Goal: Task Accomplishment & Management: Use online tool/utility

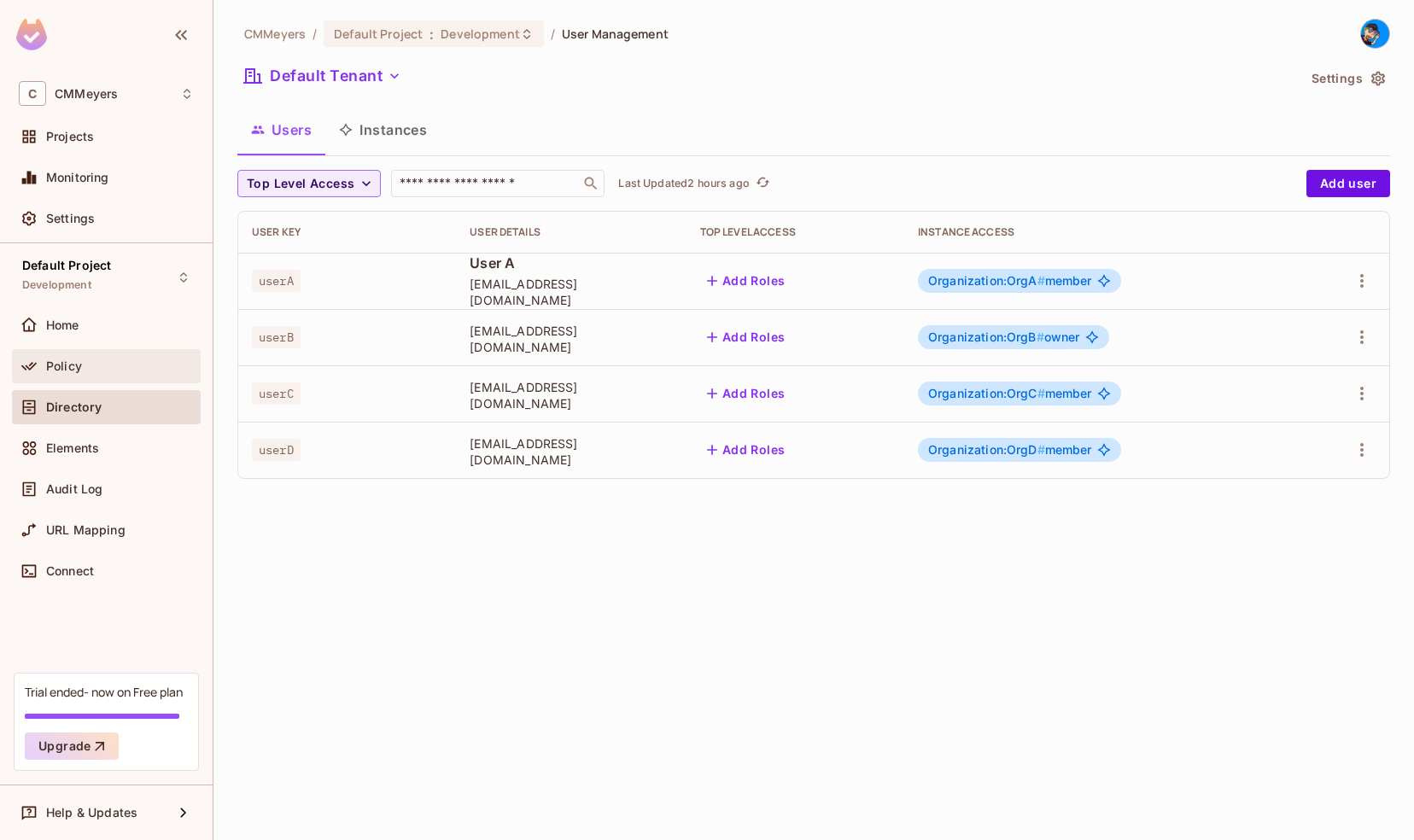
click at [53, 360] on span "Policy" at bounding box center [64, 366] width 36 height 14
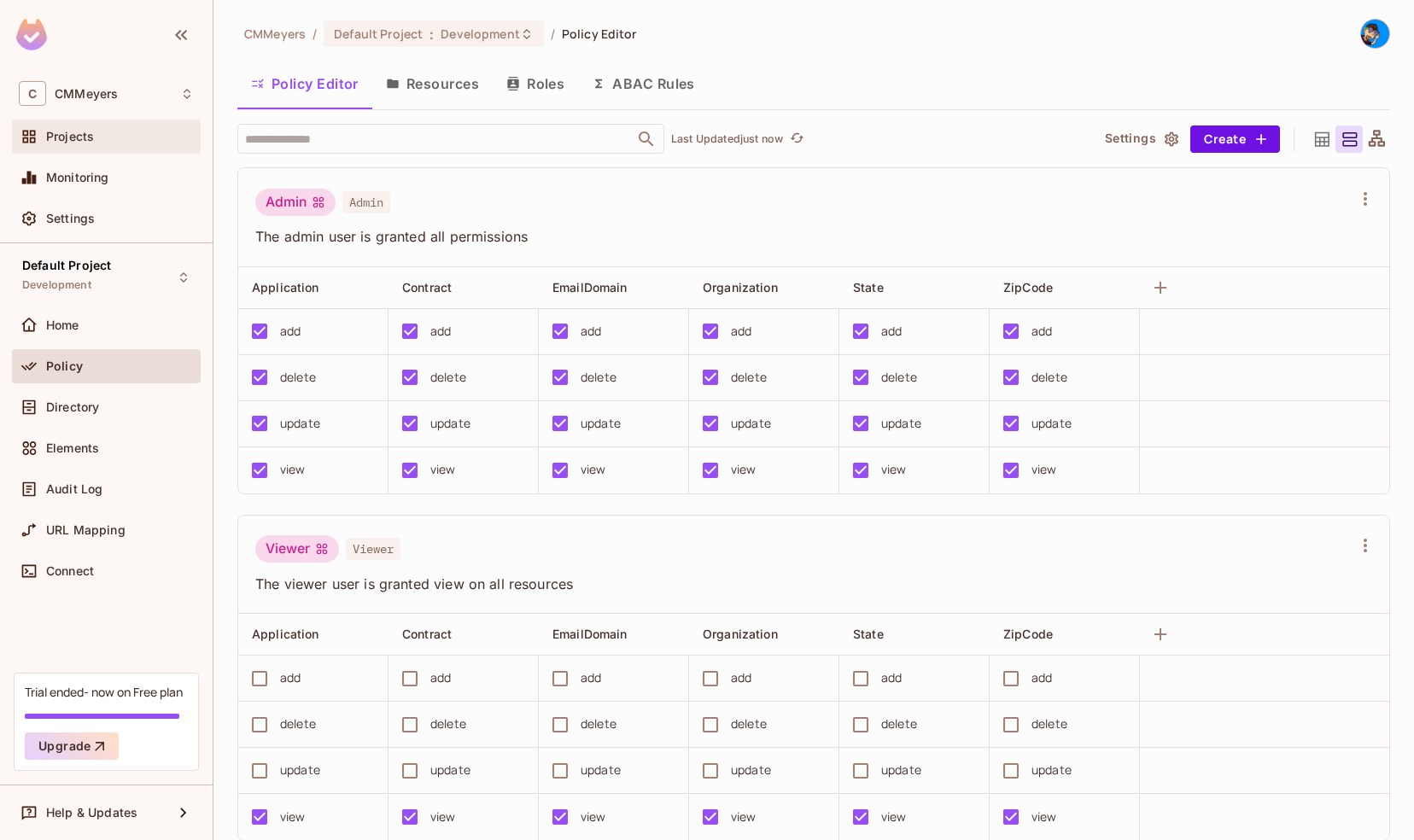
click at [58, 134] on span "Projects" at bounding box center [70, 137] width 48 height 14
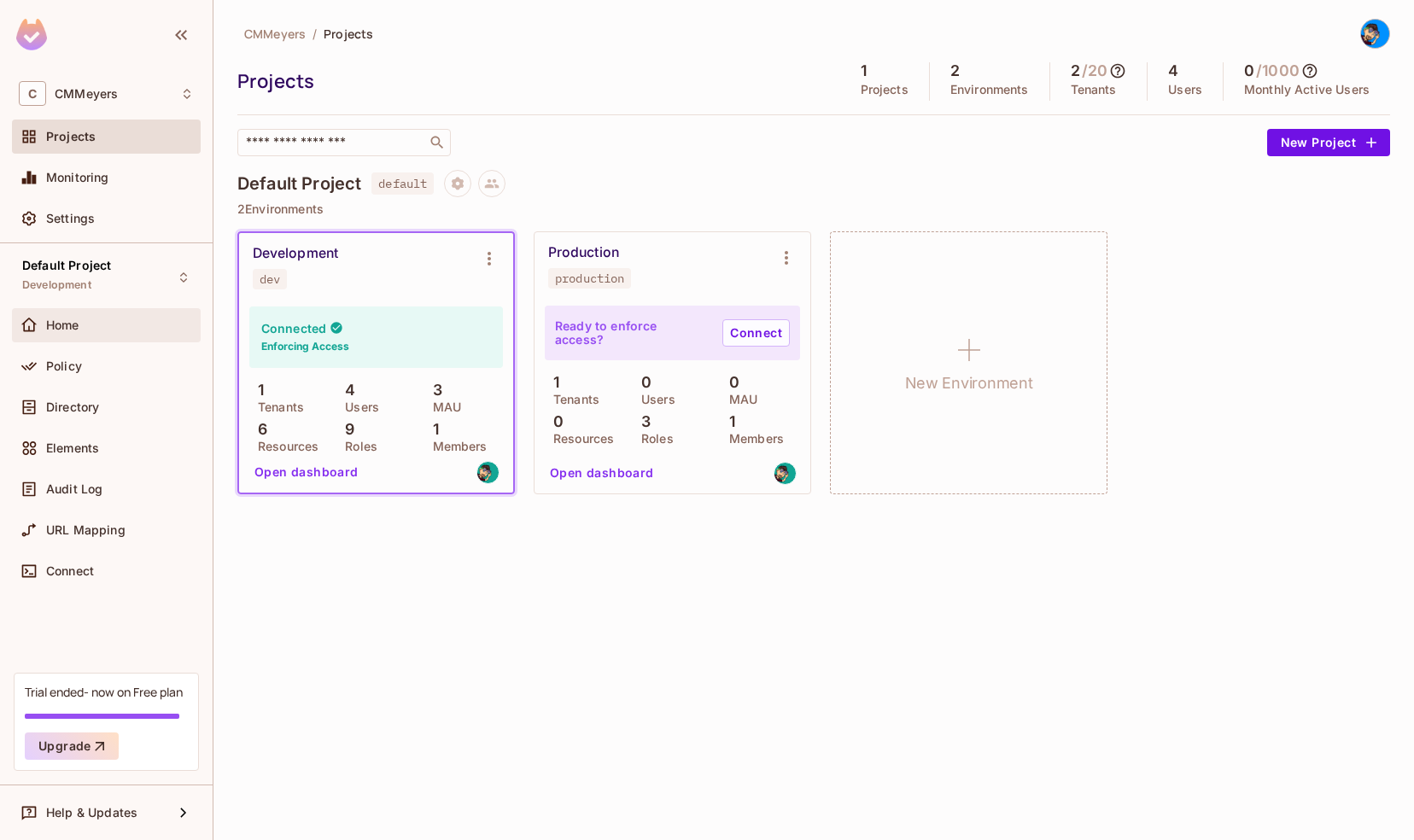
click at [92, 326] on div "Home" at bounding box center [120, 325] width 148 height 14
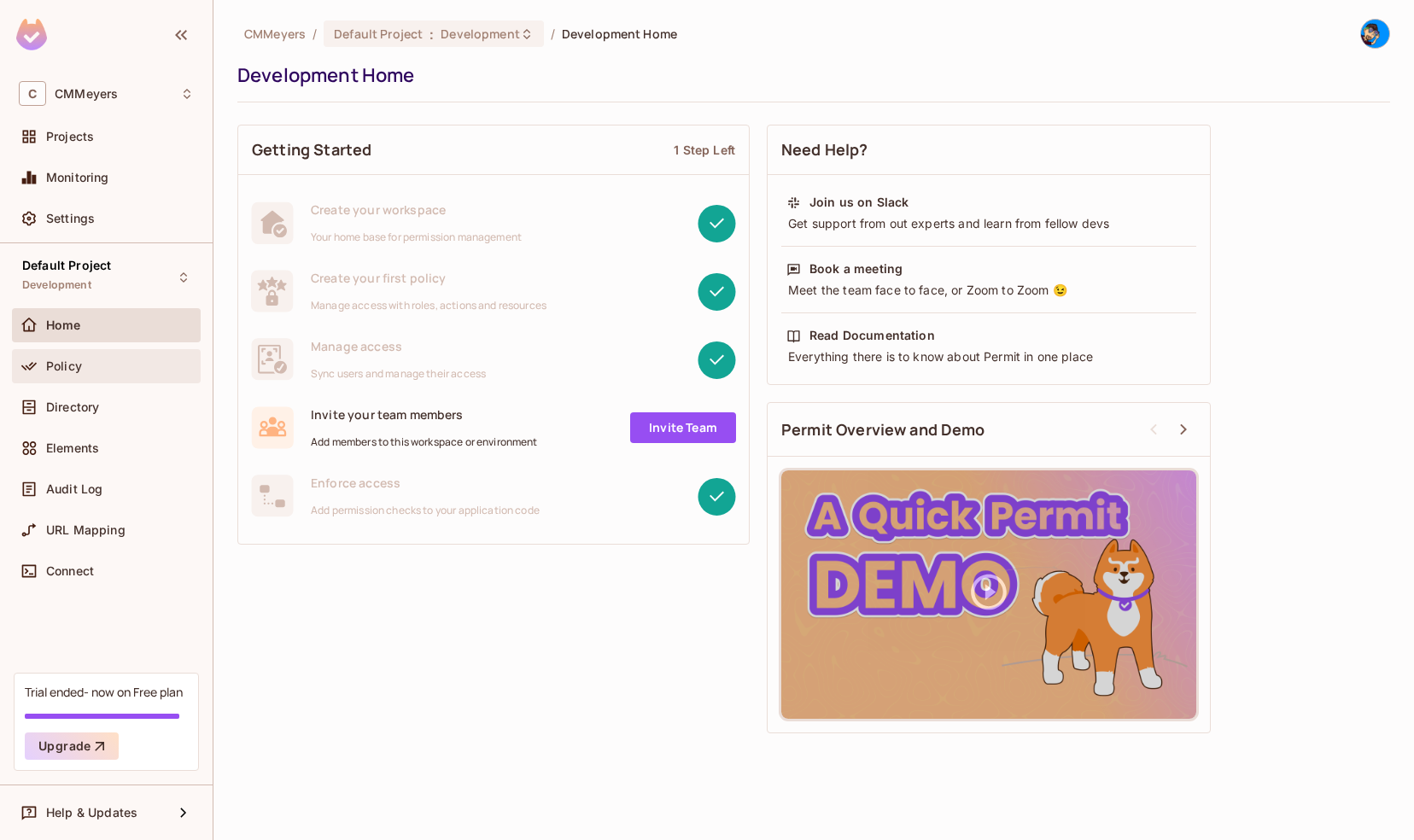
click at [81, 375] on div "Policy" at bounding box center [106, 366] width 175 height 21
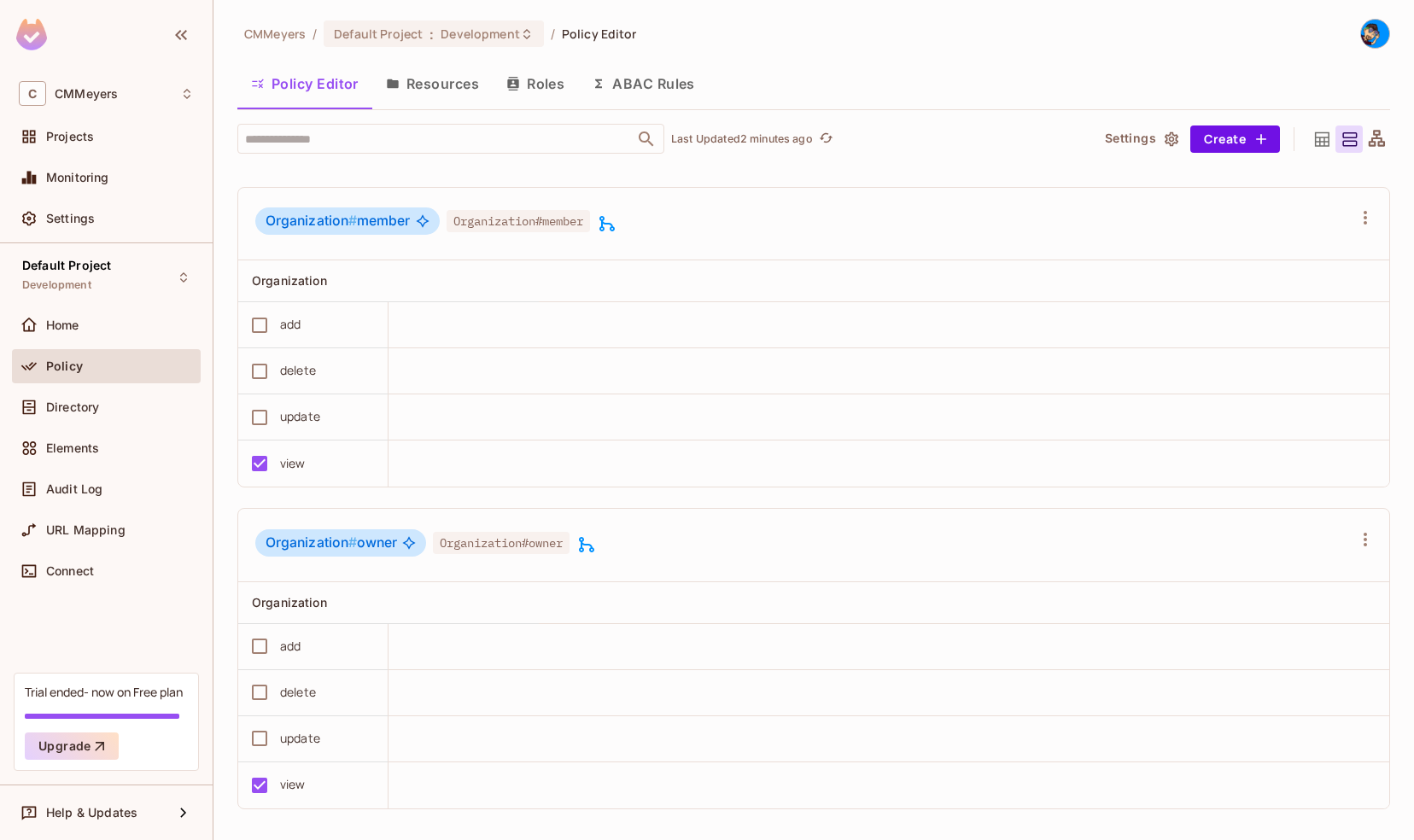
click at [432, 78] on button "Resources" at bounding box center [432, 83] width 121 height 42
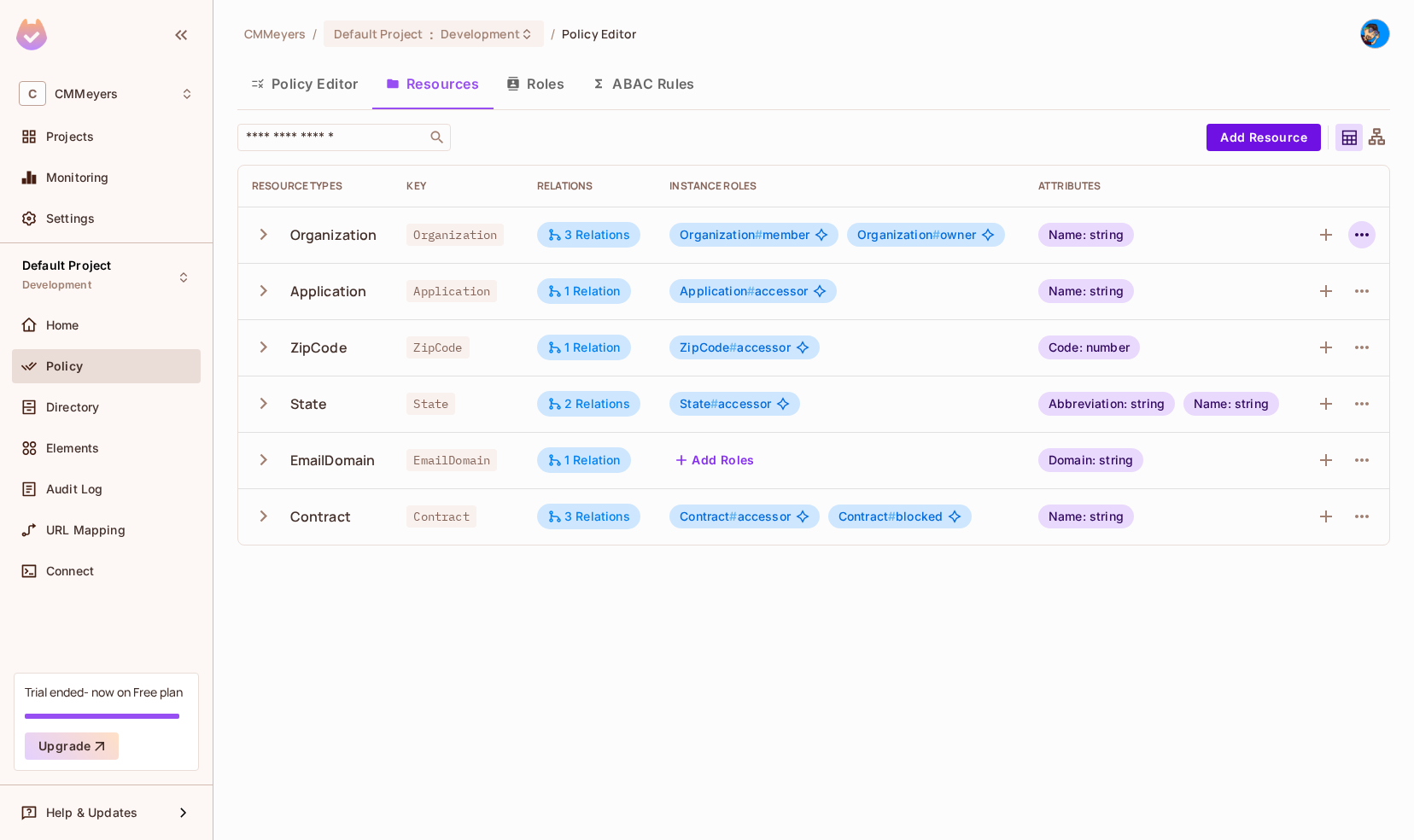
click at [1363, 233] on icon "button" at bounding box center [1362, 234] width 21 height 21
click at [1299, 295] on div "Edit Resource" at bounding box center [1287, 301] width 80 height 17
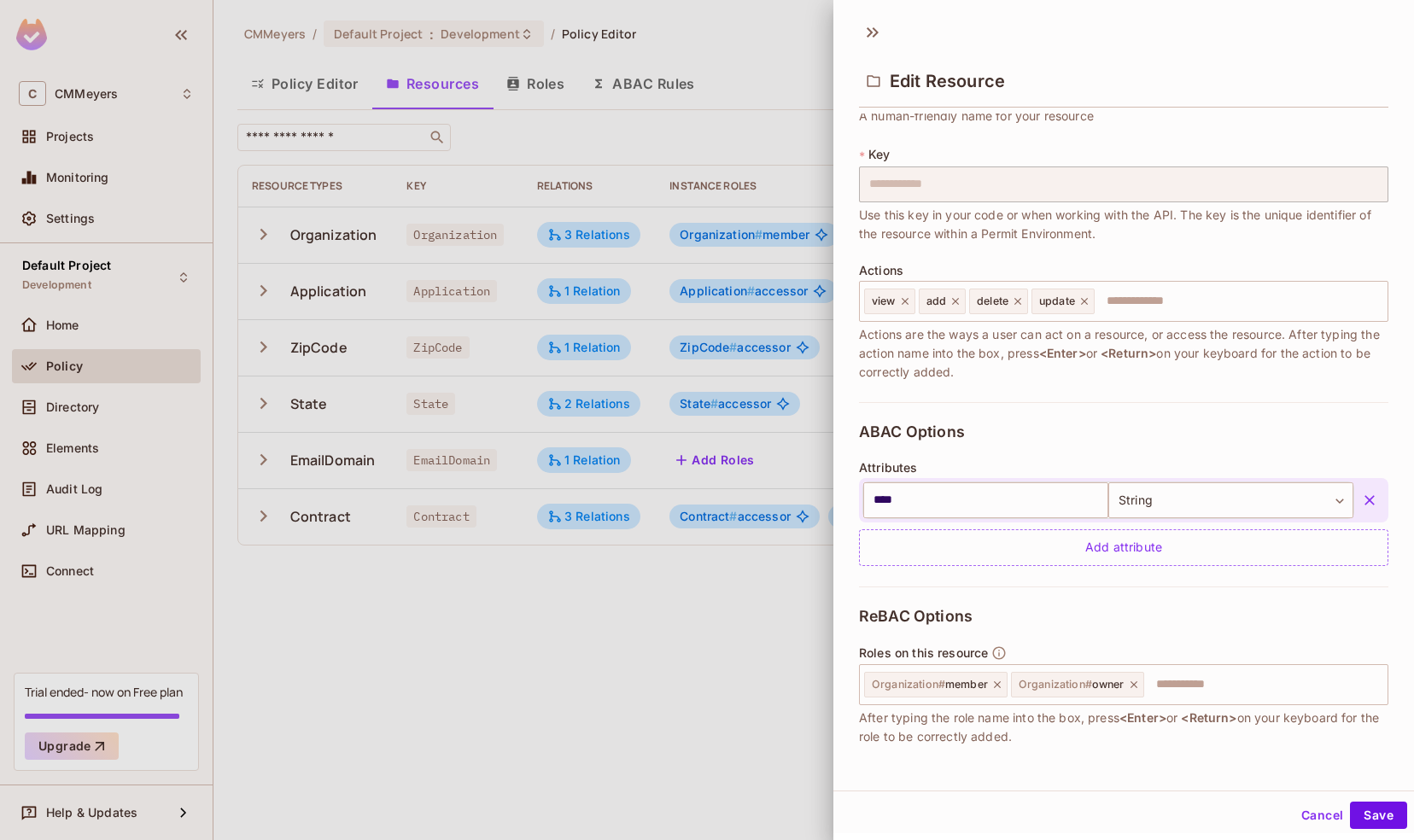
scroll to position [87, 0]
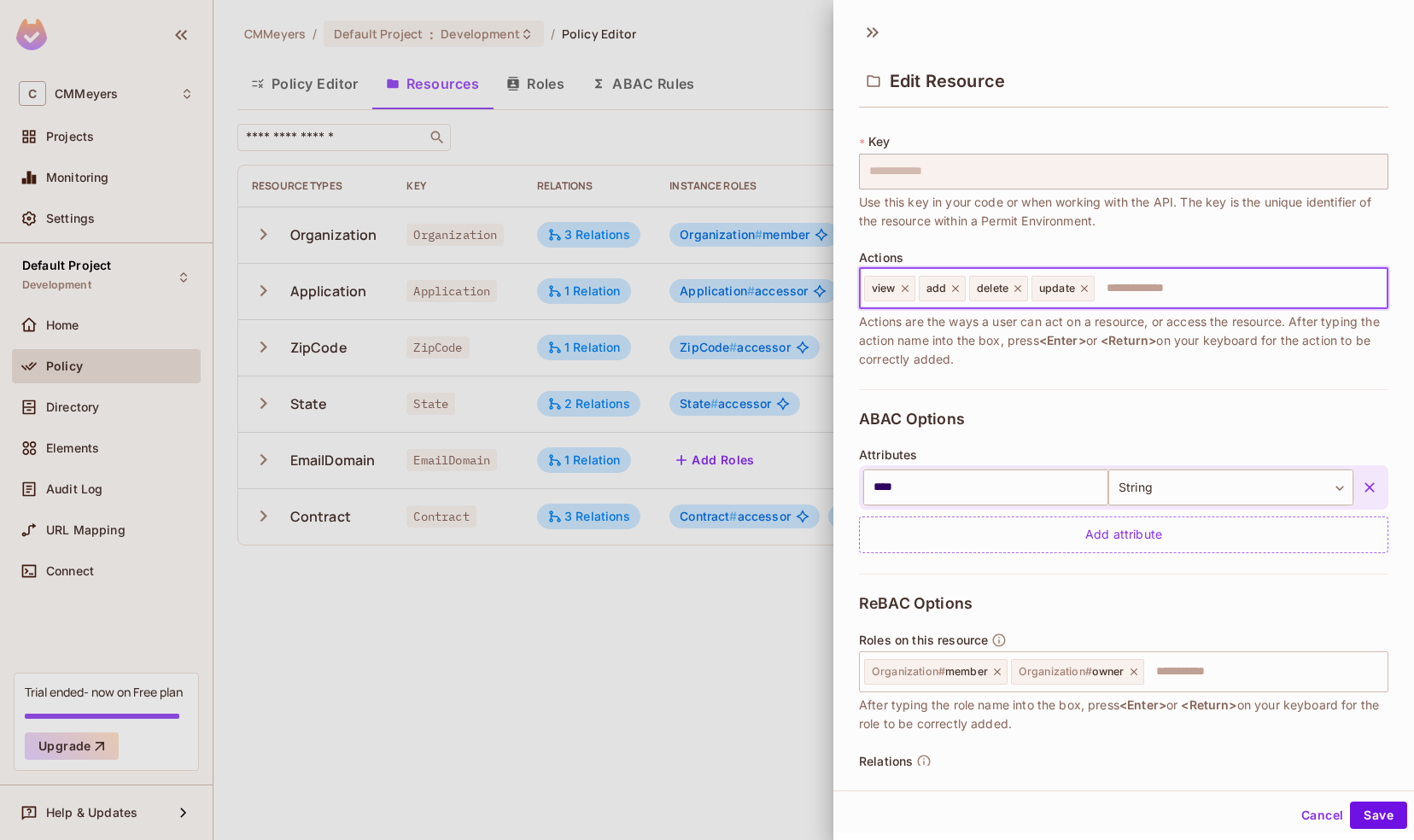
click at [1147, 292] on input "text" at bounding box center [1239, 288] width 284 height 34
type input "******"
click at [1373, 806] on button "Save" at bounding box center [1378, 815] width 57 height 27
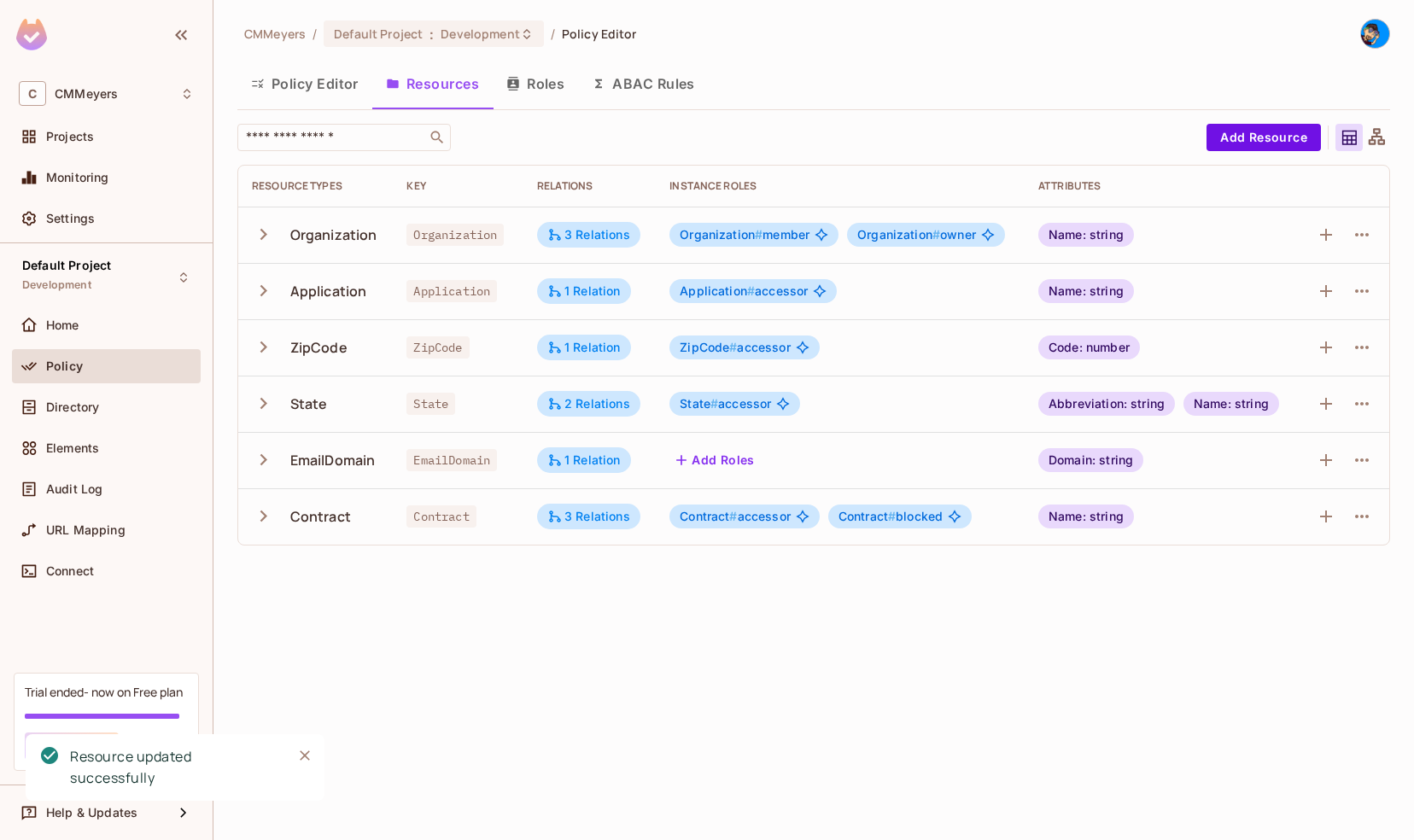
click at [323, 87] on button "Policy Editor" at bounding box center [304, 83] width 135 height 42
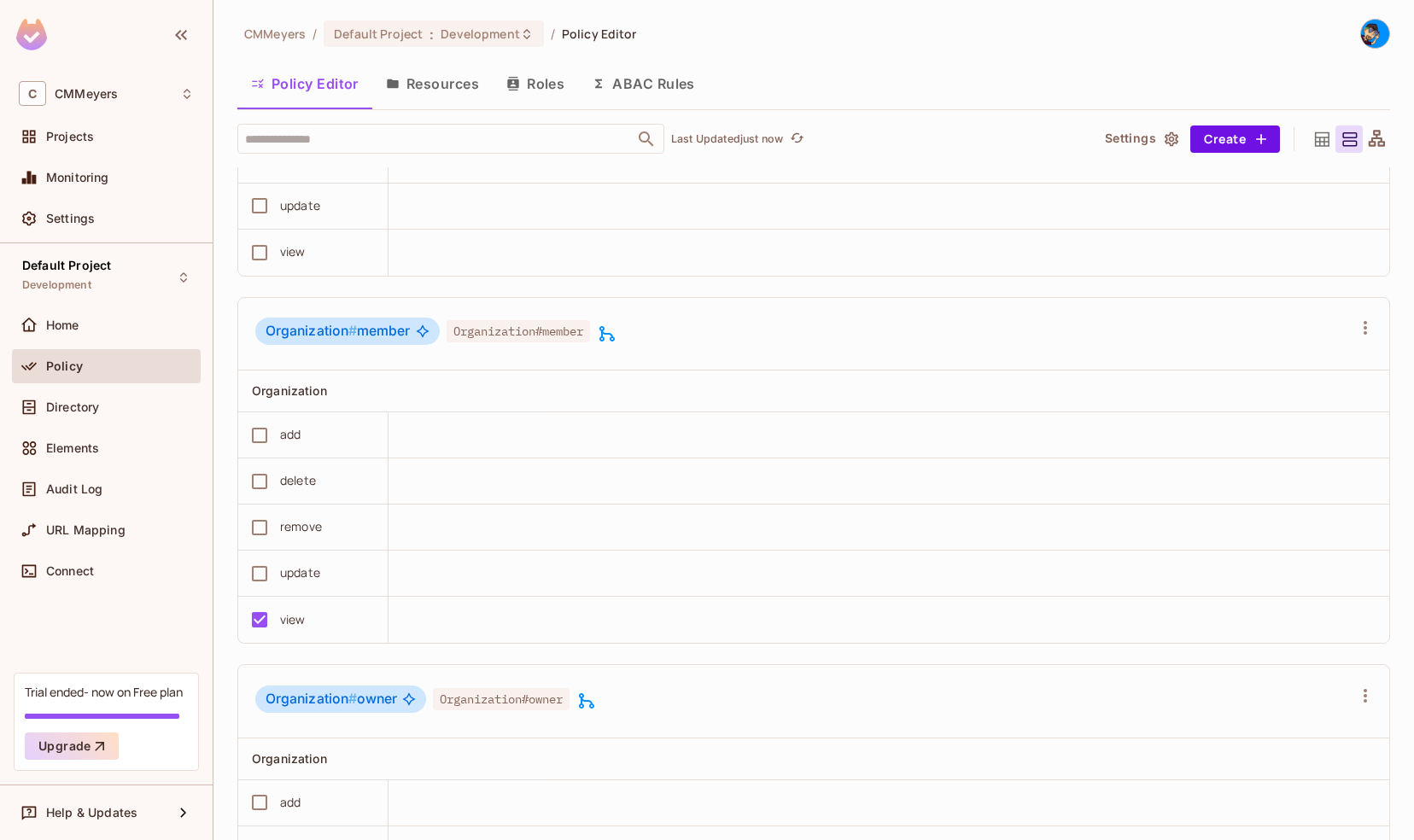
scroll to position [2465, 0]
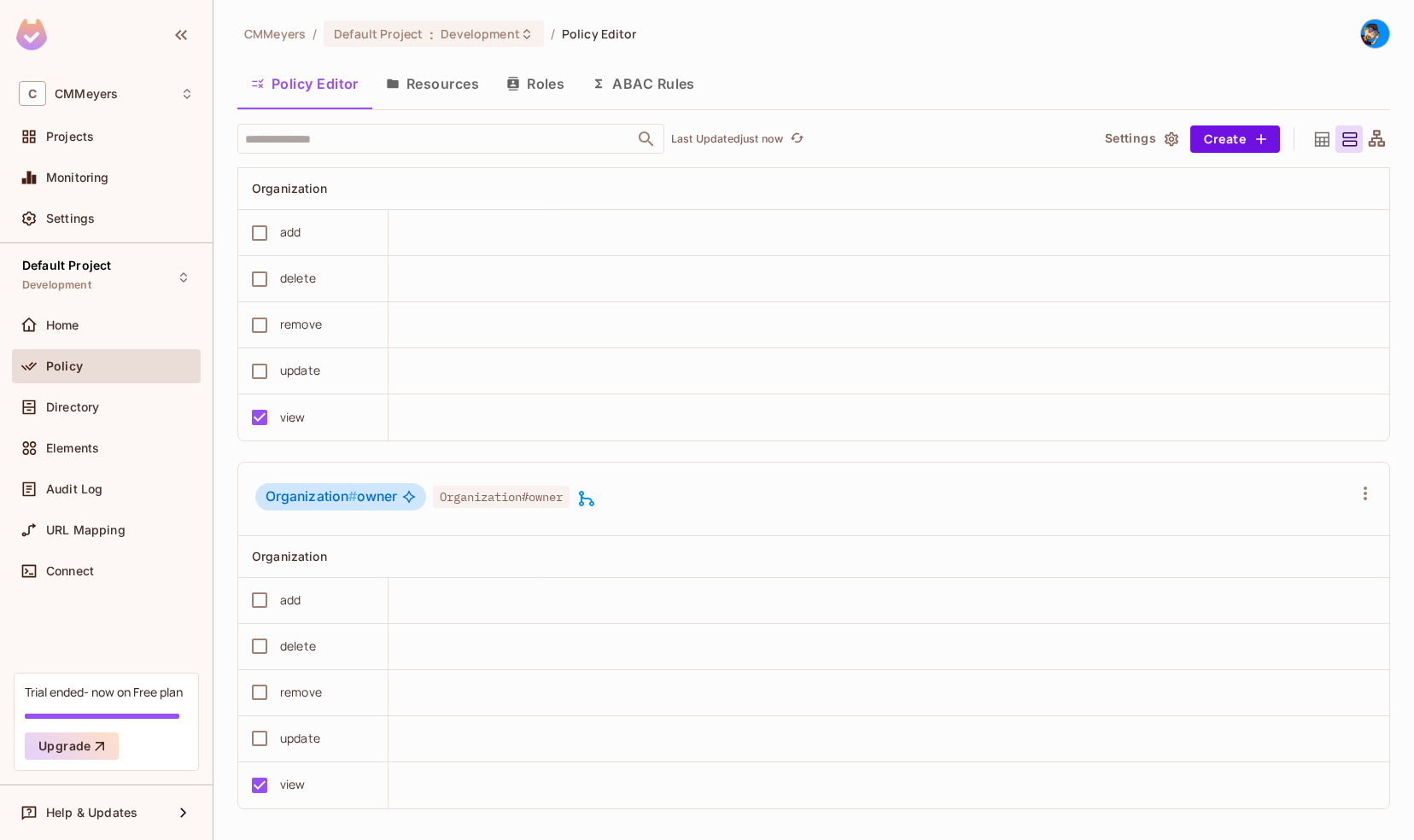
click at [451, 86] on button "Resources" at bounding box center [432, 83] width 121 height 42
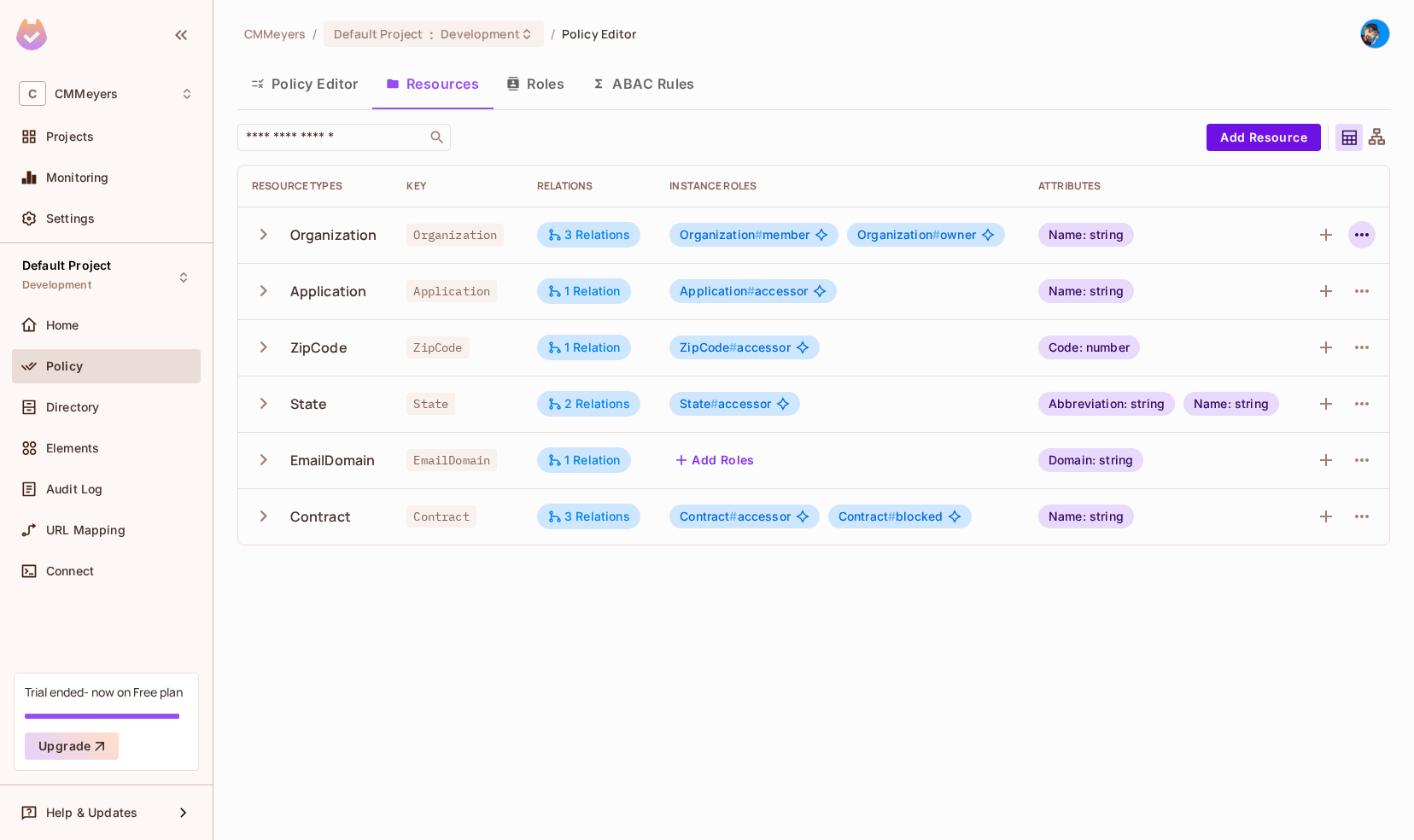
click at [1363, 237] on icon "button" at bounding box center [1362, 234] width 21 height 21
click at [1282, 304] on div "Edit Resource" at bounding box center [1287, 301] width 80 height 17
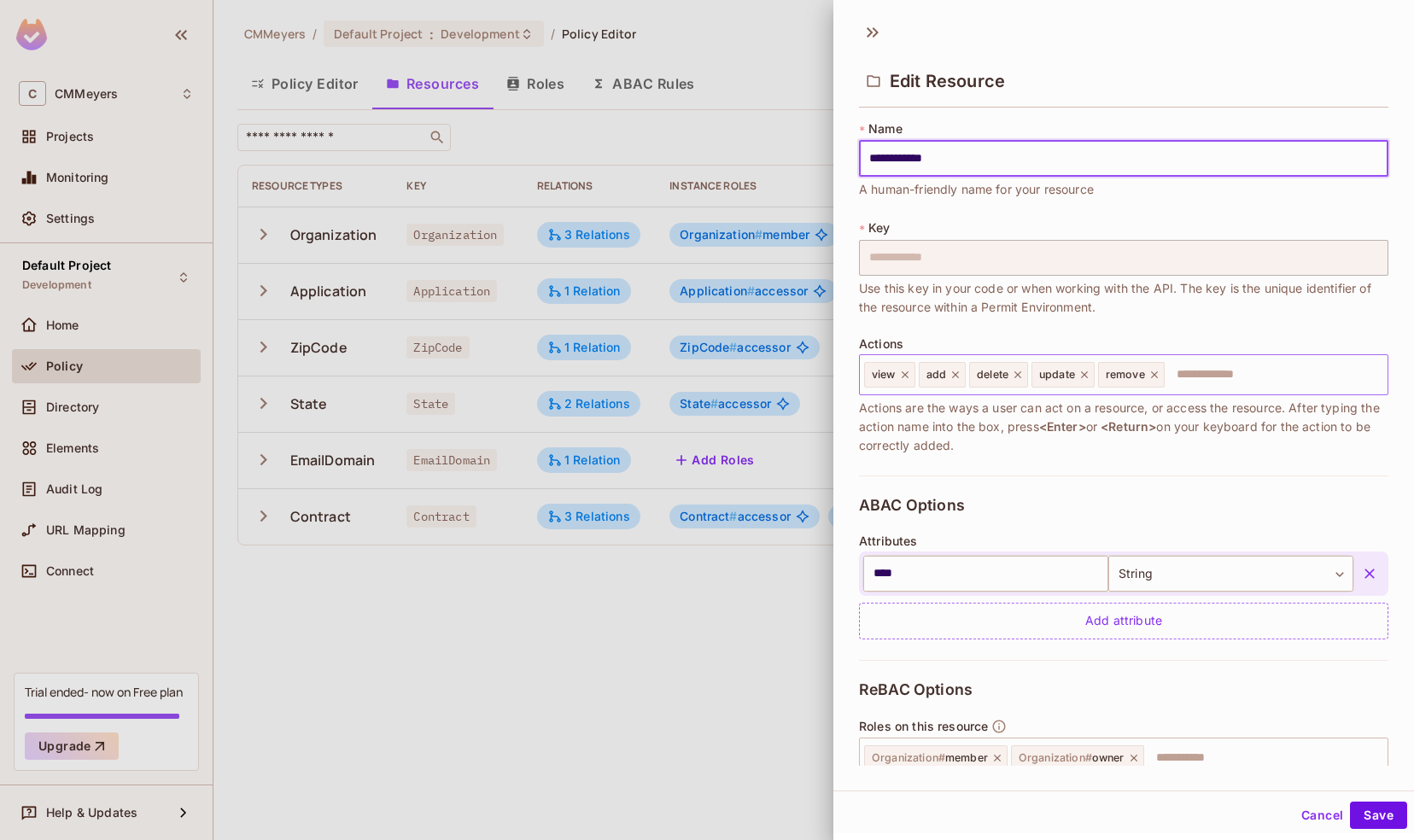
click at [1145, 378] on div "remove" at bounding box center [1130, 374] width 67 height 25
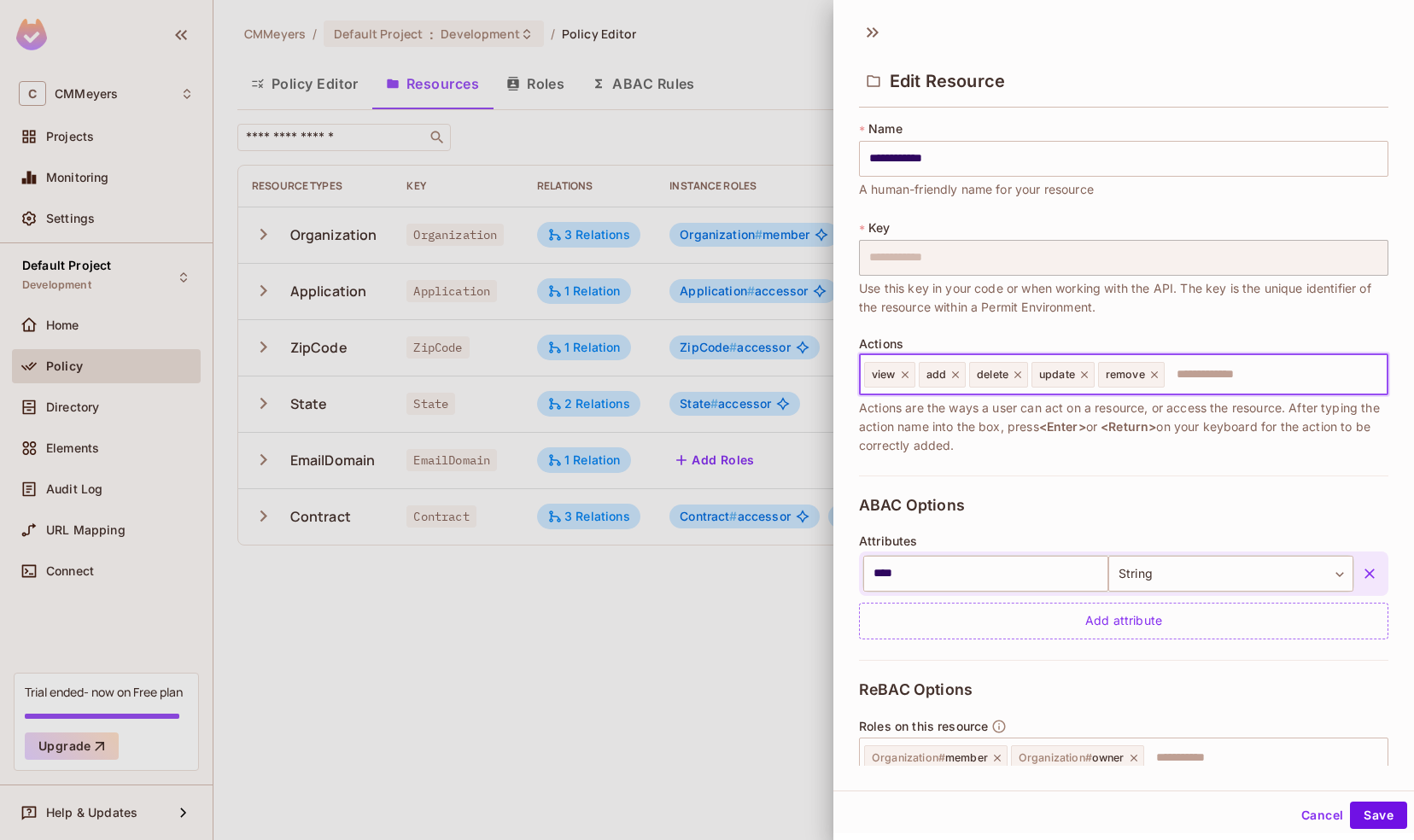
click at [1156, 370] on icon at bounding box center [1154, 375] width 12 height 12
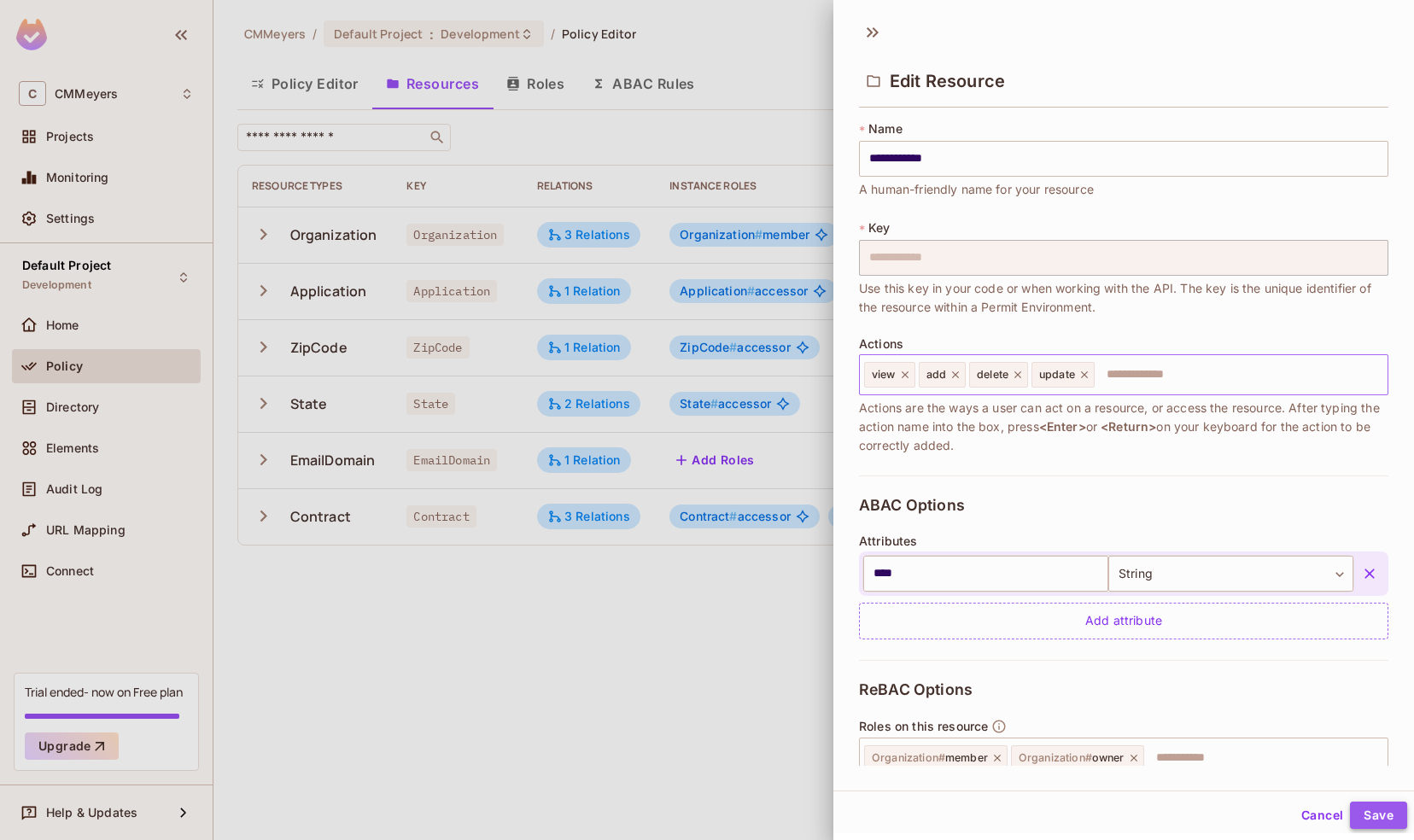
click at [1368, 827] on button "Save" at bounding box center [1378, 815] width 57 height 27
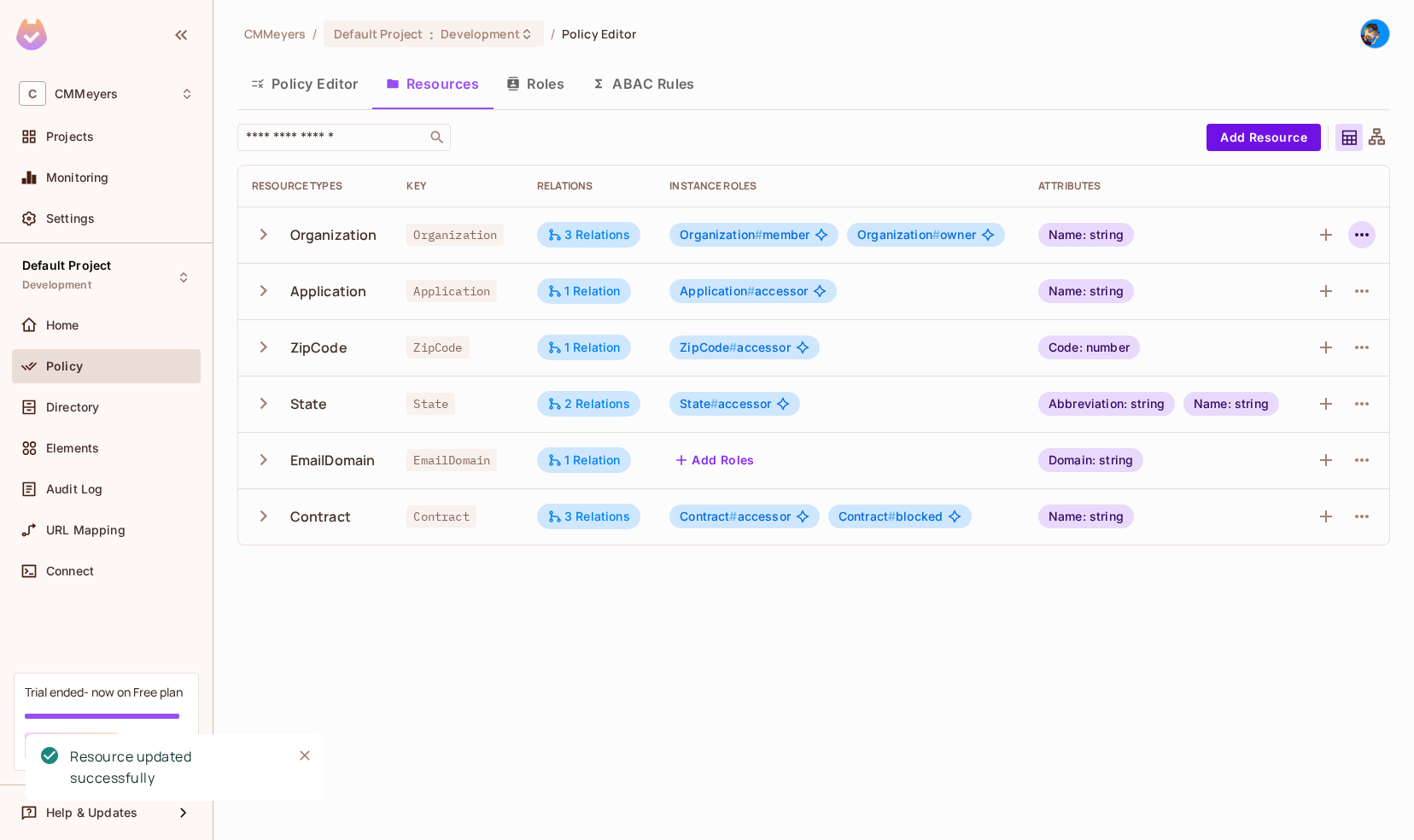
click at [1357, 232] on icon "button" at bounding box center [1362, 234] width 21 height 21
click at [1285, 297] on div "Edit Resource" at bounding box center [1287, 301] width 80 height 17
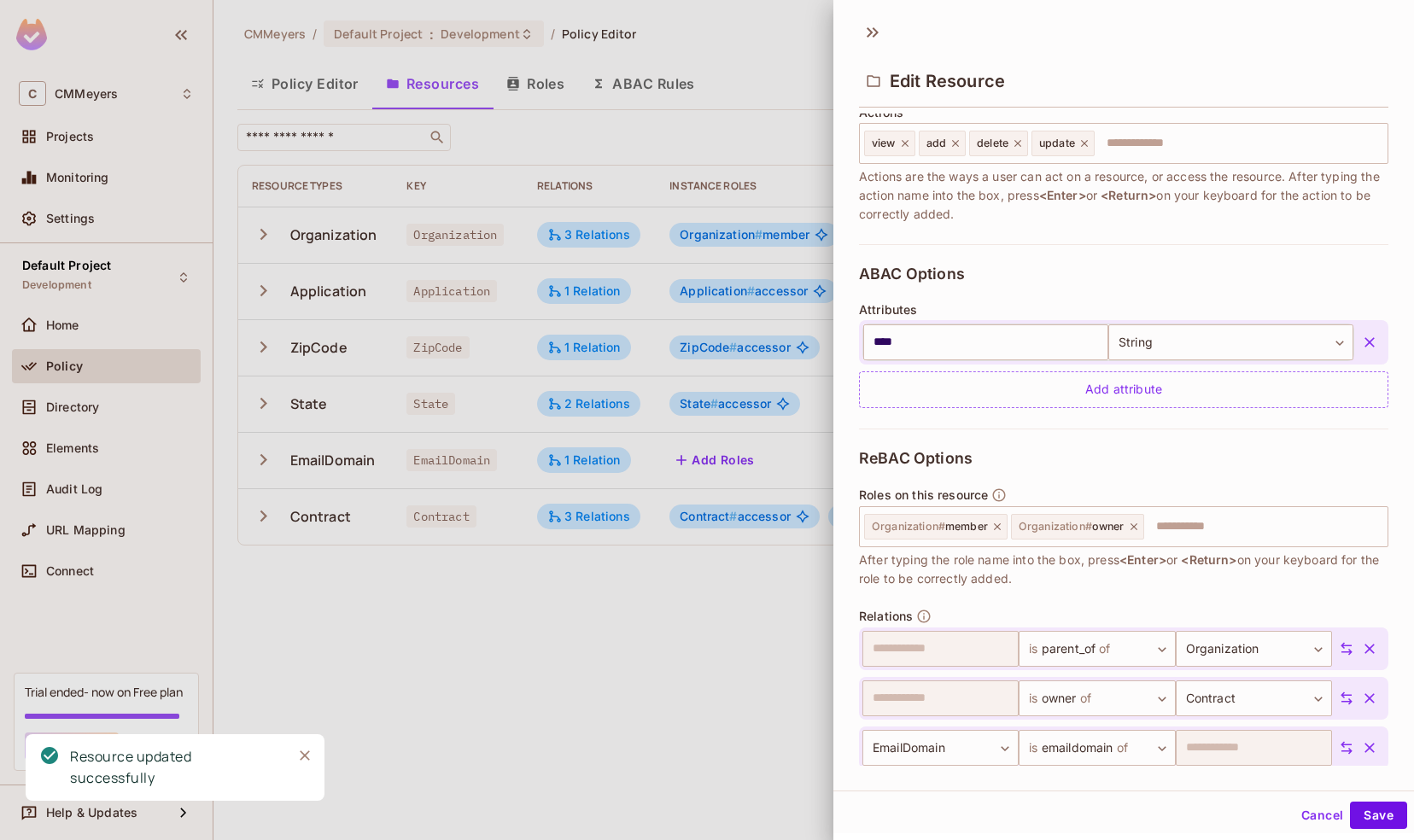
scroll to position [233, 0]
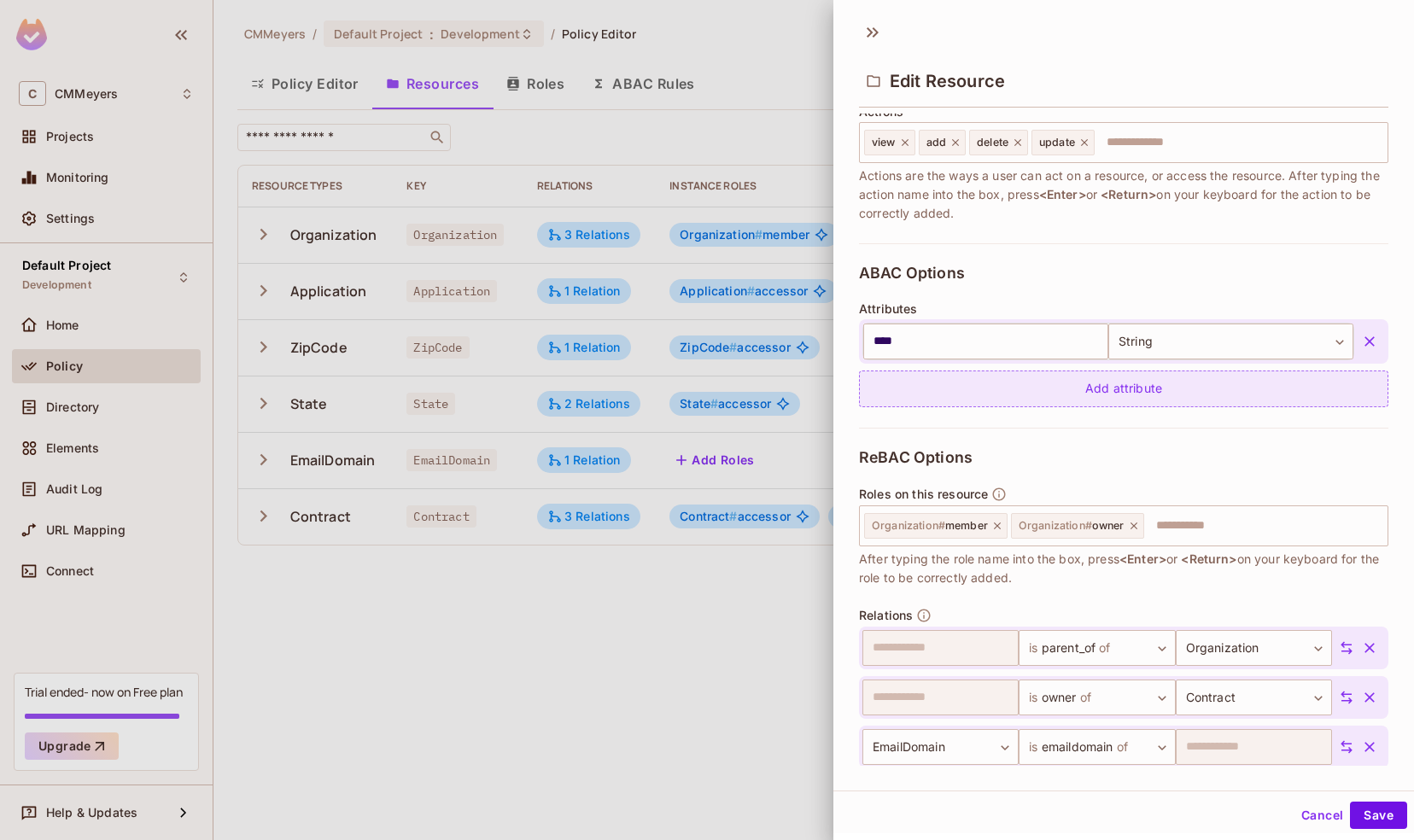
click at [1002, 395] on div "Add attribute" at bounding box center [1124, 388] width 529 height 37
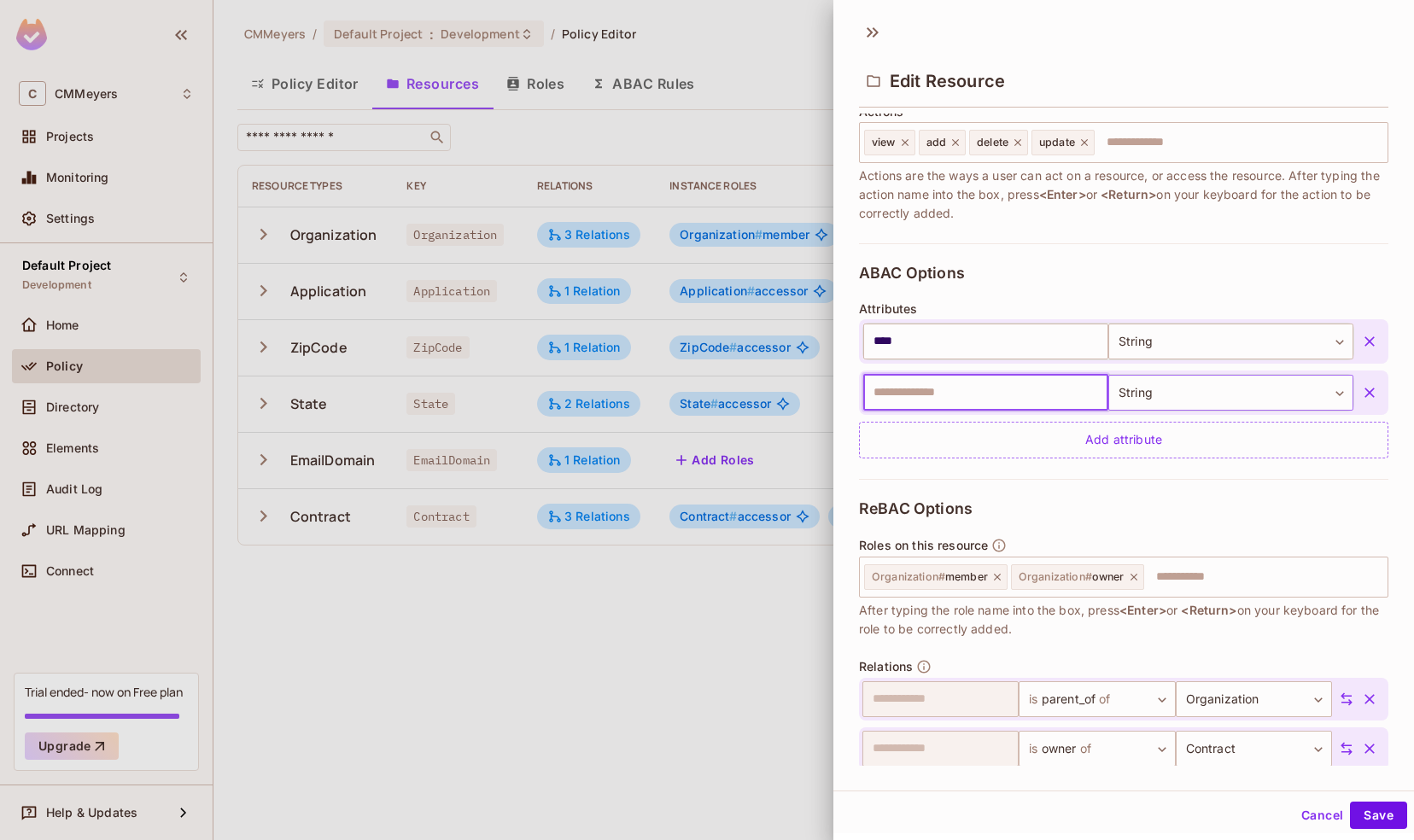
click at [1200, 394] on body "**********" at bounding box center [707, 420] width 1414 height 840
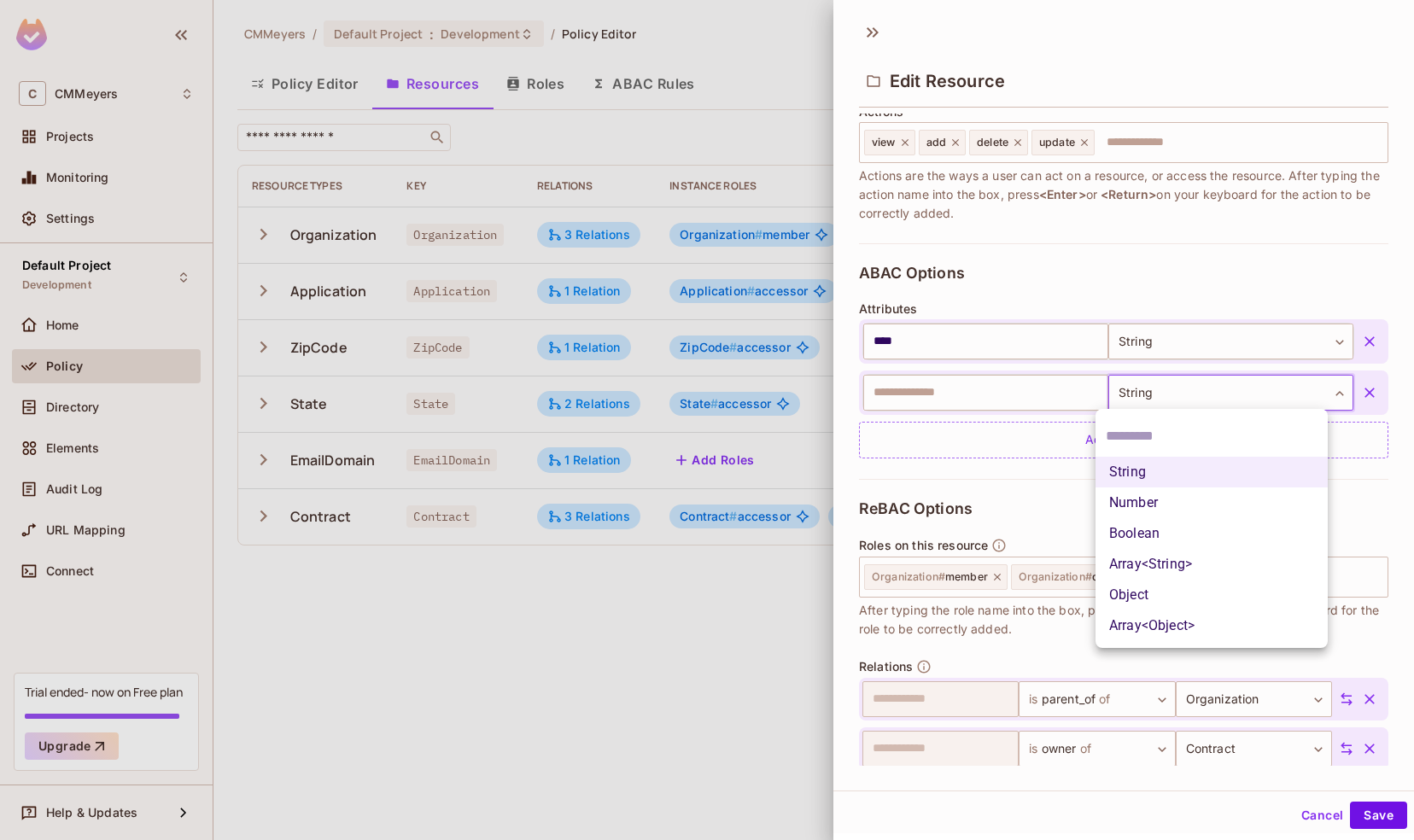
click at [959, 468] on div at bounding box center [707, 420] width 1414 height 840
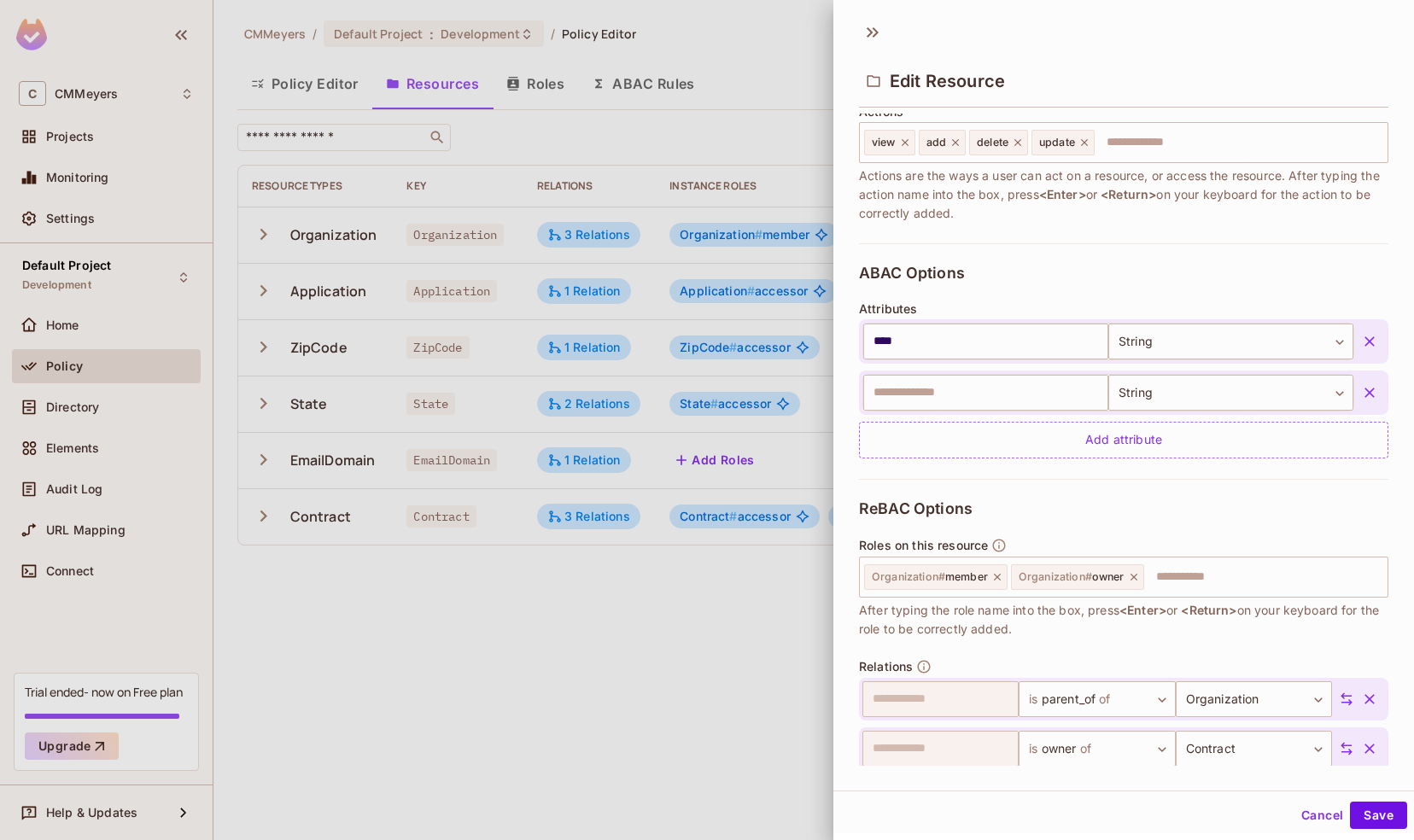
click at [1361, 394] on icon "button" at bounding box center [1370, 393] width 17 height 17
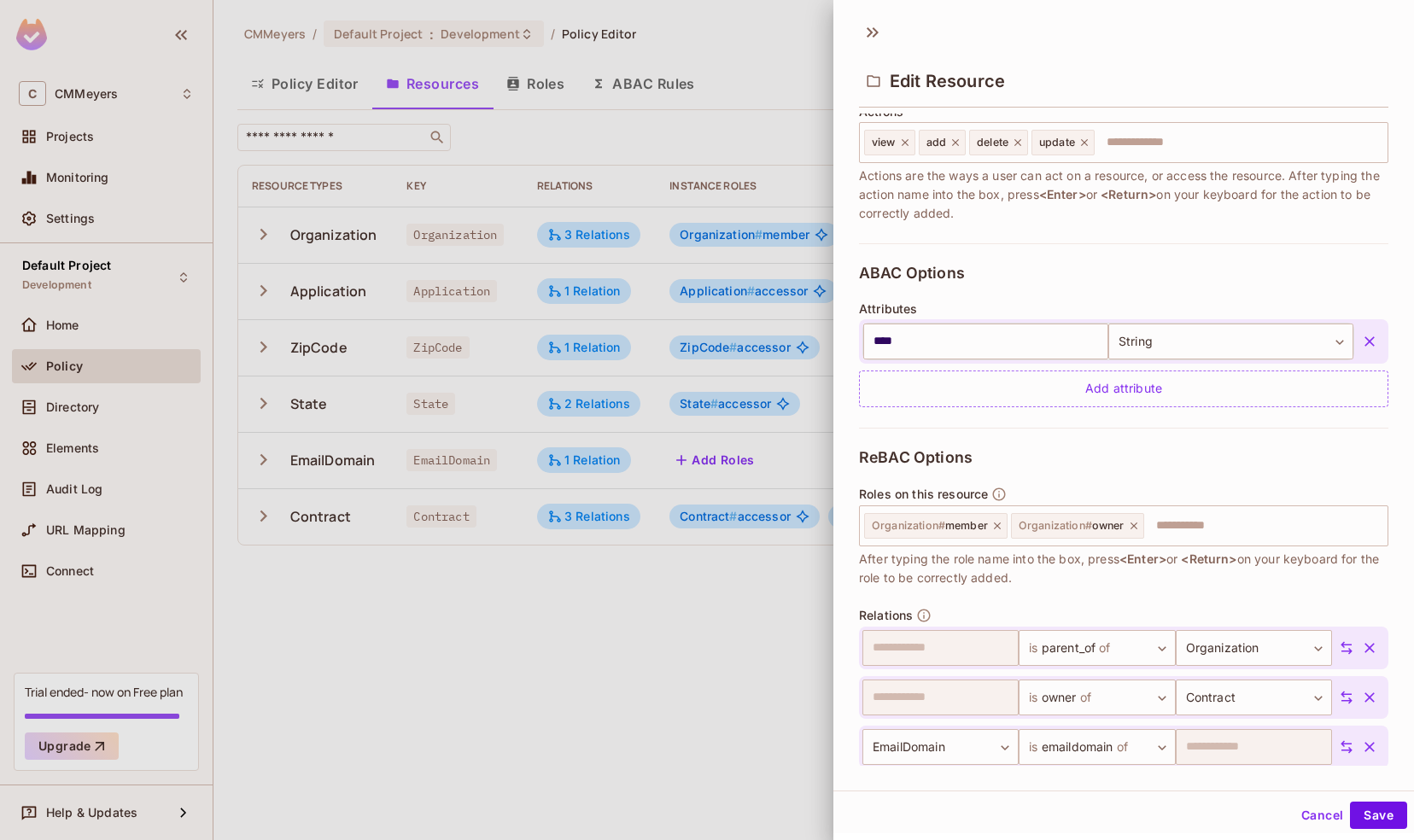
scroll to position [297, 0]
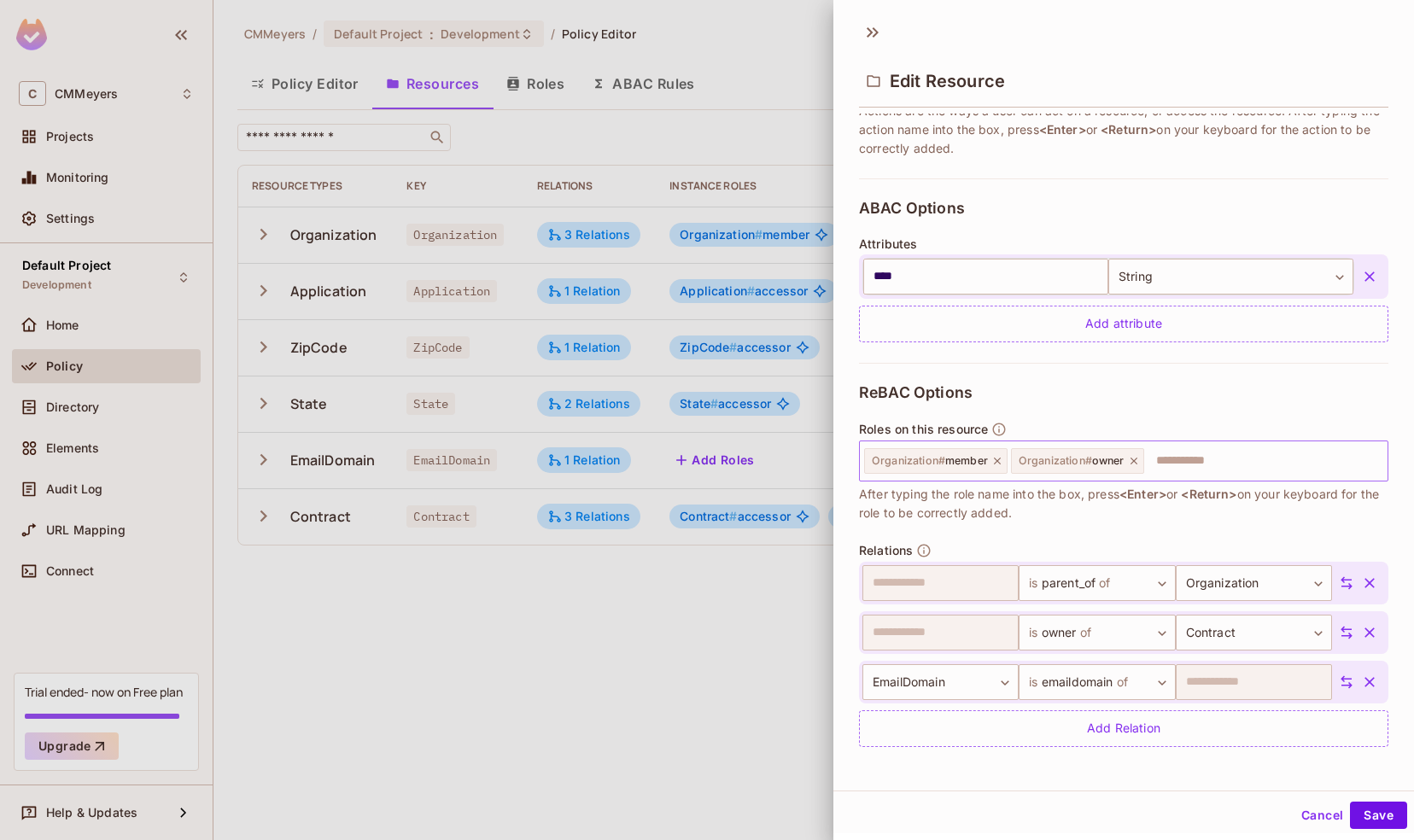
click at [1216, 452] on input "text" at bounding box center [1262, 460] width 235 height 34
click at [1178, 459] on input "text" at bounding box center [1262, 460] width 235 height 34
click at [1150, 578] on body "**********" at bounding box center [707, 420] width 1414 height 840
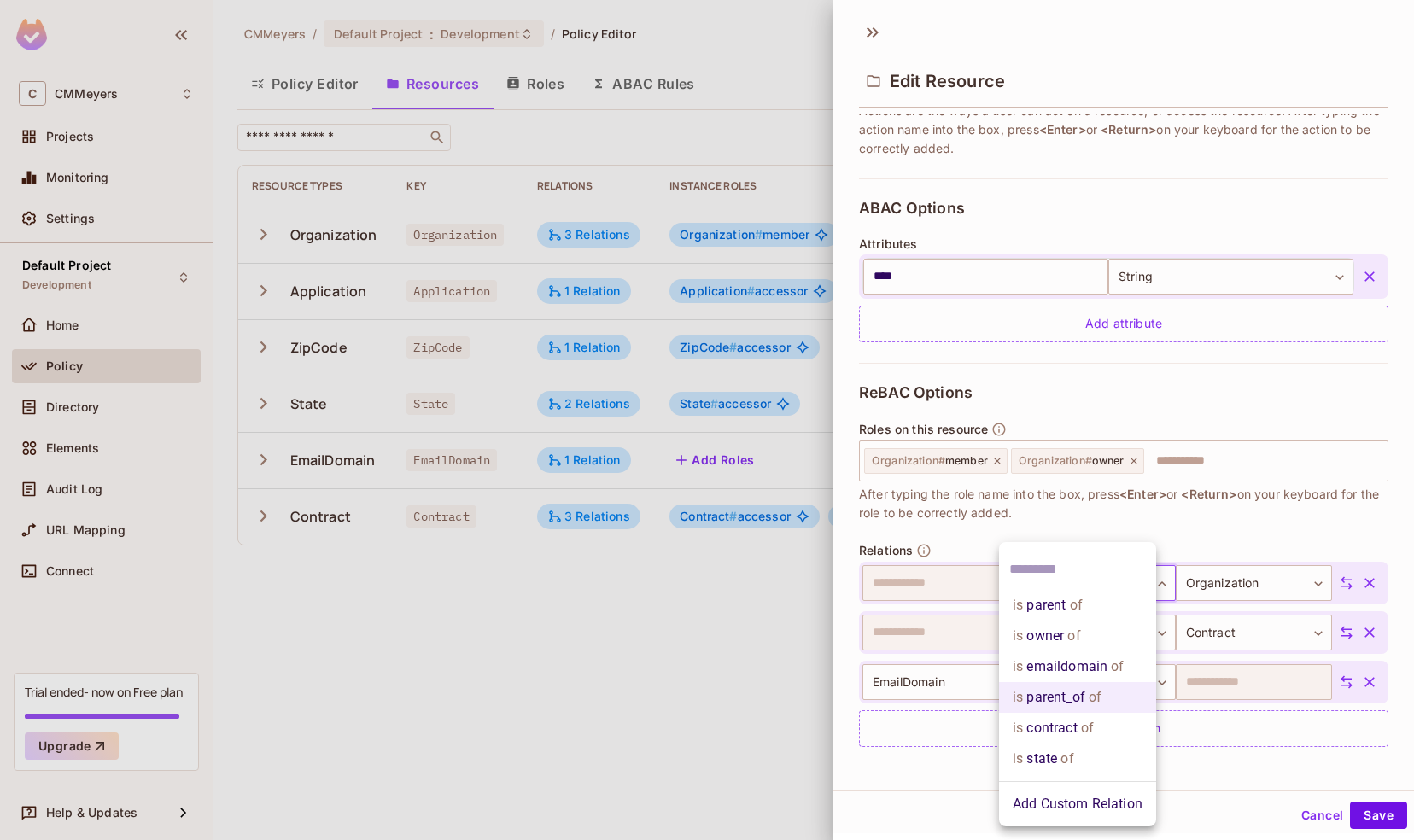
click at [929, 785] on div at bounding box center [707, 420] width 1414 height 840
click at [1096, 589] on body "**********" at bounding box center [707, 420] width 1414 height 840
click at [1069, 801] on li "Add Custom Relation" at bounding box center [1077, 803] width 157 height 31
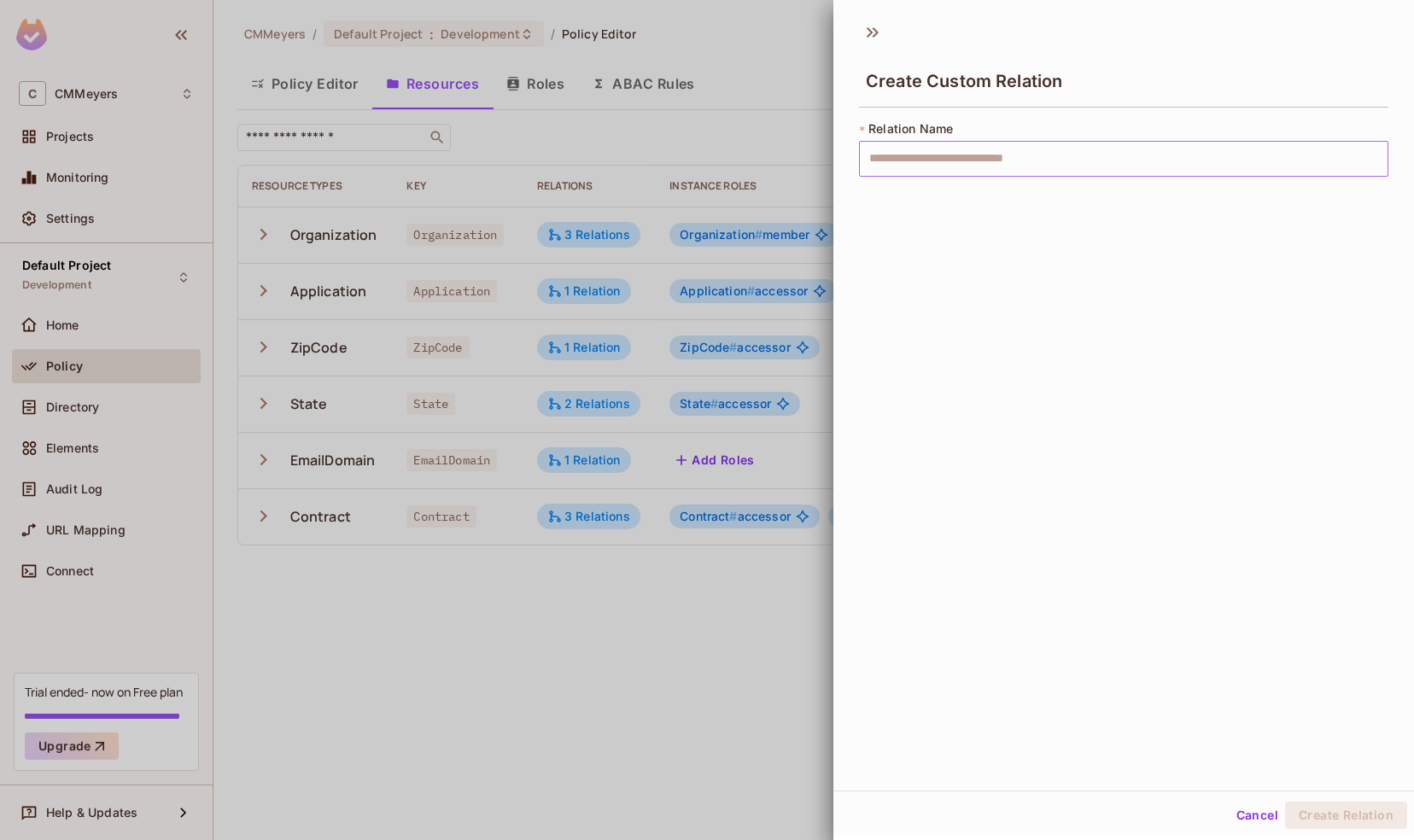
click at [910, 164] on input "text" at bounding box center [1124, 159] width 529 height 36
click at [870, 24] on icon at bounding box center [872, 32] width 27 height 27
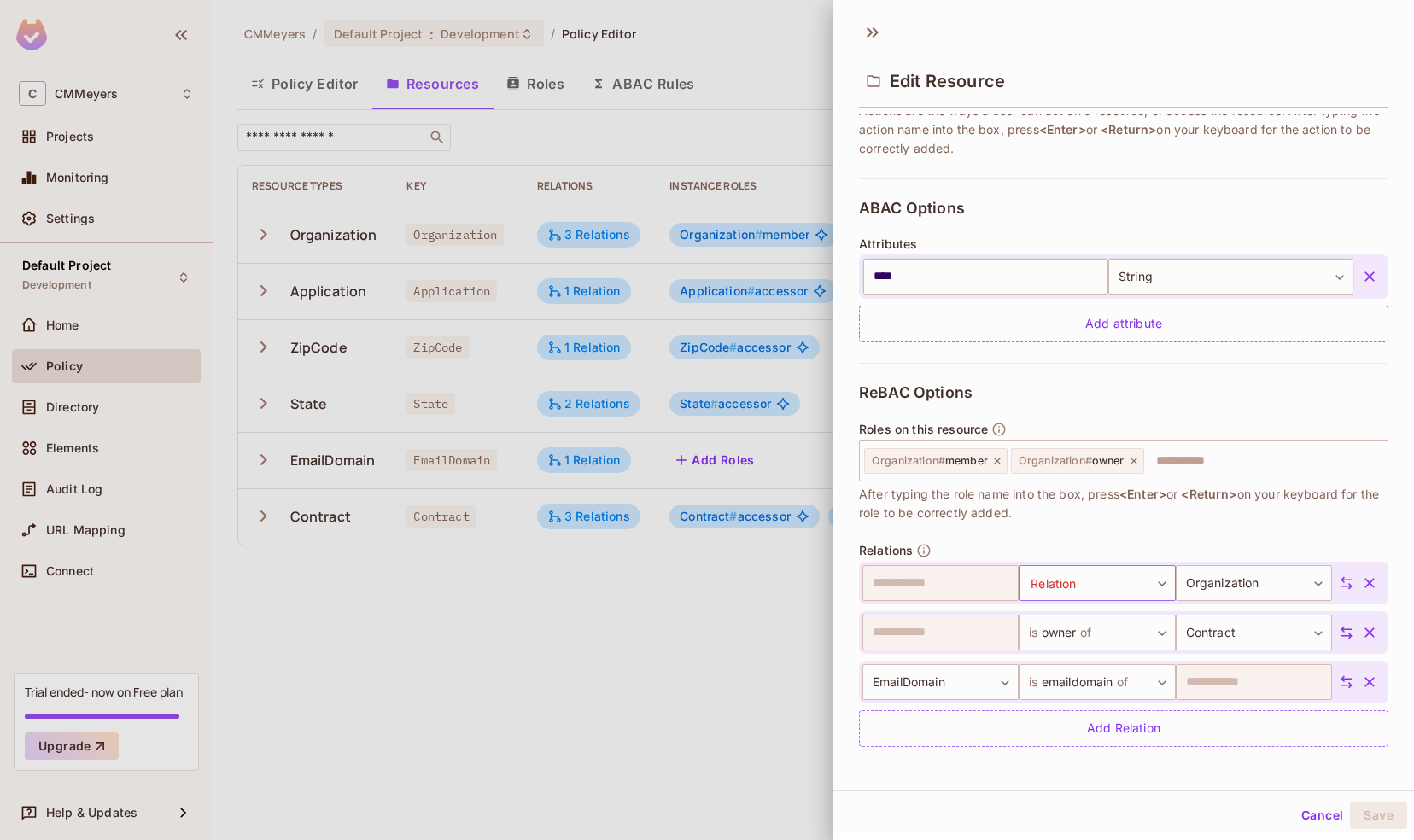
click at [1146, 580] on body "**********" at bounding box center [707, 420] width 1414 height 840
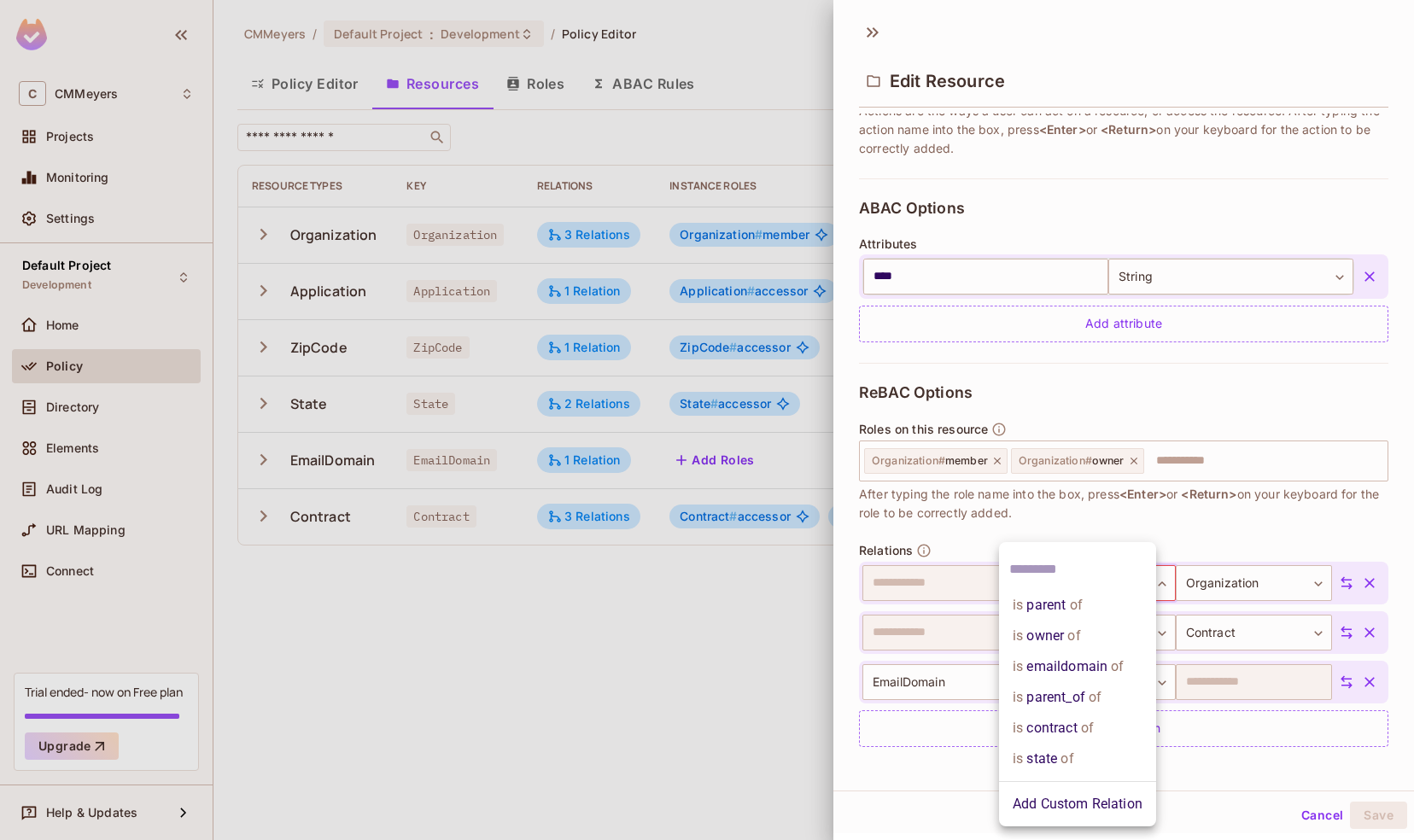
click at [1080, 687] on li "is parent_of of" at bounding box center [1077, 697] width 157 height 31
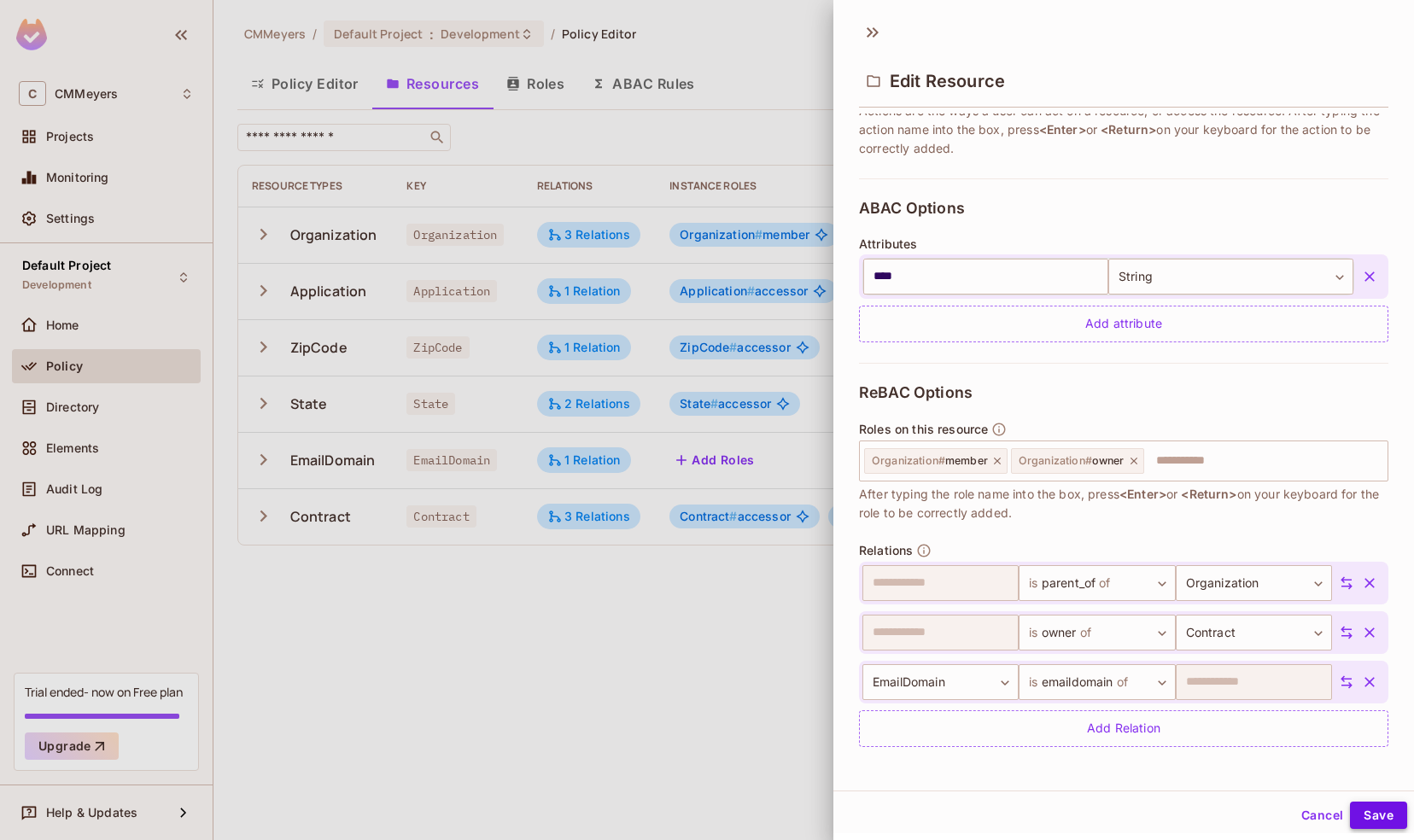
click at [1364, 815] on button "Save" at bounding box center [1378, 815] width 57 height 27
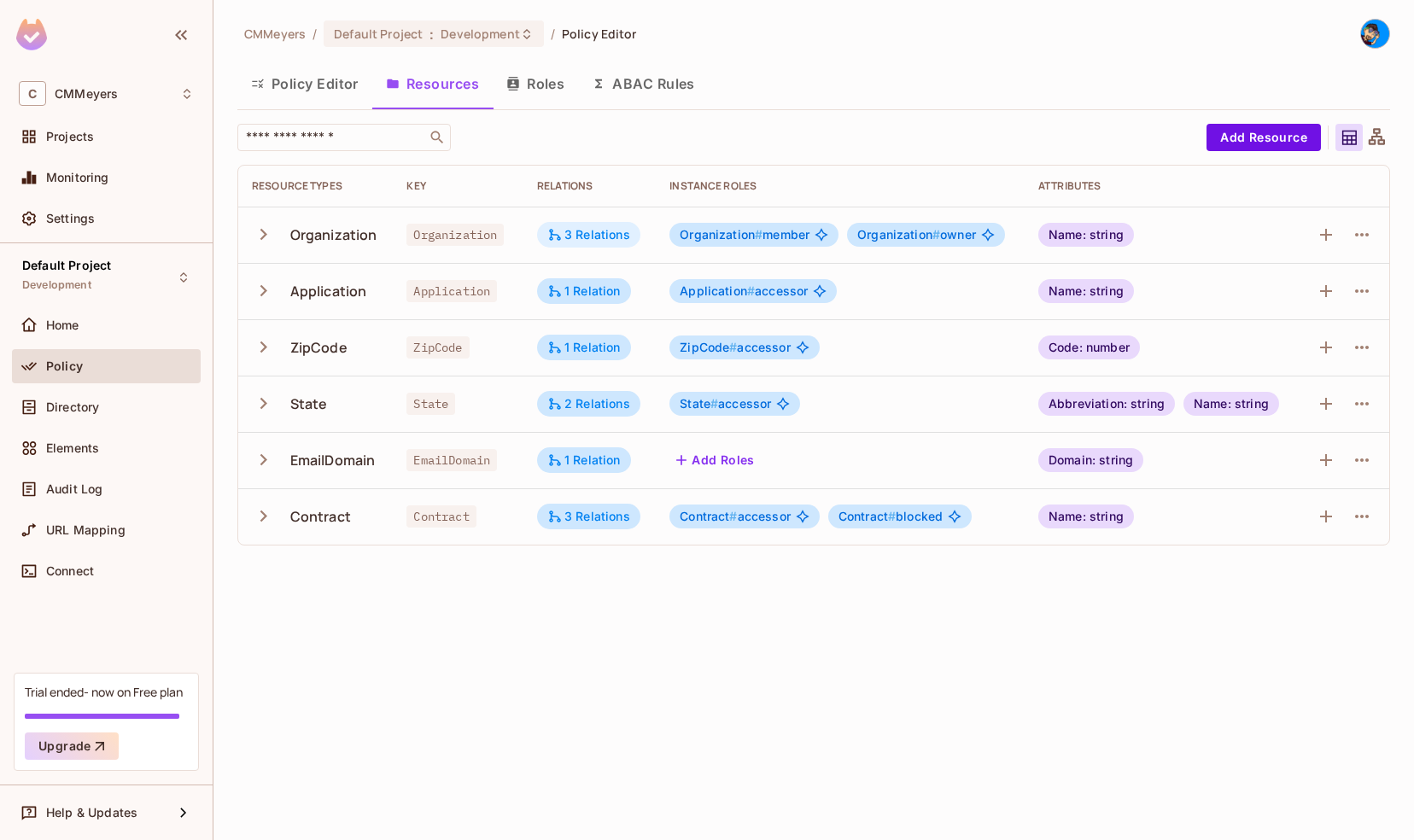
click at [588, 233] on div "3 Relations" at bounding box center [589, 234] width 83 height 15
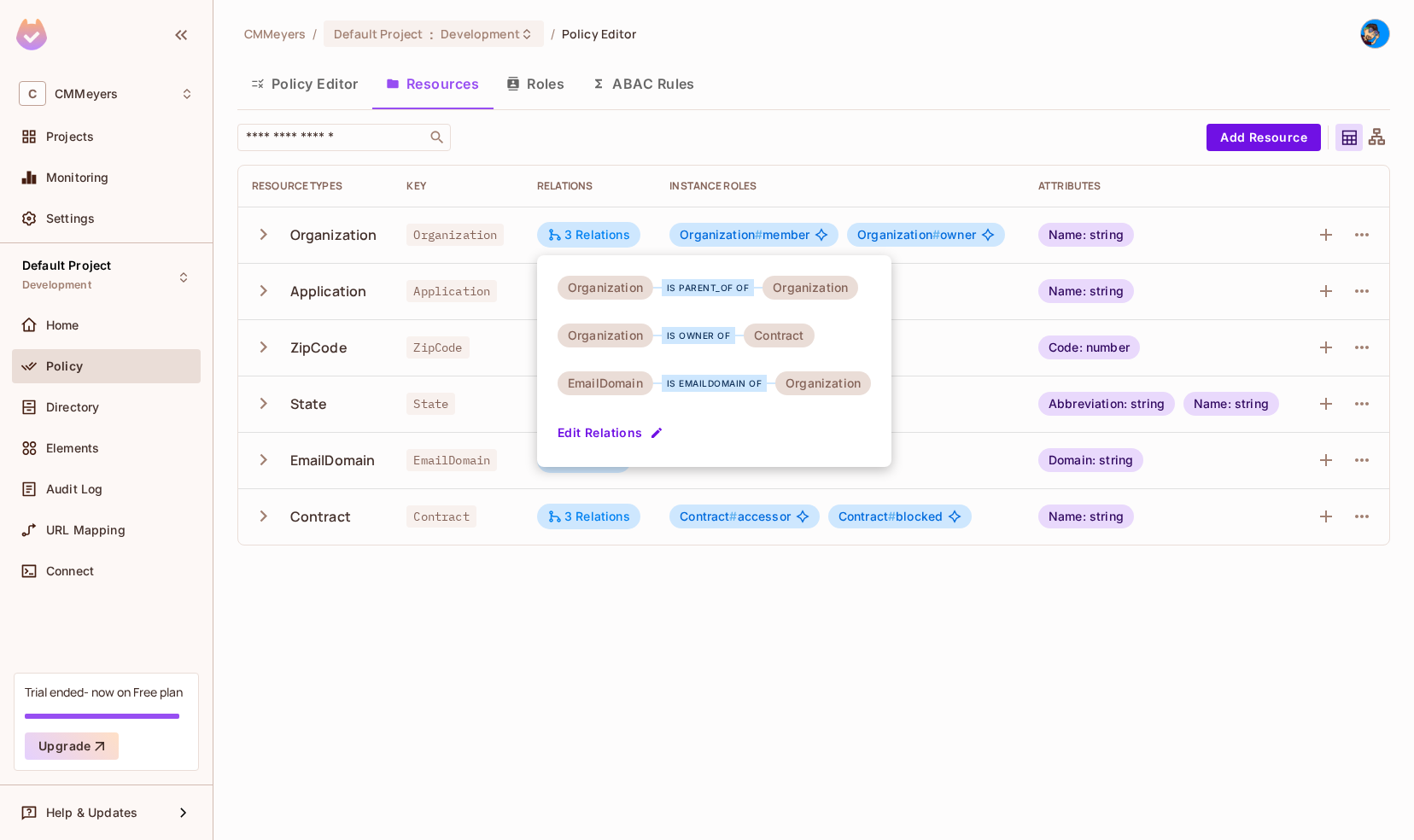
click at [560, 617] on div at bounding box center [707, 420] width 1414 height 840
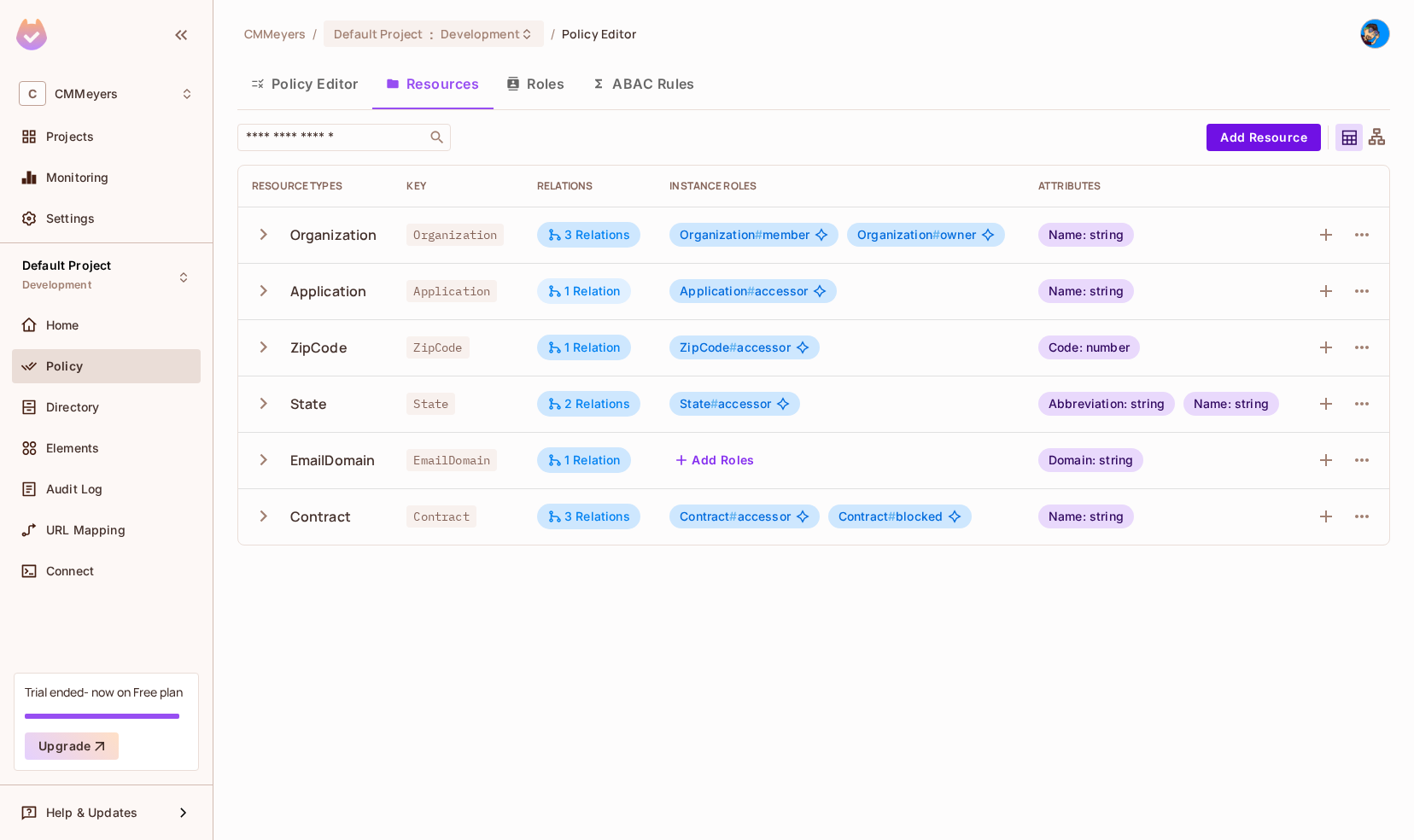
click at [569, 292] on div "1 Relation" at bounding box center [584, 291] width 73 height 15
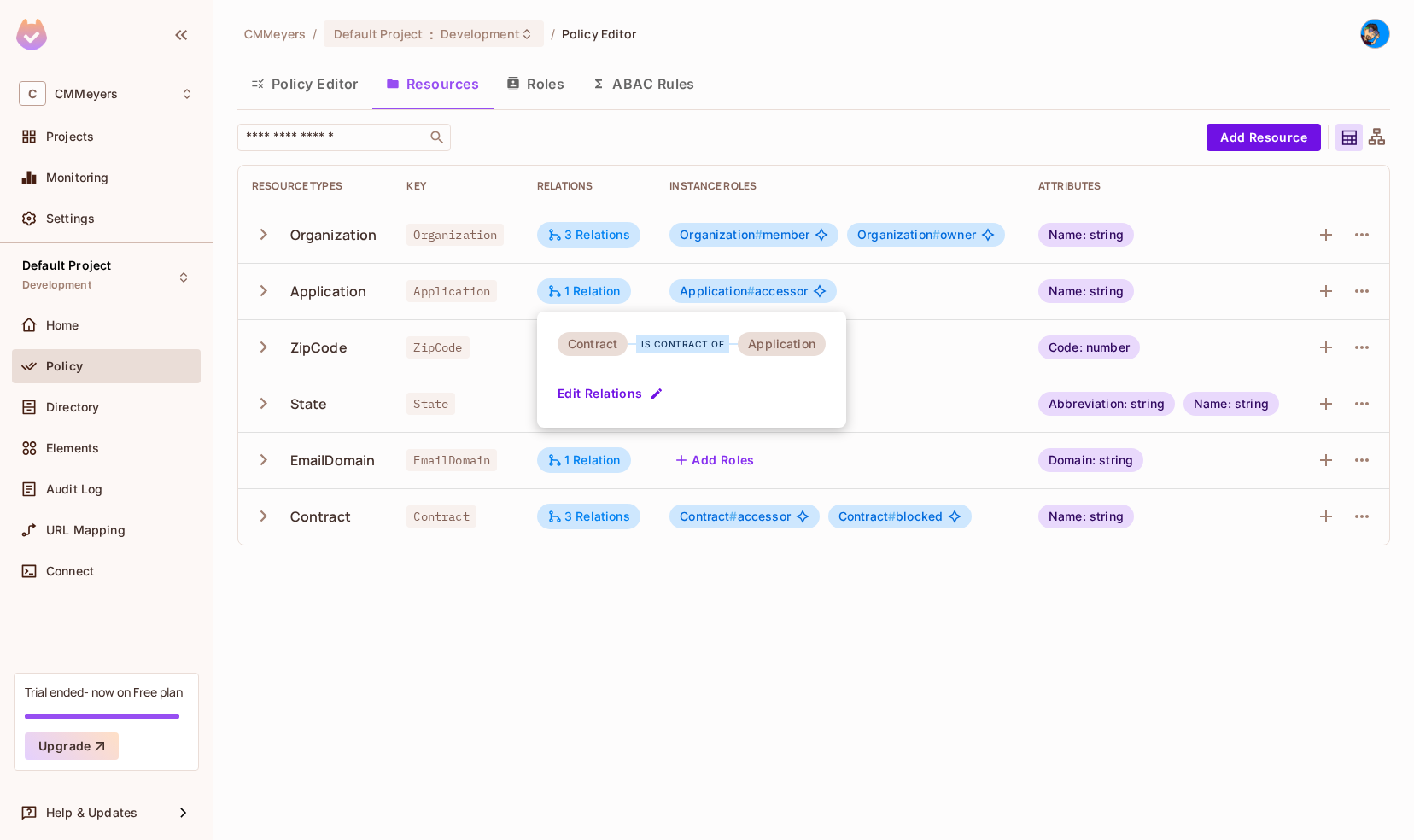
click at [599, 607] on div at bounding box center [707, 420] width 1414 height 840
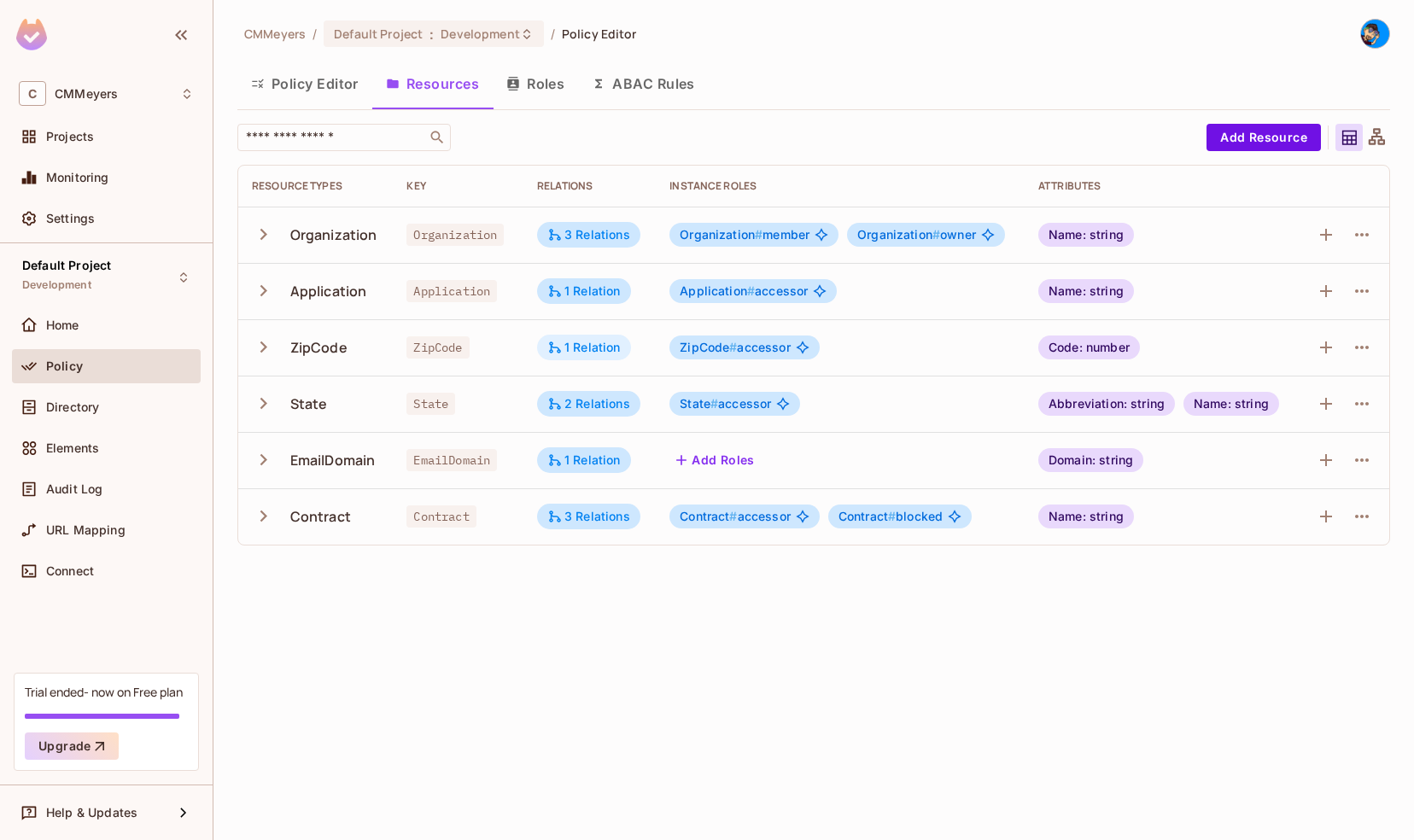
click at [591, 356] on div "1 Relation" at bounding box center [584, 347] width 94 height 25
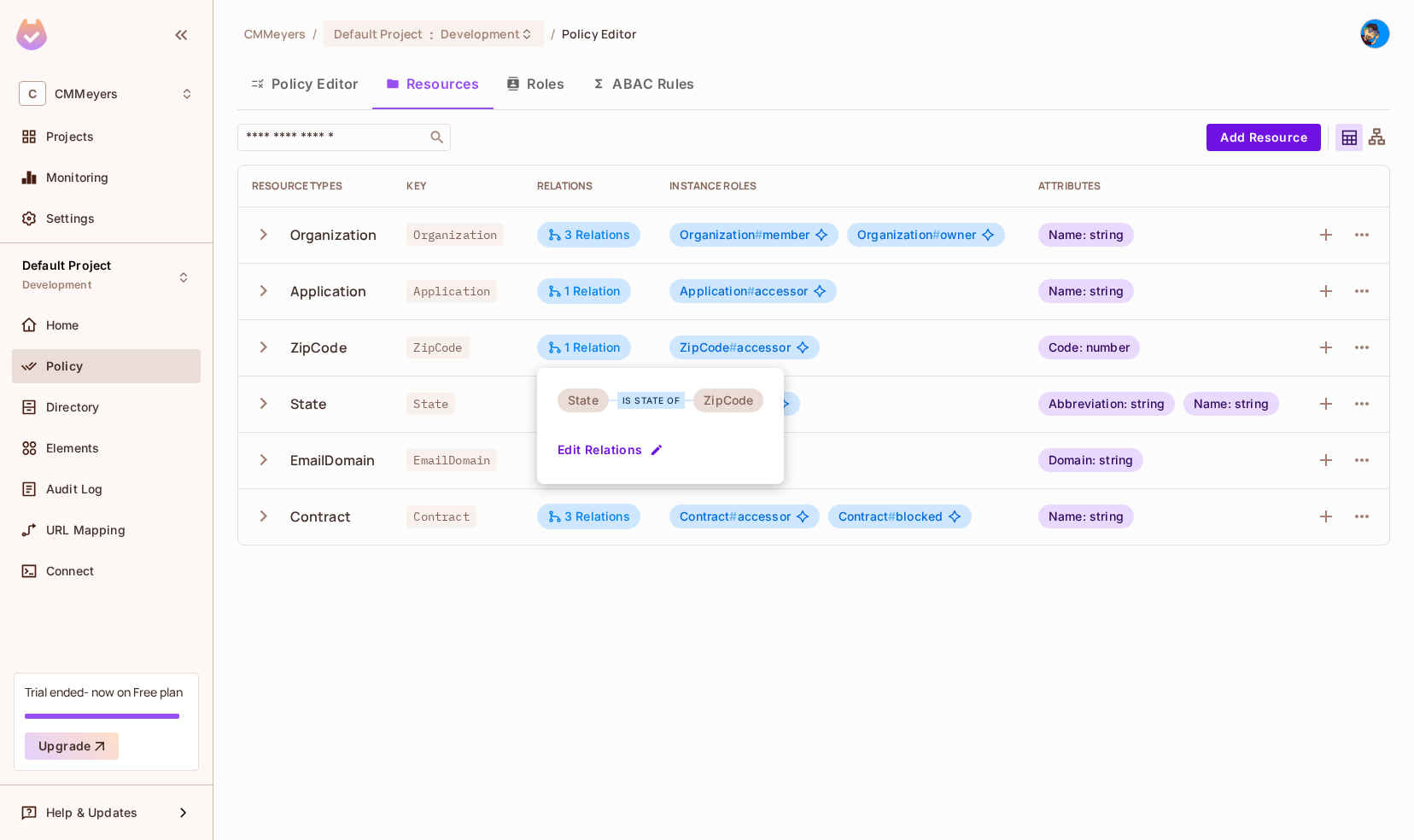
click at [588, 634] on div at bounding box center [707, 420] width 1414 height 840
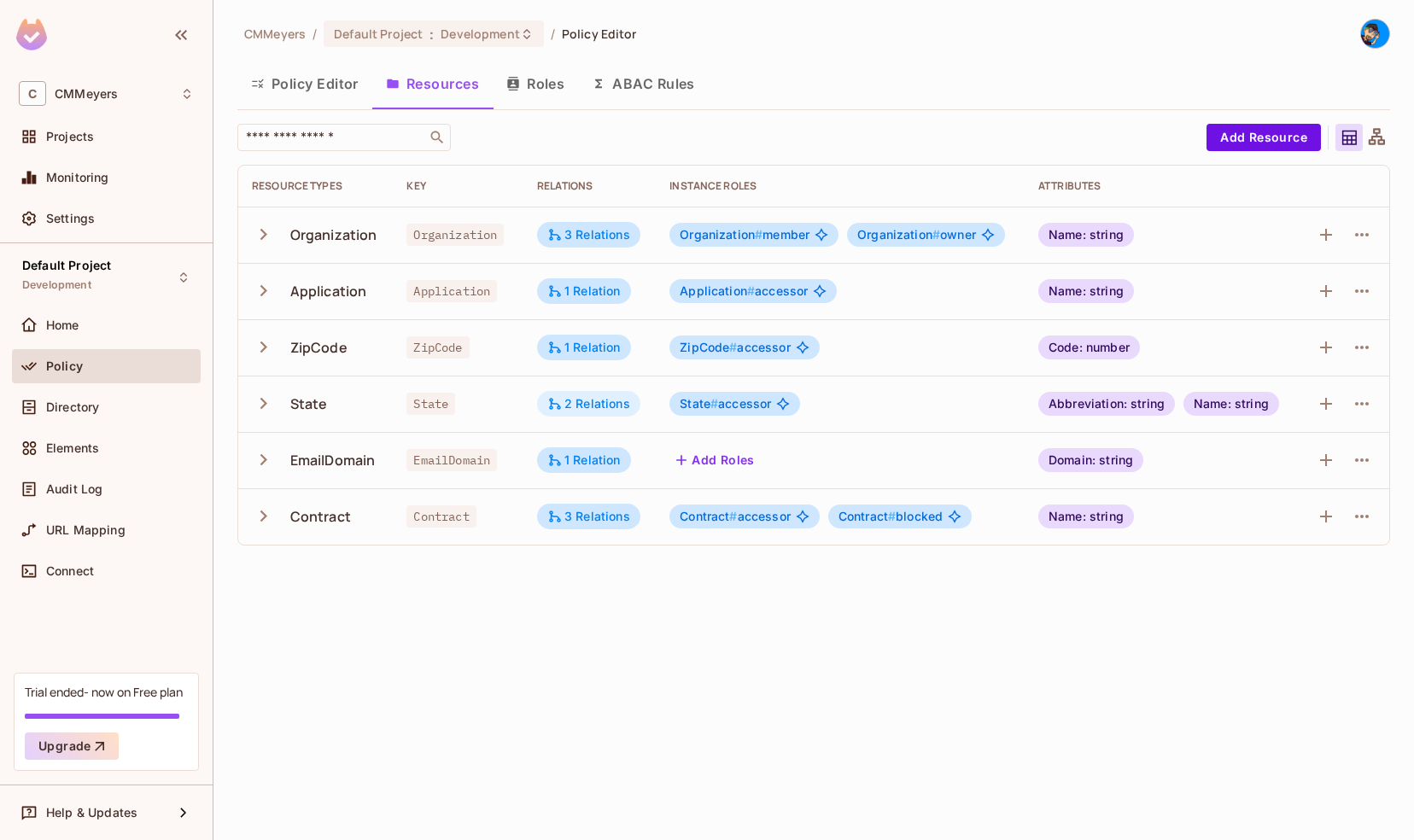
click at [602, 405] on div "2 Relations" at bounding box center [589, 404] width 83 height 15
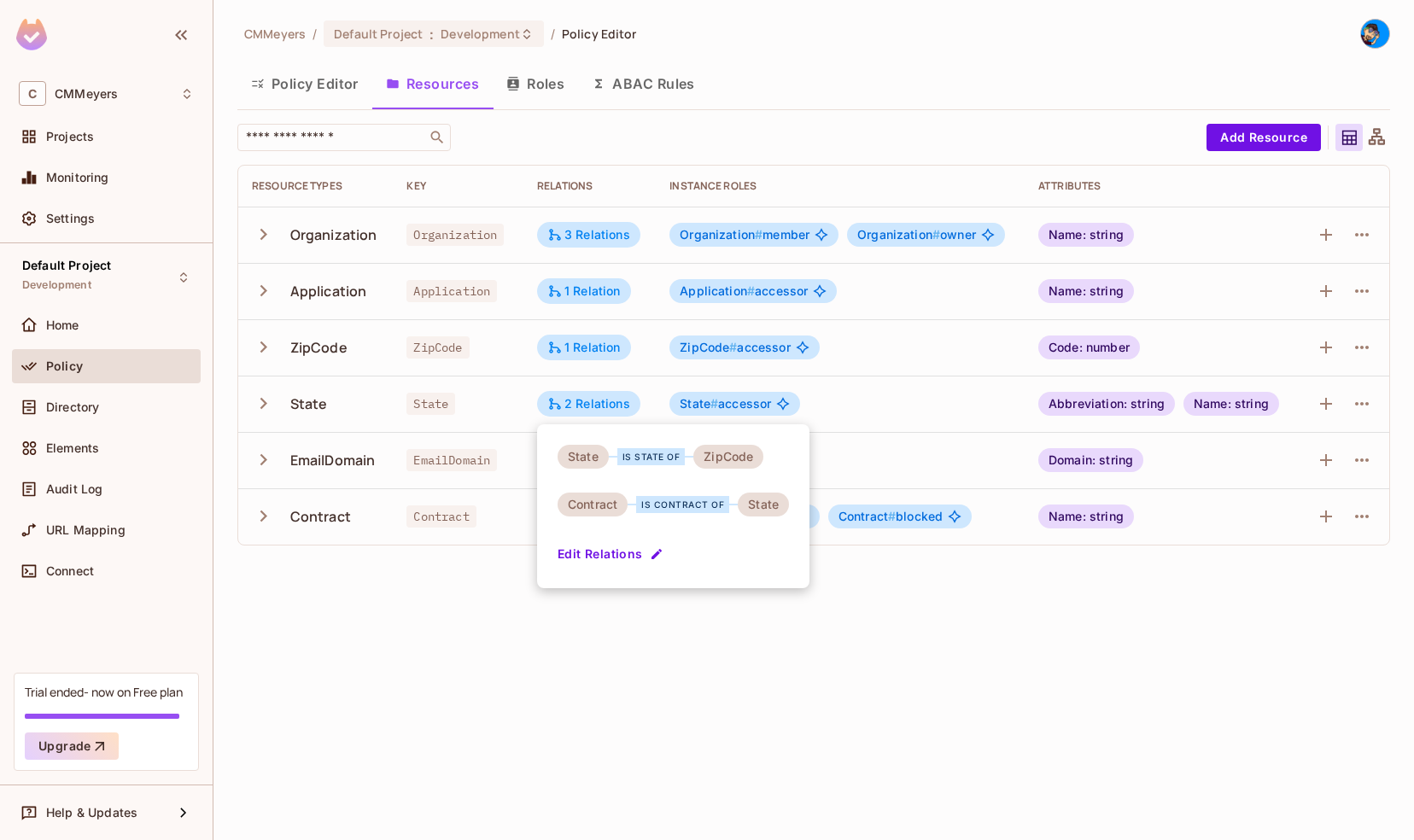
click at [638, 665] on div at bounding box center [707, 420] width 1414 height 840
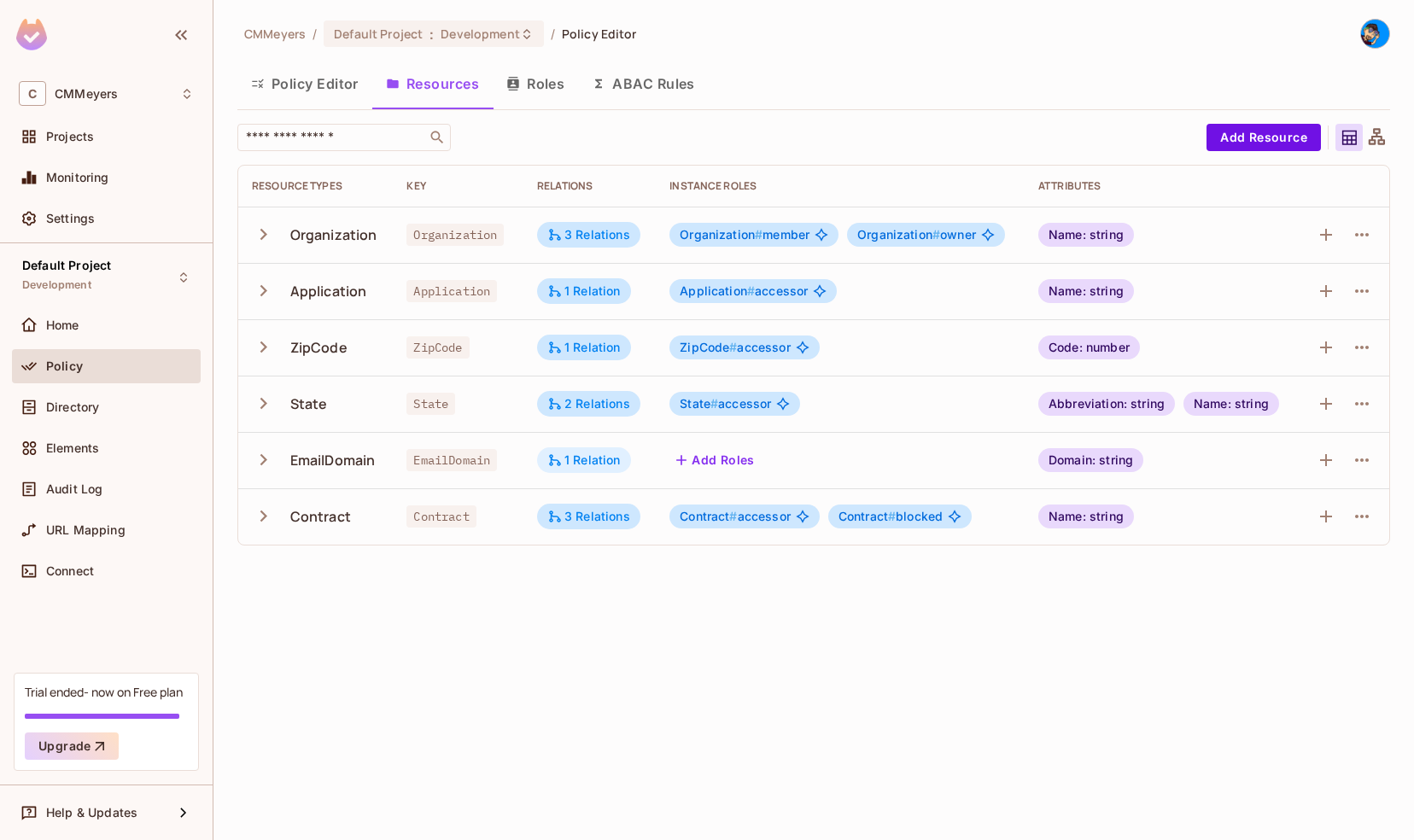
click at [576, 464] on div "1 Relation" at bounding box center [584, 460] width 73 height 15
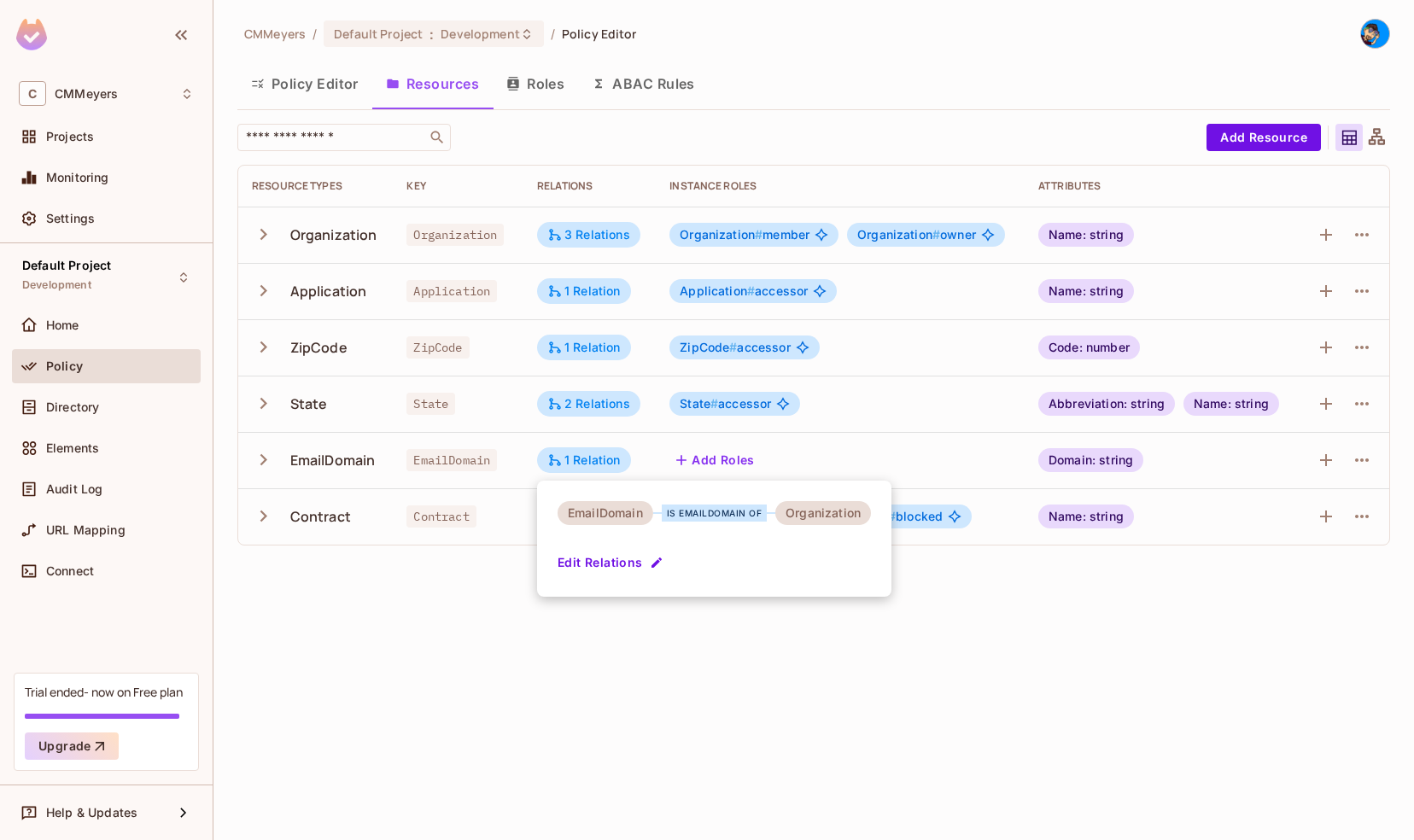
click at [422, 651] on div at bounding box center [707, 420] width 1414 height 840
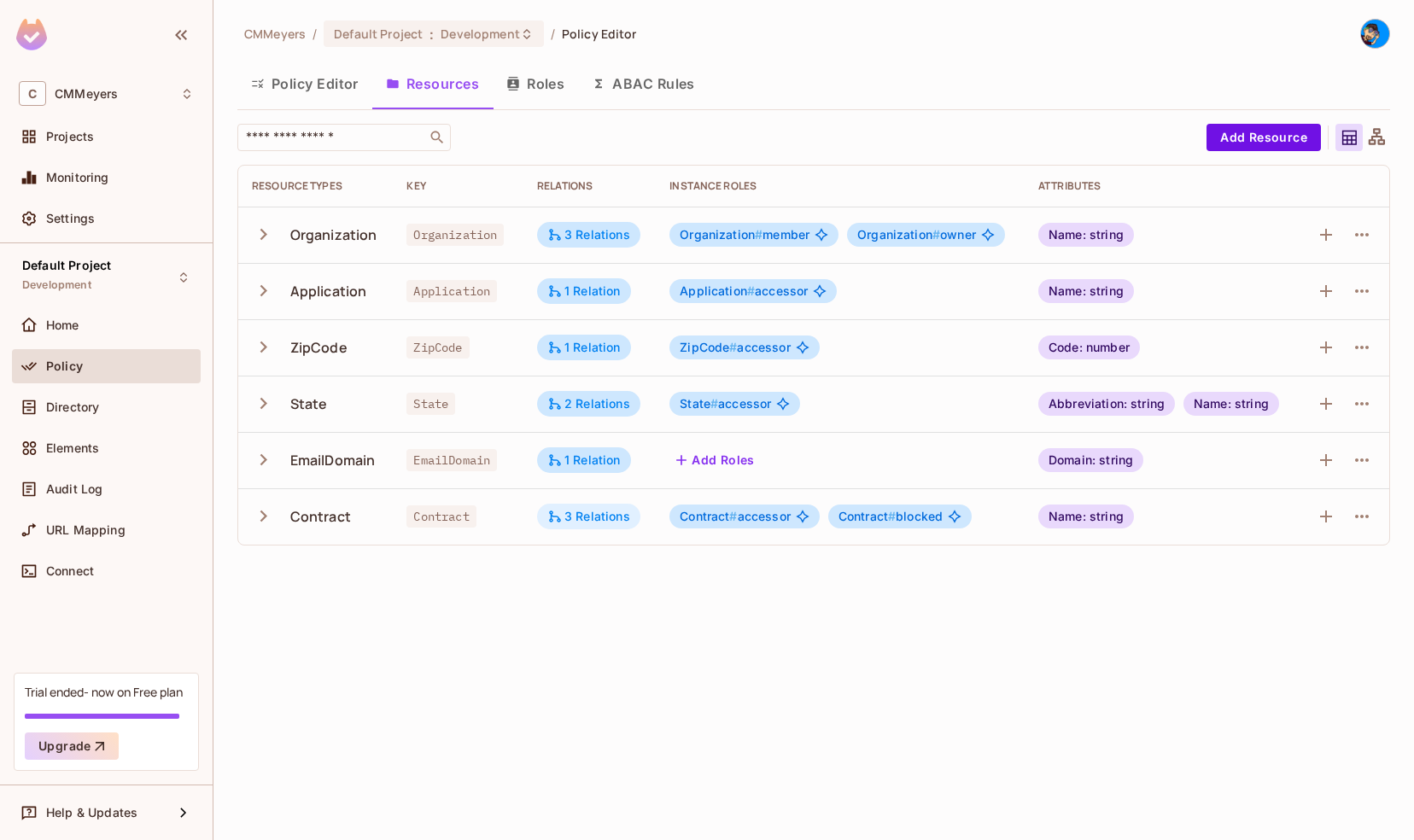
click at [593, 506] on div "3 Relations" at bounding box center [589, 516] width 104 height 25
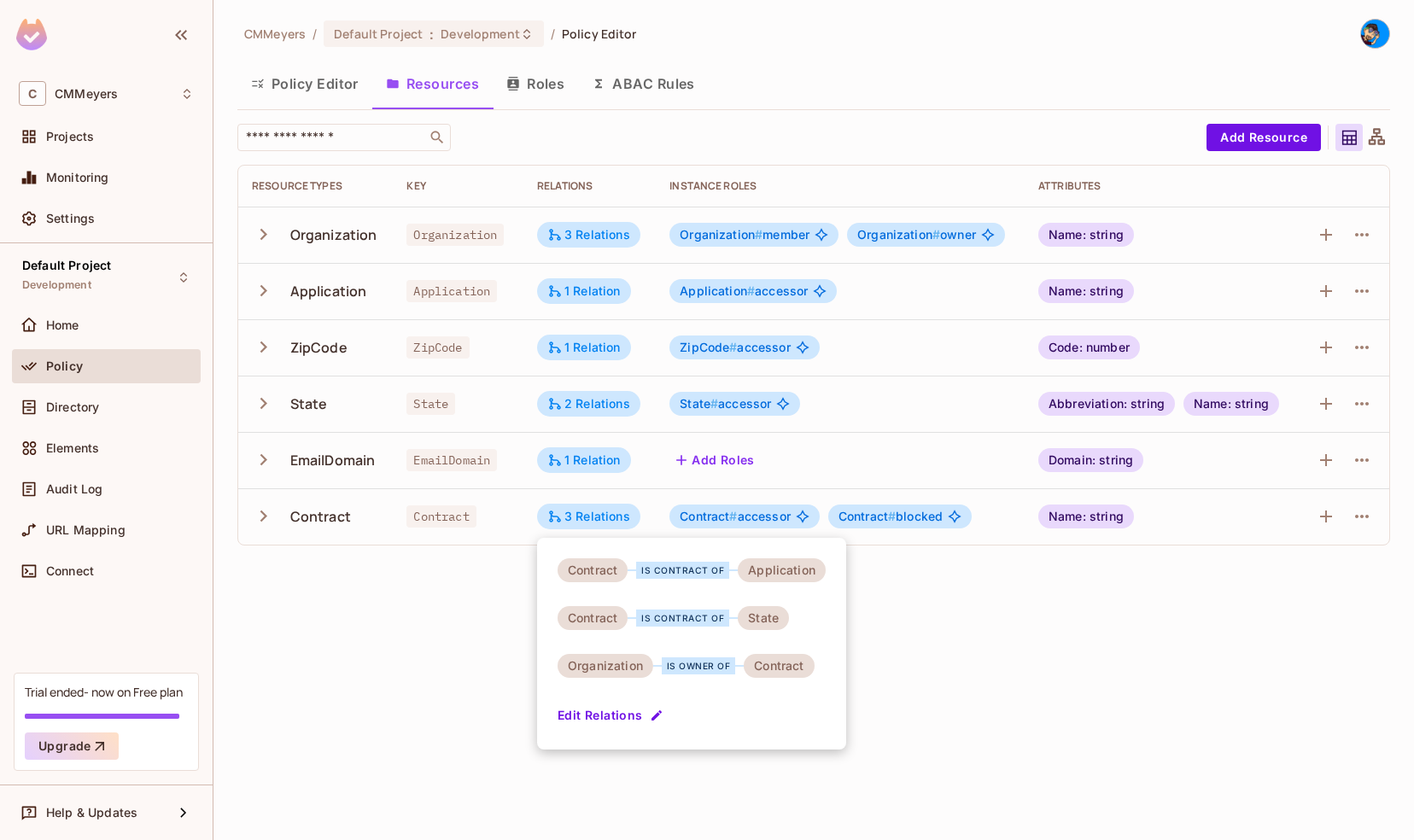
click at [437, 575] on div at bounding box center [707, 420] width 1414 height 840
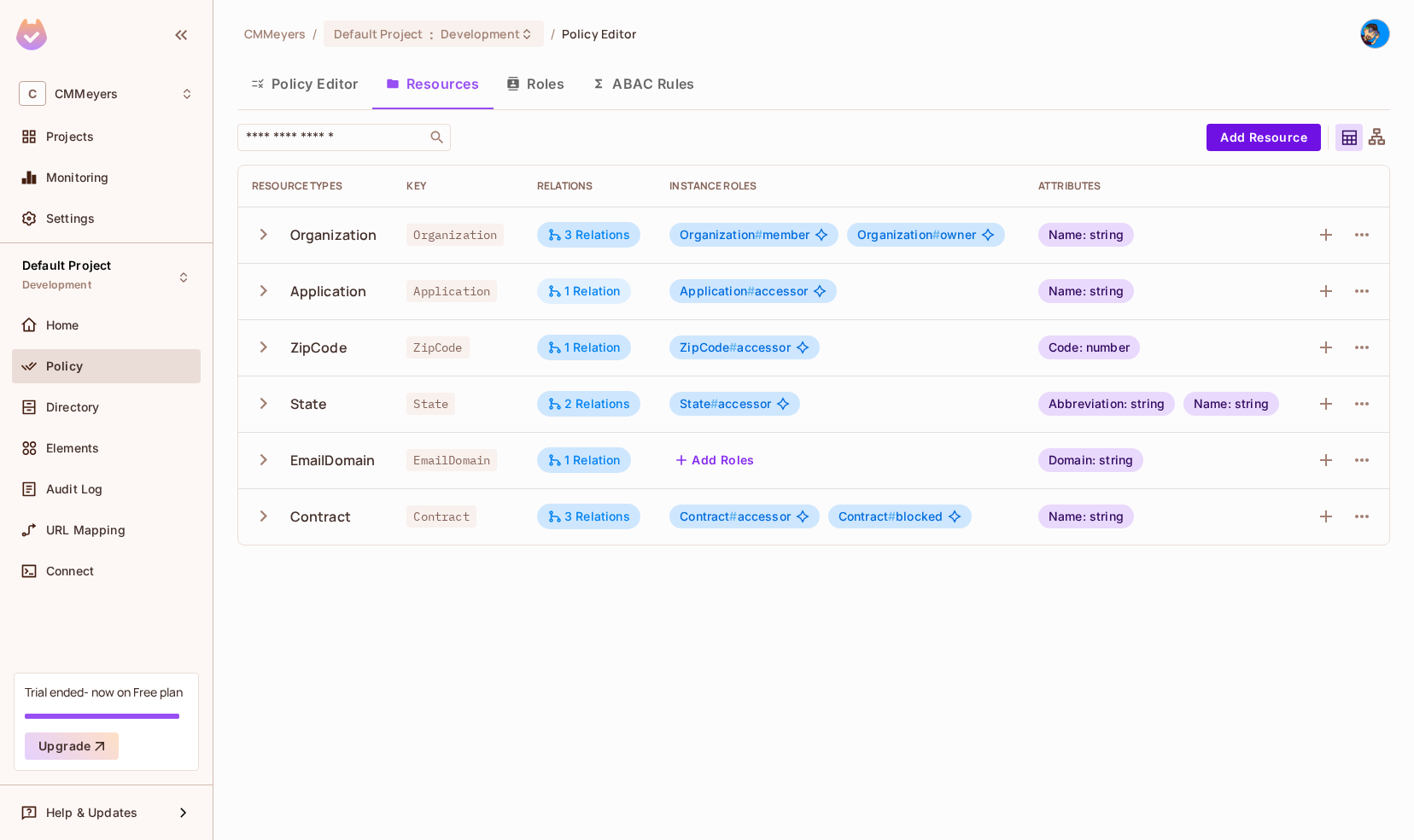
click at [580, 288] on div "1 Relation" at bounding box center [584, 291] width 73 height 15
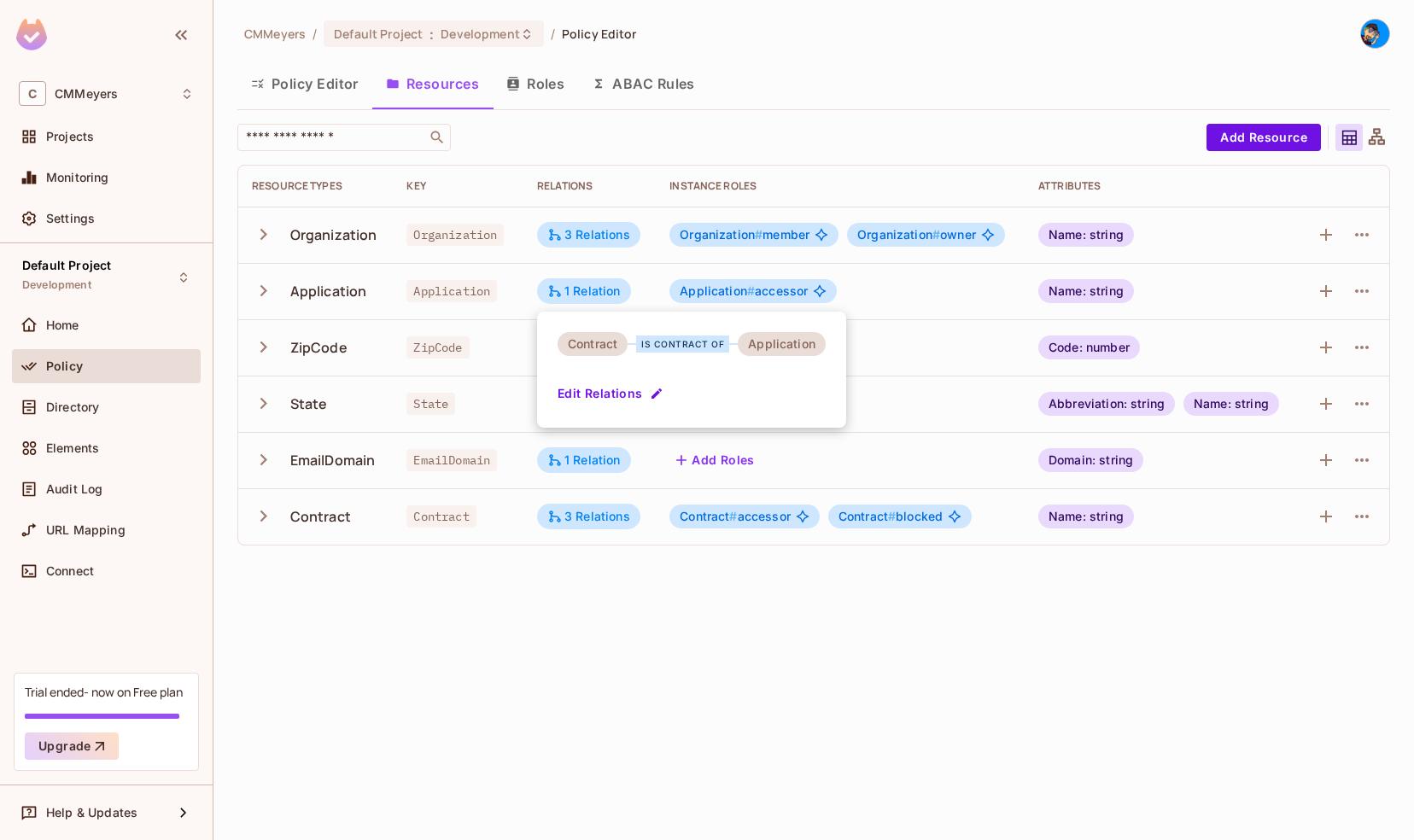
click at [549, 670] on div at bounding box center [707, 420] width 1414 height 840
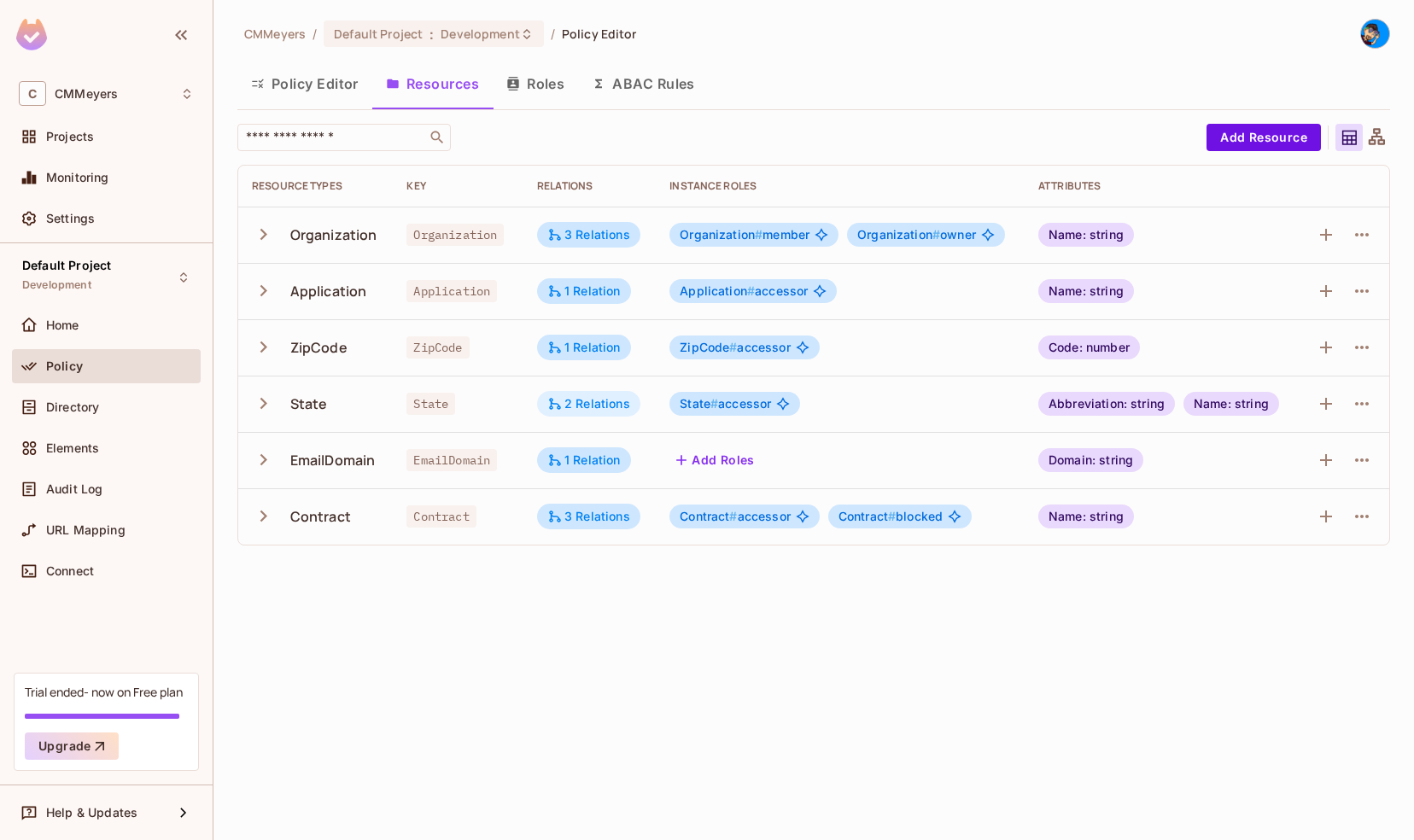
click at [578, 405] on div "2 Relations" at bounding box center [589, 404] width 83 height 15
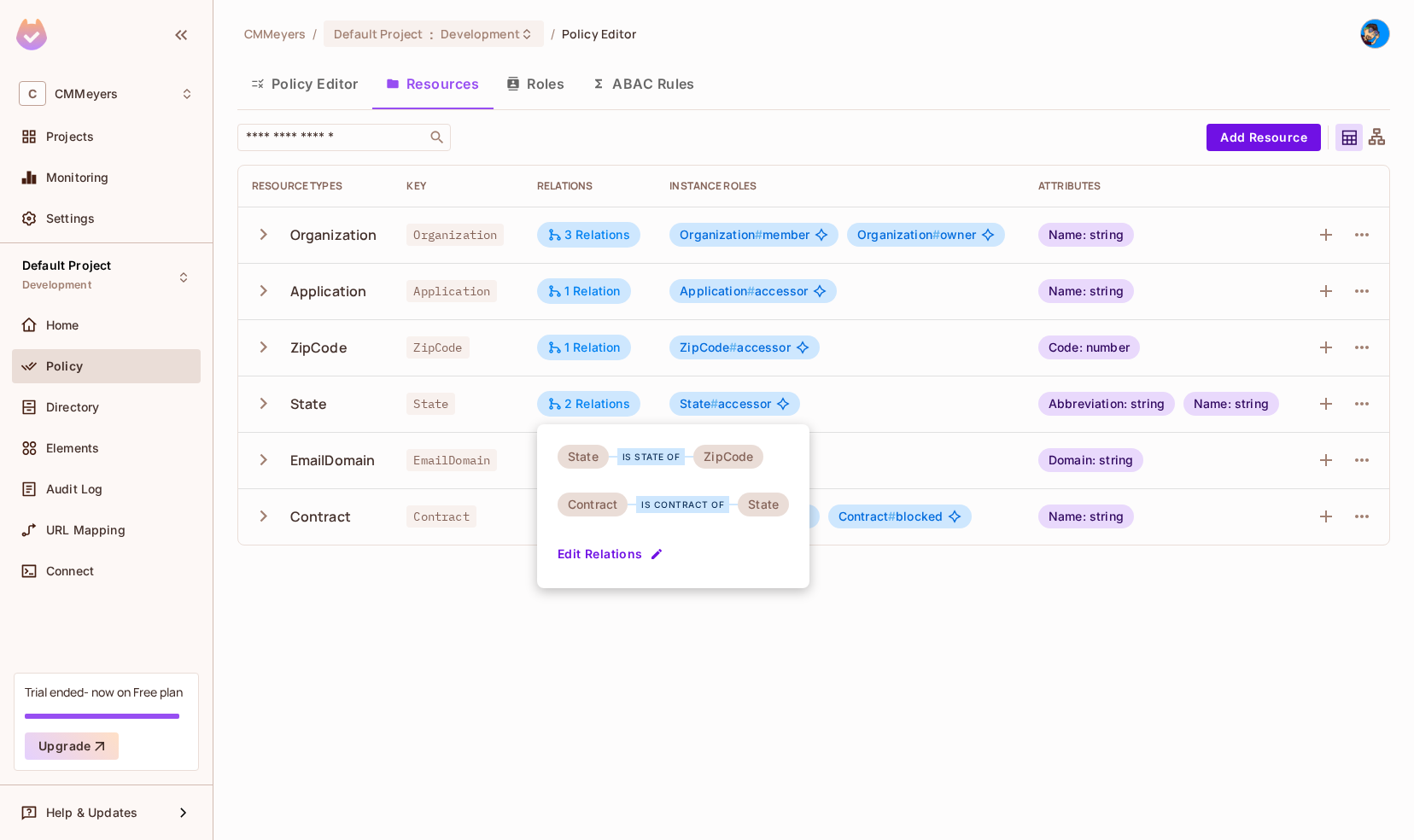
click at [655, 651] on div at bounding box center [707, 420] width 1414 height 840
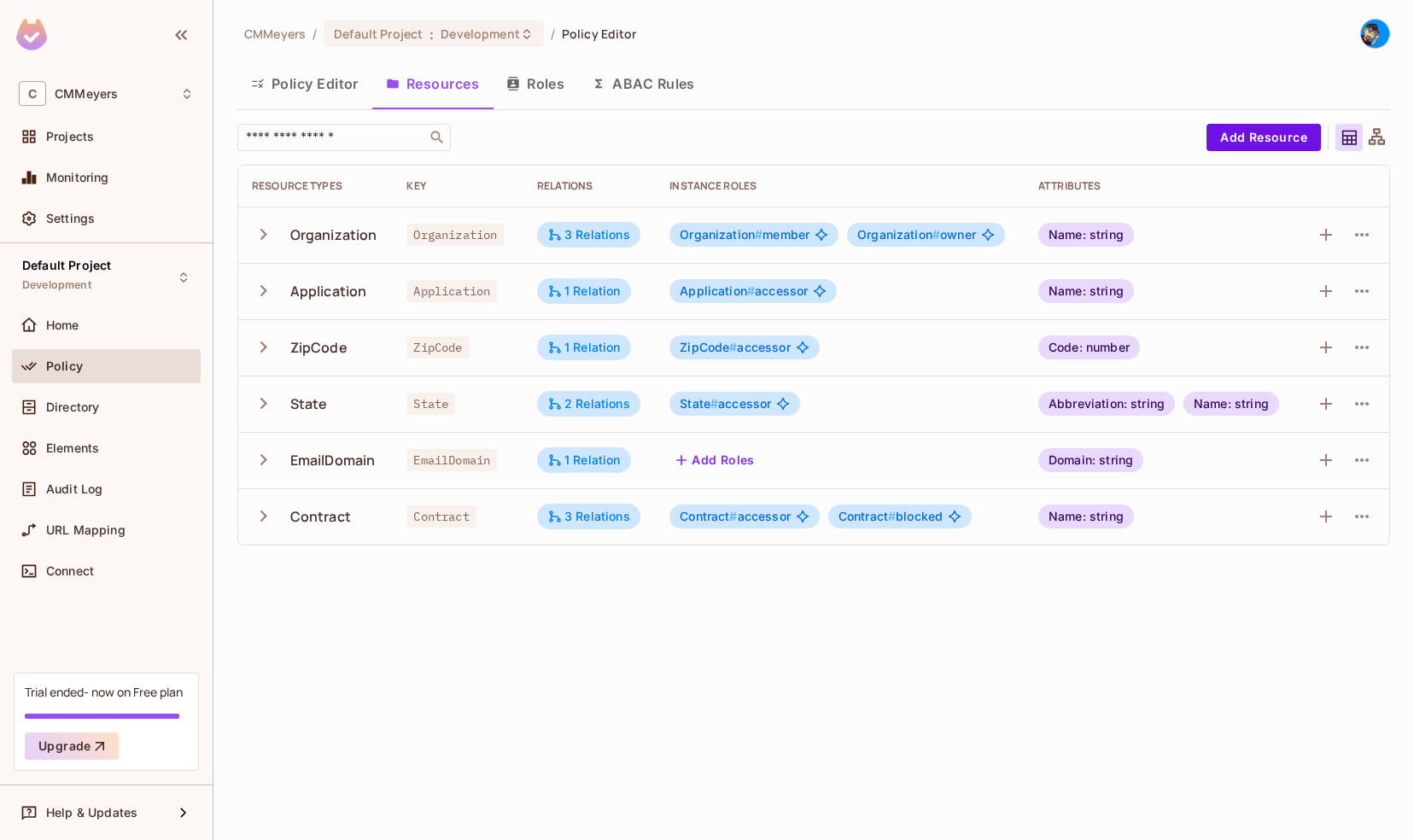
click at [539, 86] on button "Roles" at bounding box center [535, 83] width 86 height 42
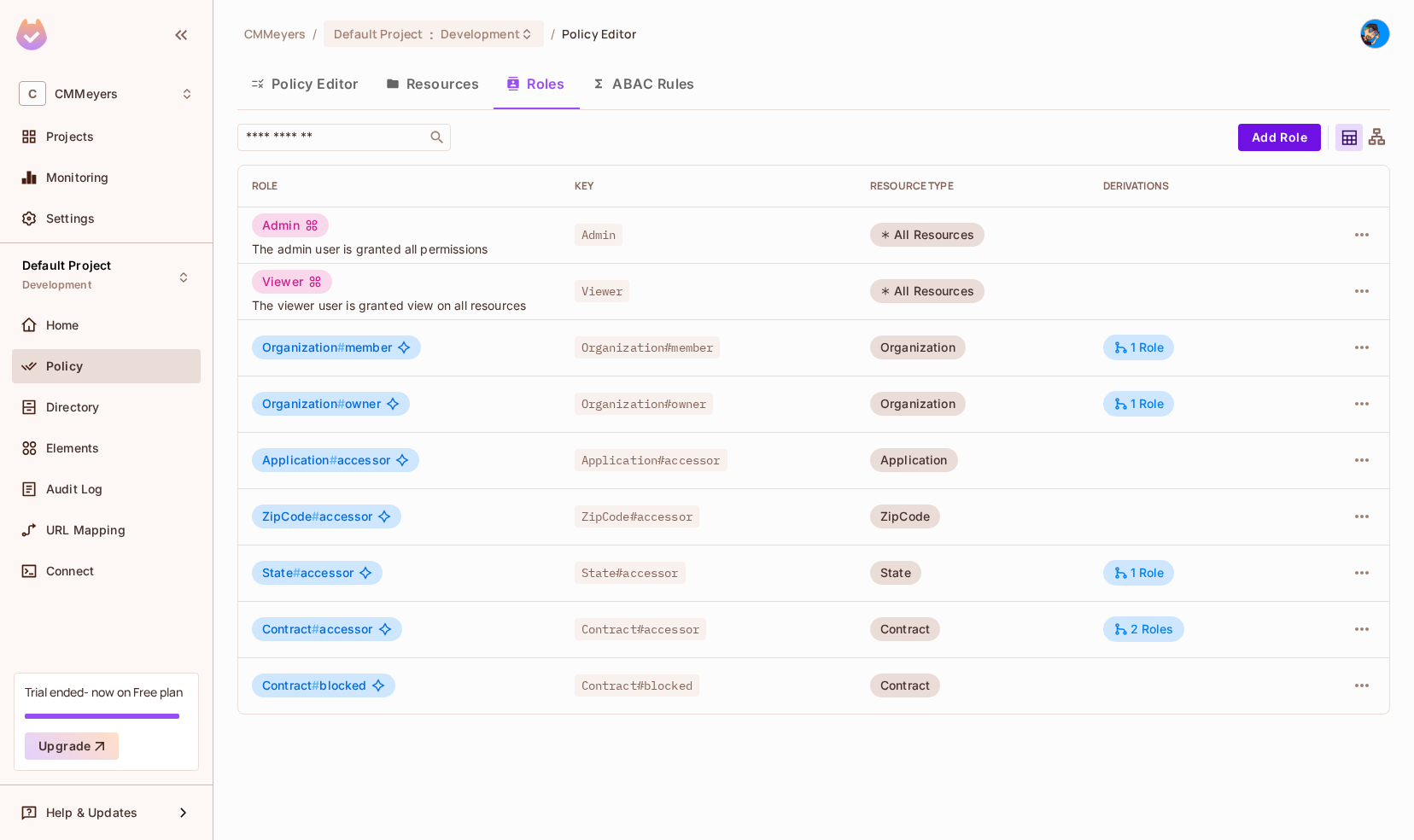
click at [431, 76] on button "Resources" at bounding box center [432, 83] width 121 height 42
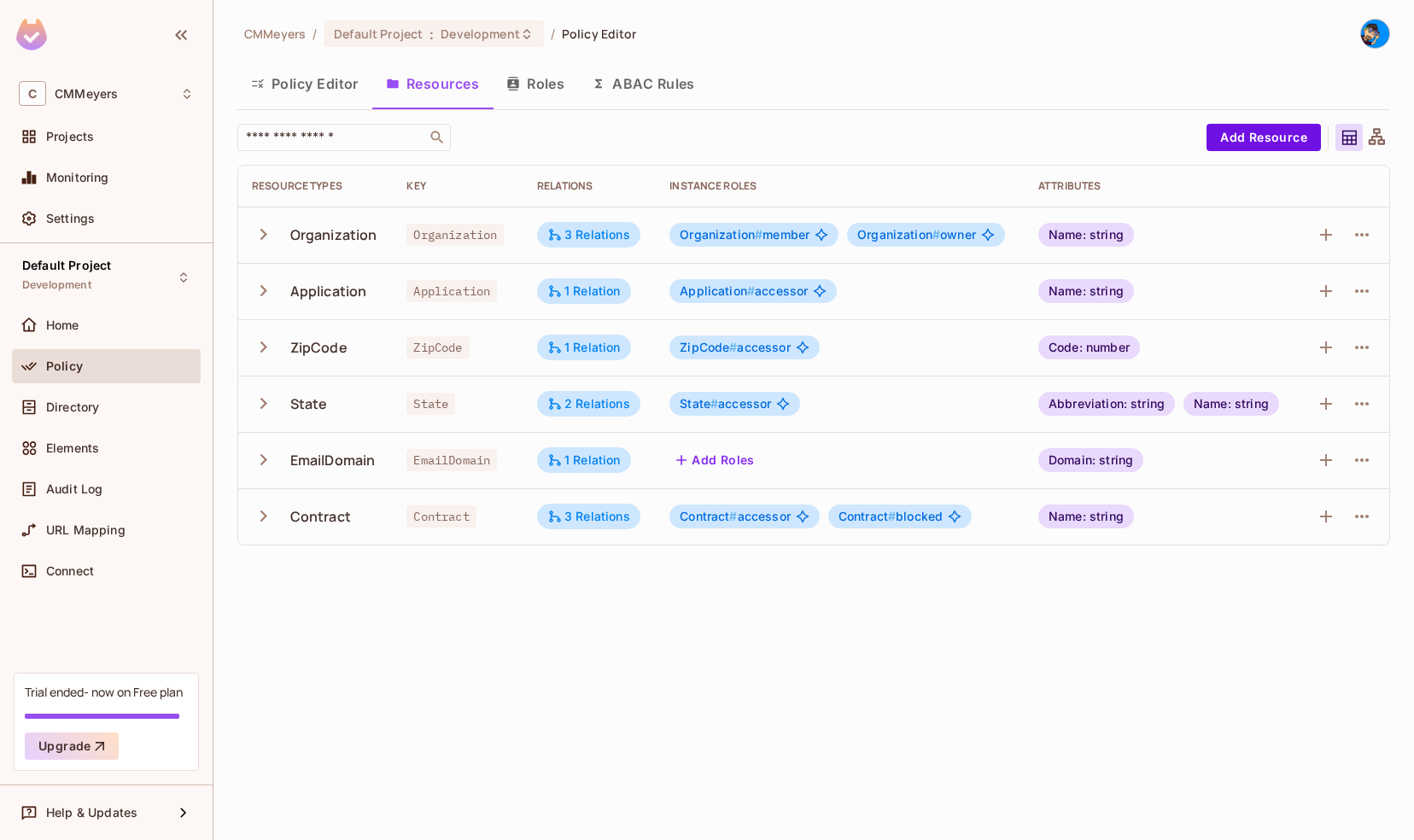
click at [565, 593] on div "CMMeyers / Default Project : Development / Policy Editor Policy Editor Resource…" at bounding box center [814, 420] width 1200 height 840
click at [528, 80] on button "Roles" at bounding box center [535, 83] width 86 height 42
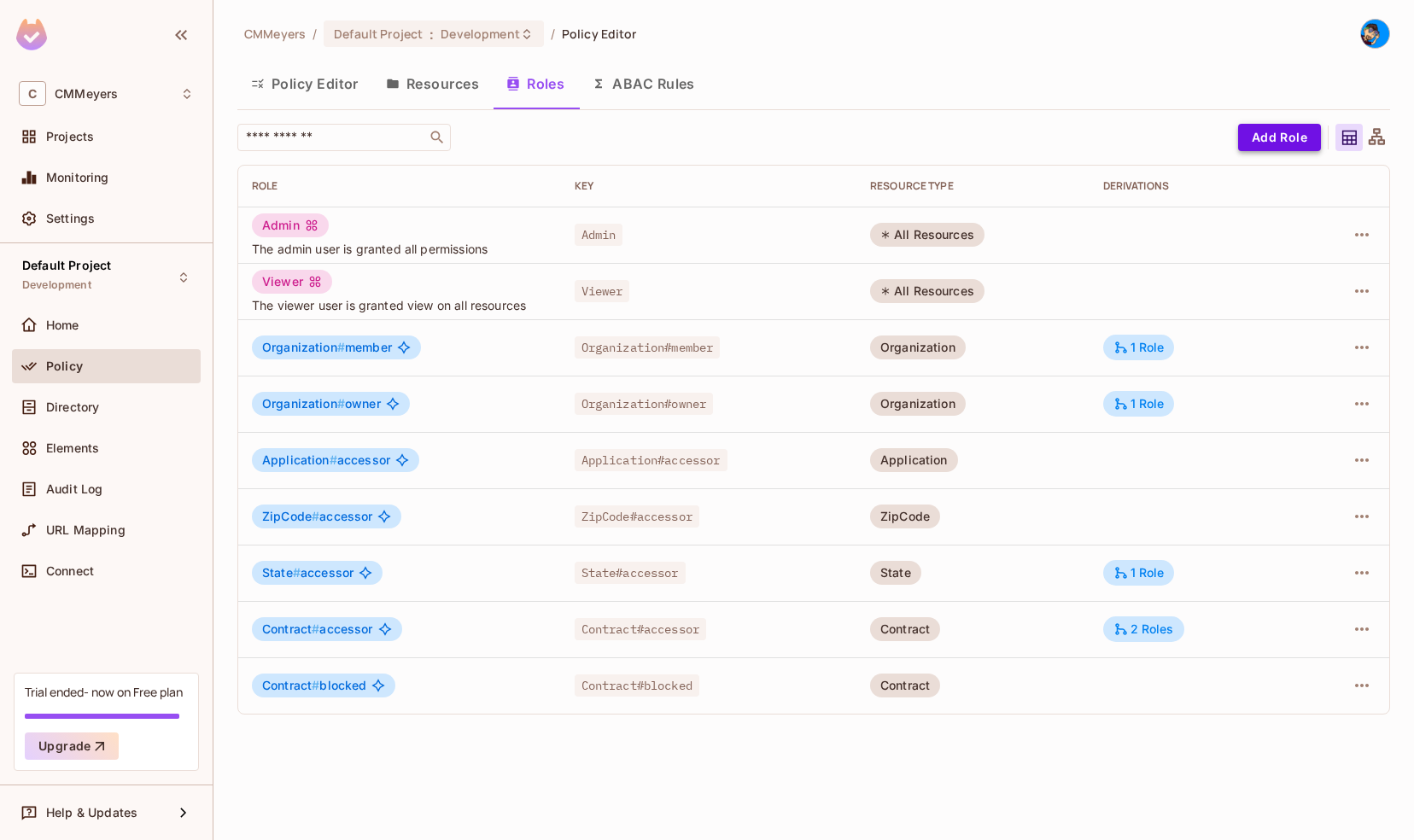
click at [1284, 141] on button "Add Role" at bounding box center [1279, 137] width 83 height 27
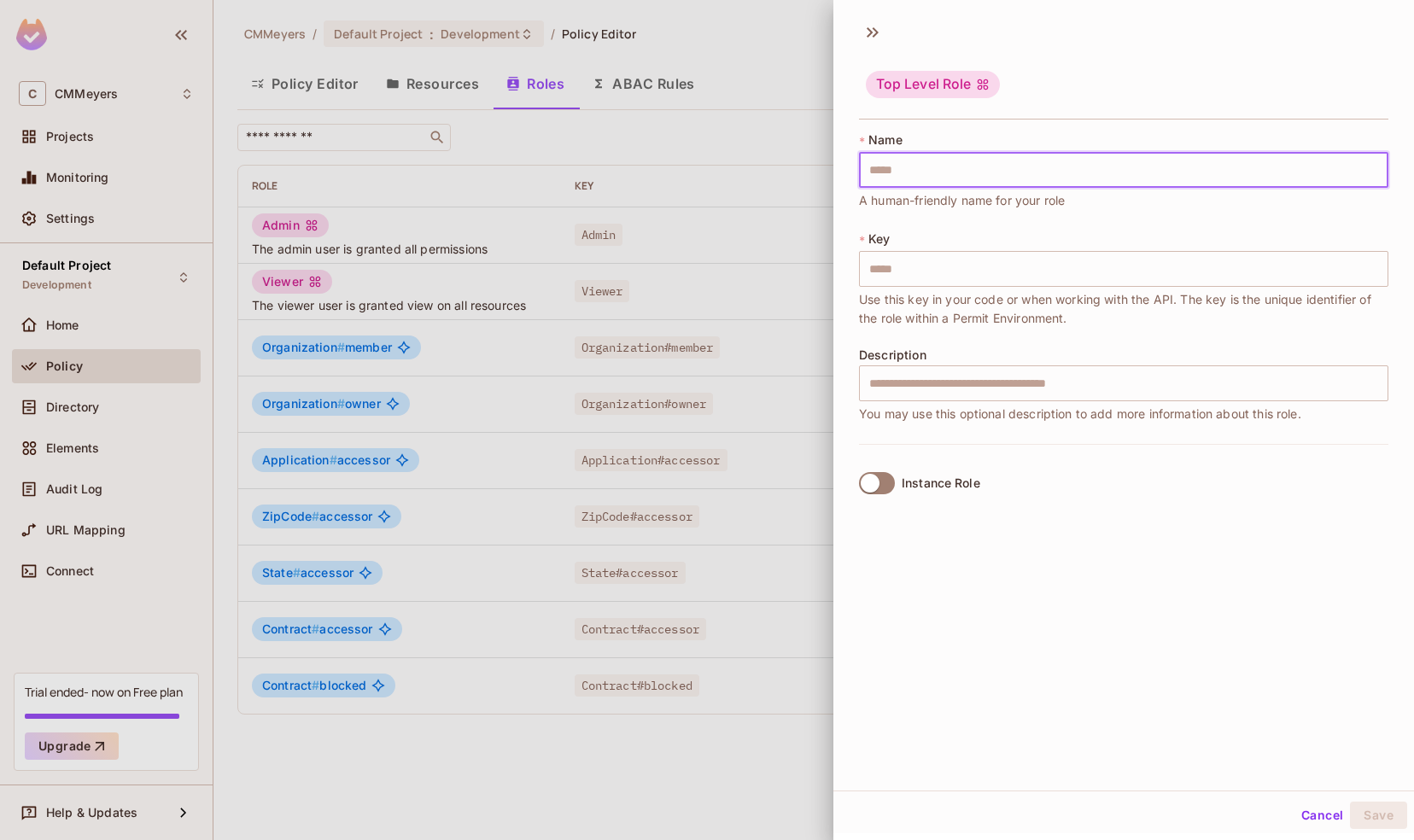
click at [892, 172] on input "text" at bounding box center [1124, 170] width 529 height 36
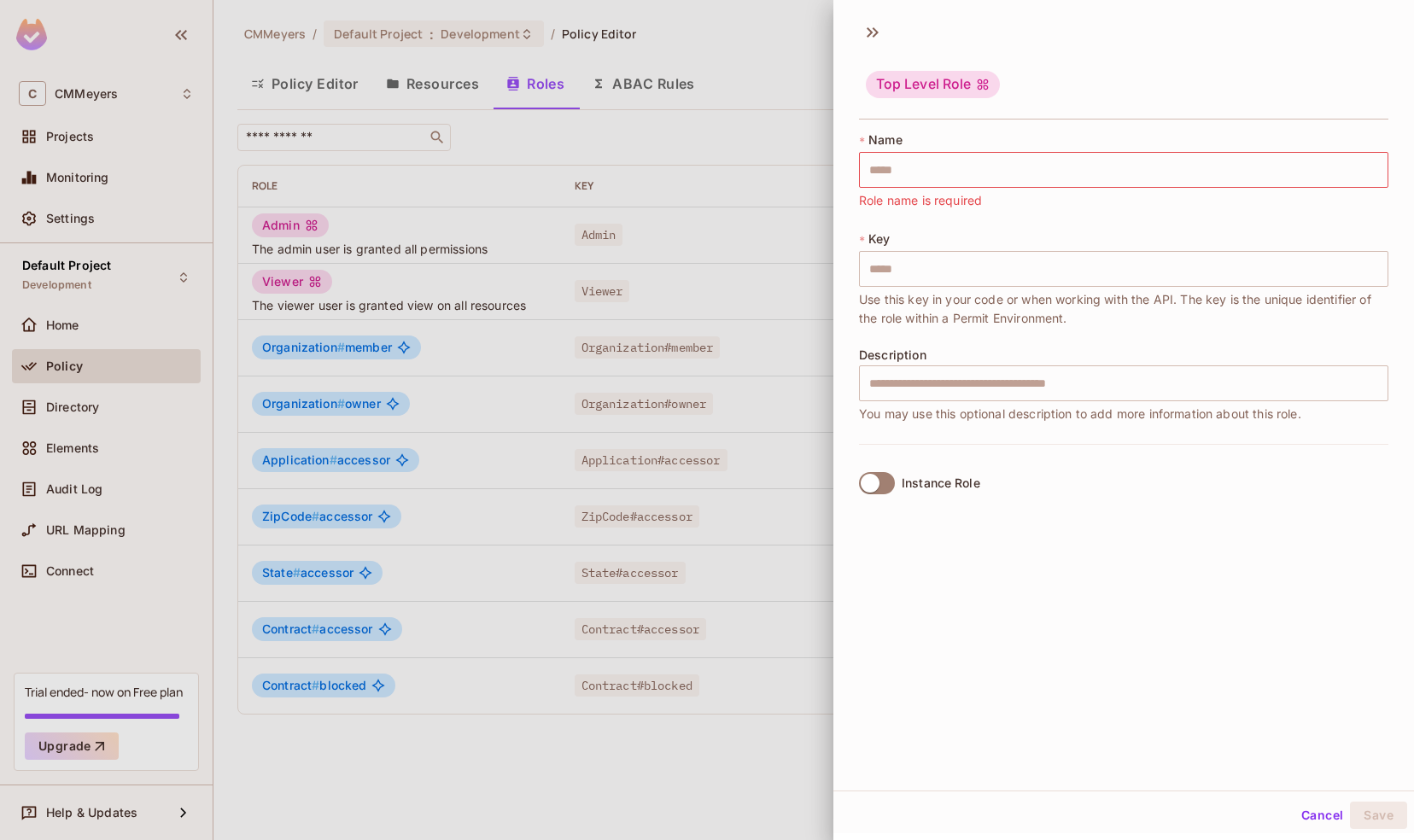
click at [845, 311] on div "* Name ​ Role name is required * Key ​ Use this key in your code or when workin…" at bounding box center [1124, 322] width 580 height 396
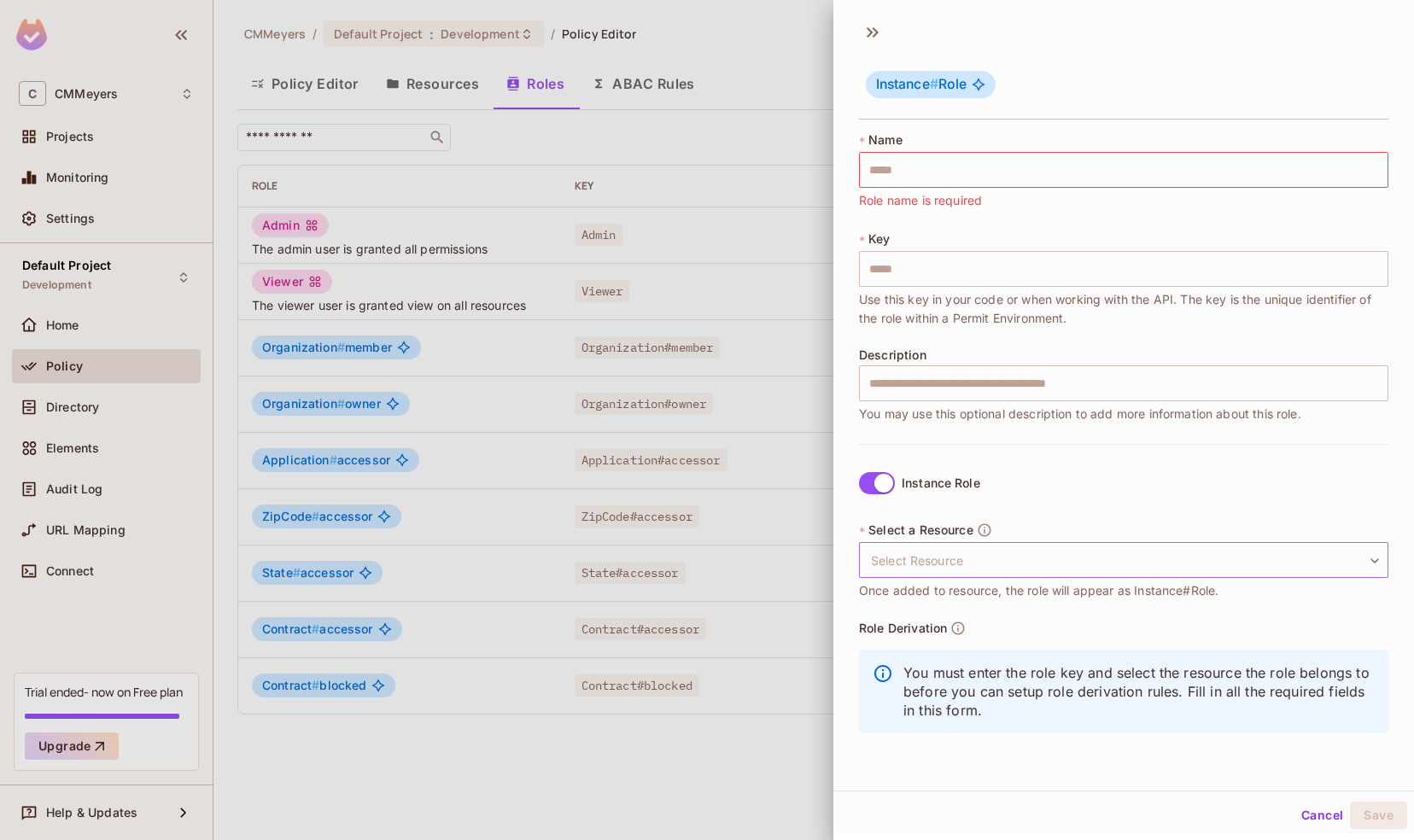
click at [926, 553] on body "C CMMeyers Projects Monitoring Settings Default Project Development Home Policy…" at bounding box center [707, 420] width 1414 height 840
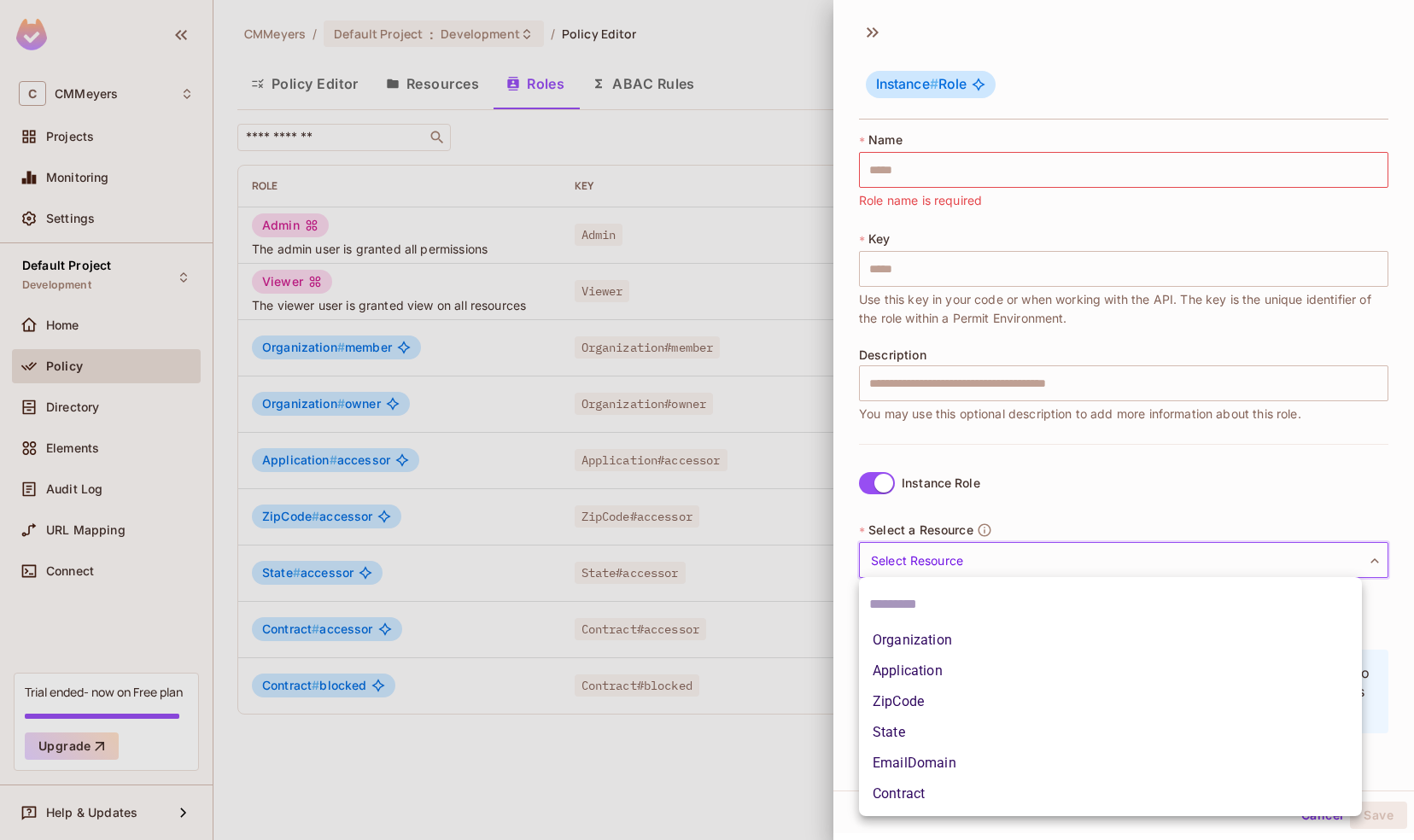
click at [1076, 456] on div at bounding box center [707, 420] width 1414 height 840
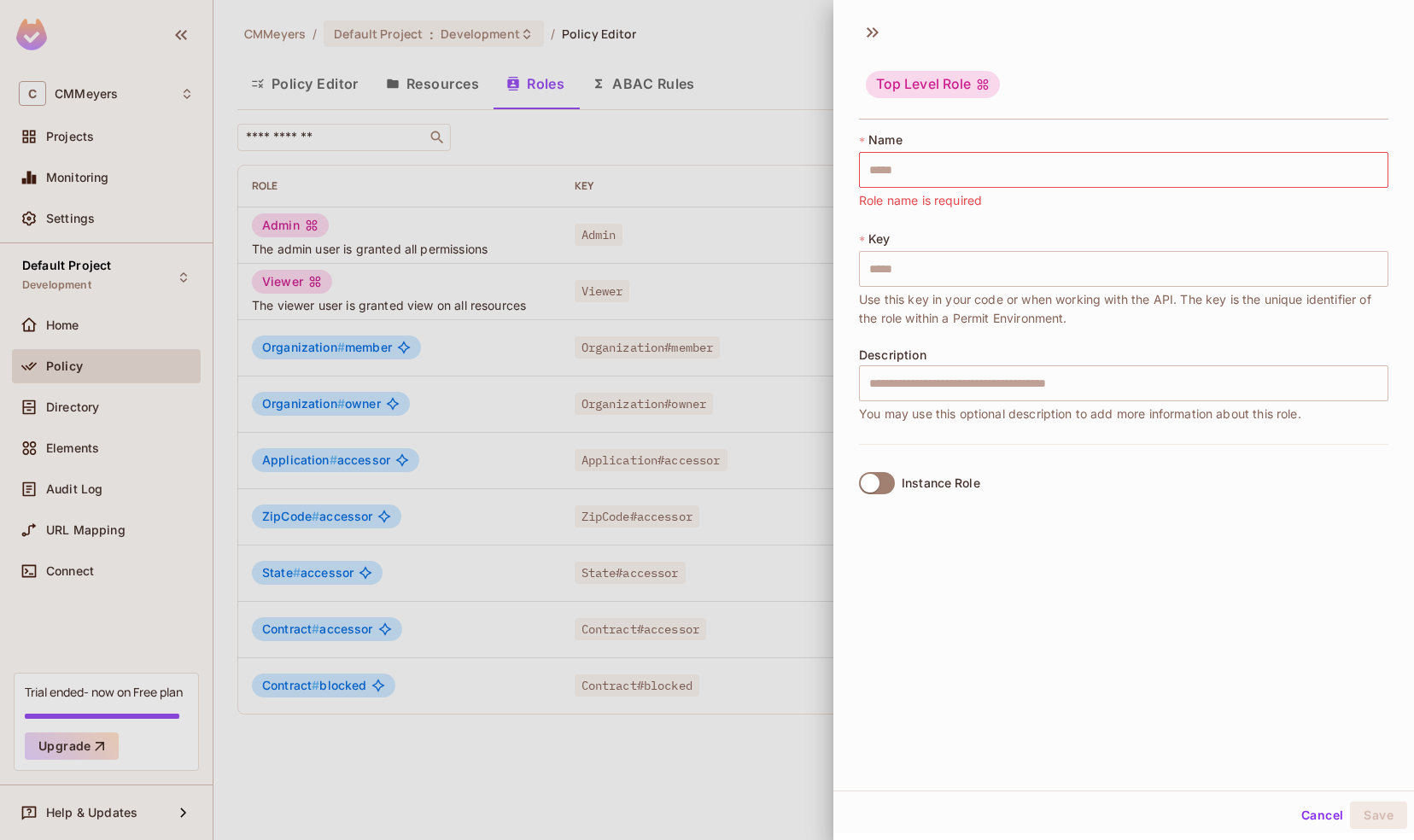
click at [1305, 811] on button "Cancel" at bounding box center [1322, 815] width 56 height 27
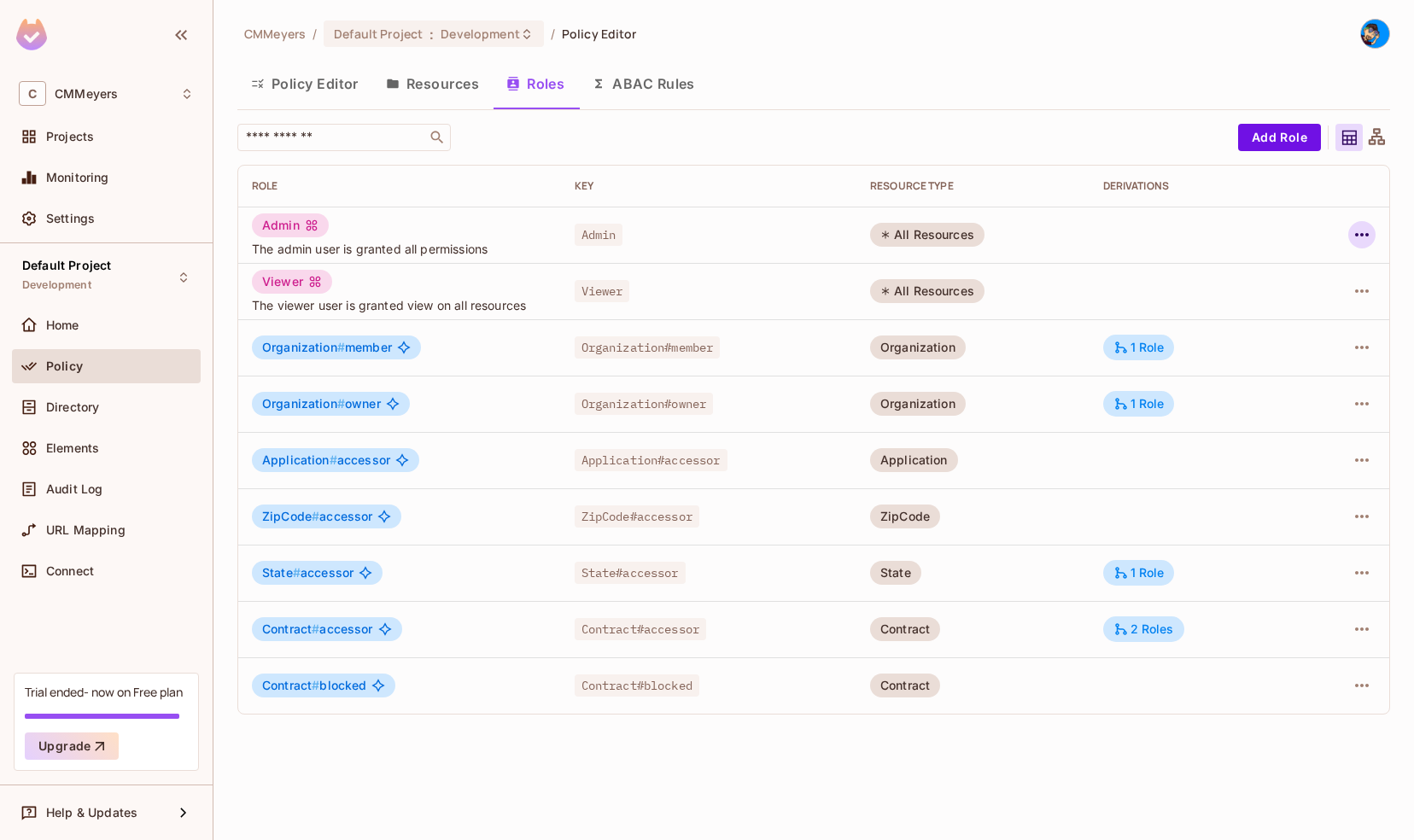
click at [1364, 237] on icon "button" at bounding box center [1362, 234] width 21 height 21
click at [1261, 278] on div "Edit Role" at bounding box center [1286, 273] width 51 height 17
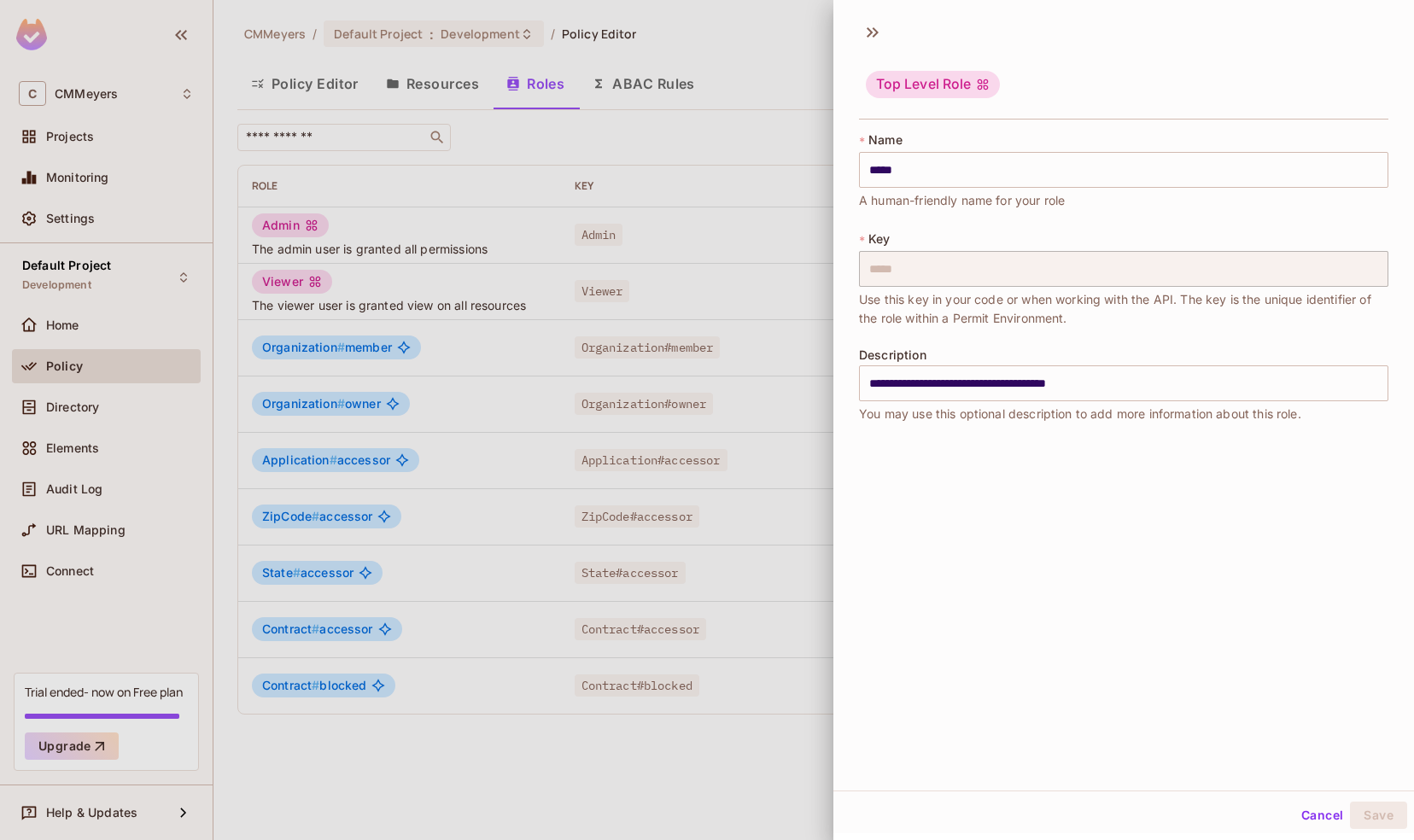
click at [1312, 816] on button "Cancel" at bounding box center [1322, 815] width 56 height 27
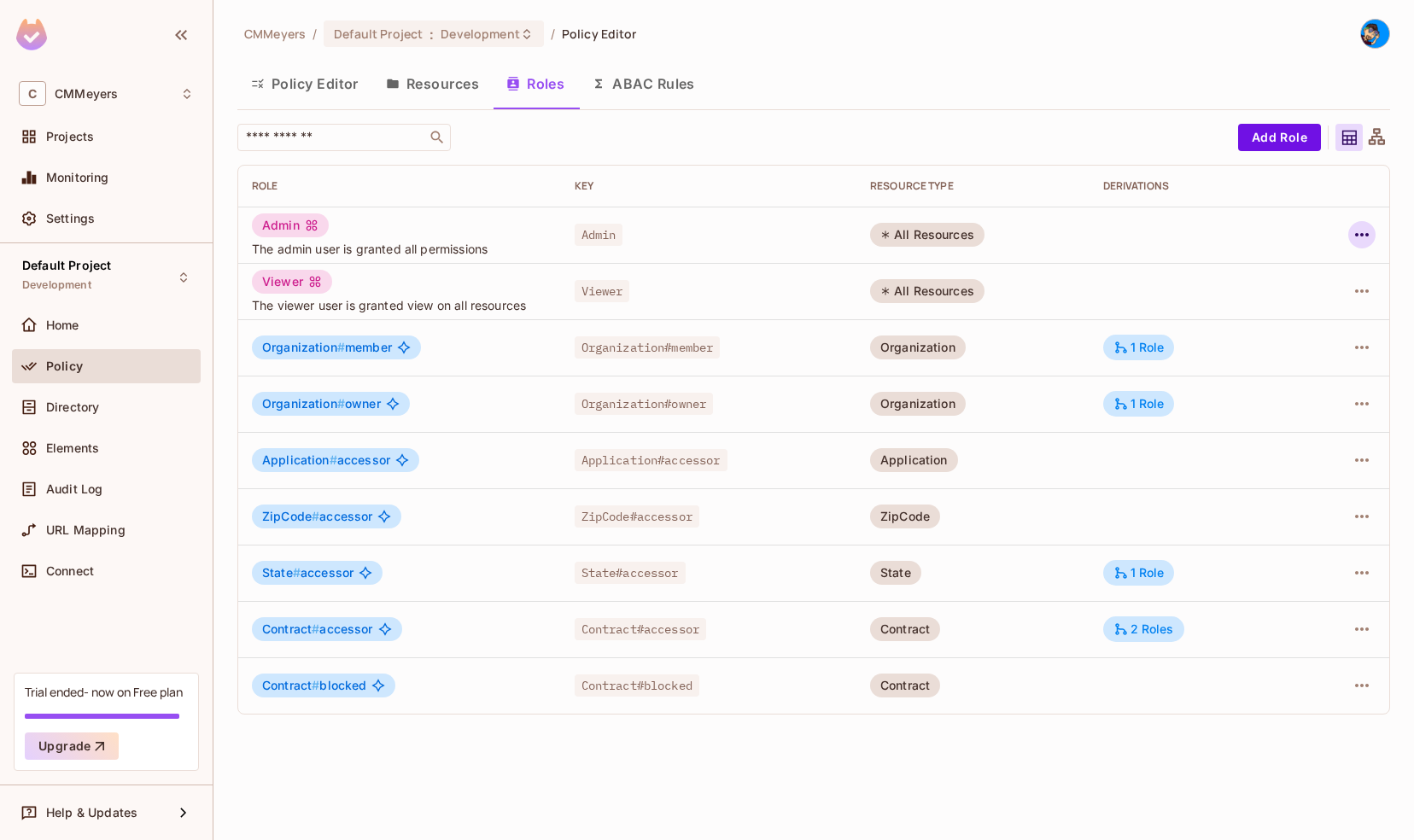
click at [1359, 233] on icon "button" at bounding box center [1362, 234] width 21 height 21
click at [1305, 311] on div "Edit Attributes" at bounding box center [1303, 311] width 85 height 17
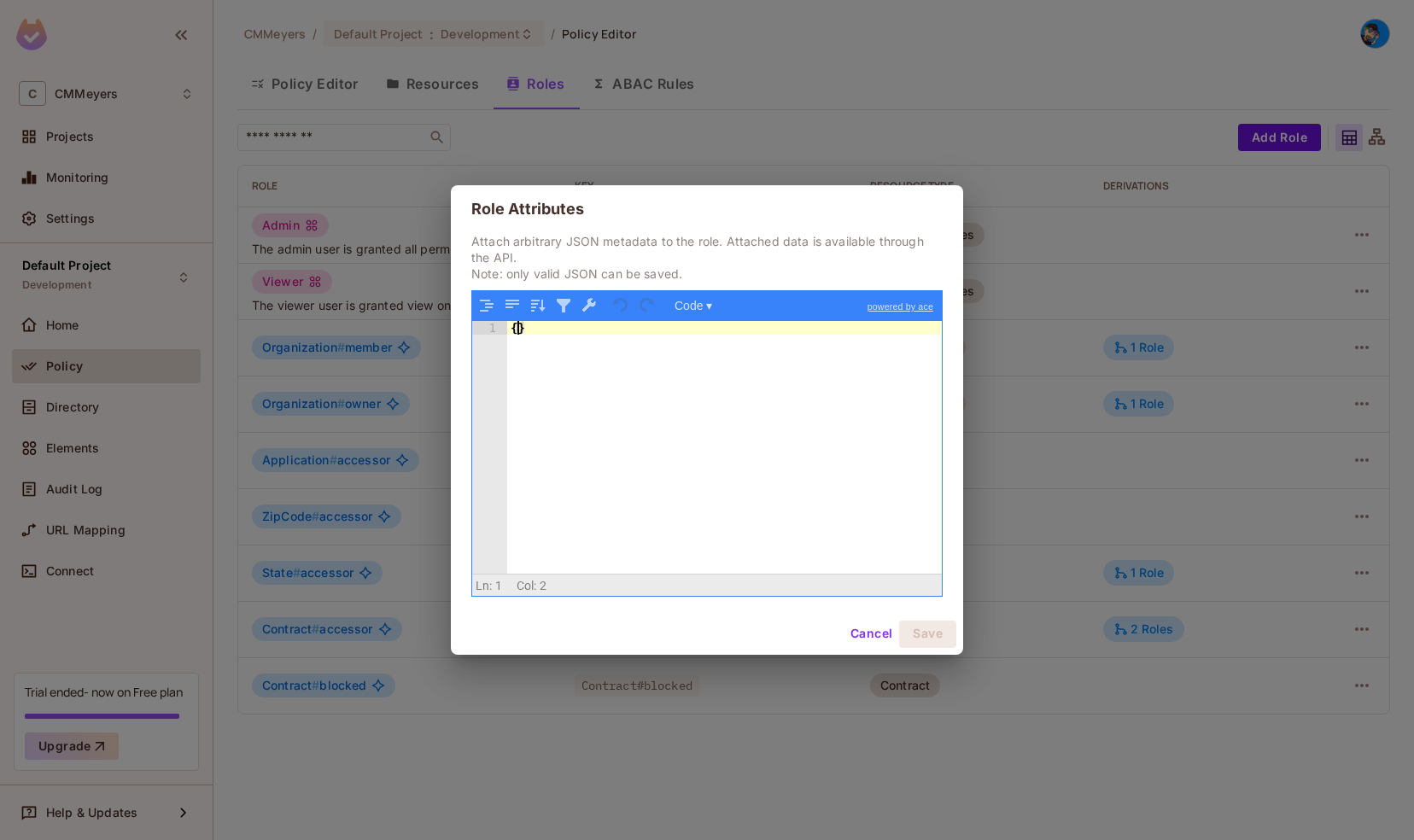
click at [516, 330] on div "{ }" at bounding box center [724, 460] width 435 height 279
click at [872, 630] on button "Cancel" at bounding box center [870, 634] width 56 height 27
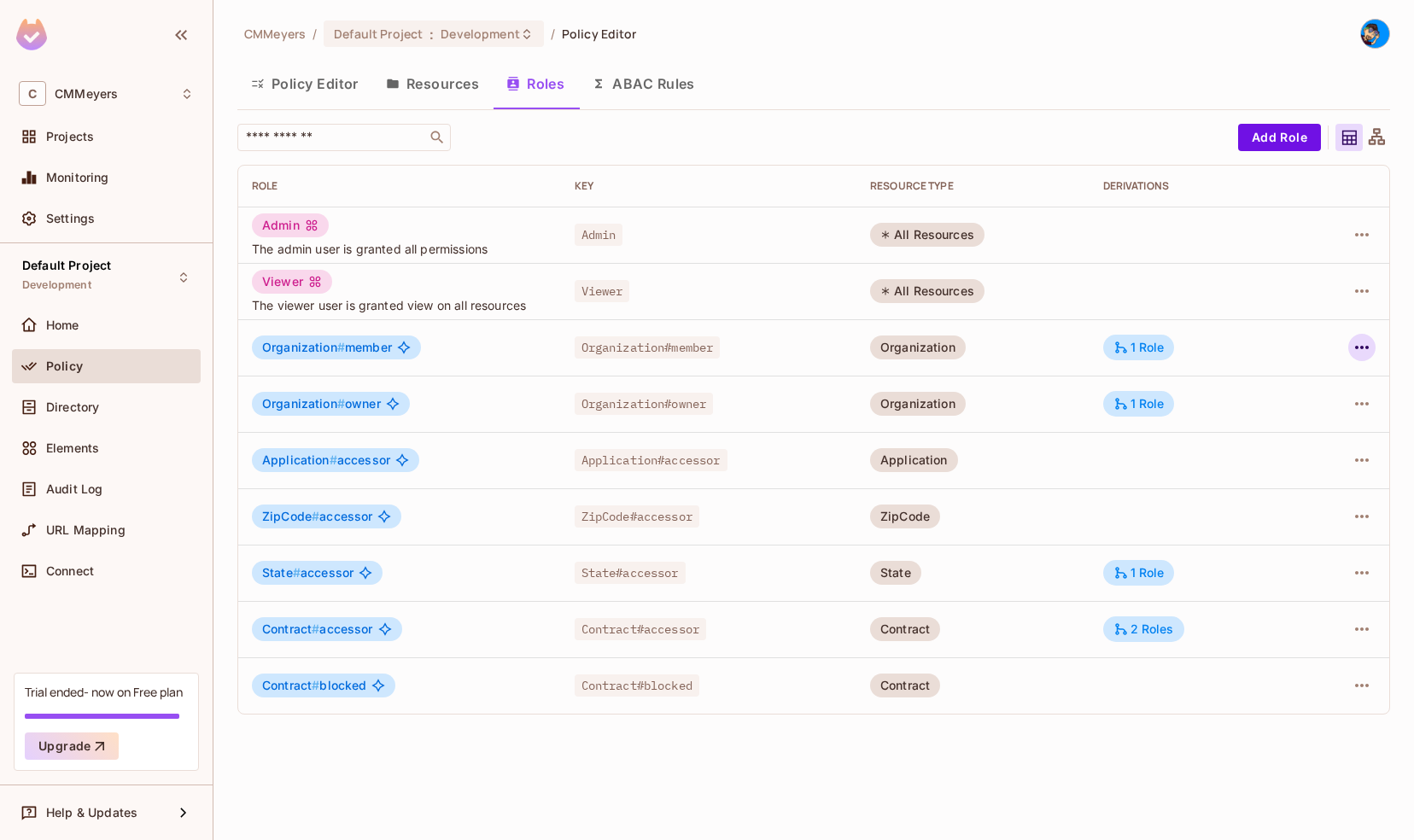
click at [1368, 347] on icon "button" at bounding box center [1361, 347] width 14 height 4
click at [1287, 382] on div "Edit Role" at bounding box center [1286, 386] width 51 height 17
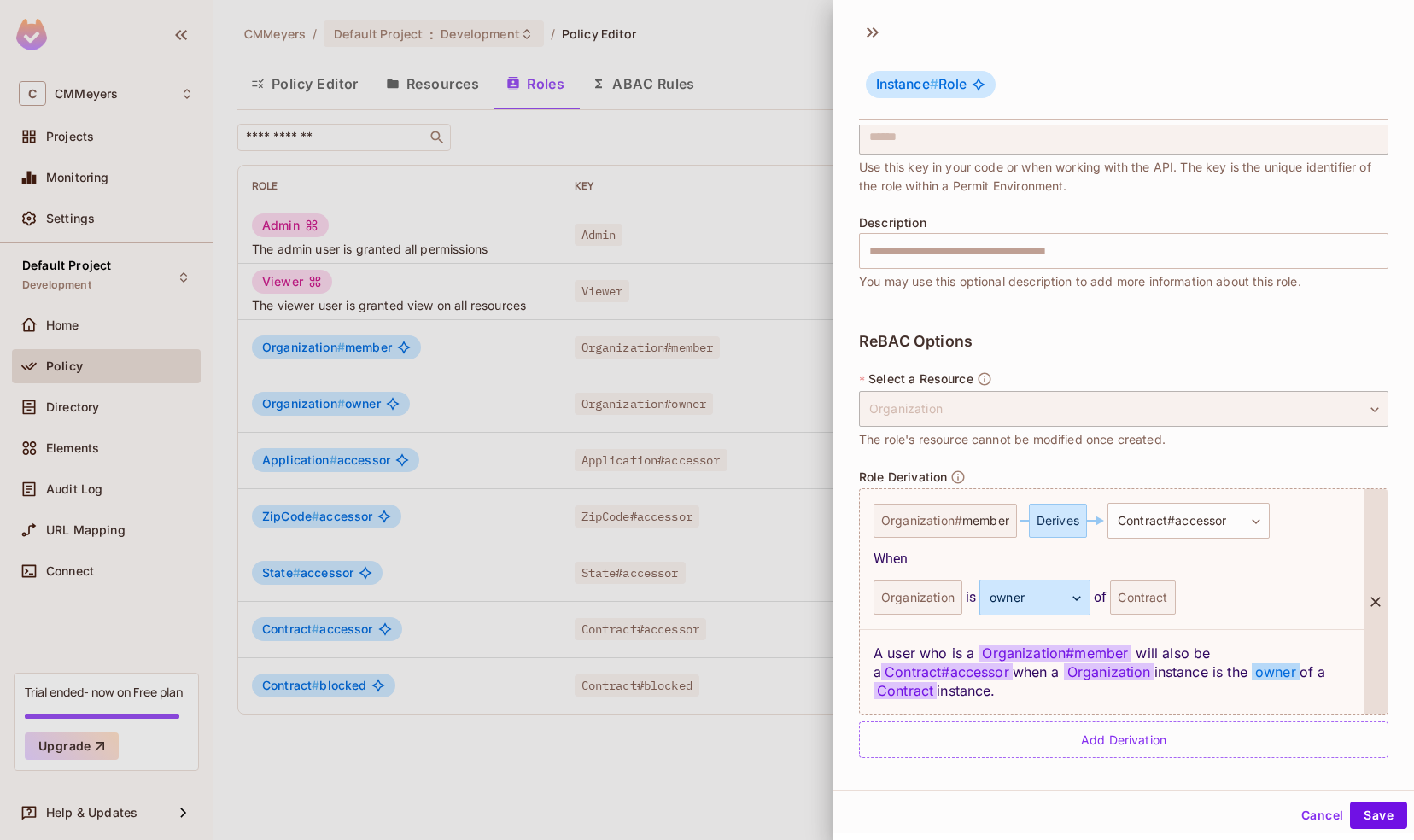
scroll to position [2, 0]
click at [1315, 813] on button "Cancel" at bounding box center [1322, 813] width 56 height 27
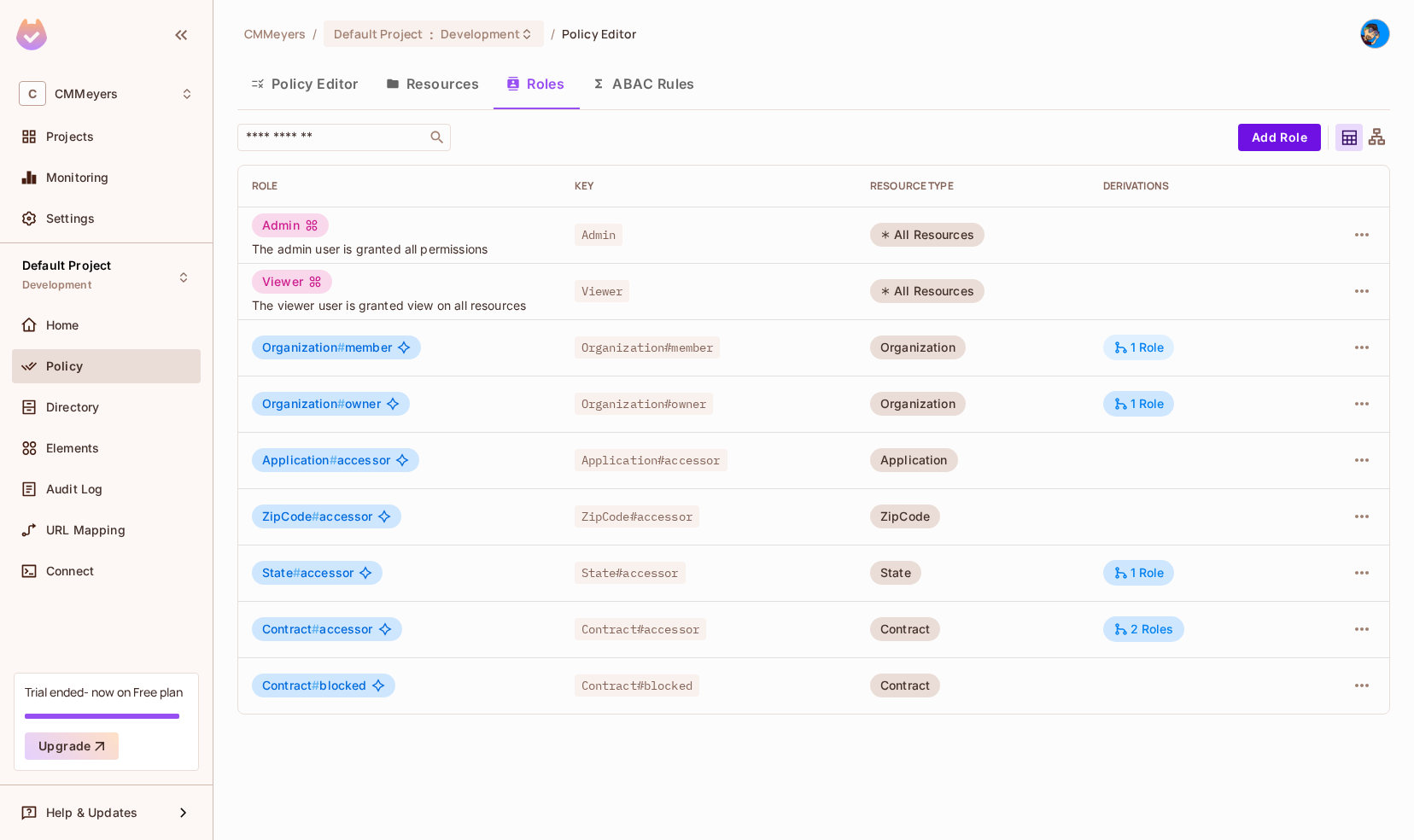
click at [1147, 351] on div "1 Role" at bounding box center [1139, 347] width 51 height 15
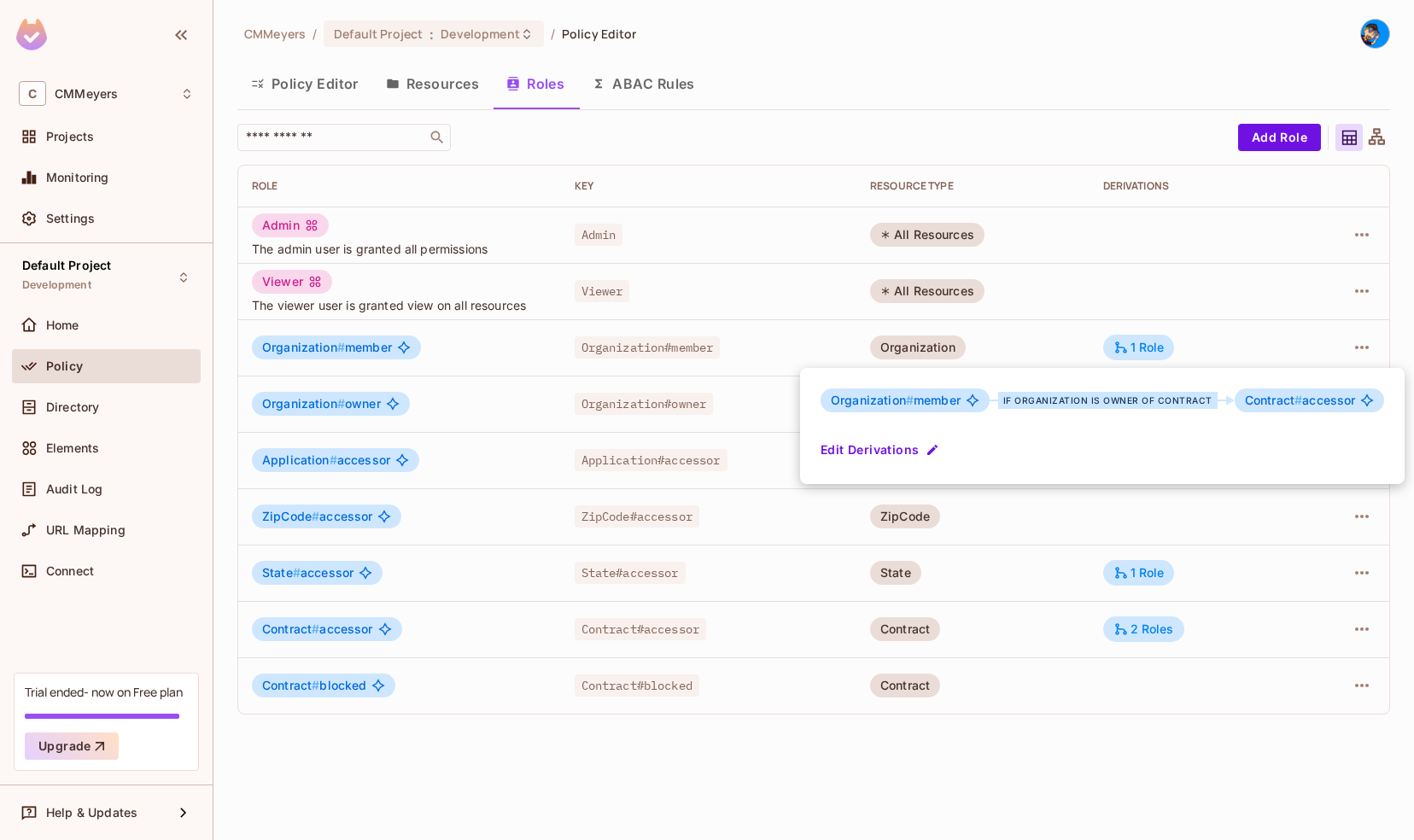
click at [1009, 577] on div at bounding box center [707, 420] width 1414 height 840
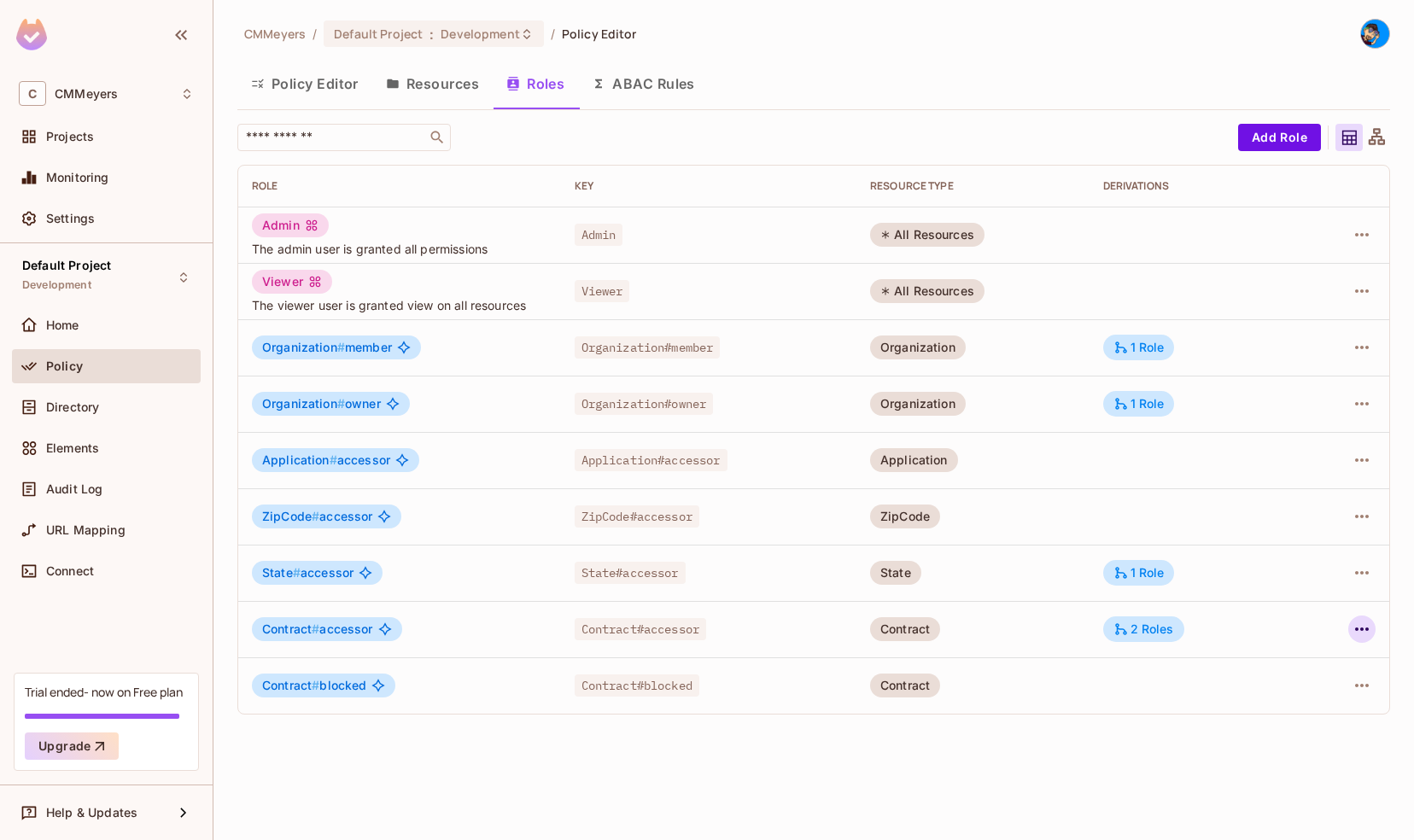
click at [1364, 632] on icon "button" at bounding box center [1362, 629] width 21 height 21
click at [1288, 663] on div "Edit Role" at bounding box center [1286, 668] width 51 height 17
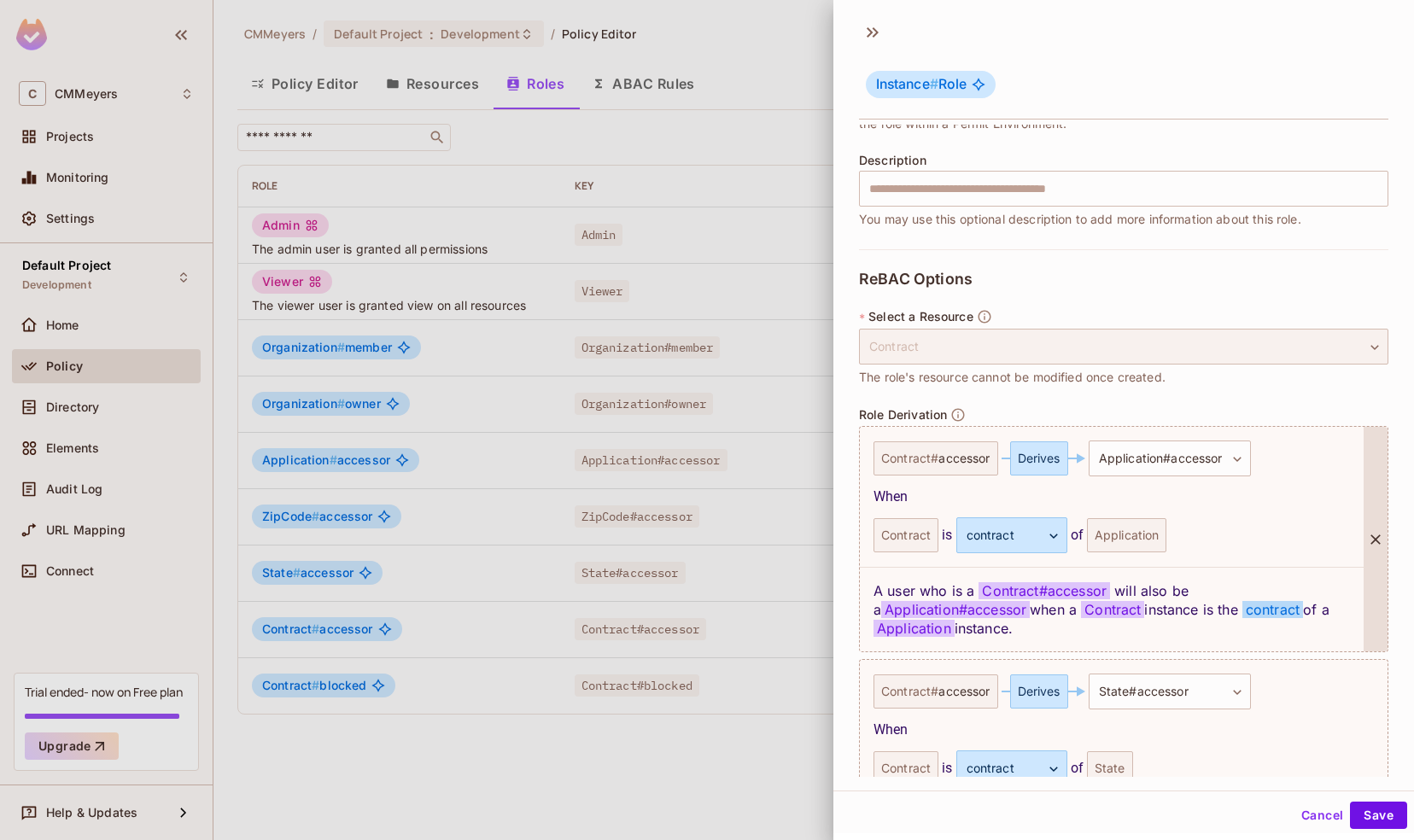
scroll to position [346, 0]
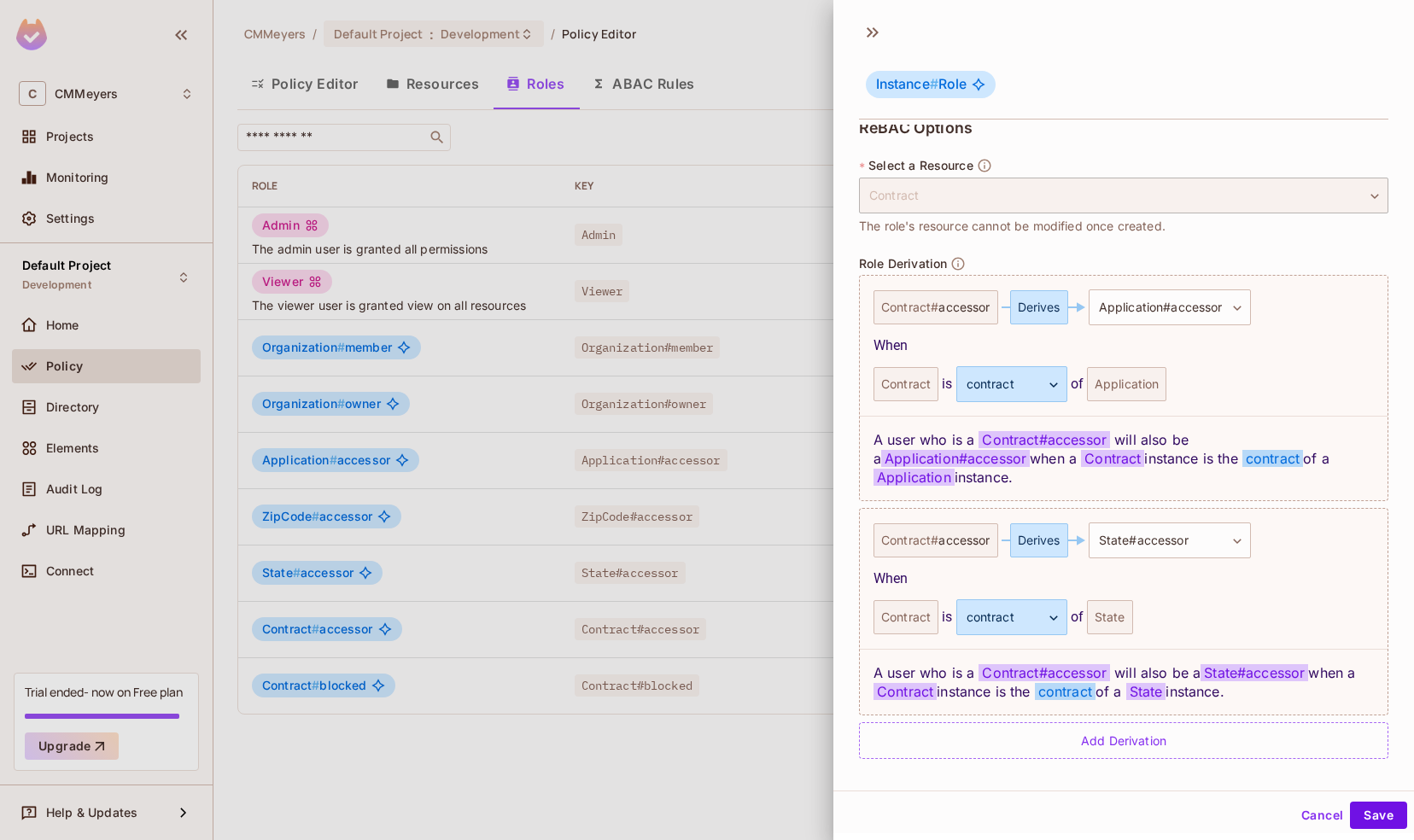
click at [1308, 811] on button "Cancel" at bounding box center [1322, 815] width 56 height 27
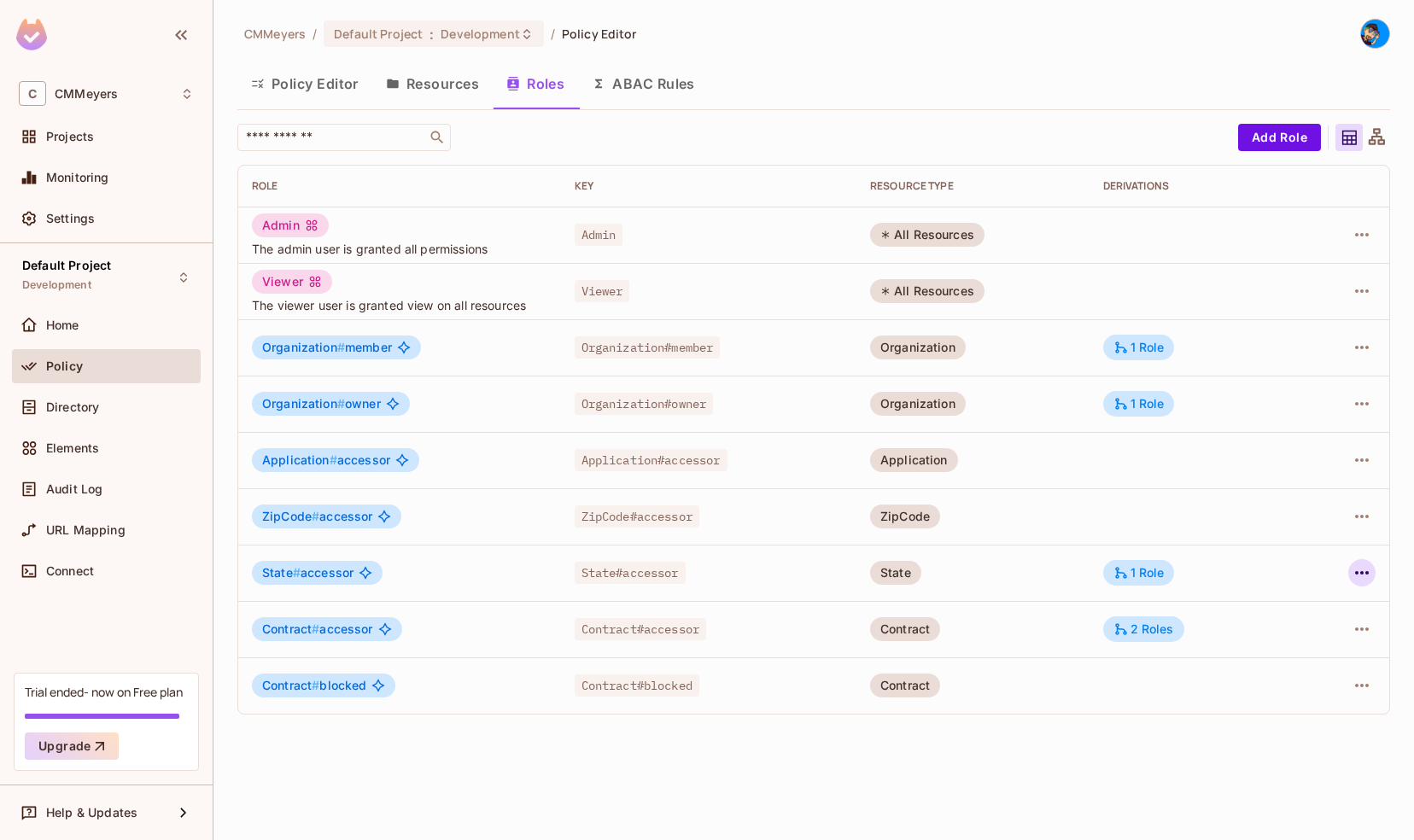
click at [1362, 569] on icon "button" at bounding box center [1362, 573] width 21 height 21
click at [1286, 604] on div "Edit Role" at bounding box center [1286, 611] width 51 height 17
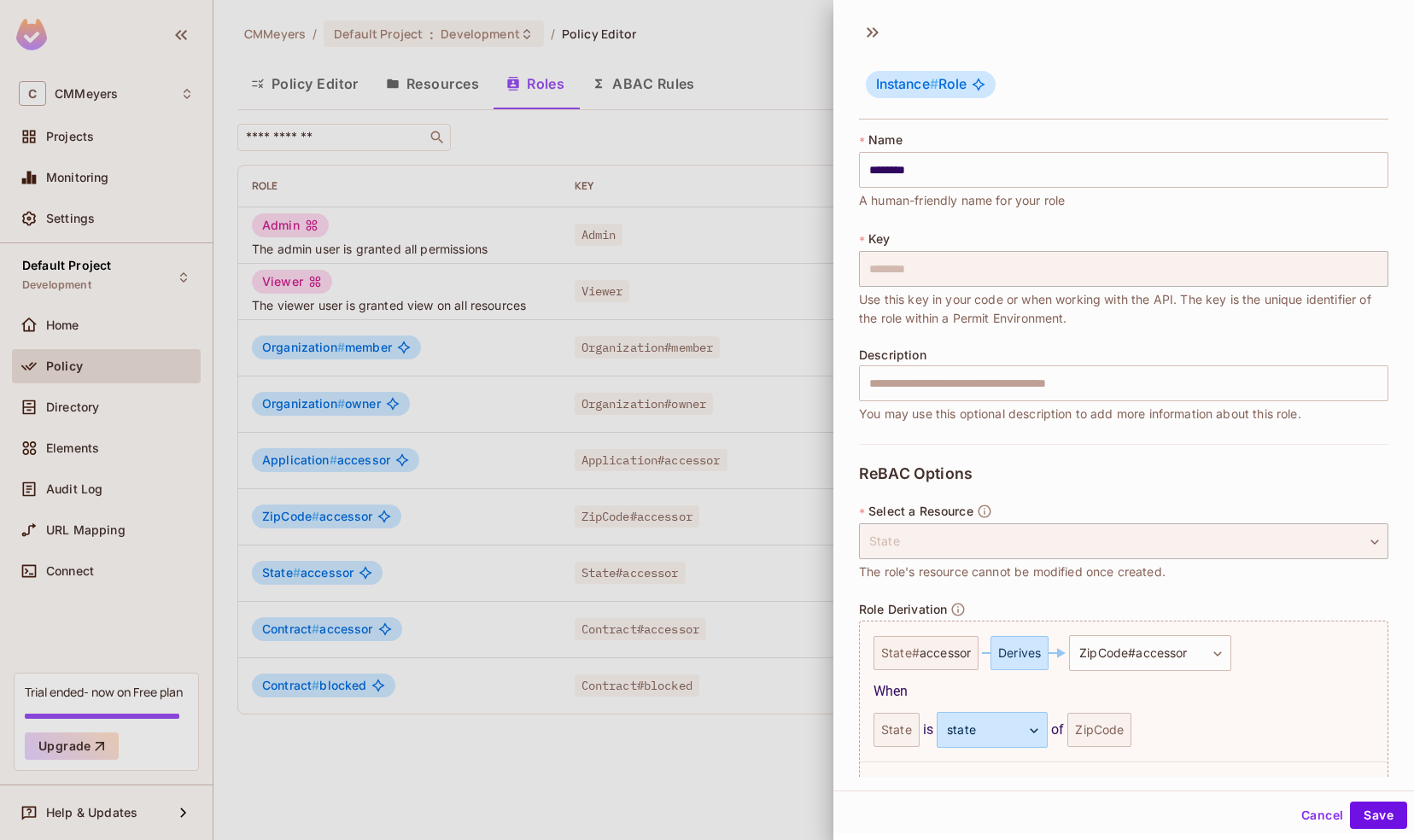
scroll to position [114, 0]
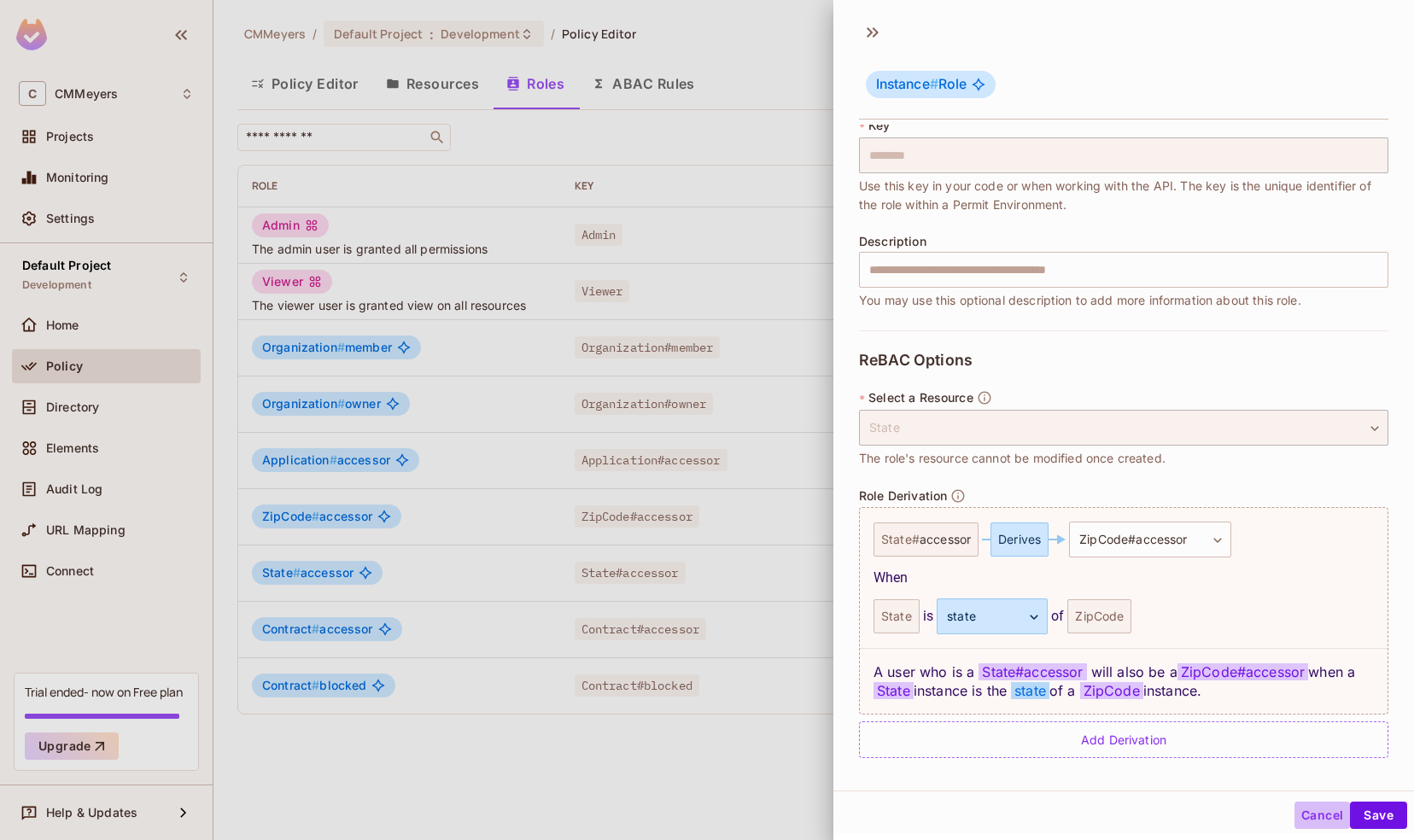
drag, startPoint x: 1306, startPoint y: 809, endPoint x: 1294, endPoint y: 823, distance: 18.4
click at [1294, 823] on button "Cancel" at bounding box center [1322, 815] width 56 height 27
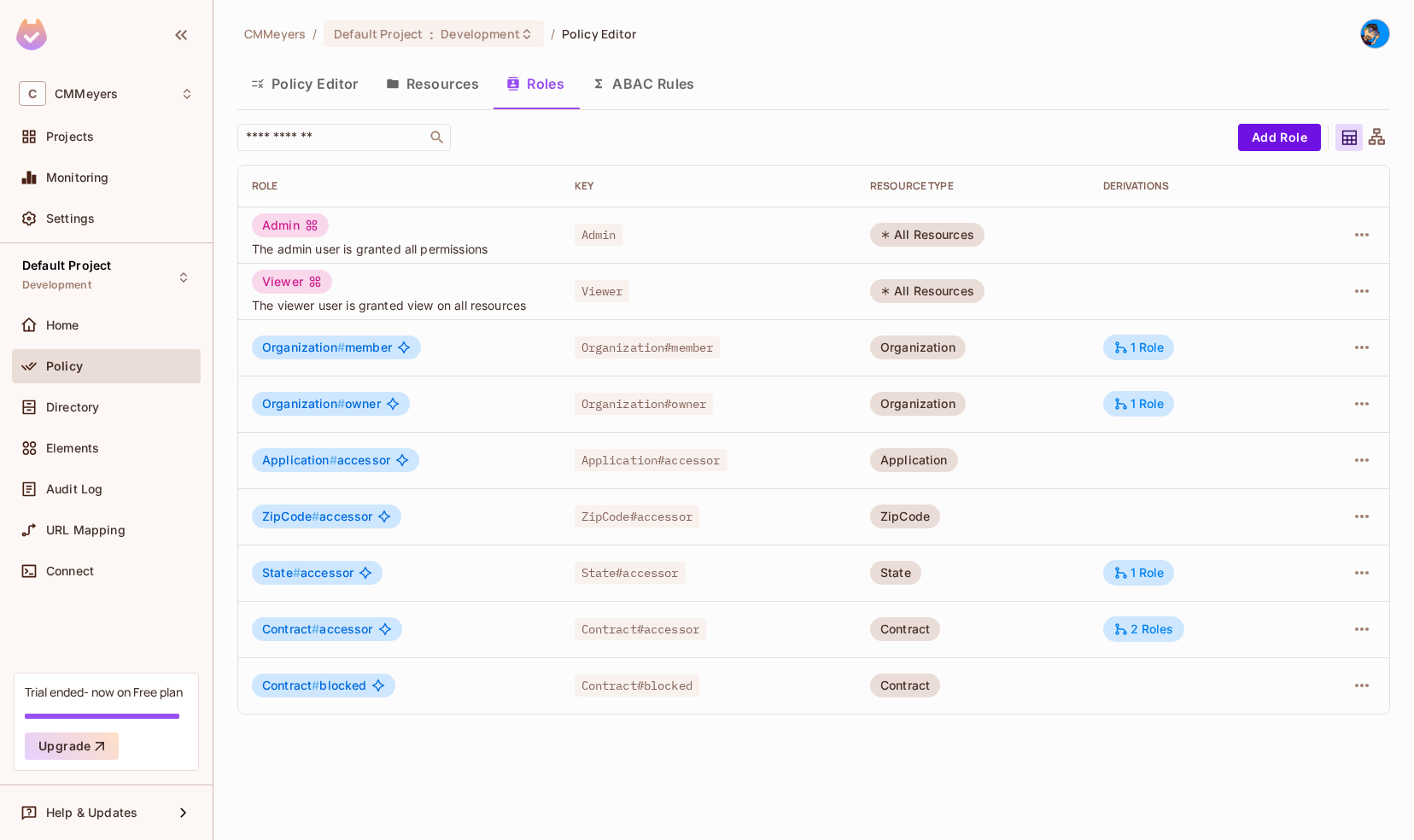
click at [327, 576] on span "State # accessor" at bounding box center [307, 573] width 91 height 14
click at [1138, 401] on div "1 Role" at bounding box center [1139, 404] width 51 height 15
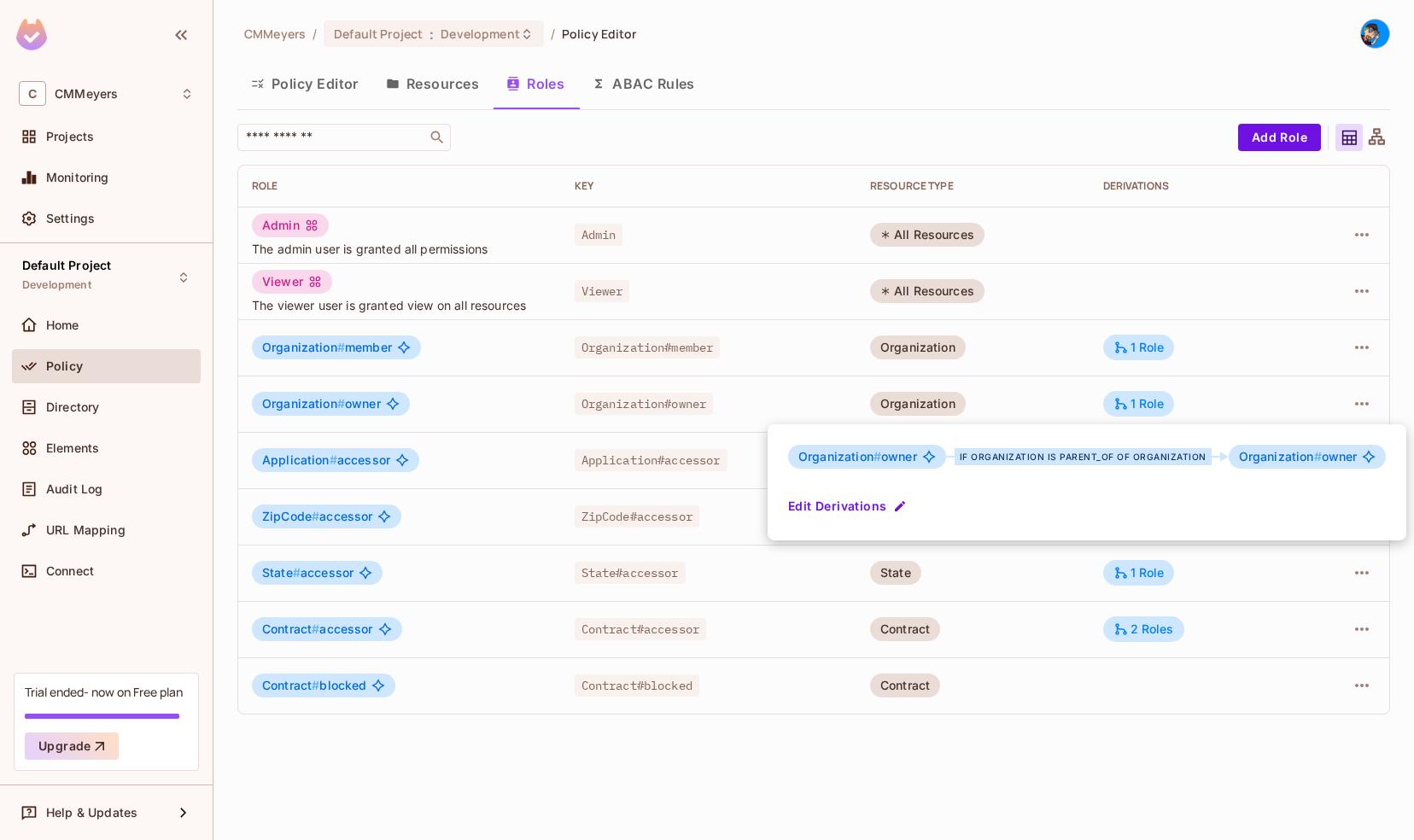
click at [1029, 403] on div at bounding box center [707, 420] width 1414 height 840
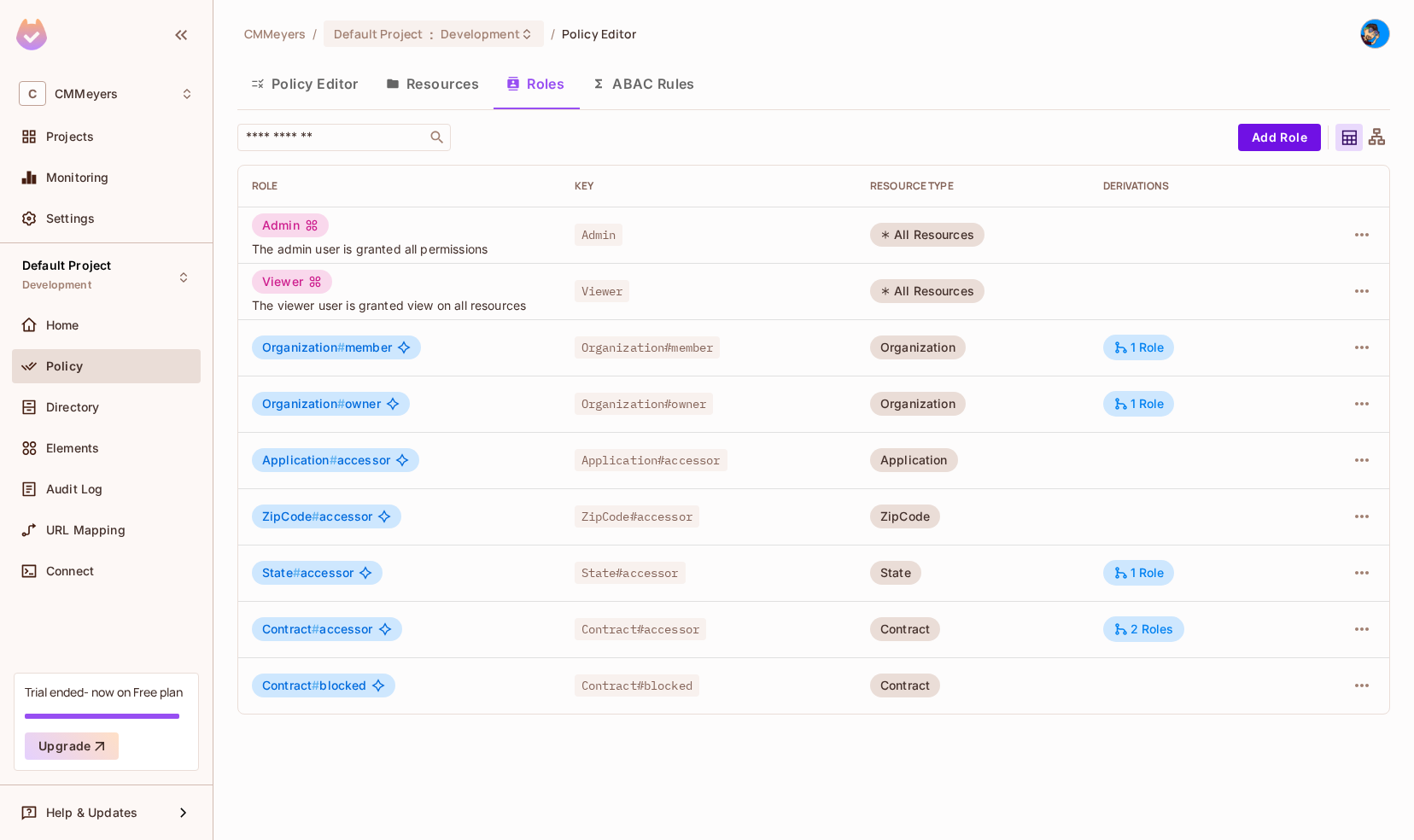
click at [664, 81] on button "ABAC Rules" at bounding box center [643, 83] width 131 height 42
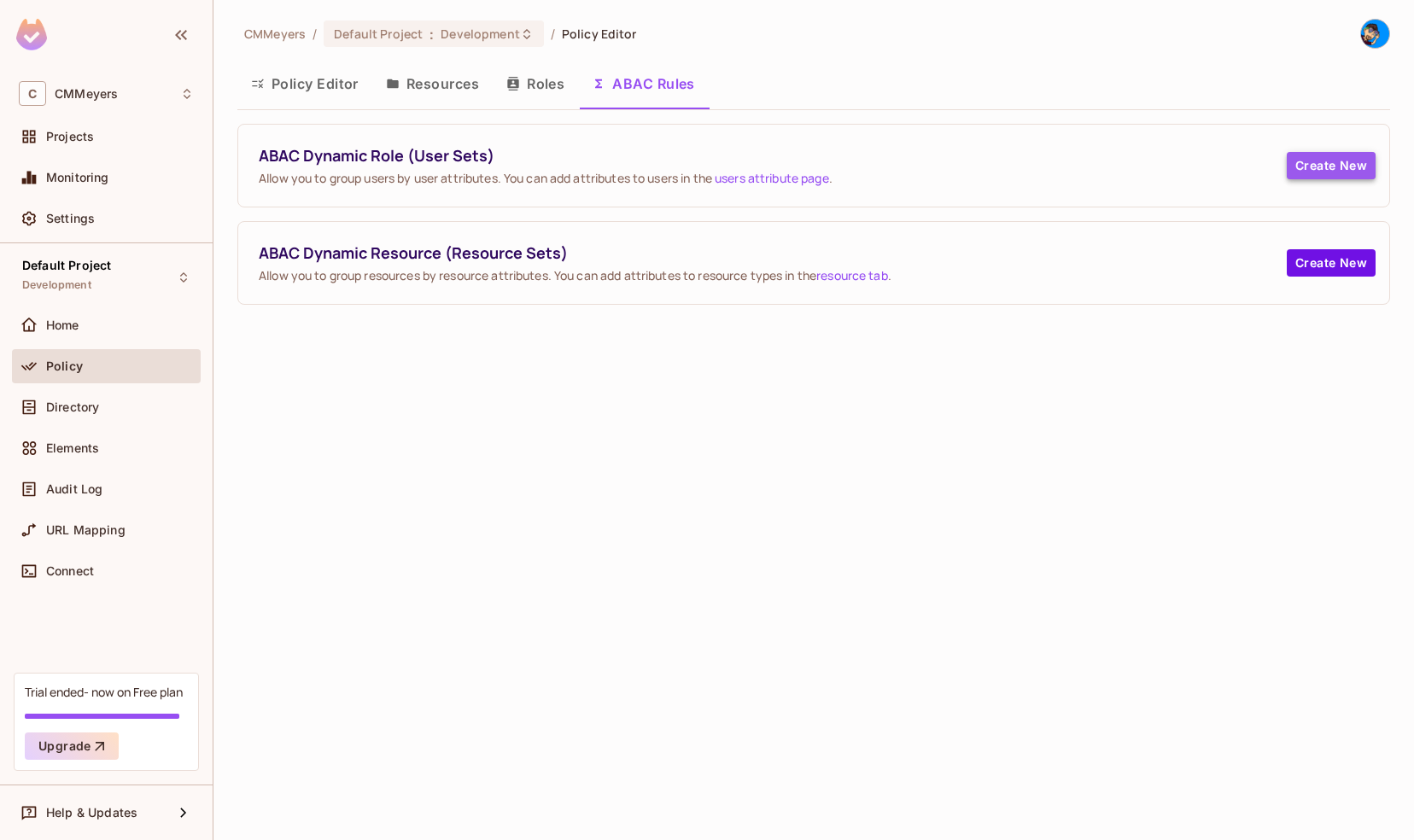
click at [1325, 168] on button "Create New" at bounding box center [1331, 165] width 89 height 27
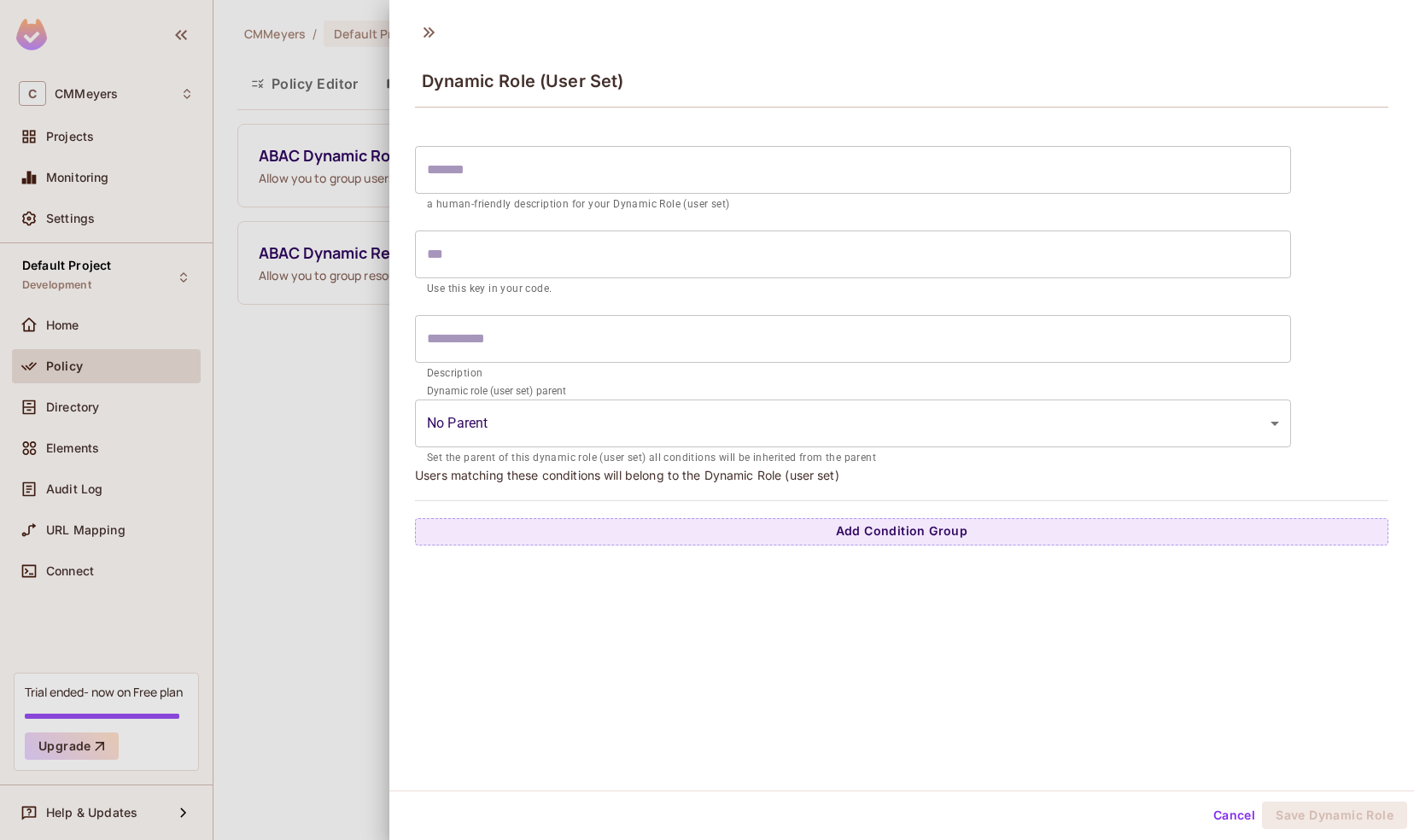
click at [551, 431] on body "C CMMeyers Projects Monitoring Settings Default Project Development Home Policy…" at bounding box center [707, 420] width 1414 height 840
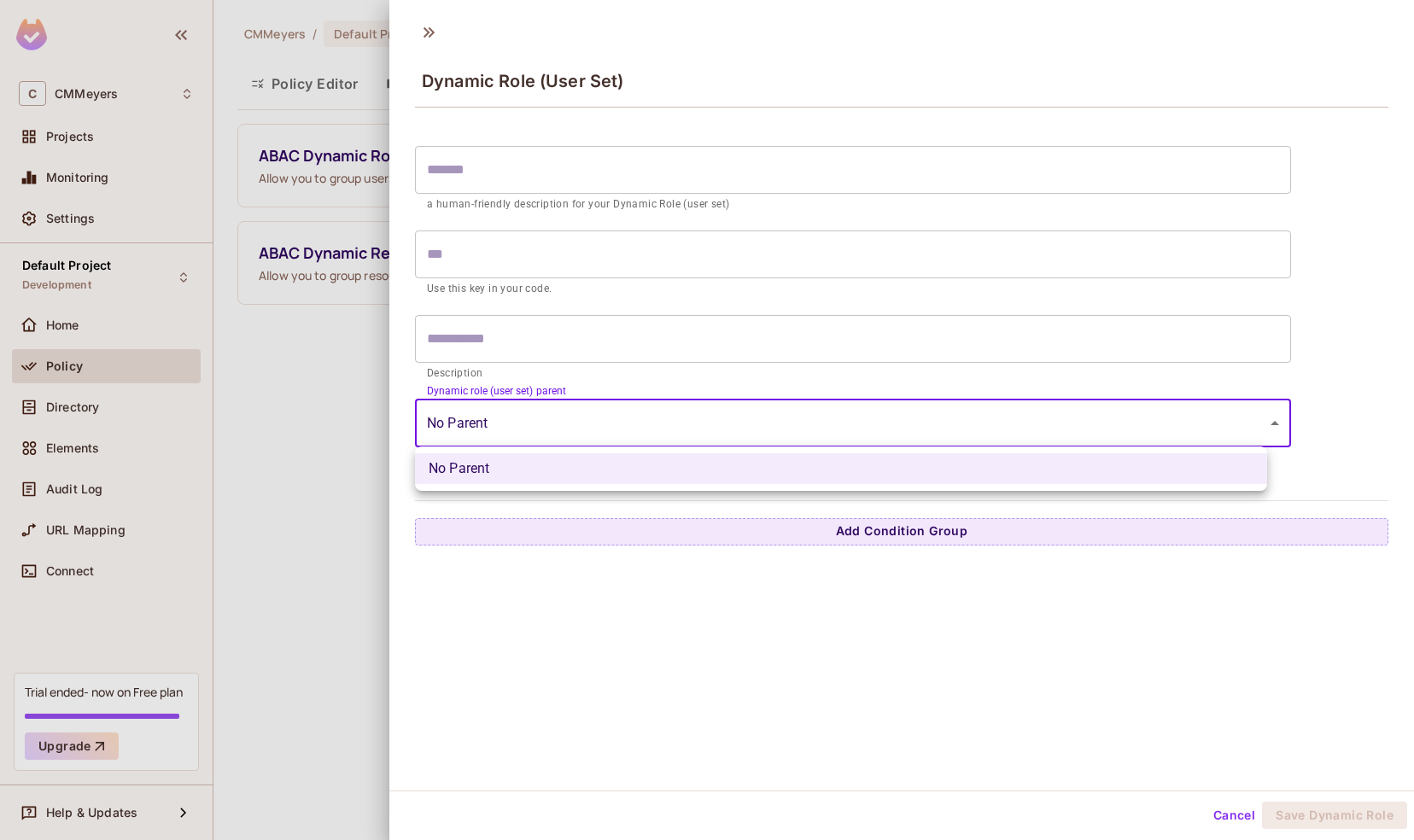
click at [542, 602] on div at bounding box center [707, 420] width 1414 height 840
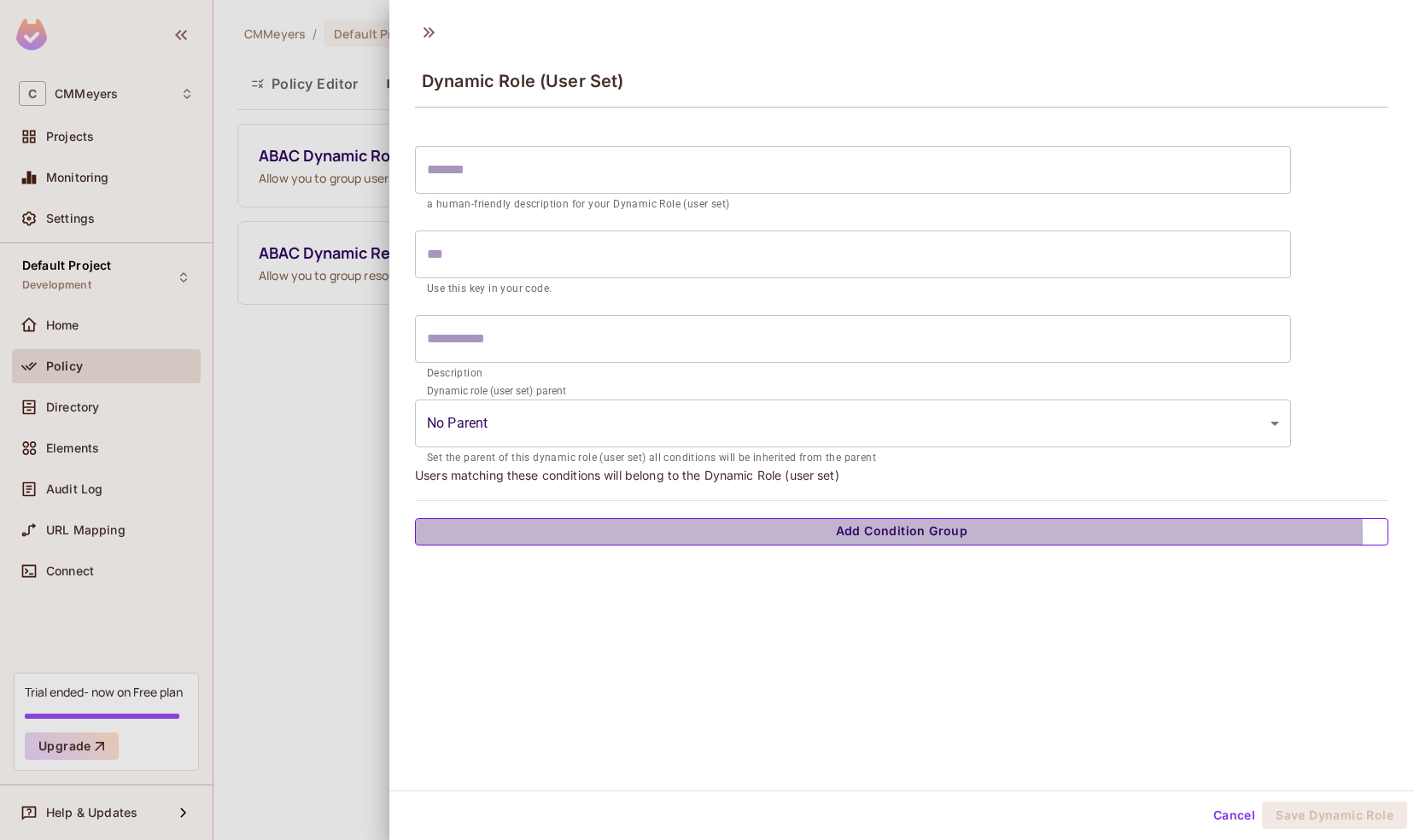
click at [553, 538] on button "Add Condition Group" at bounding box center [901, 531] width 973 height 27
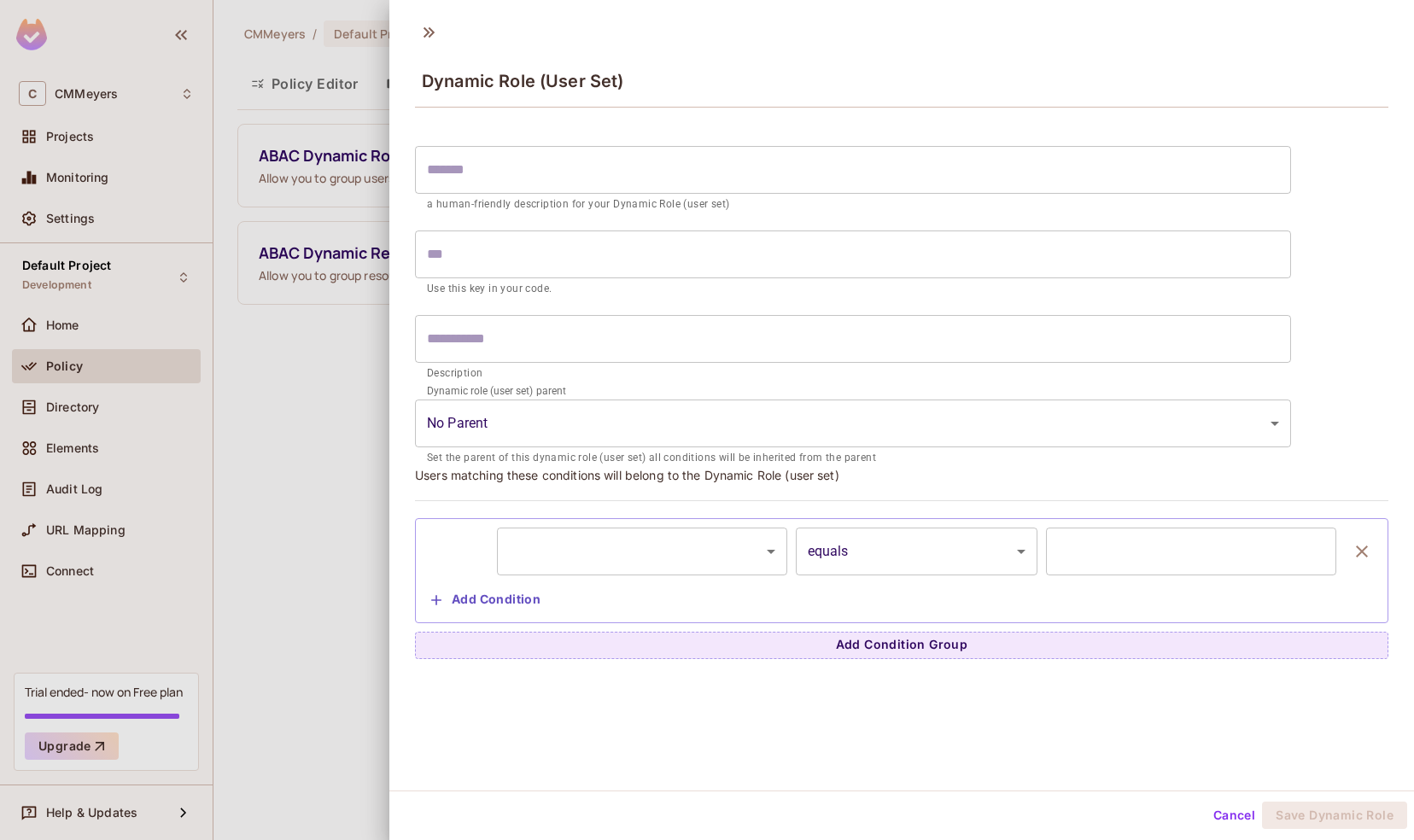
click at [577, 542] on body "C CMMeyers Projects Monitoring Settings Default Project Development Home Policy…" at bounding box center [707, 420] width 1414 height 840
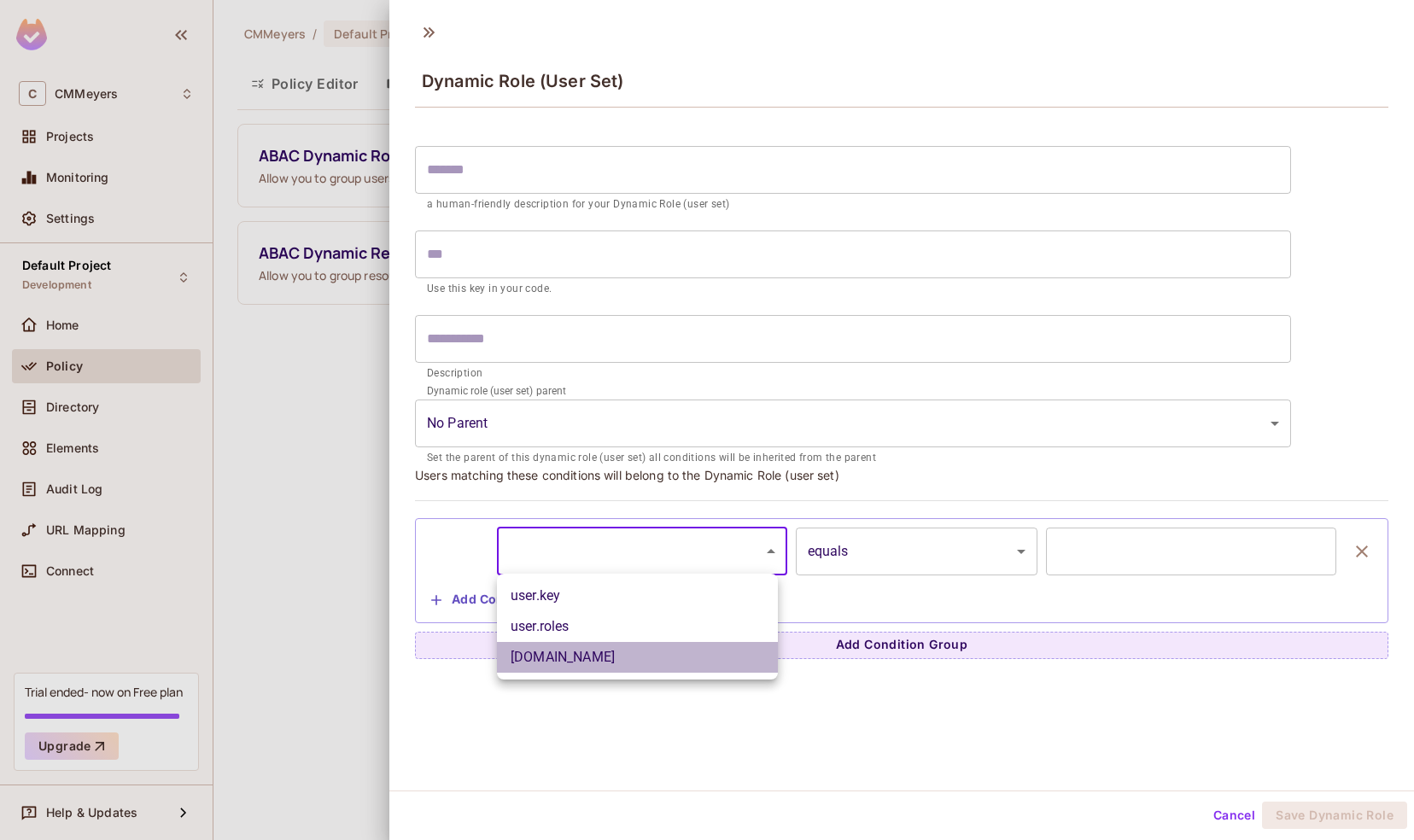
click at [560, 664] on li "user.email" at bounding box center [637, 657] width 281 height 31
type input "**********"
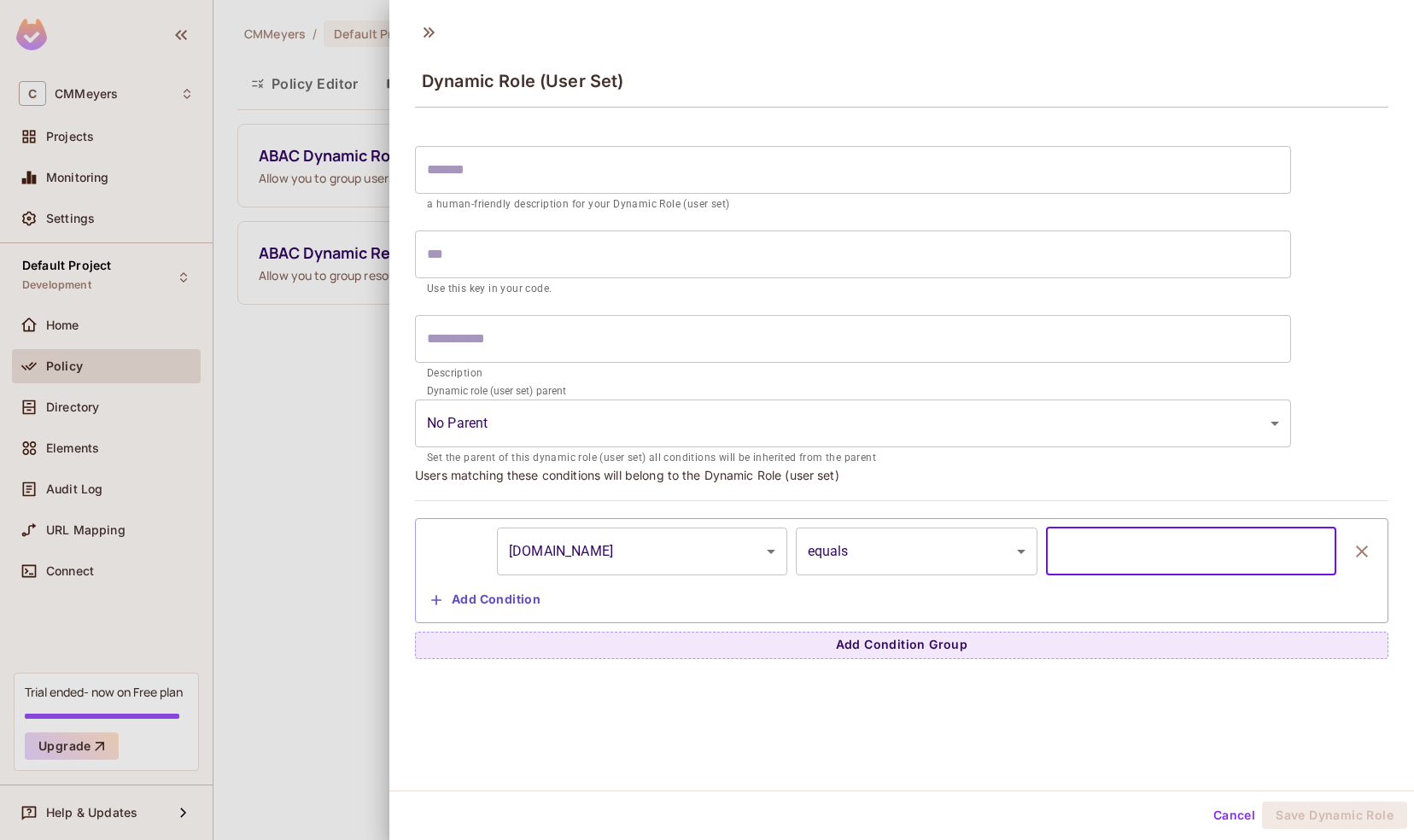
click at [1076, 541] on input "text" at bounding box center [1191, 551] width 290 height 48
drag, startPoint x: 1338, startPoint y: 549, endPoint x: 1071, endPoint y: 739, distance: 327.7
click at [1071, 739] on div "**********" at bounding box center [902, 401] width 1025 height 779
click at [1356, 550] on icon "button" at bounding box center [1361, 551] width 12 height 12
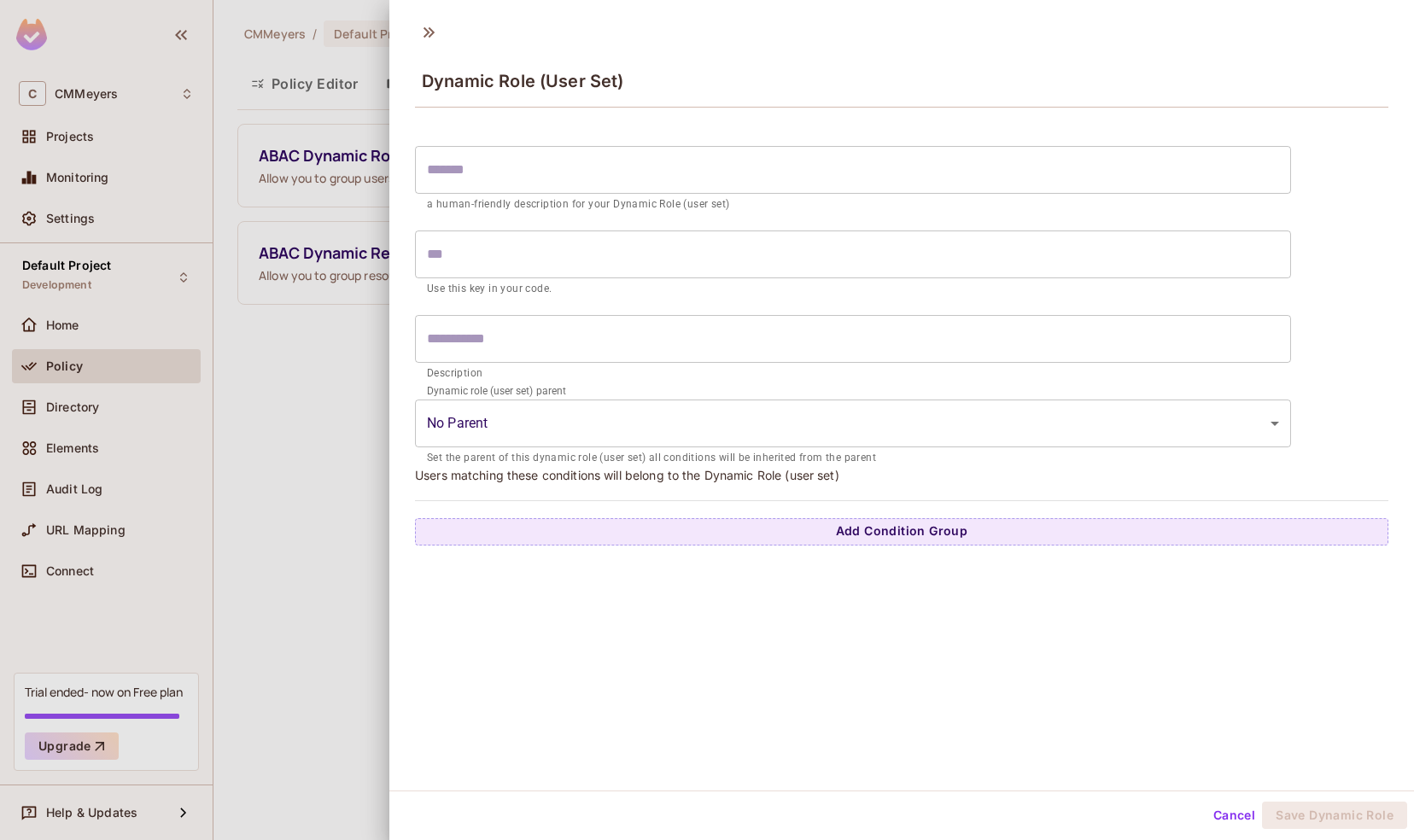
click at [1227, 815] on button "Cancel" at bounding box center [1234, 815] width 56 height 27
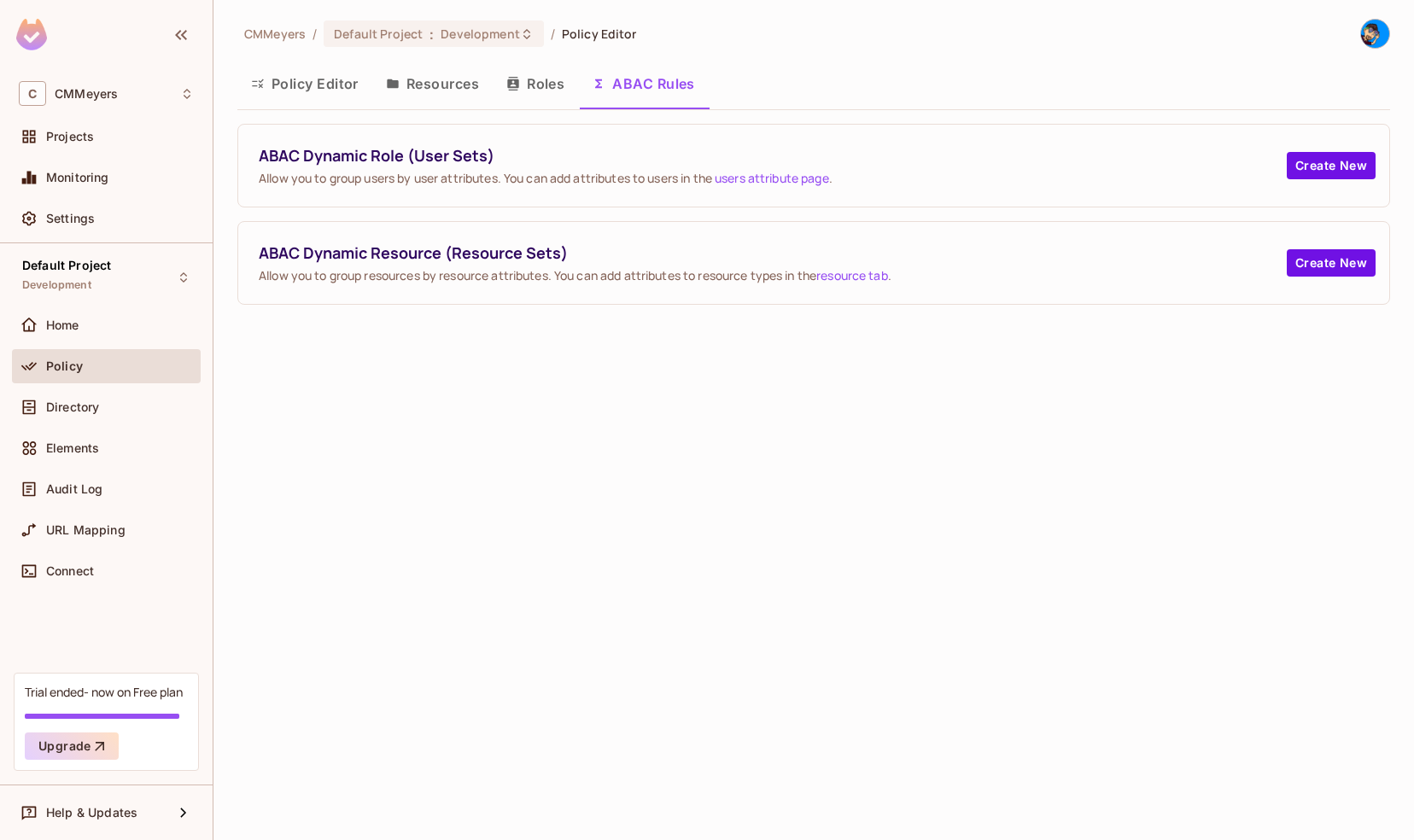
click at [319, 86] on button "Policy Editor" at bounding box center [304, 83] width 135 height 42
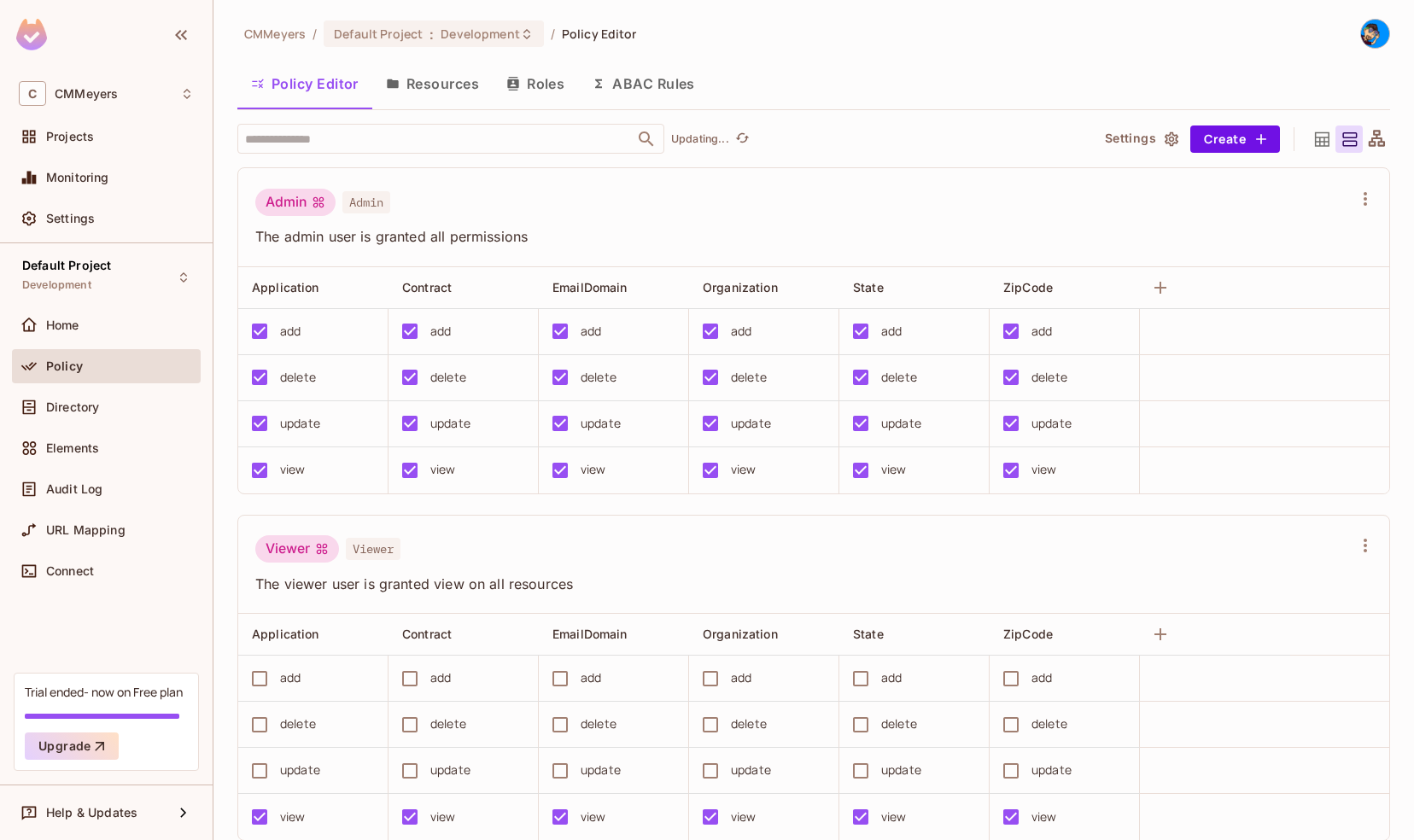
click at [453, 89] on button "Resources" at bounding box center [432, 83] width 121 height 42
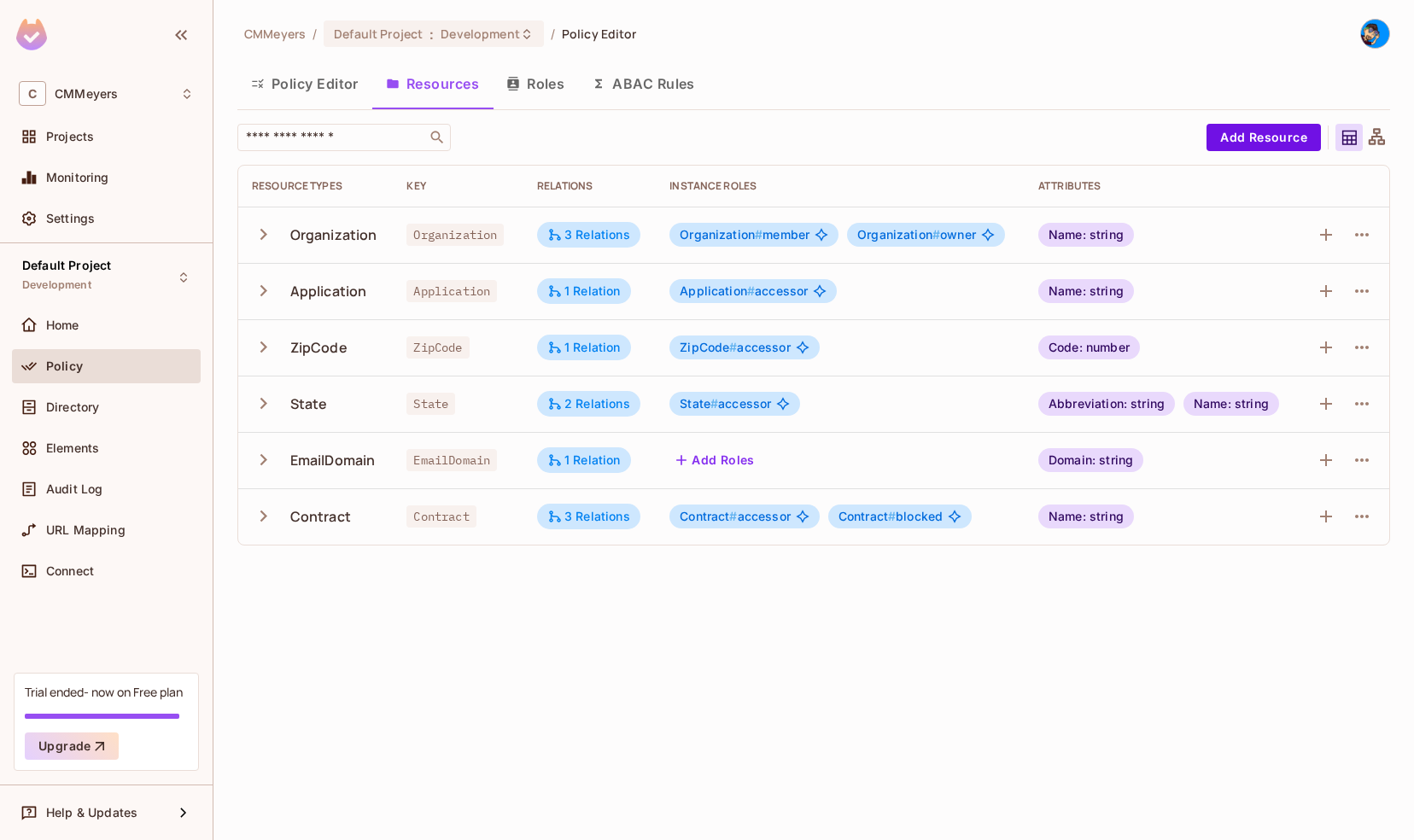
click at [561, 95] on button "Roles" at bounding box center [535, 83] width 86 height 42
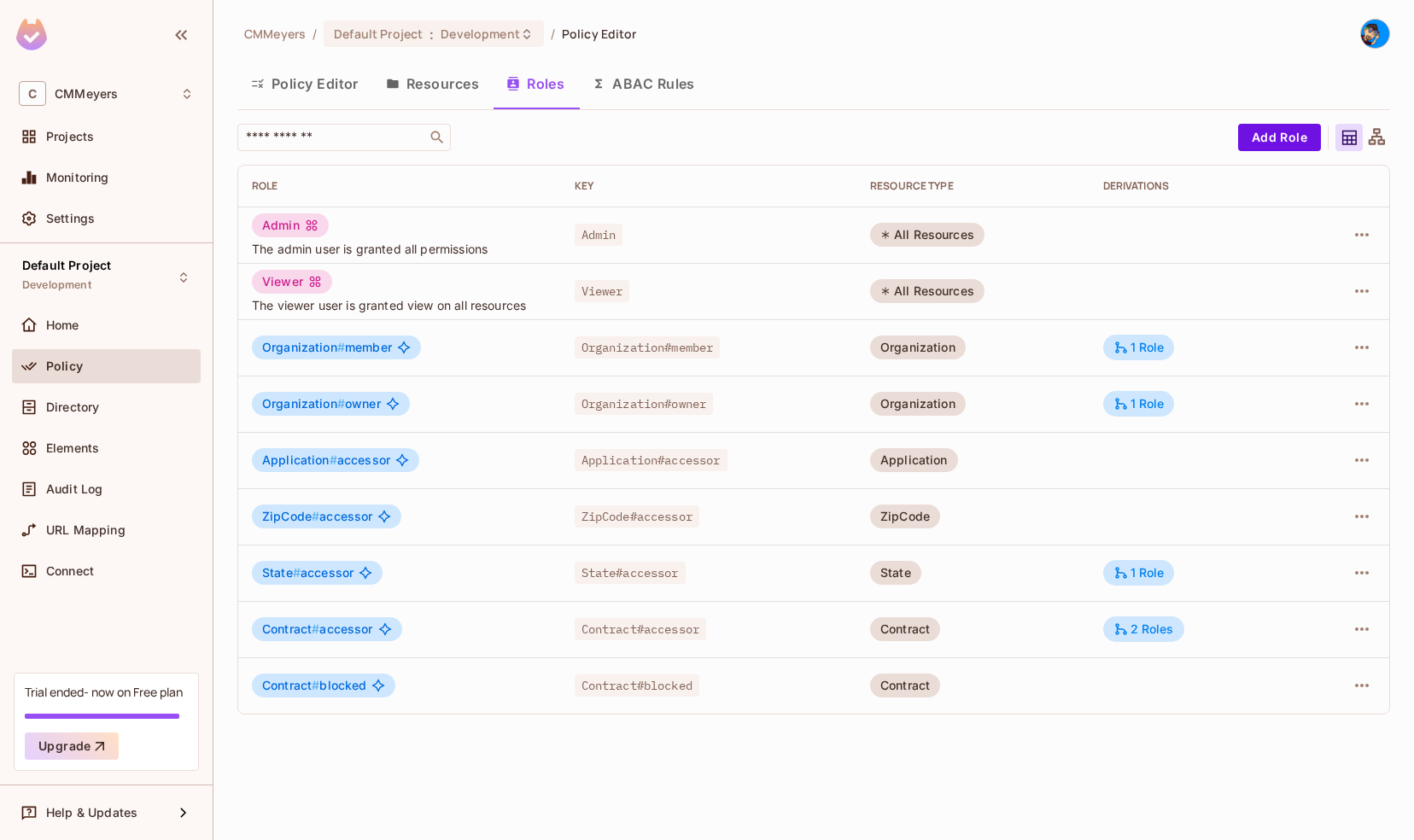
click at [662, 78] on button "ABAC Rules" at bounding box center [643, 83] width 131 height 42
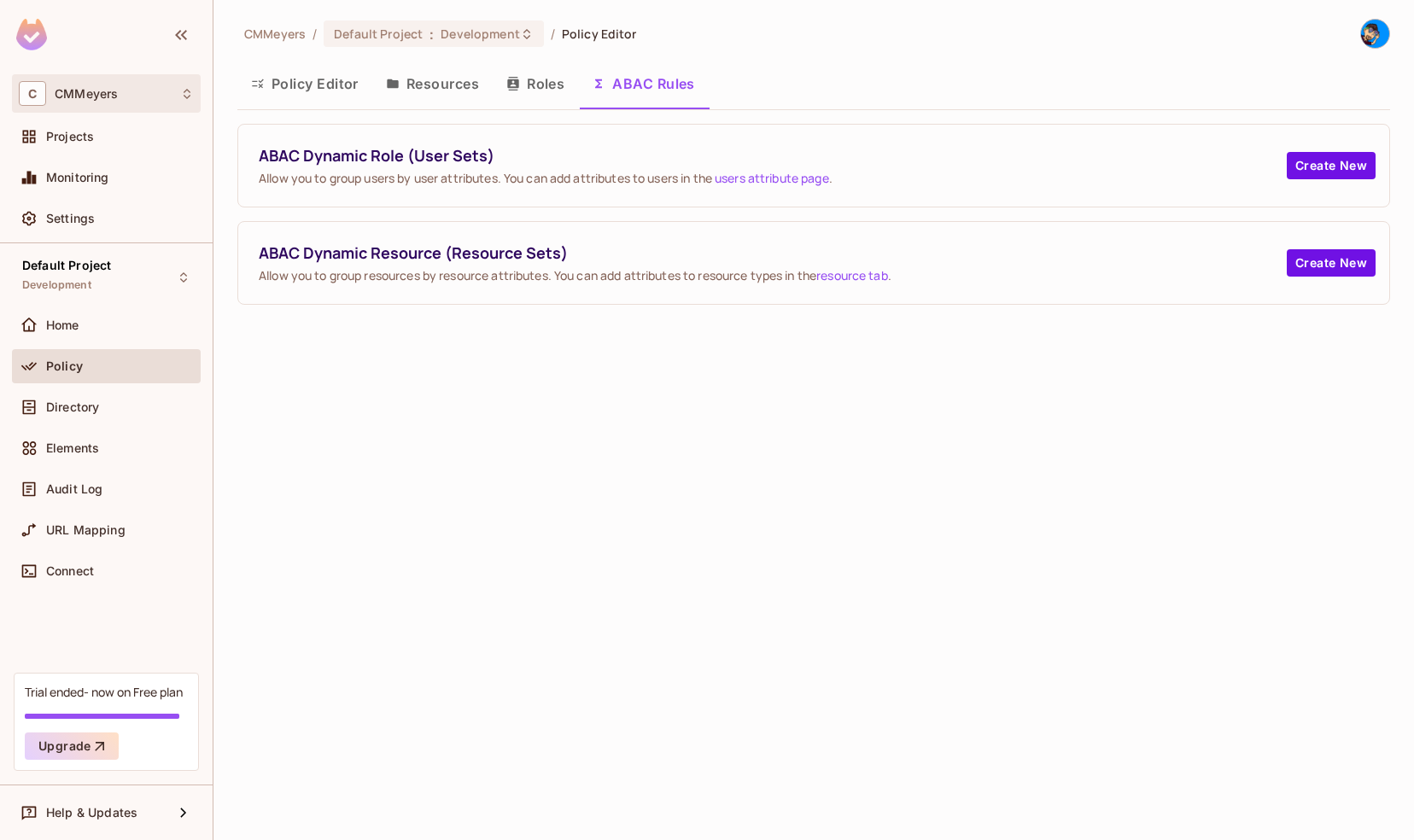
click at [188, 97] on icon at bounding box center [187, 93] width 14 height 14
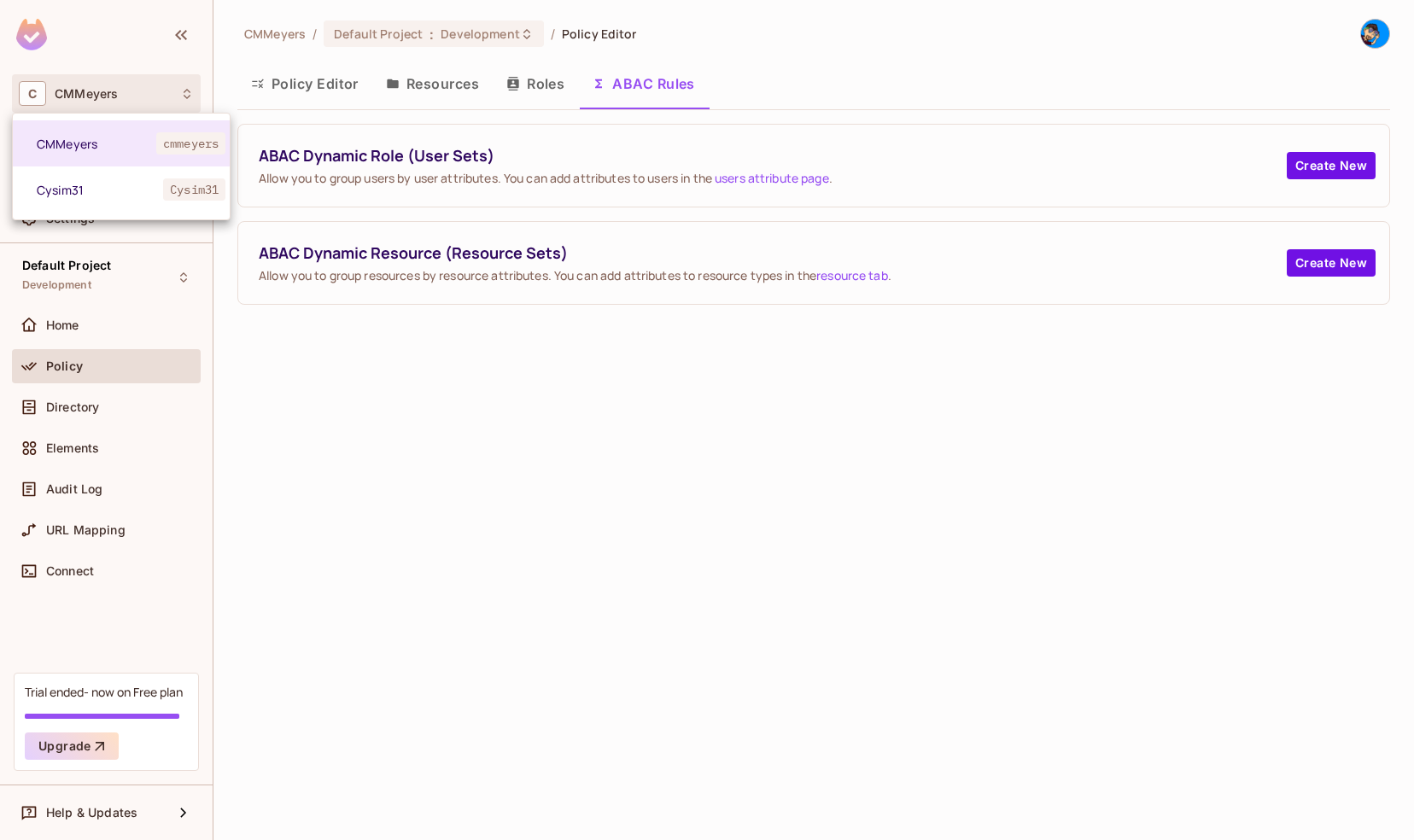
click at [188, 97] on div at bounding box center [707, 420] width 1414 height 840
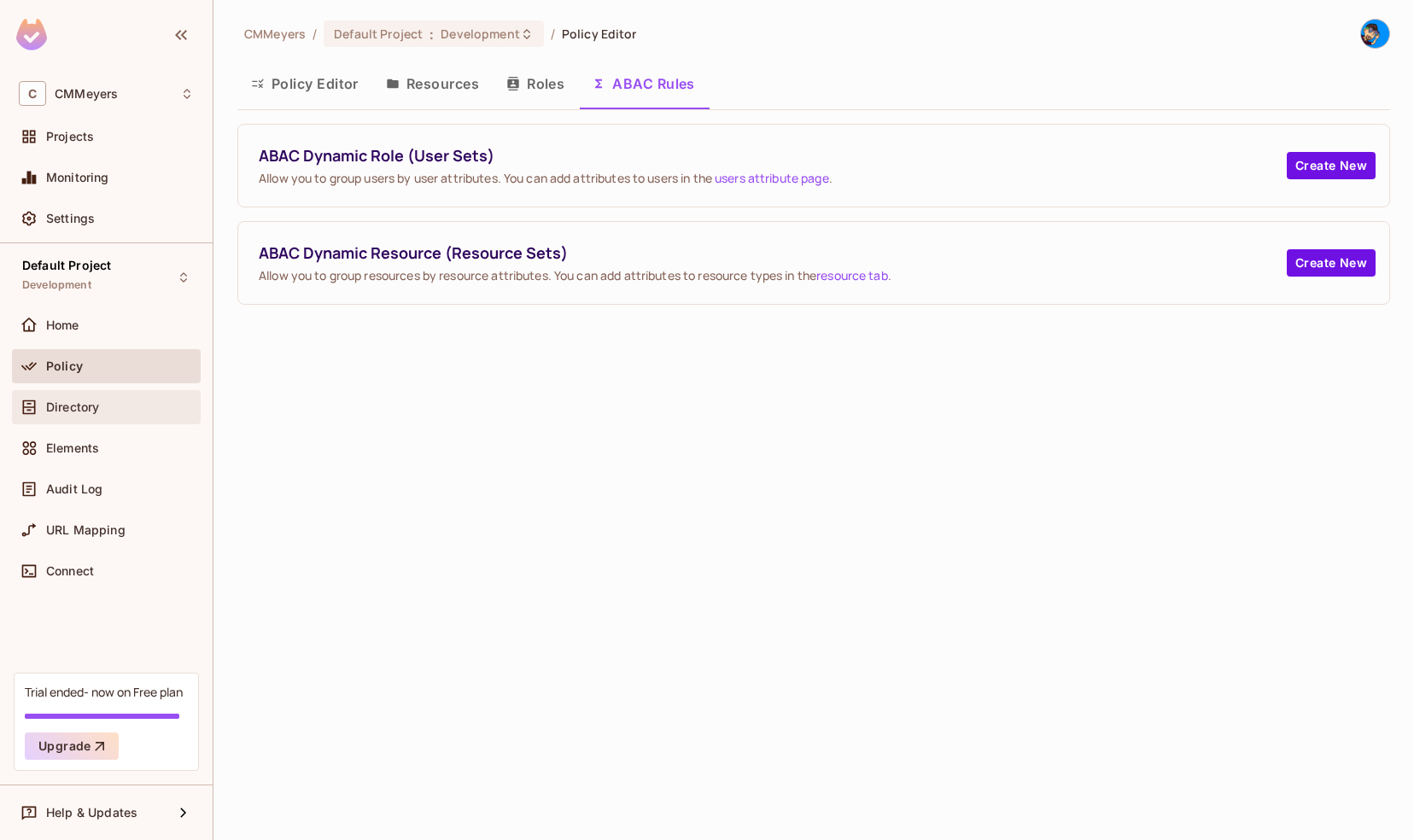
click at [78, 408] on span "Directory" at bounding box center [73, 407] width 53 height 14
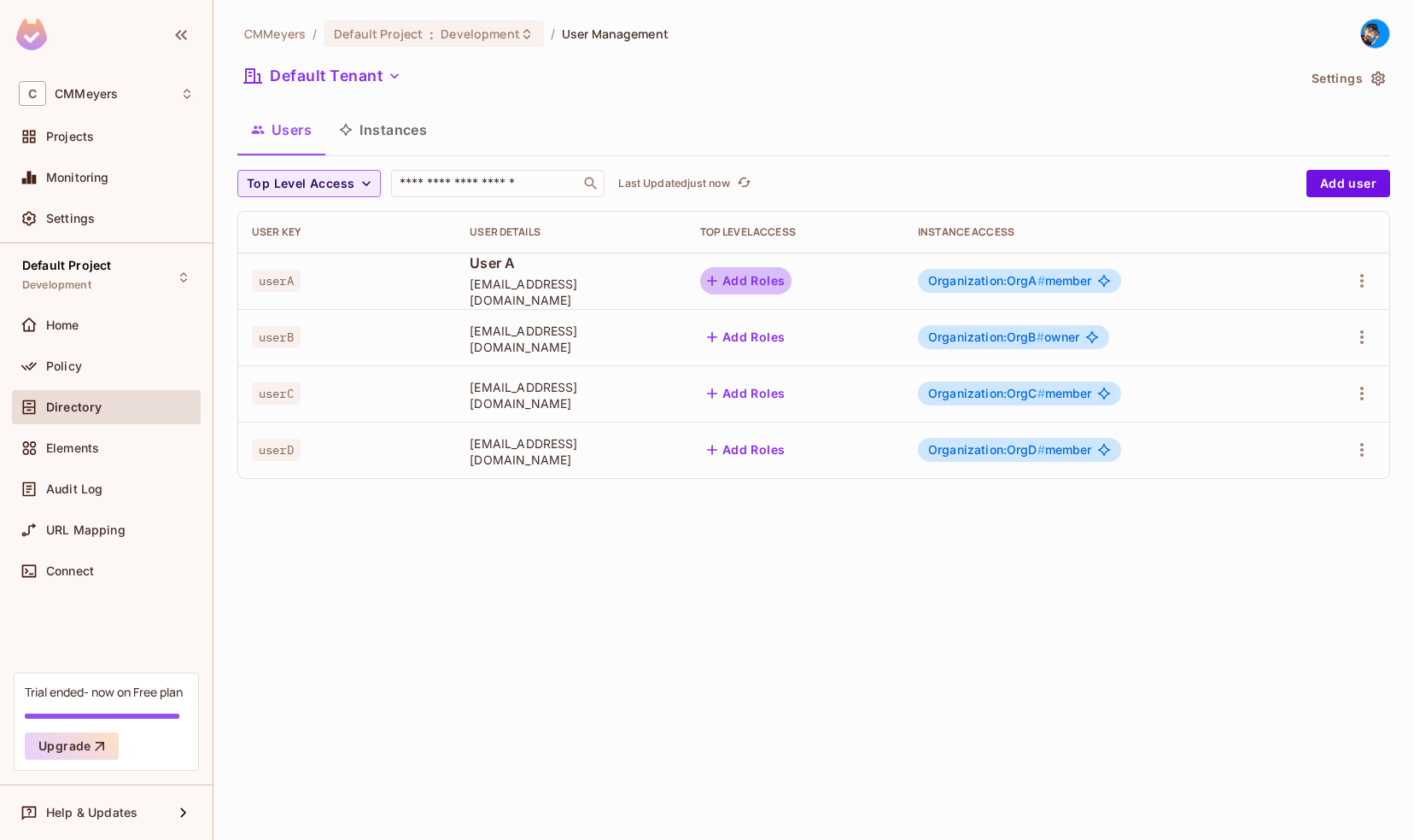
click at [792, 280] on button "Add Roles" at bounding box center [746, 281] width 92 height 27
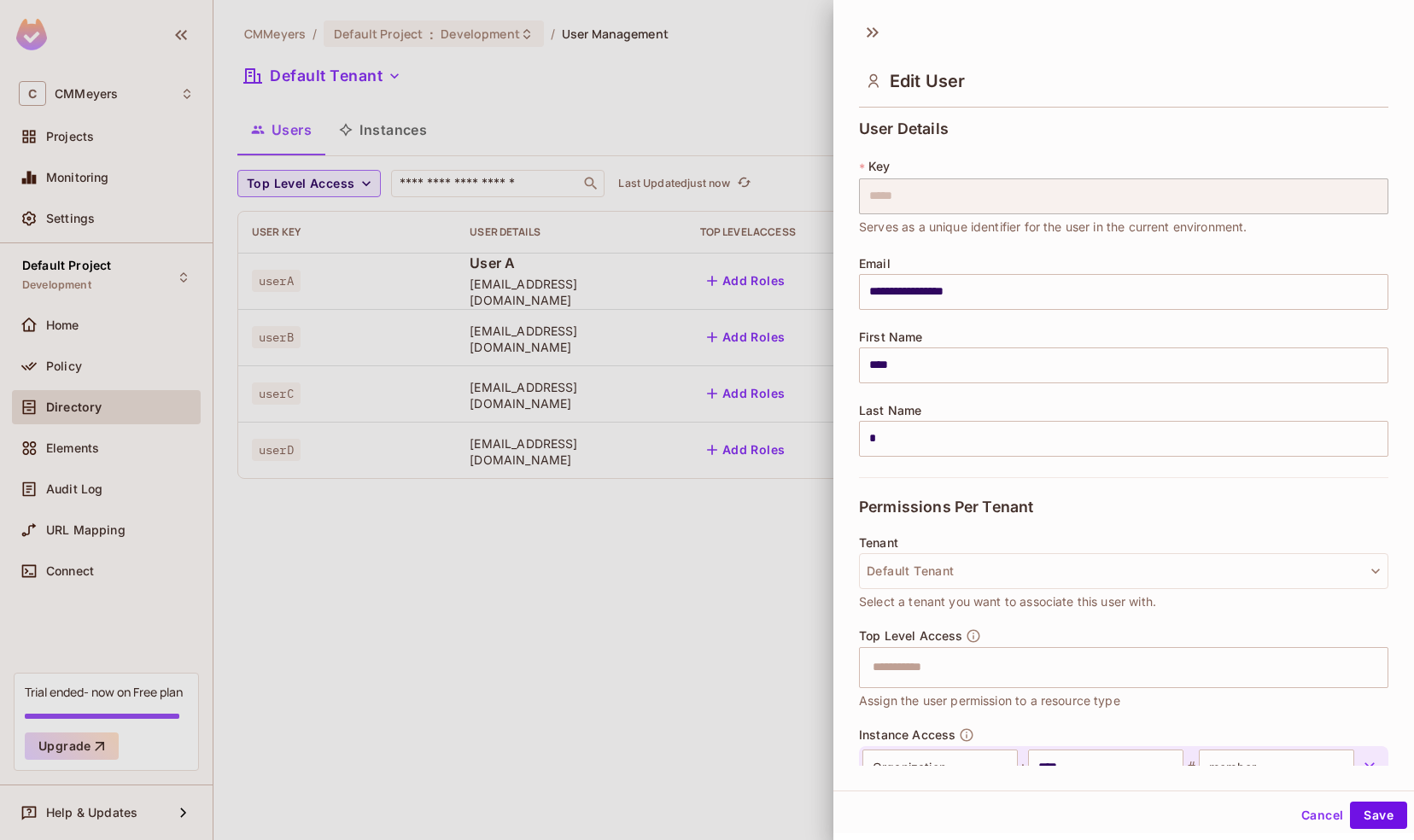
scroll to position [117, 0]
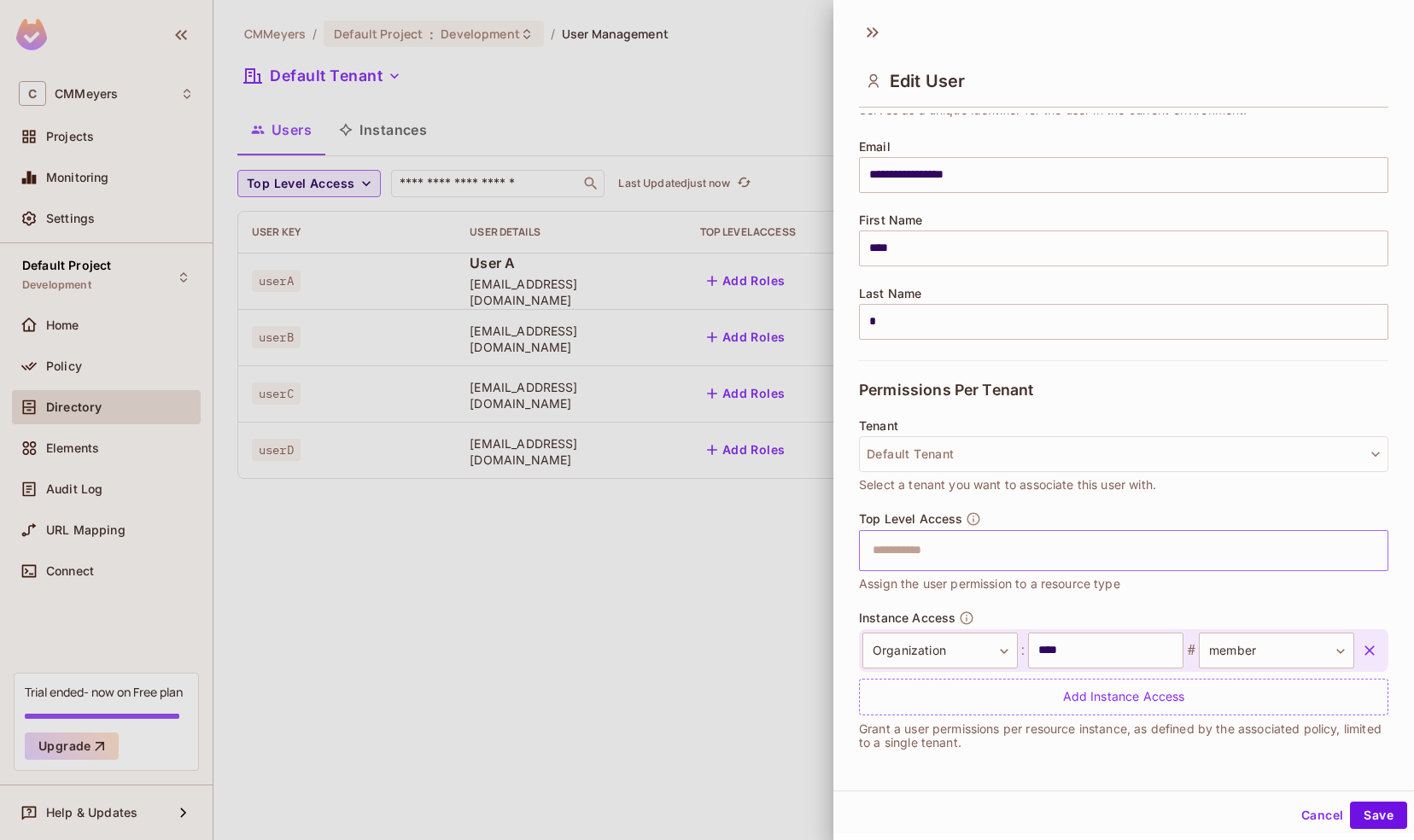
click at [1041, 534] on input "text" at bounding box center [1108, 550] width 493 height 34
click at [1005, 762] on div "**********" at bounding box center [1124, 688] width 529 height 156
click at [1298, 814] on button "Cancel" at bounding box center [1322, 815] width 56 height 27
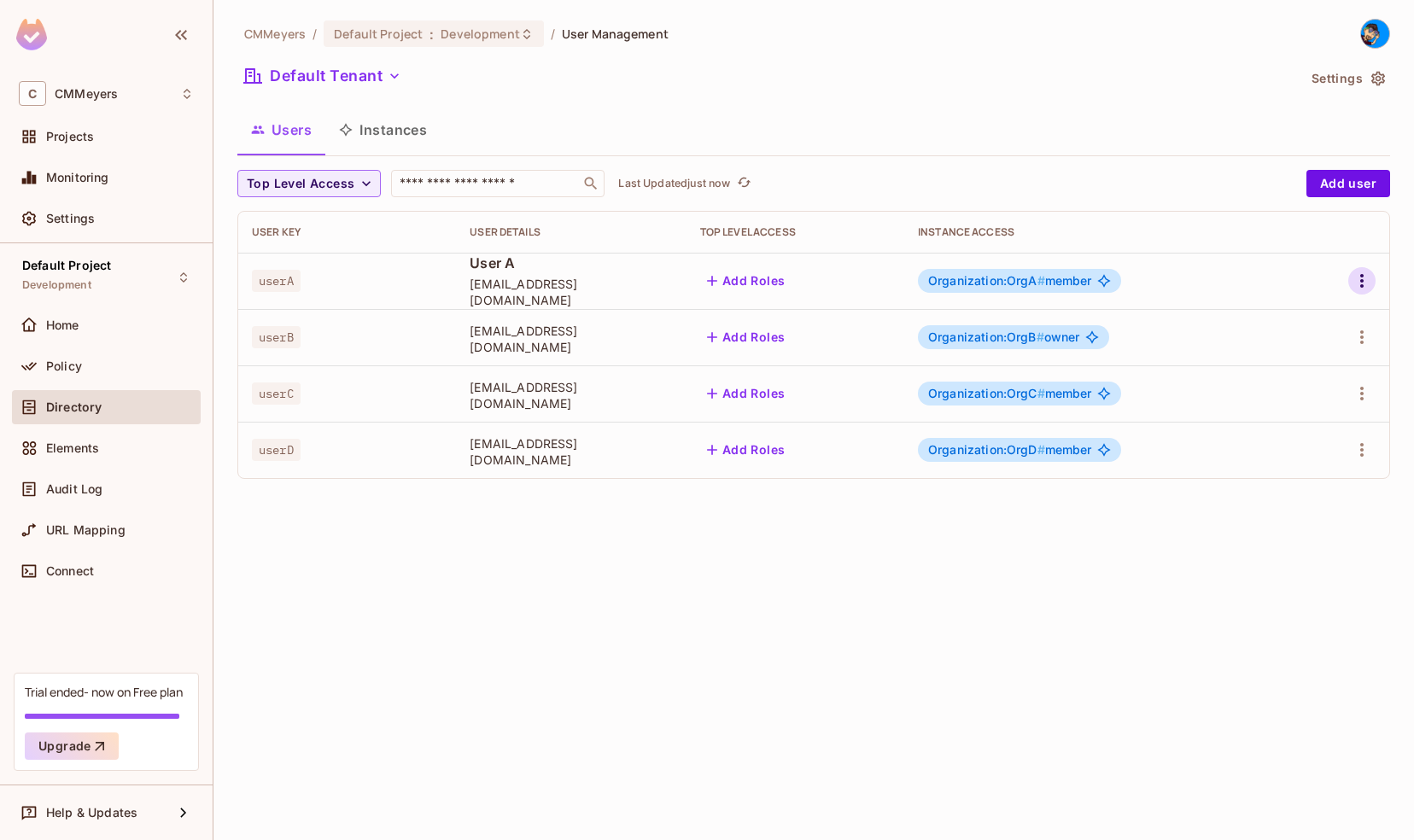
click at [1362, 287] on icon "button" at bounding box center [1362, 281] width 21 height 21
click at [1306, 315] on li "Edit" at bounding box center [1288, 320] width 151 height 38
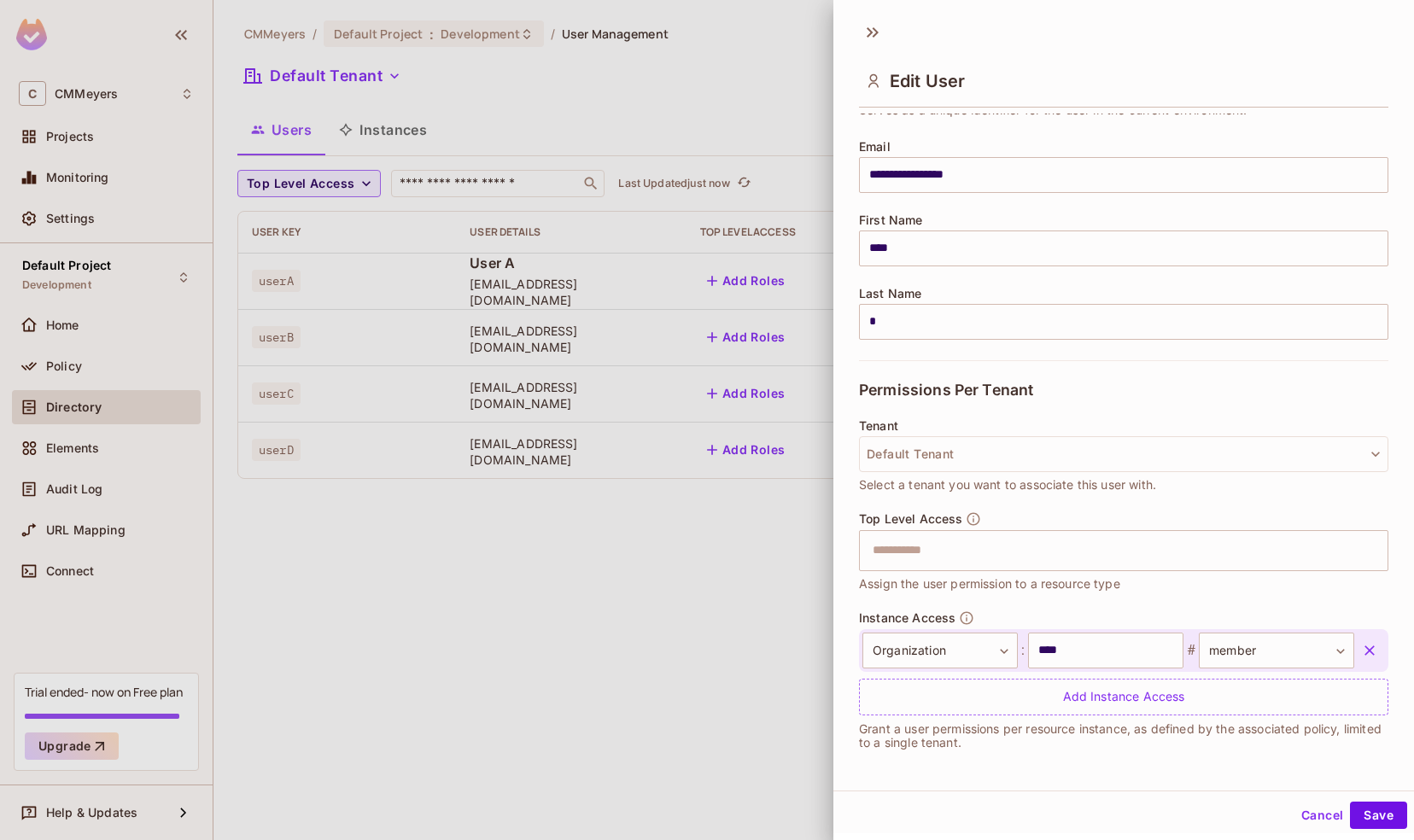
click at [1299, 816] on button "Cancel" at bounding box center [1322, 815] width 56 height 27
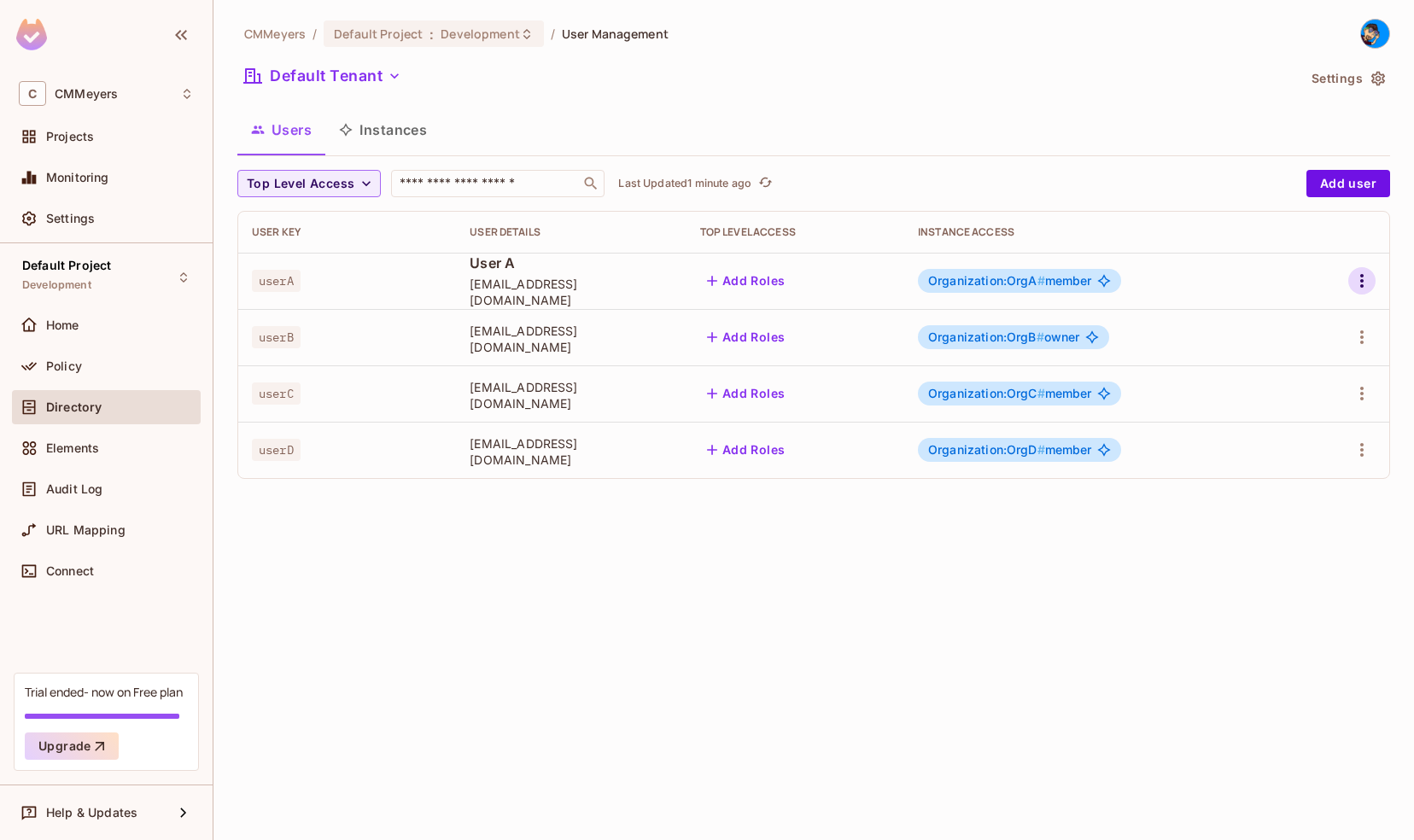
click at [1372, 275] on button "button" at bounding box center [1361, 281] width 27 height 27
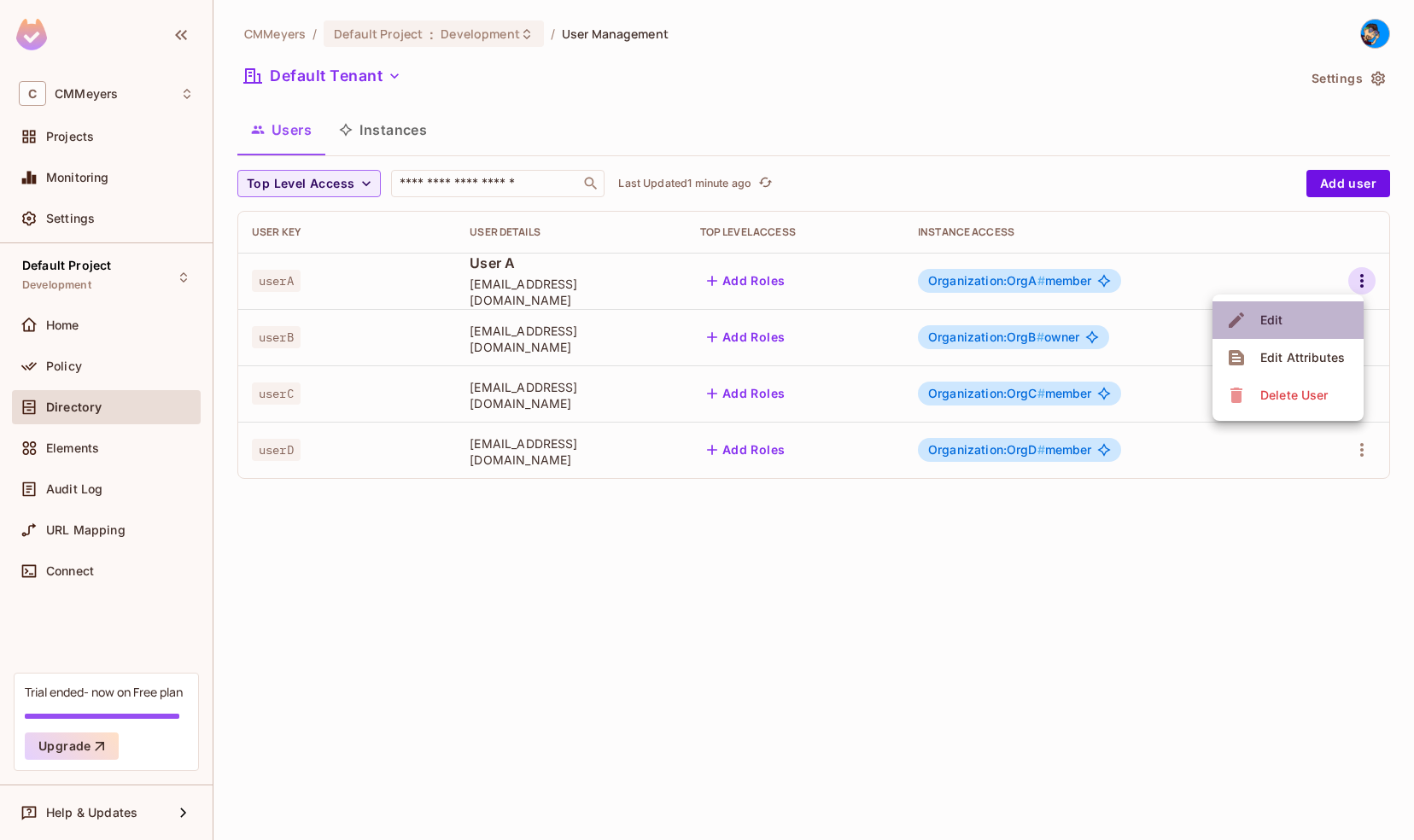
click at [1289, 317] on li "Edit" at bounding box center [1288, 320] width 151 height 38
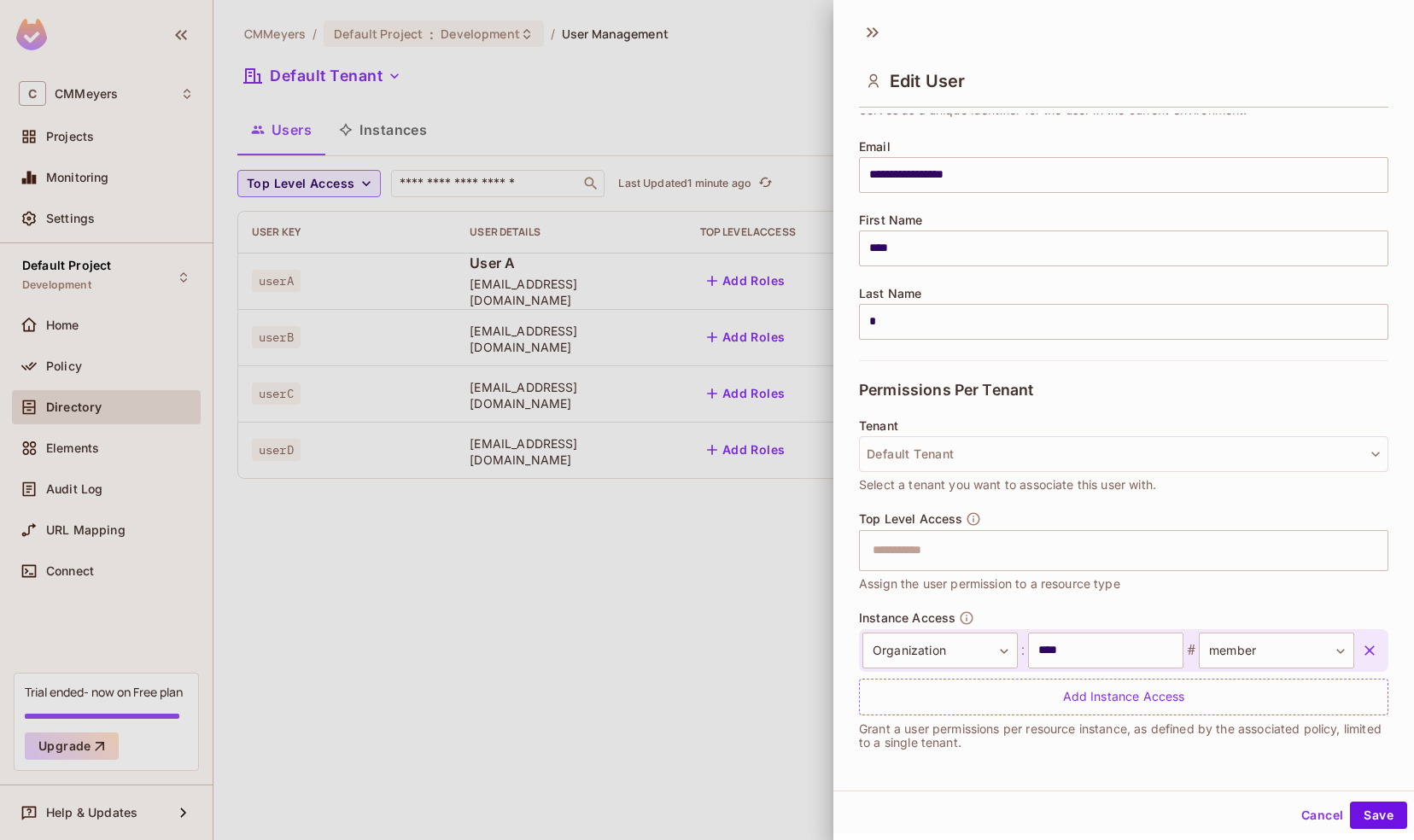
click at [1298, 815] on button "Cancel" at bounding box center [1322, 815] width 56 height 27
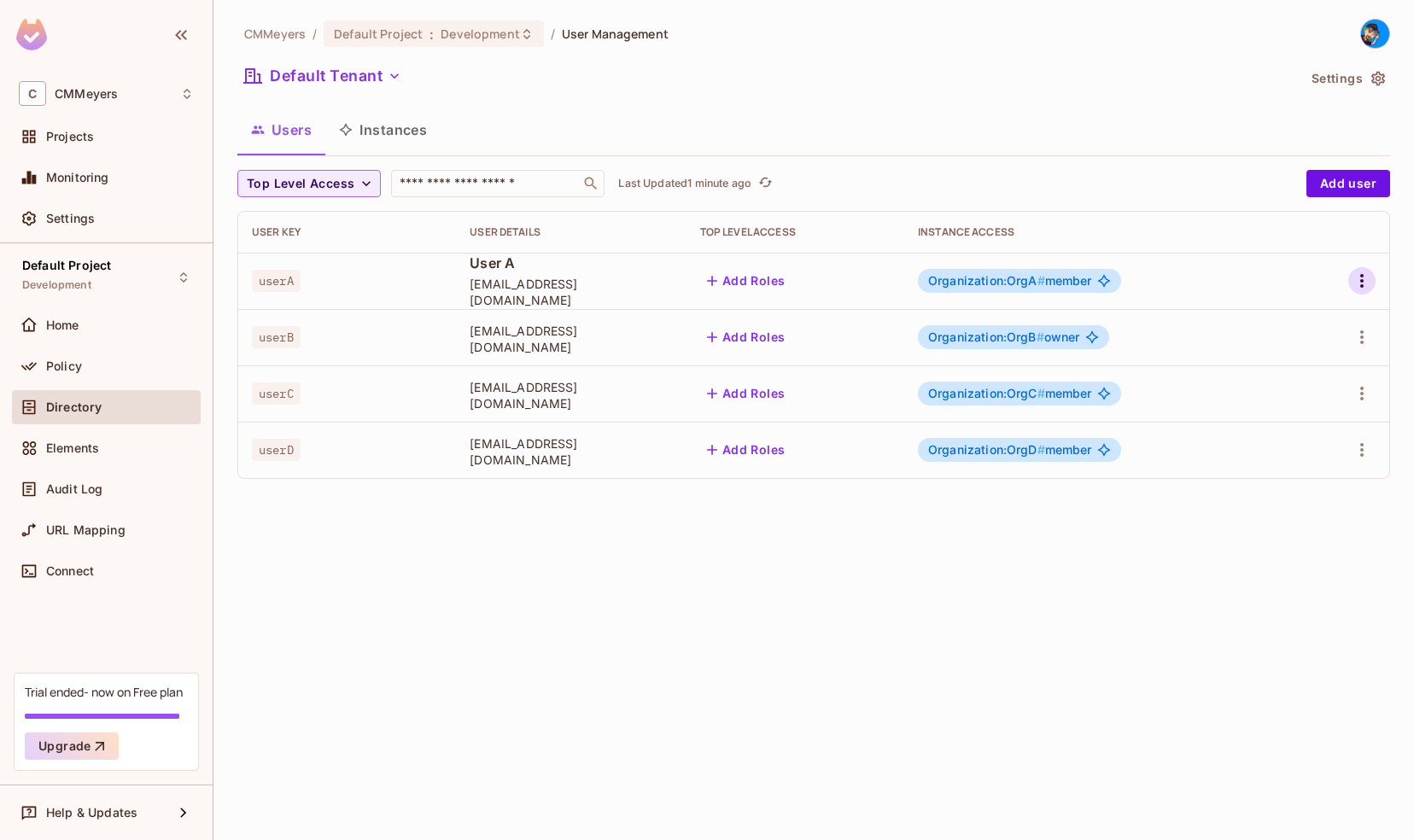
click at [1357, 273] on icon "button" at bounding box center [1362, 281] width 21 height 21
click at [1283, 354] on div "Edit Attributes" at bounding box center [1303, 358] width 85 height 17
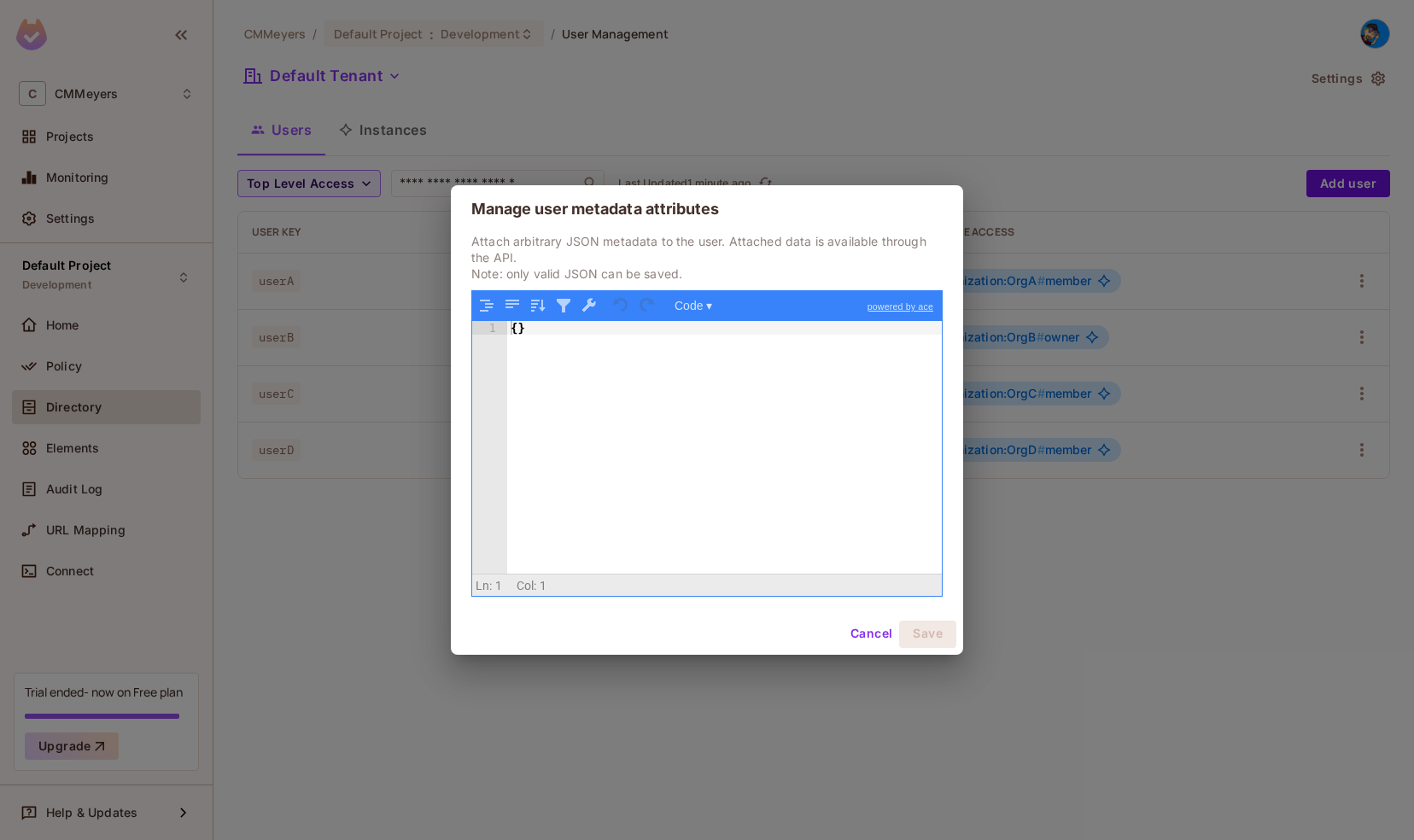
click at [872, 626] on button "Cancel" at bounding box center [870, 634] width 56 height 27
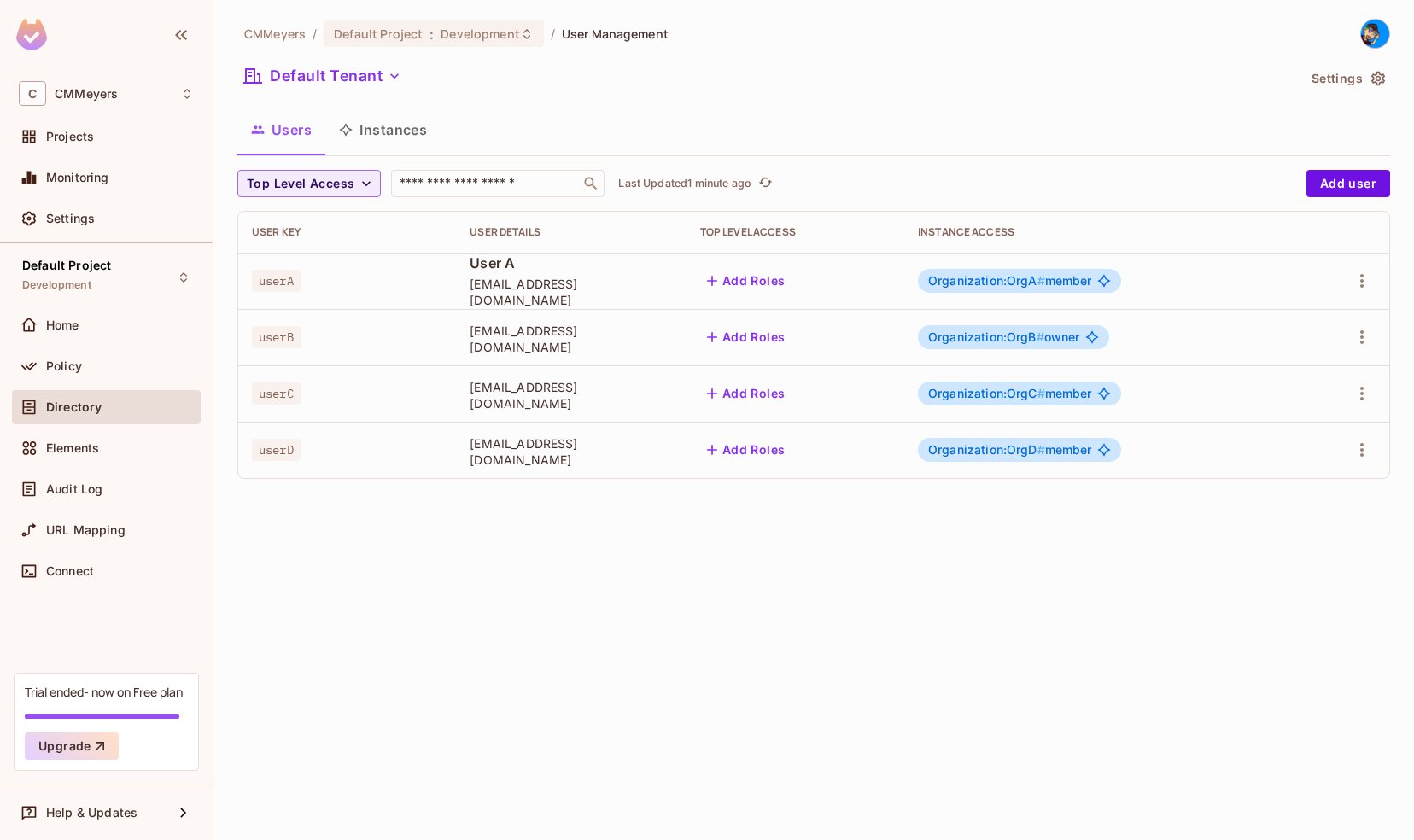
click at [387, 126] on button "Instances" at bounding box center [382, 129] width 115 height 42
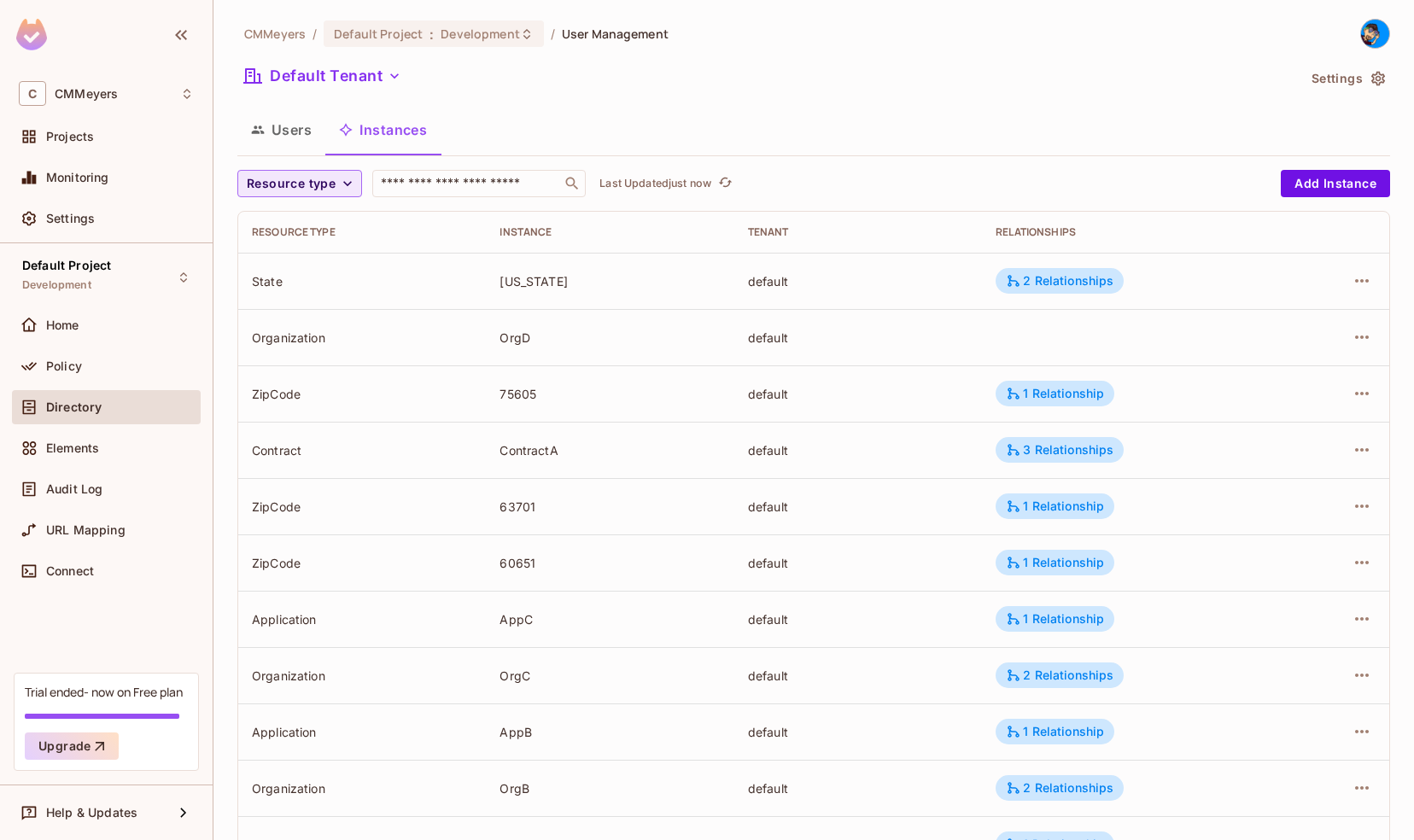
click at [287, 186] on span "Resource type" at bounding box center [291, 184] width 89 height 22
click at [287, 219] on span "Organization" at bounding box center [287, 221] width 73 height 16
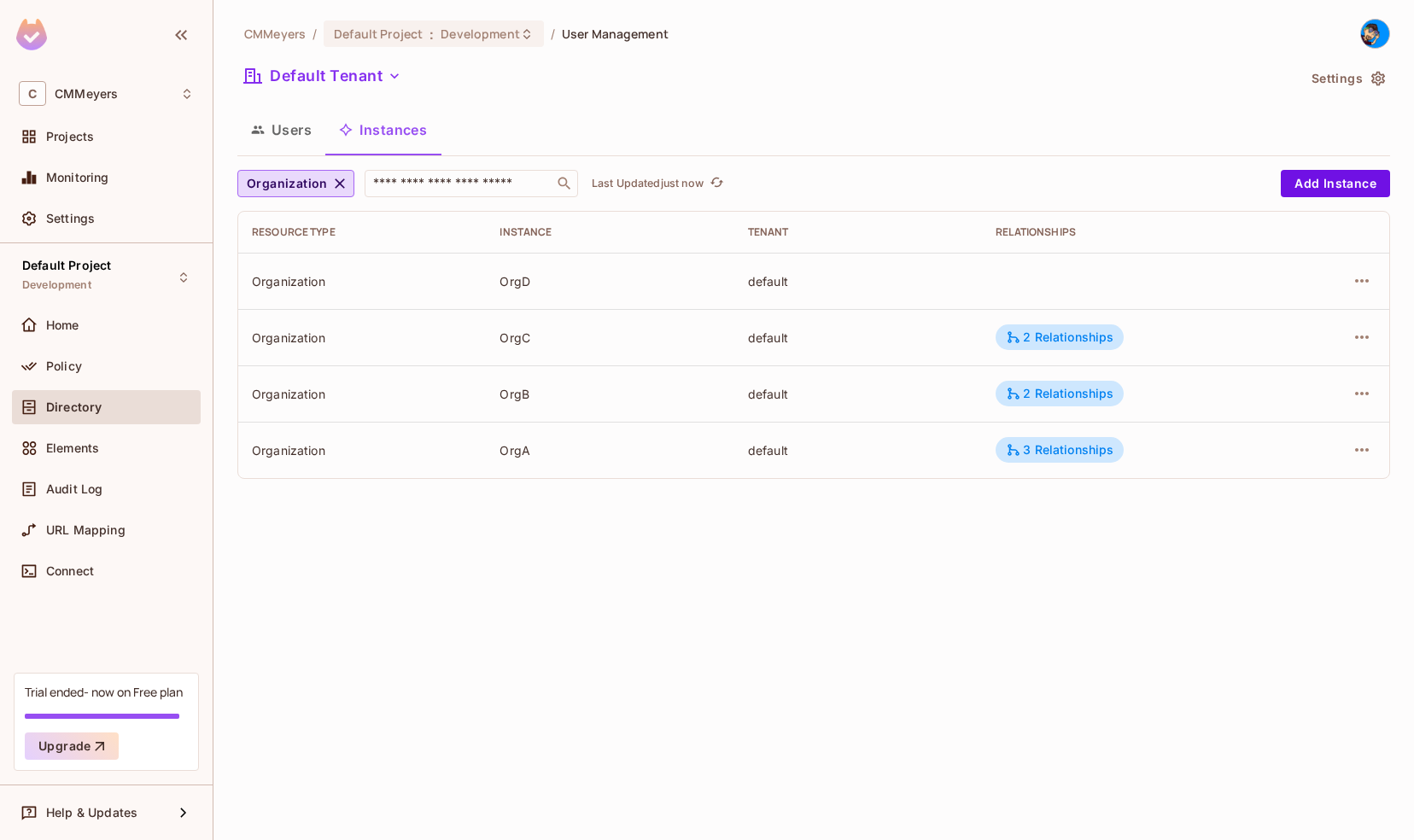
click at [1043, 274] on td at bounding box center [1132, 281] width 301 height 57
click at [1059, 331] on div "2 Relationships" at bounding box center [1060, 337] width 107 height 15
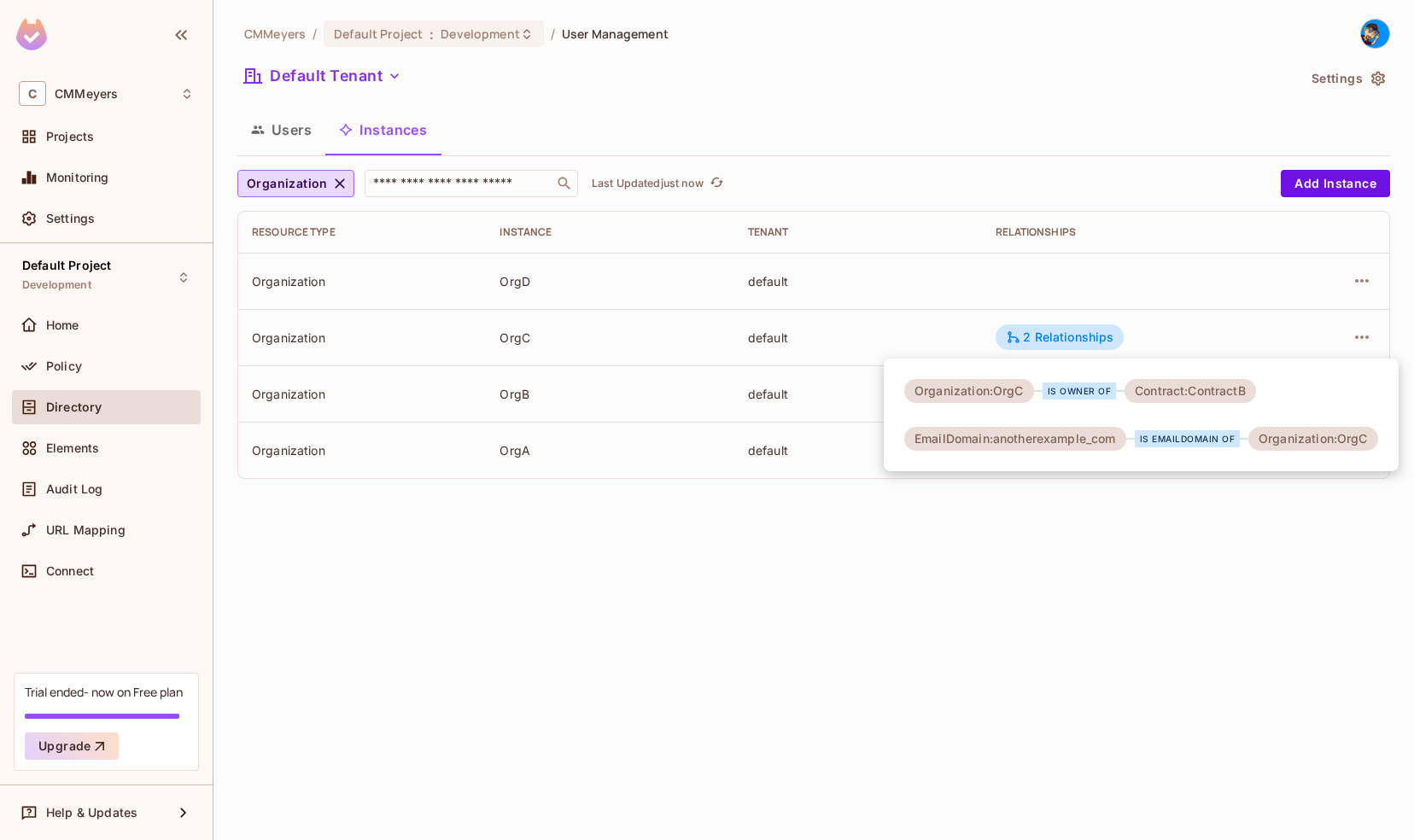
click at [1017, 558] on div at bounding box center [707, 420] width 1414 height 840
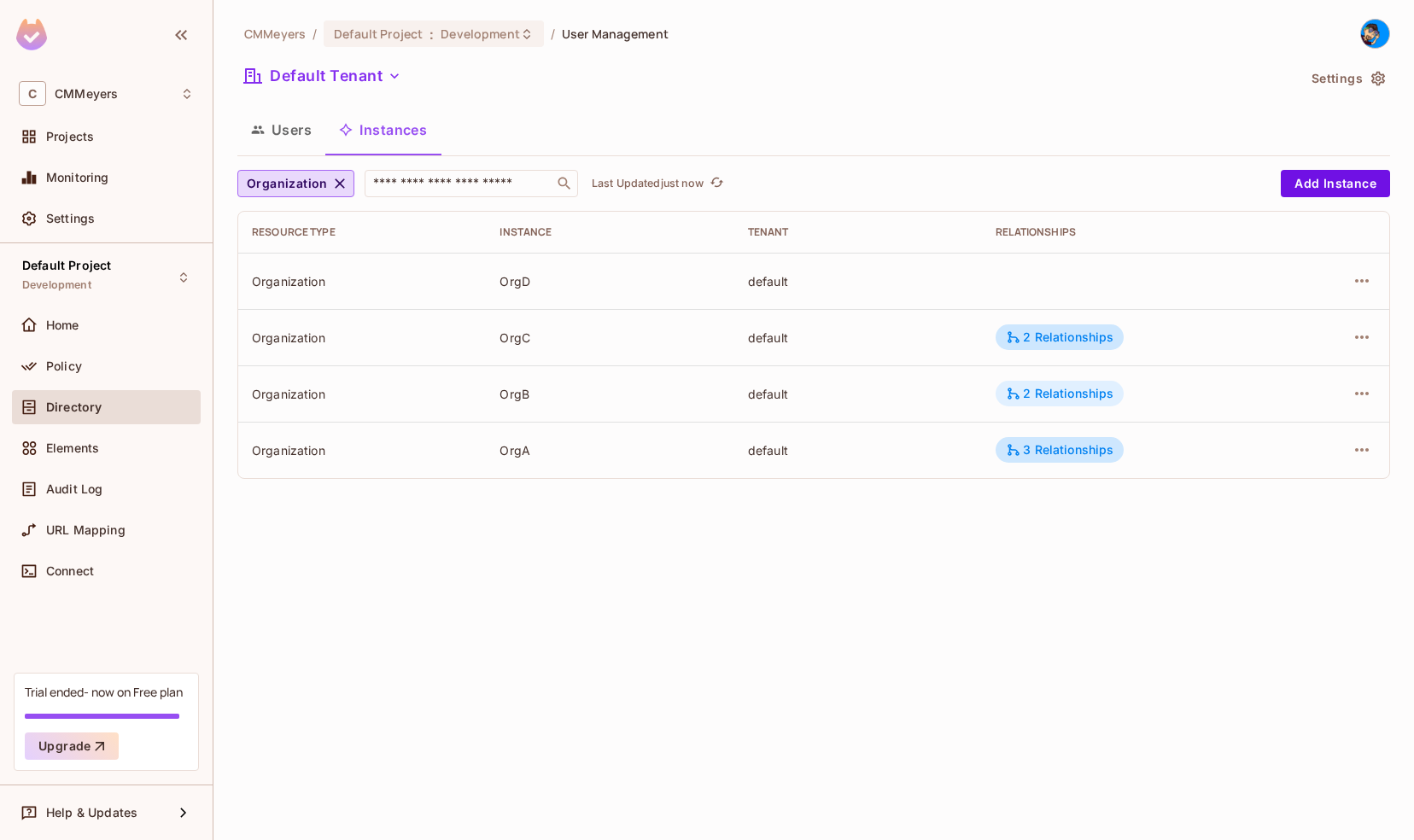
click at [1046, 387] on div "2 Relationships" at bounding box center [1060, 394] width 107 height 15
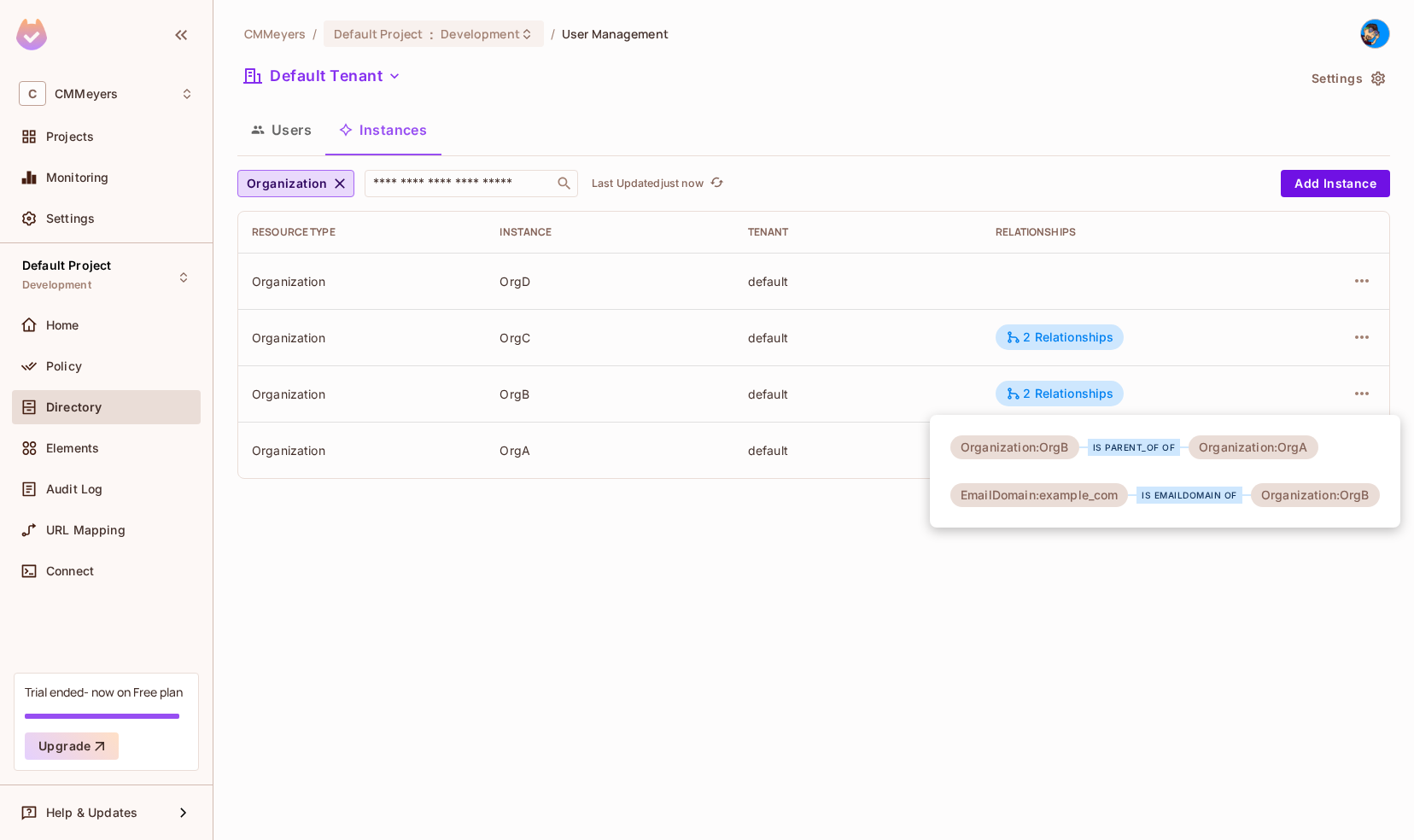
click at [1189, 582] on div at bounding box center [707, 420] width 1414 height 840
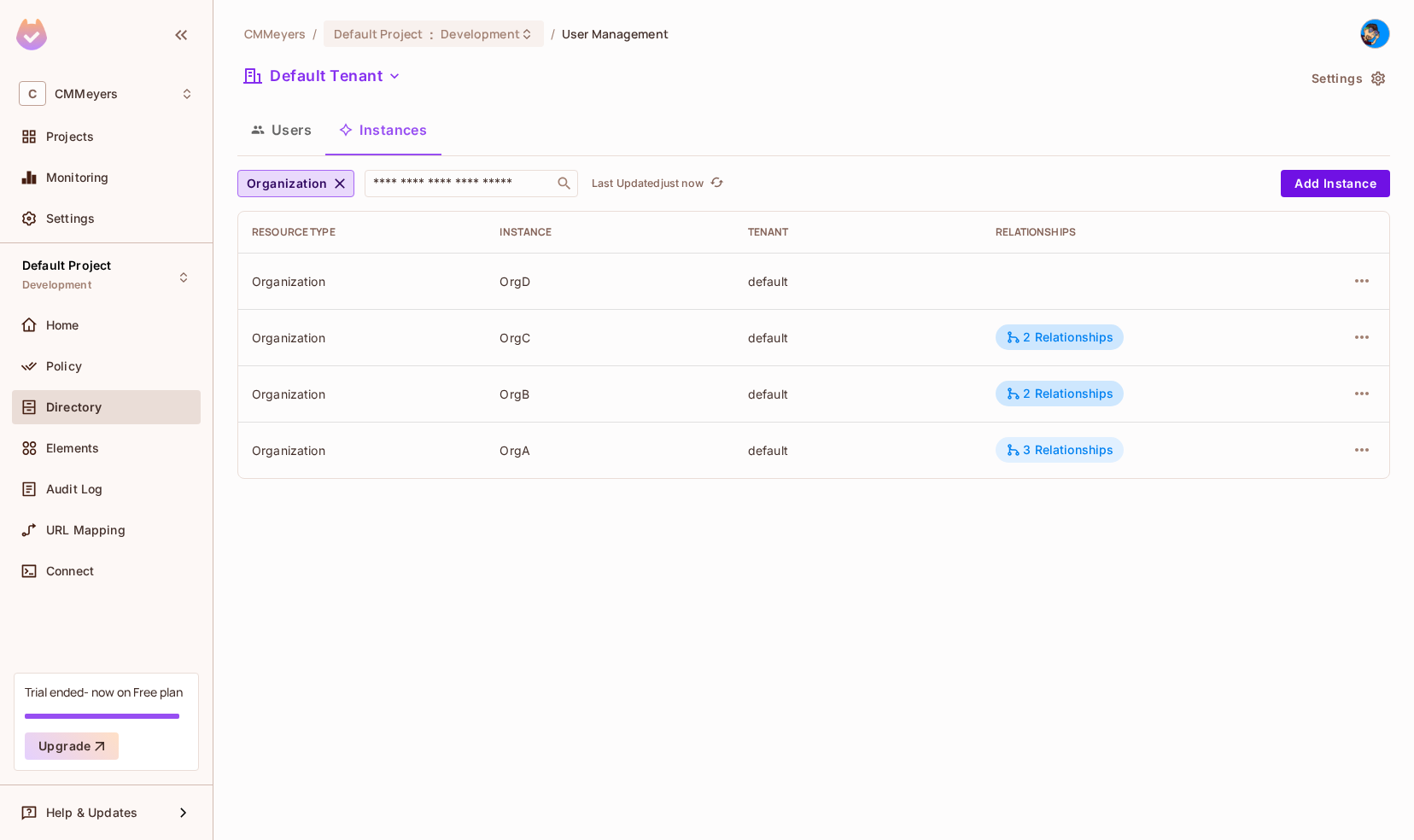
click at [1030, 452] on div "3 Relationships" at bounding box center [1060, 449] width 107 height 15
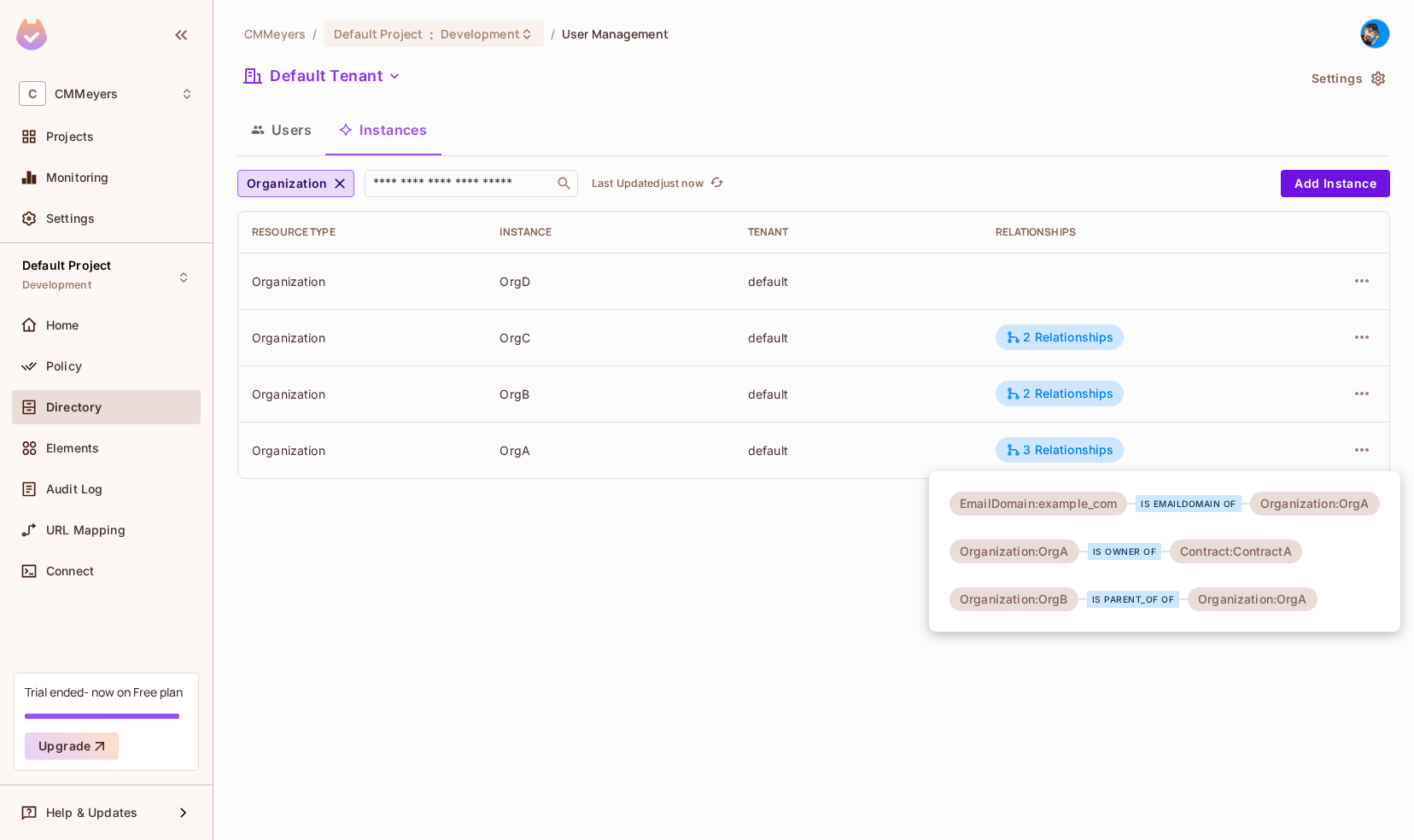
click at [805, 557] on div at bounding box center [707, 420] width 1414 height 840
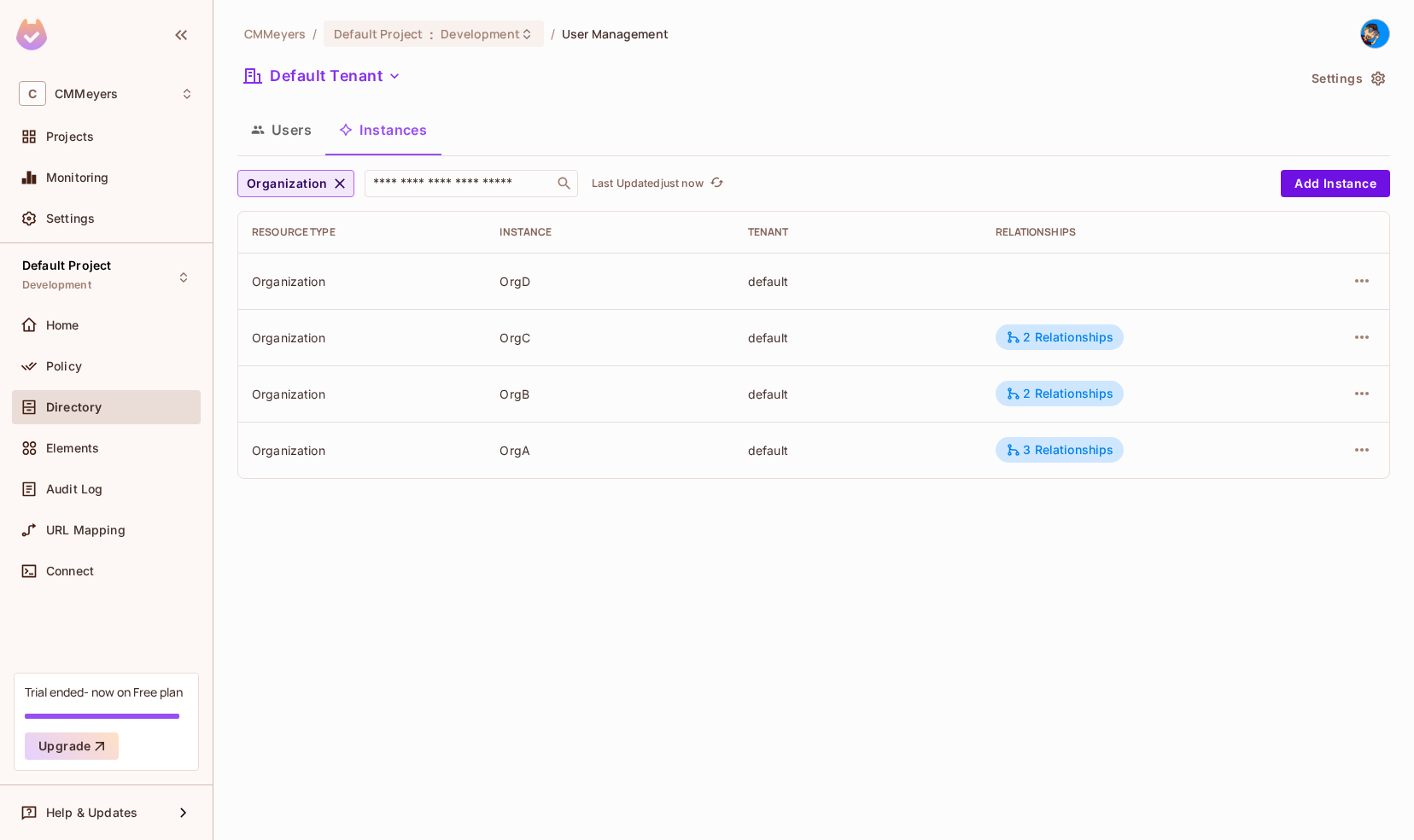
click at [337, 183] on icon "button" at bounding box center [339, 183] width 10 height 10
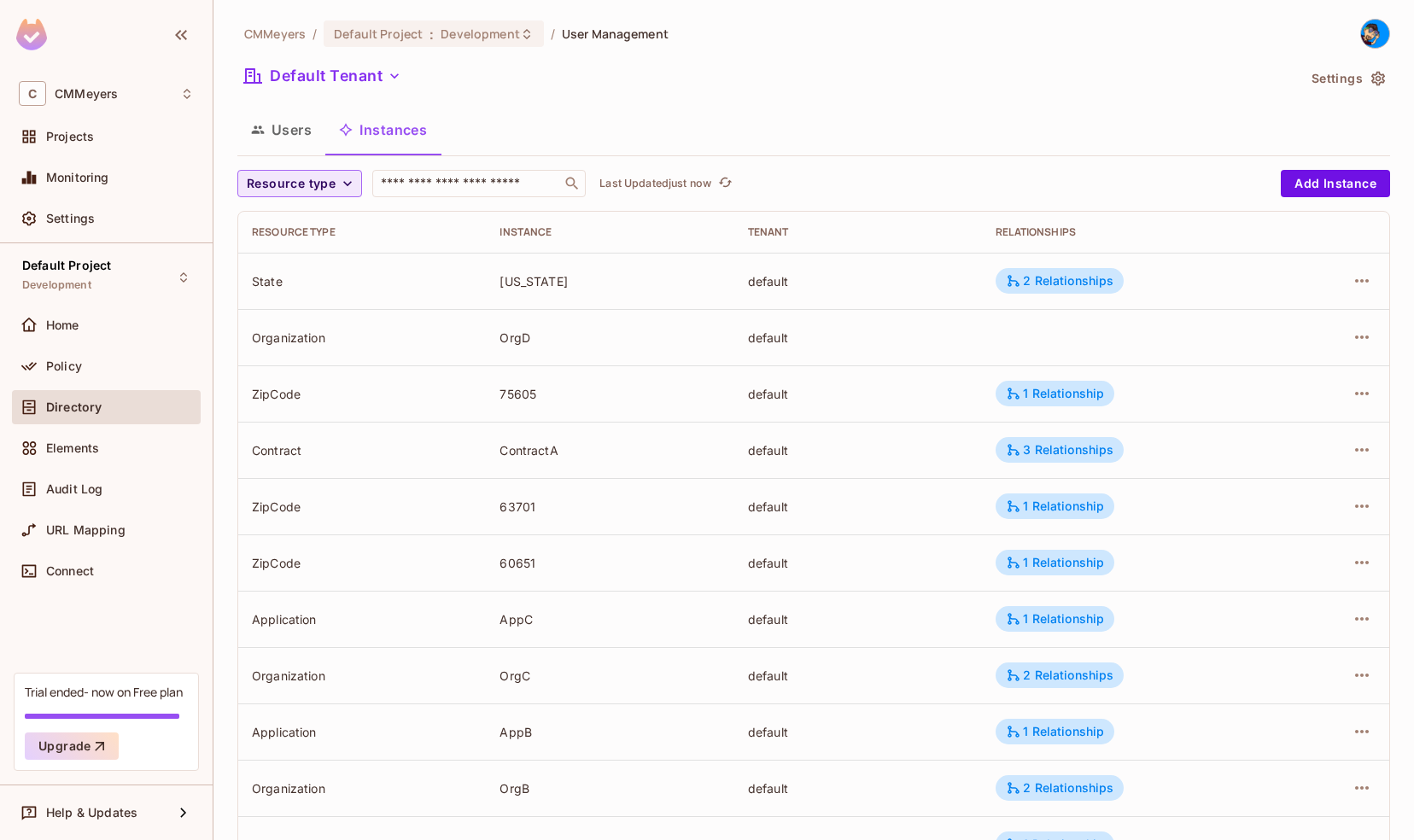
click at [319, 184] on span "Resource type" at bounding box center [291, 184] width 89 height 22
click at [298, 258] on span "Application" at bounding box center [287, 258] width 73 height 16
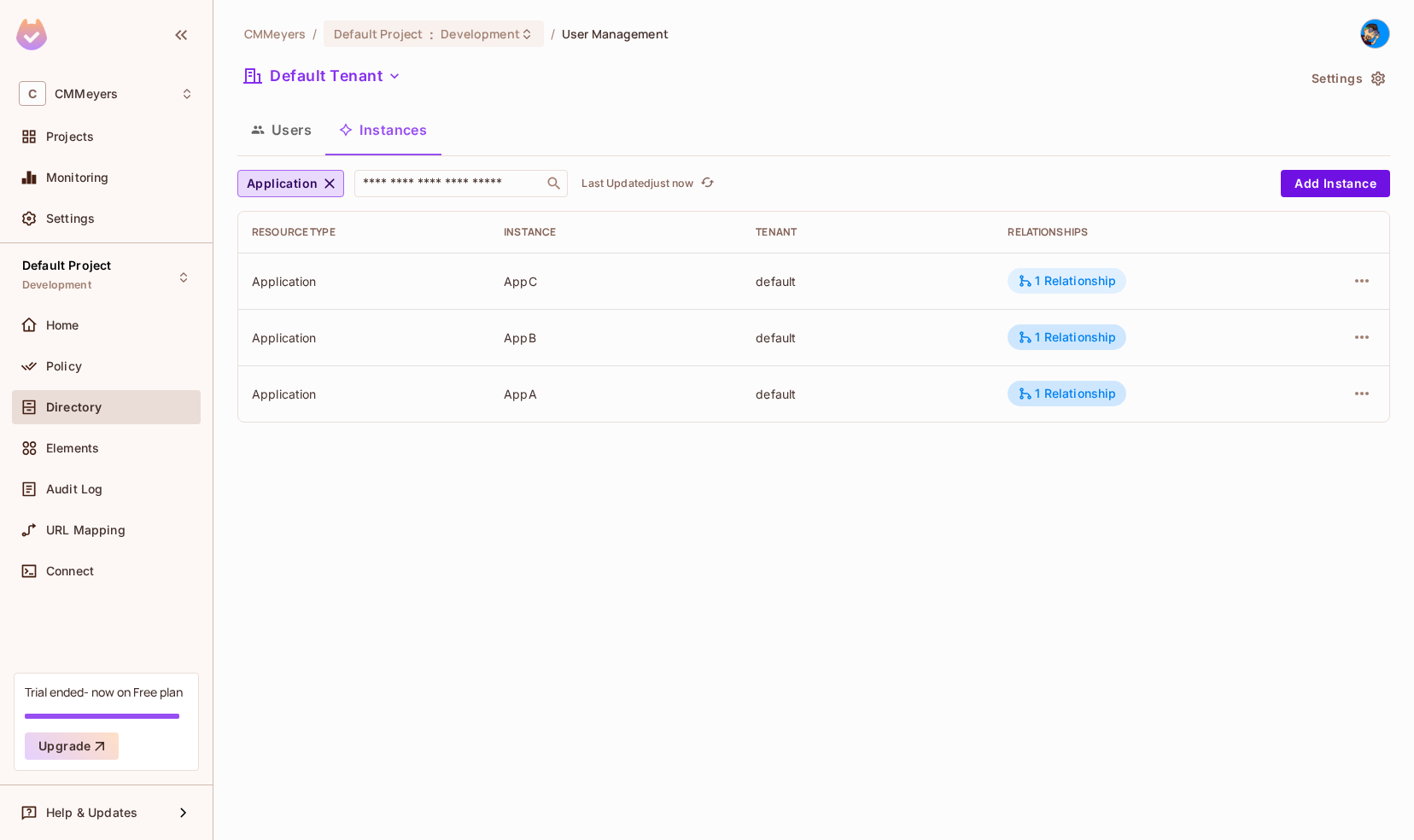
click at [1074, 284] on div "1 Relationship" at bounding box center [1066, 281] width 98 height 15
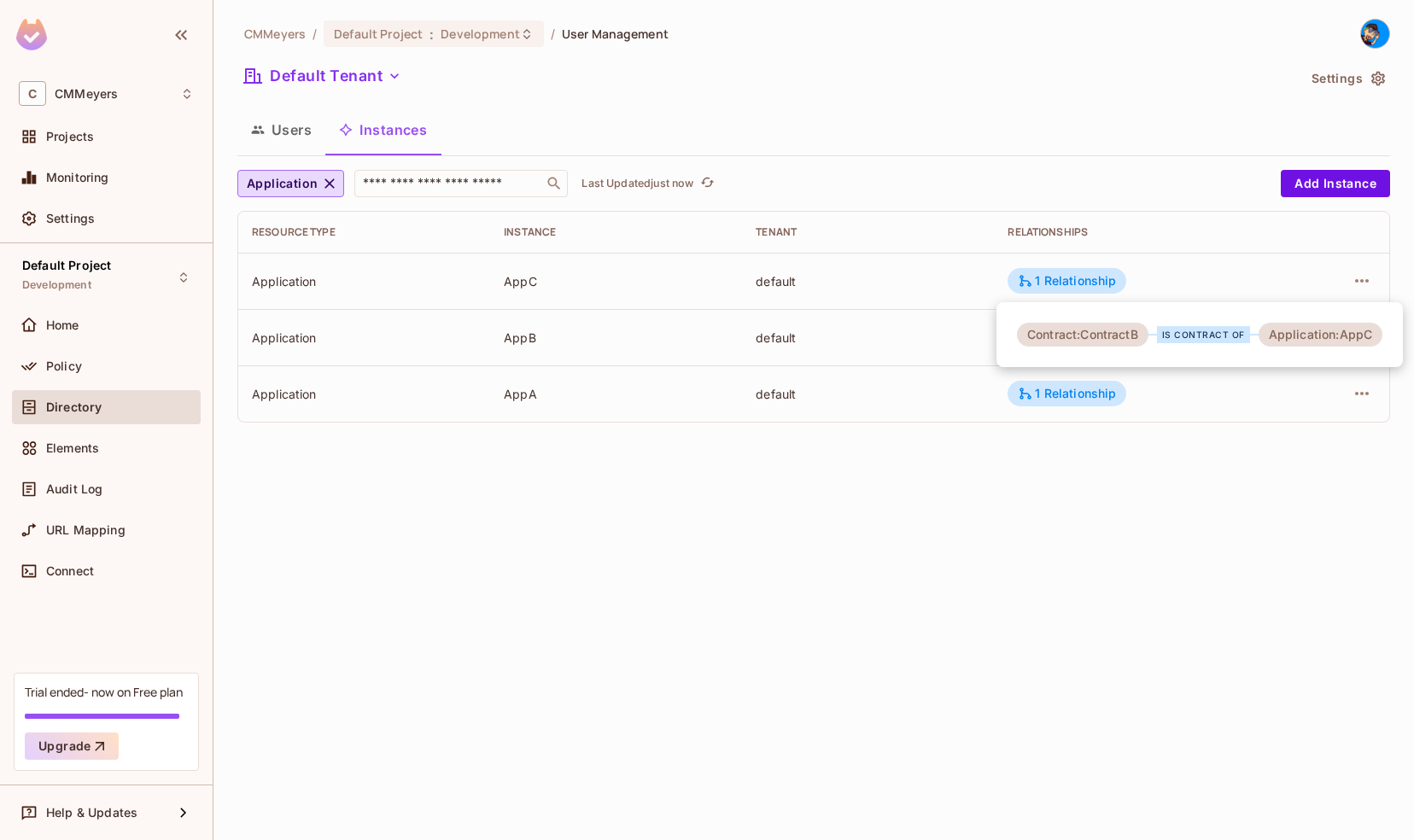
click at [1150, 540] on div at bounding box center [707, 420] width 1414 height 840
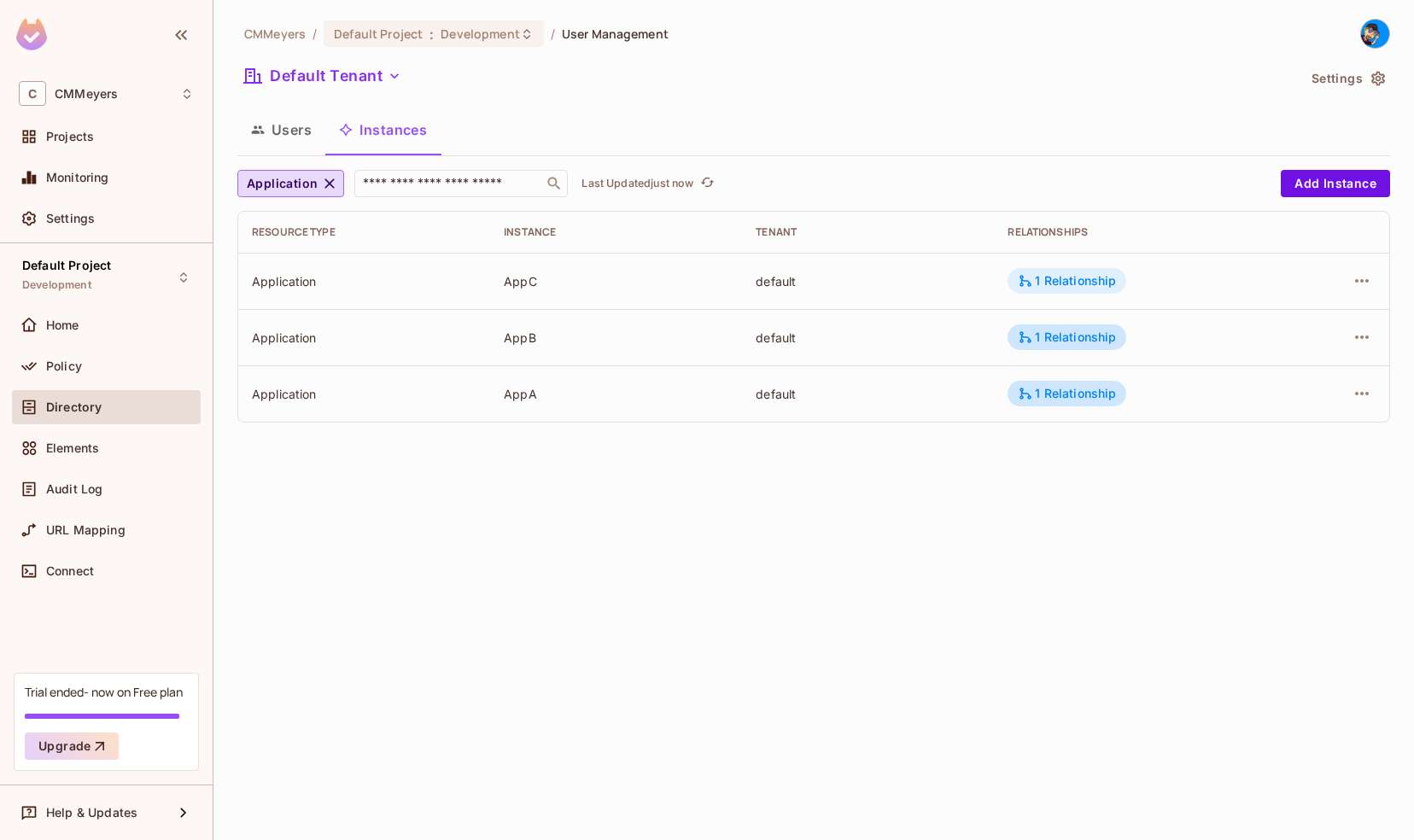
click at [1060, 278] on div "1 Relationship" at bounding box center [1066, 281] width 98 height 15
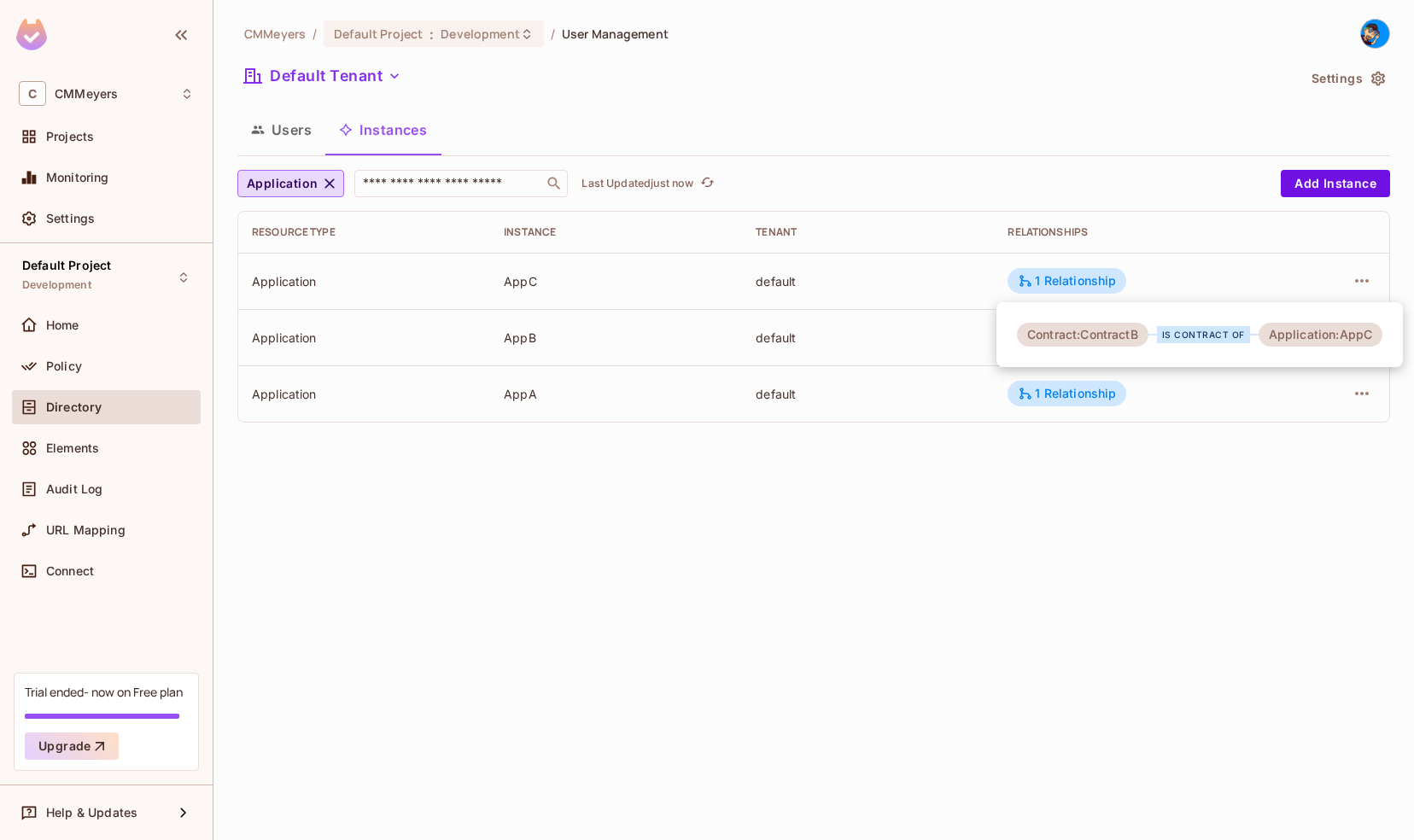
click at [977, 479] on div at bounding box center [707, 420] width 1414 height 840
click at [1073, 332] on div "1 Relationship" at bounding box center [1066, 337] width 98 height 15
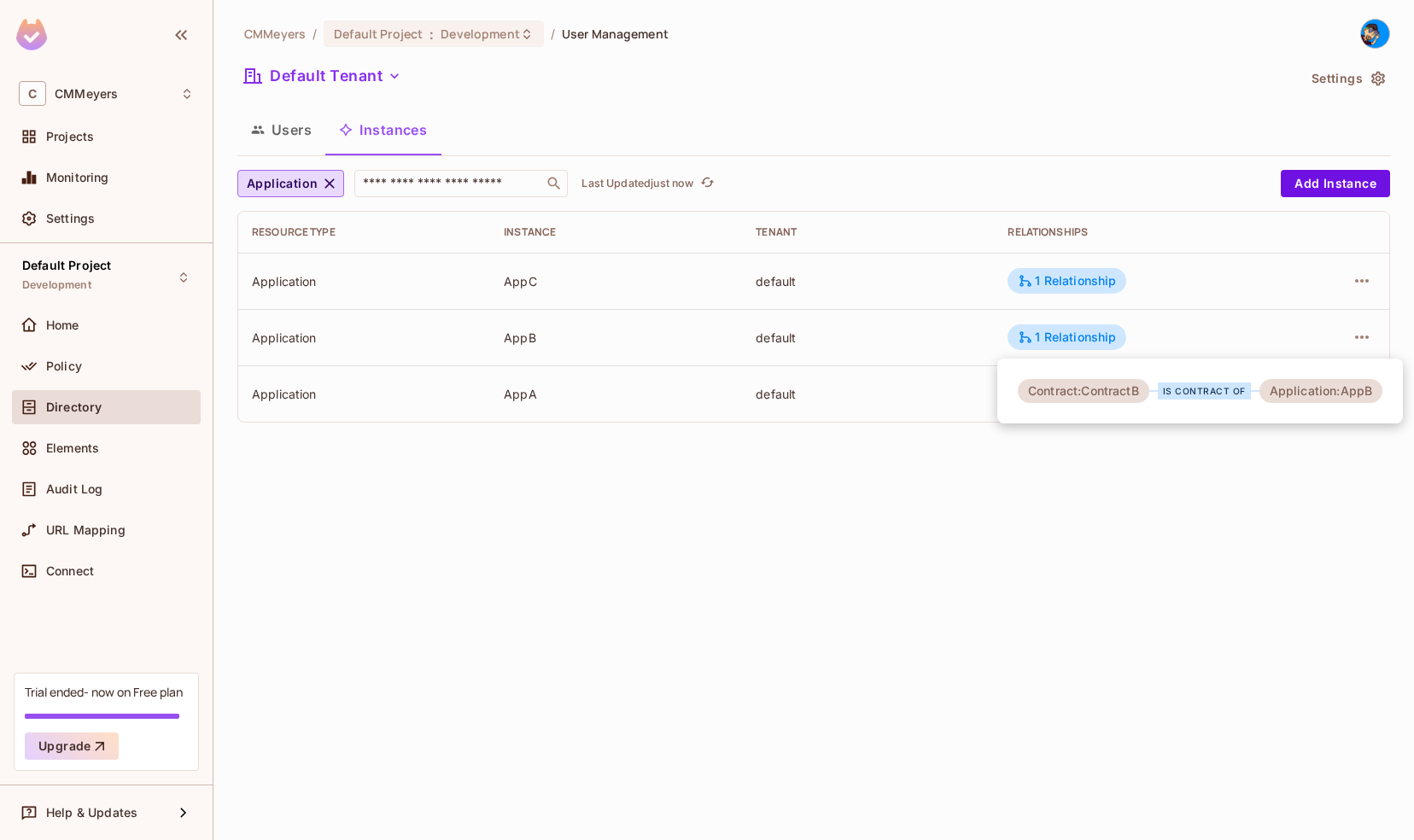
click at [1084, 470] on div at bounding box center [707, 420] width 1414 height 840
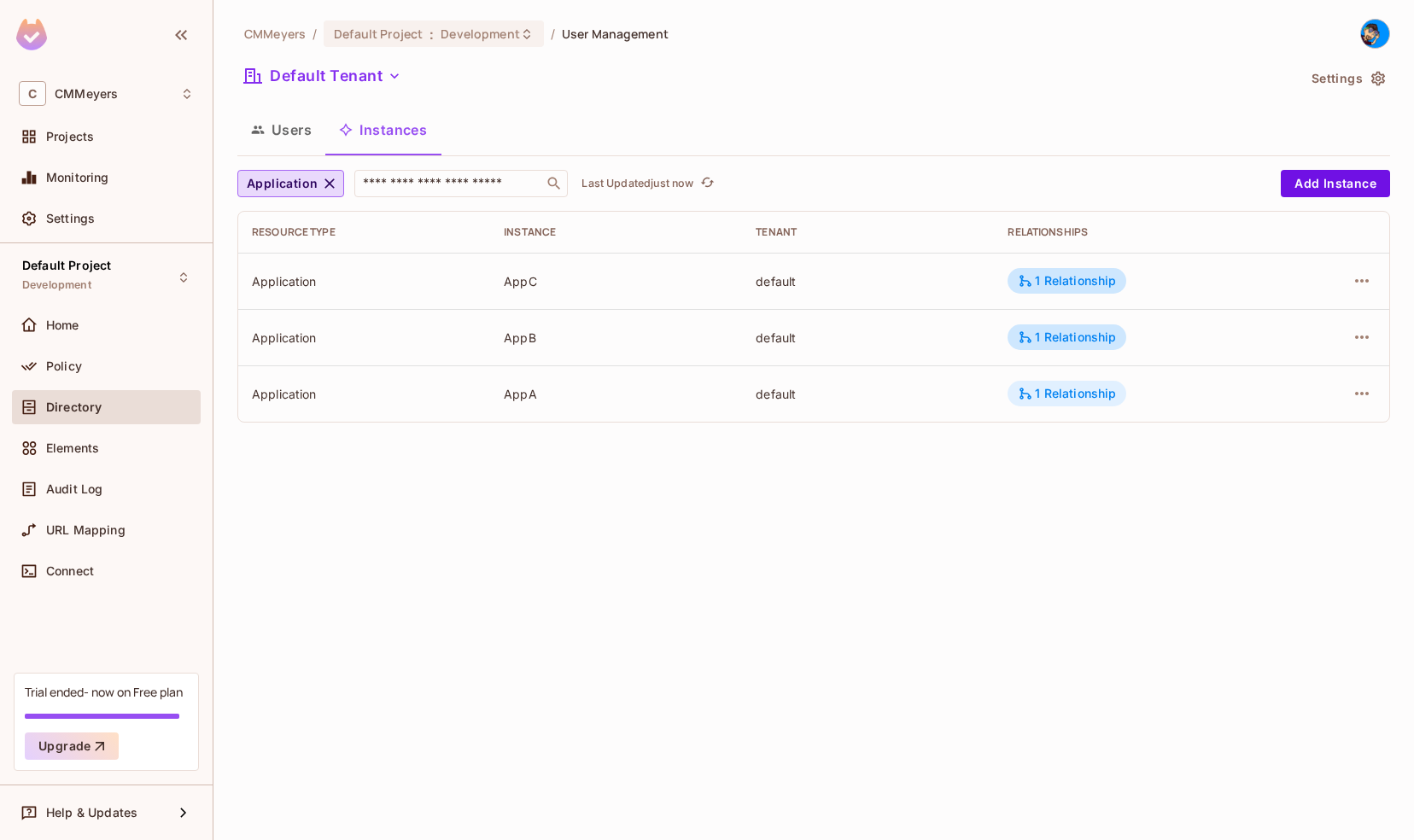
click at [1057, 396] on div "1 Relationship" at bounding box center [1066, 394] width 98 height 15
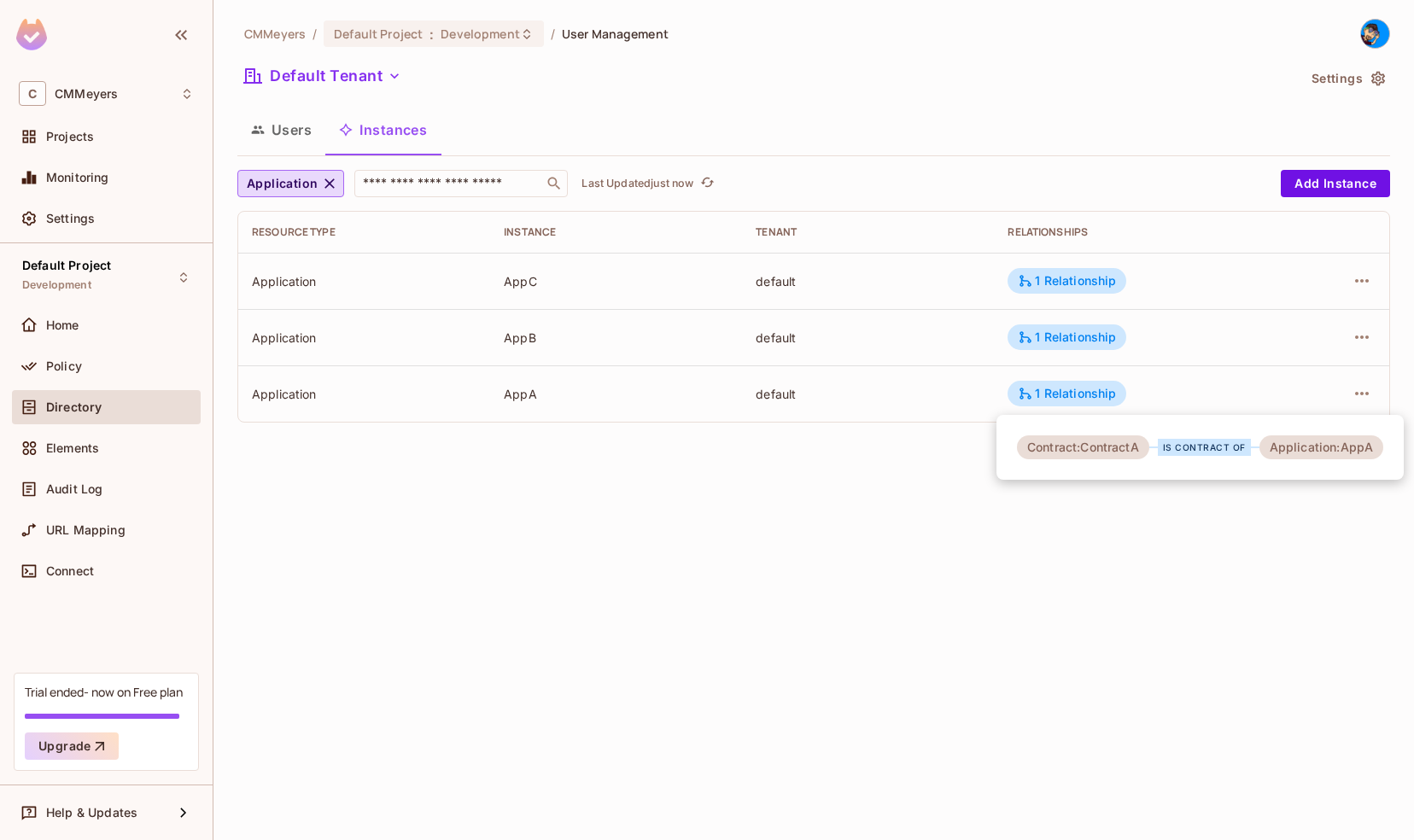
click at [708, 524] on div at bounding box center [707, 420] width 1414 height 840
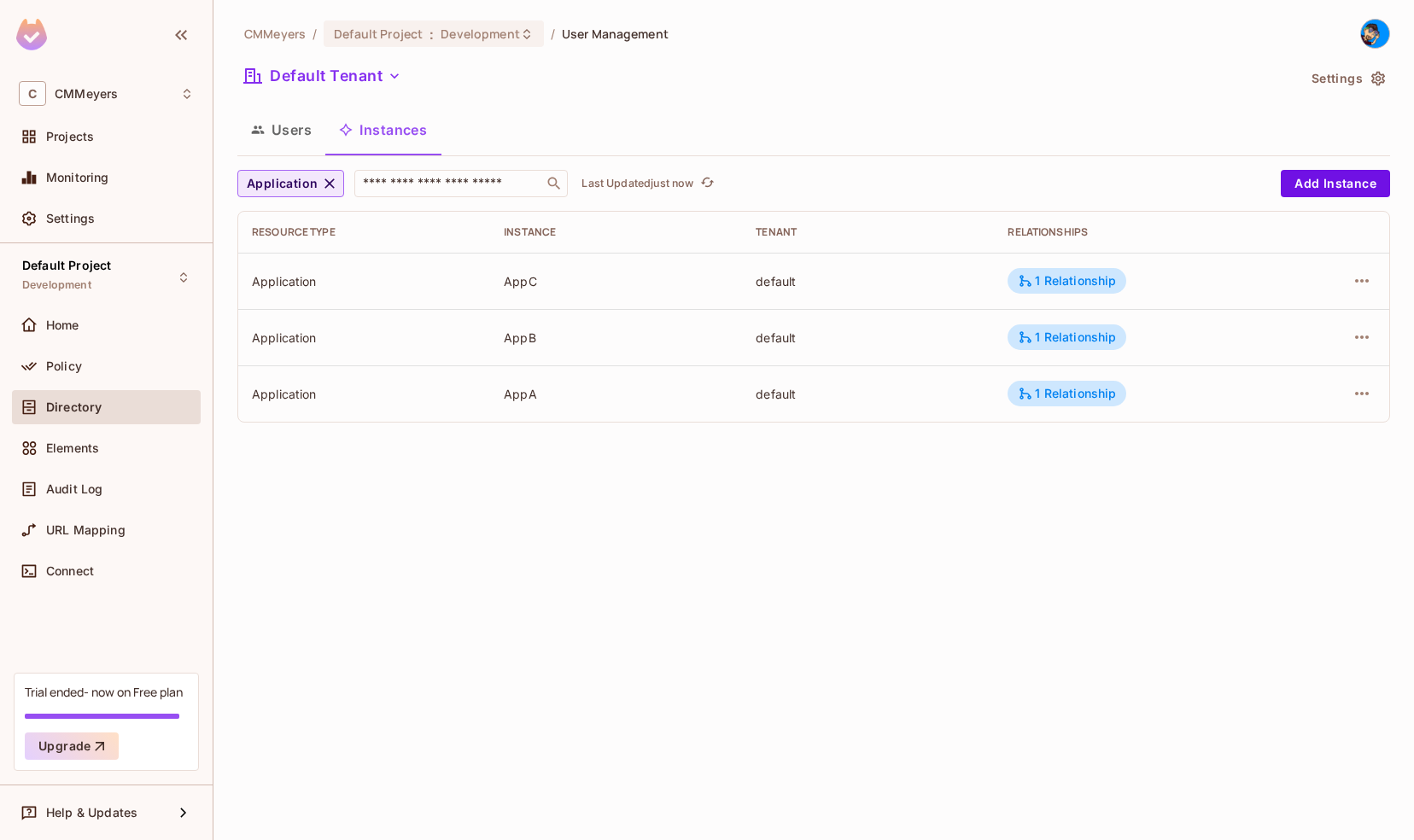
click at [323, 181] on icon "button" at bounding box center [330, 184] width 17 height 17
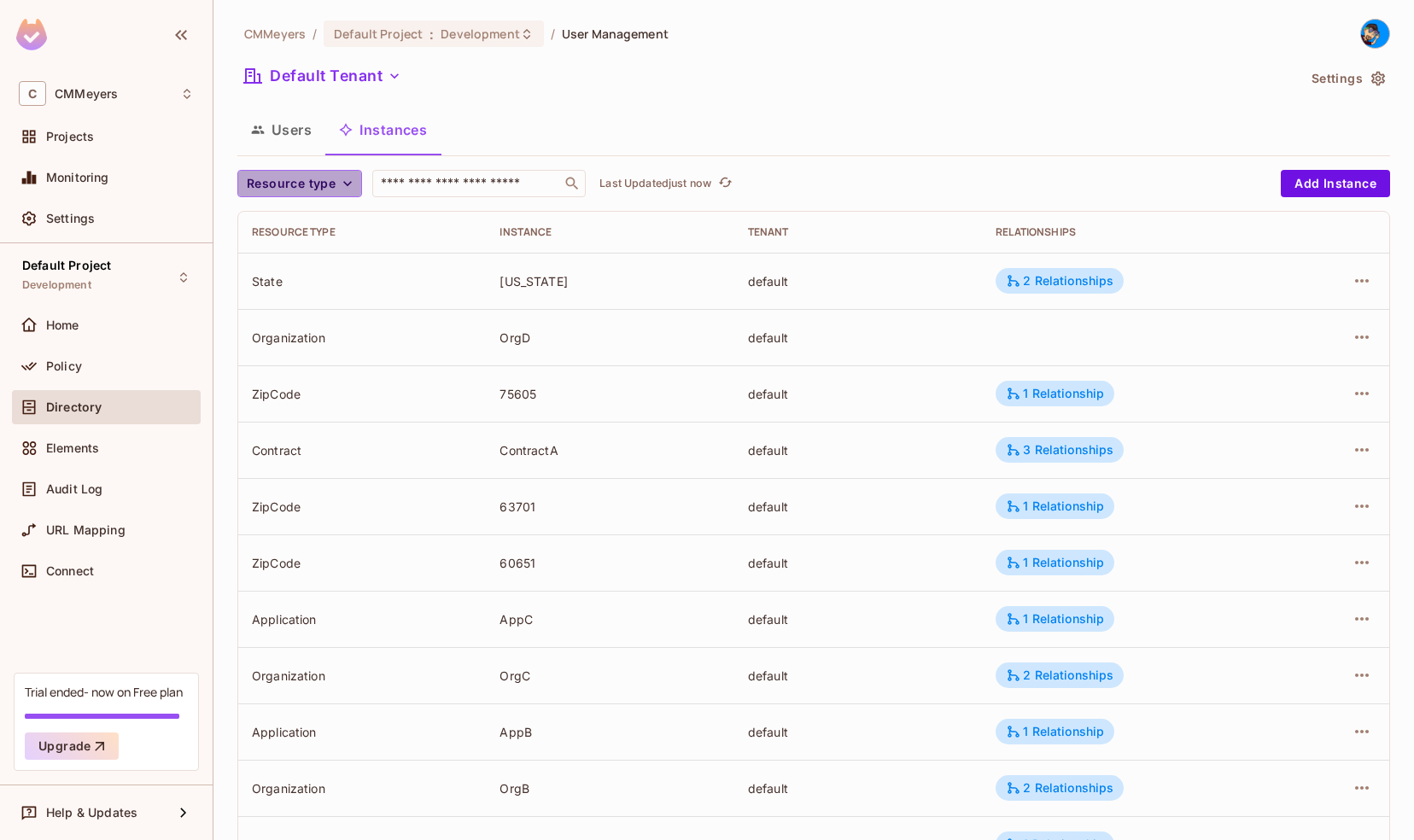
click at [323, 181] on span "Resource type" at bounding box center [291, 184] width 89 height 22
click at [1332, 185] on div at bounding box center [707, 420] width 1414 height 840
click at [1332, 185] on button "Add Instance" at bounding box center [1335, 183] width 109 height 27
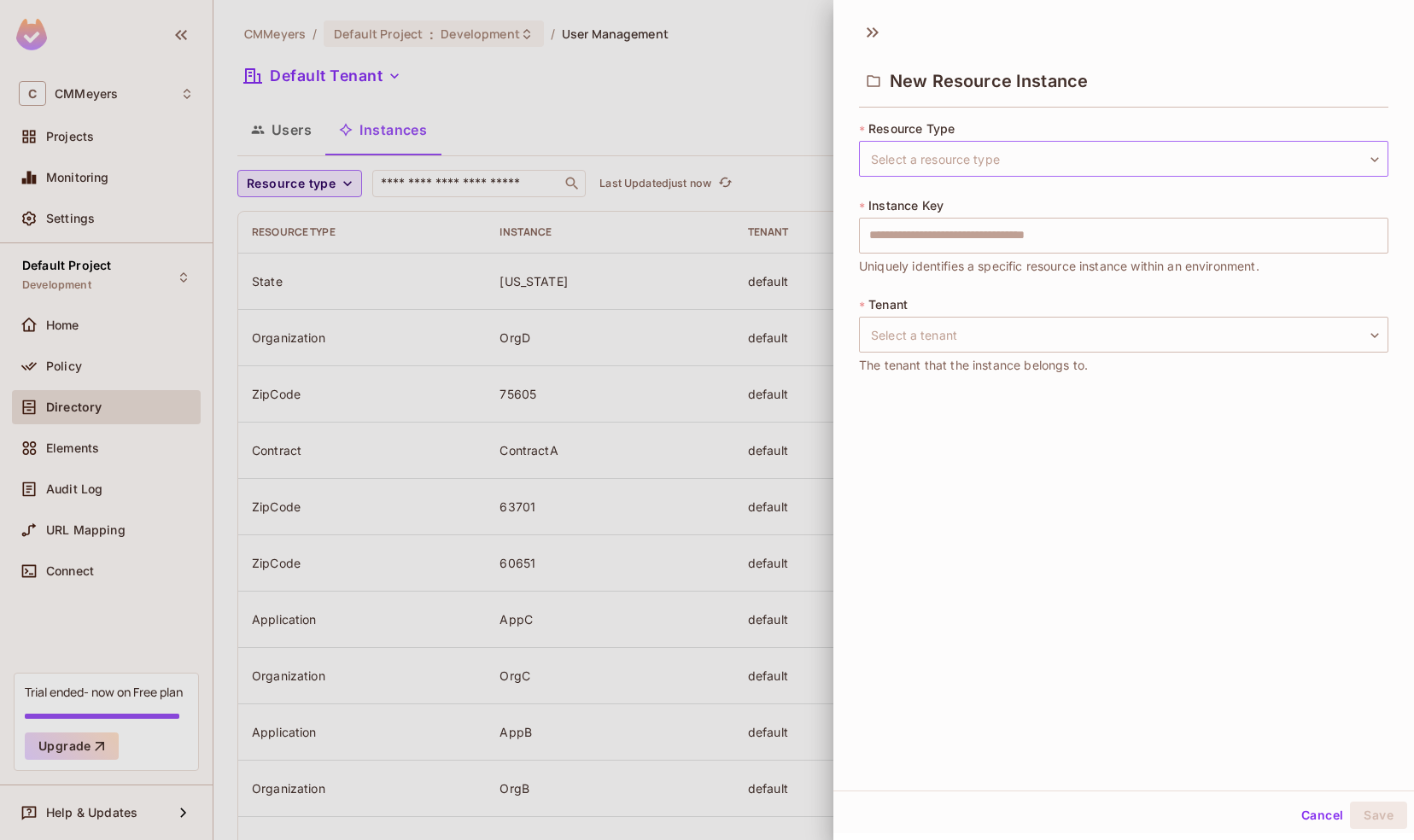
click at [998, 151] on body "C CMMeyers Projects Monitoring Settings Default Project Development Home Policy…" at bounding box center [707, 420] width 1414 height 840
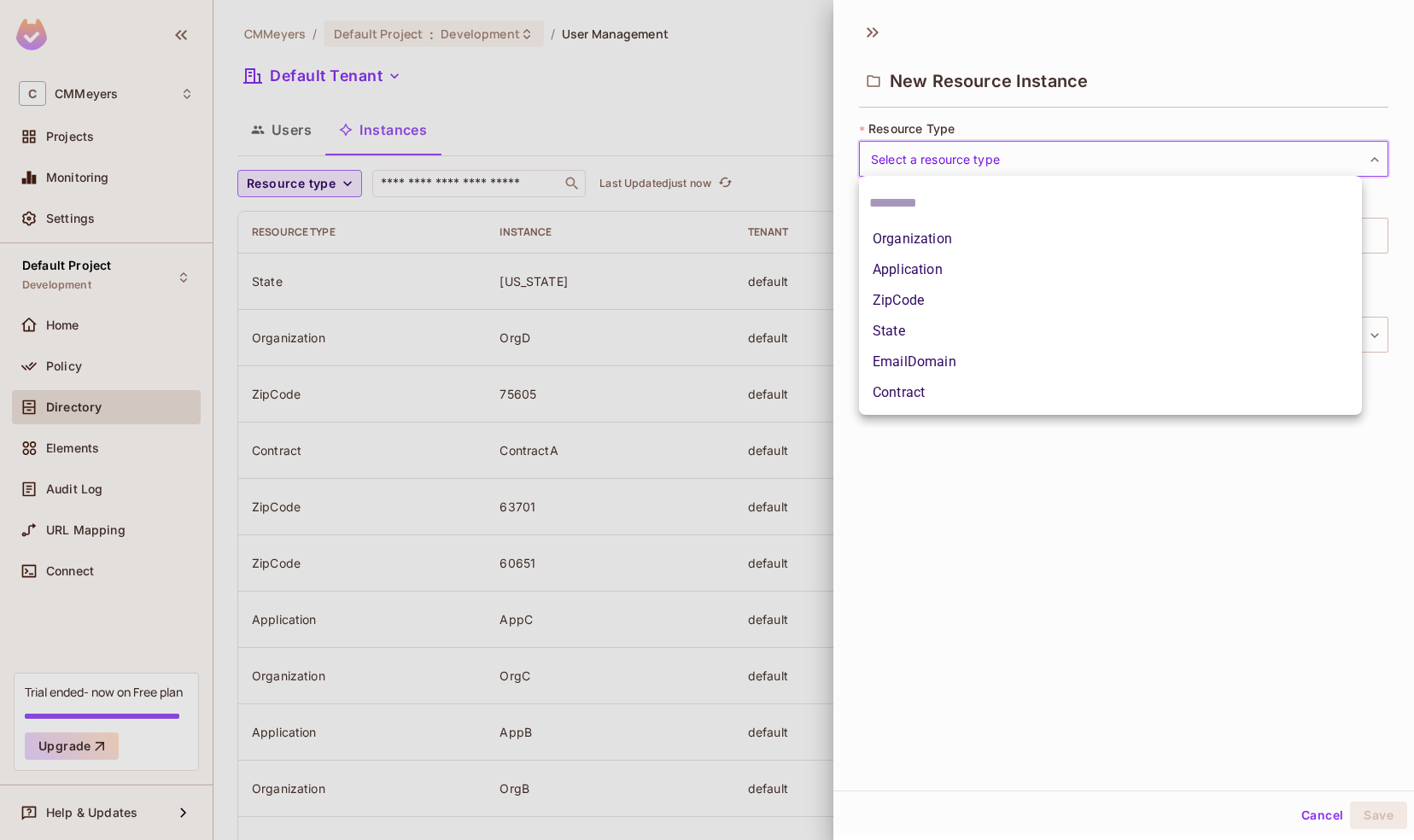
click at [886, 327] on li "State" at bounding box center [1111, 331] width 503 height 31
type input "*****"
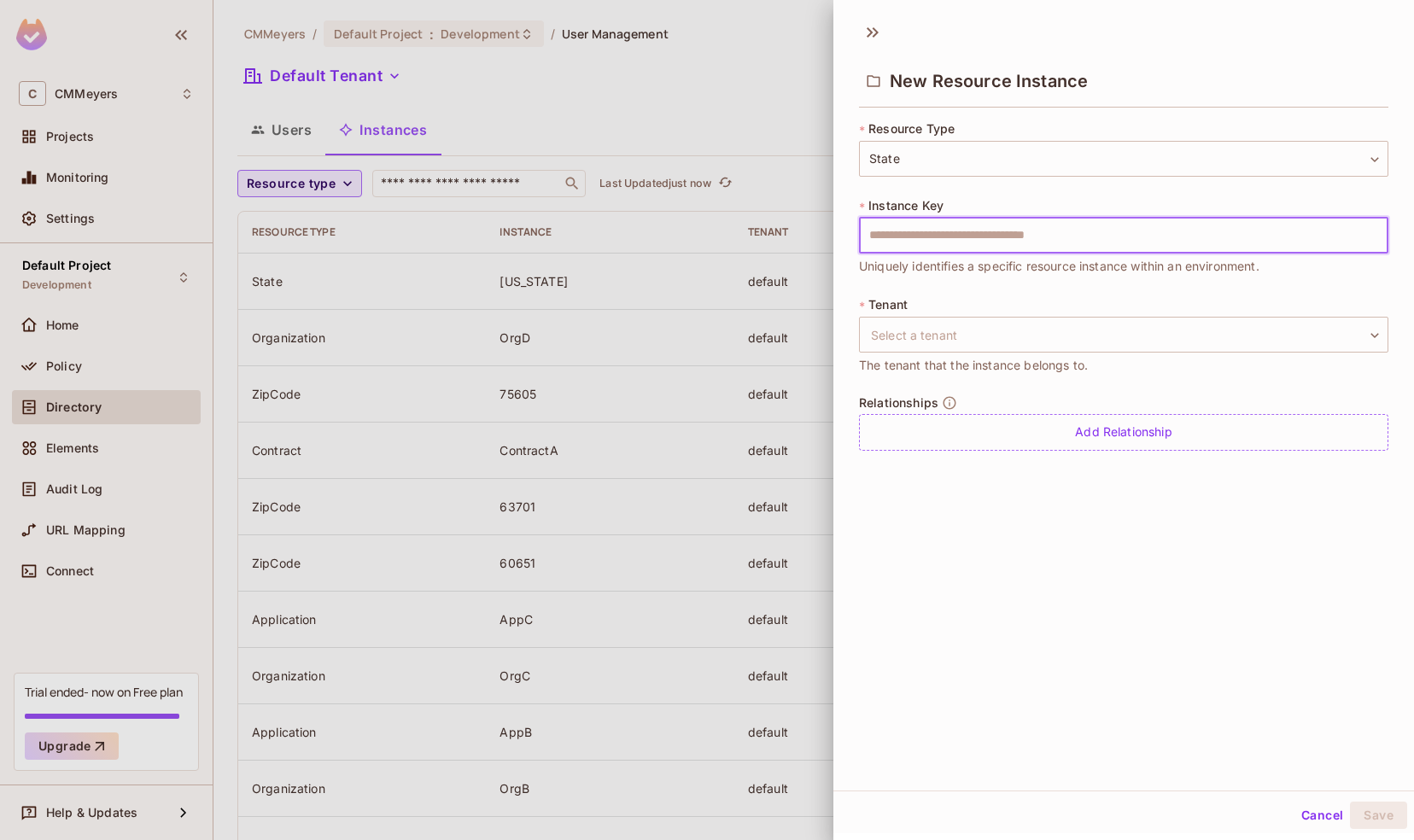
click at [922, 239] on input "text" at bounding box center [1124, 235] width 529 height 36
type input "*******"
click at [934, 356] on span "The tenant that the instance belongs to." at bounding box center [973, 365] width 229 height 19
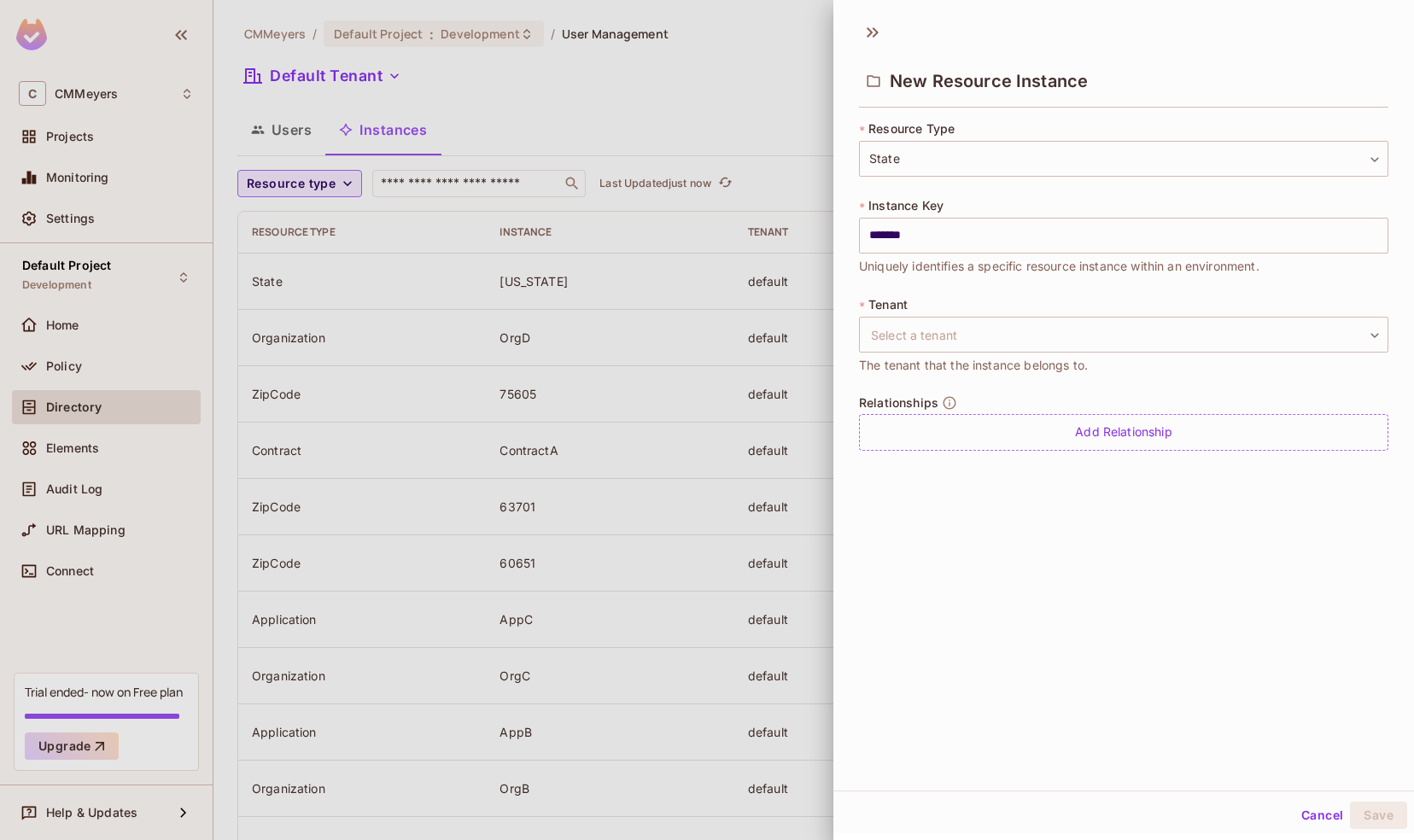
click at [913, 311] on div "* Tenant Select a tenant ​ Select a tenant The tenant that the instance belongs…" at bounding box center [1124, 334] width 529 height 78
click at [929, 340] on body "C CMMeyers Projects Monitoring Settings Default Project Development Home Policy…" at bounding box center [707, 420] width 1414 height 840
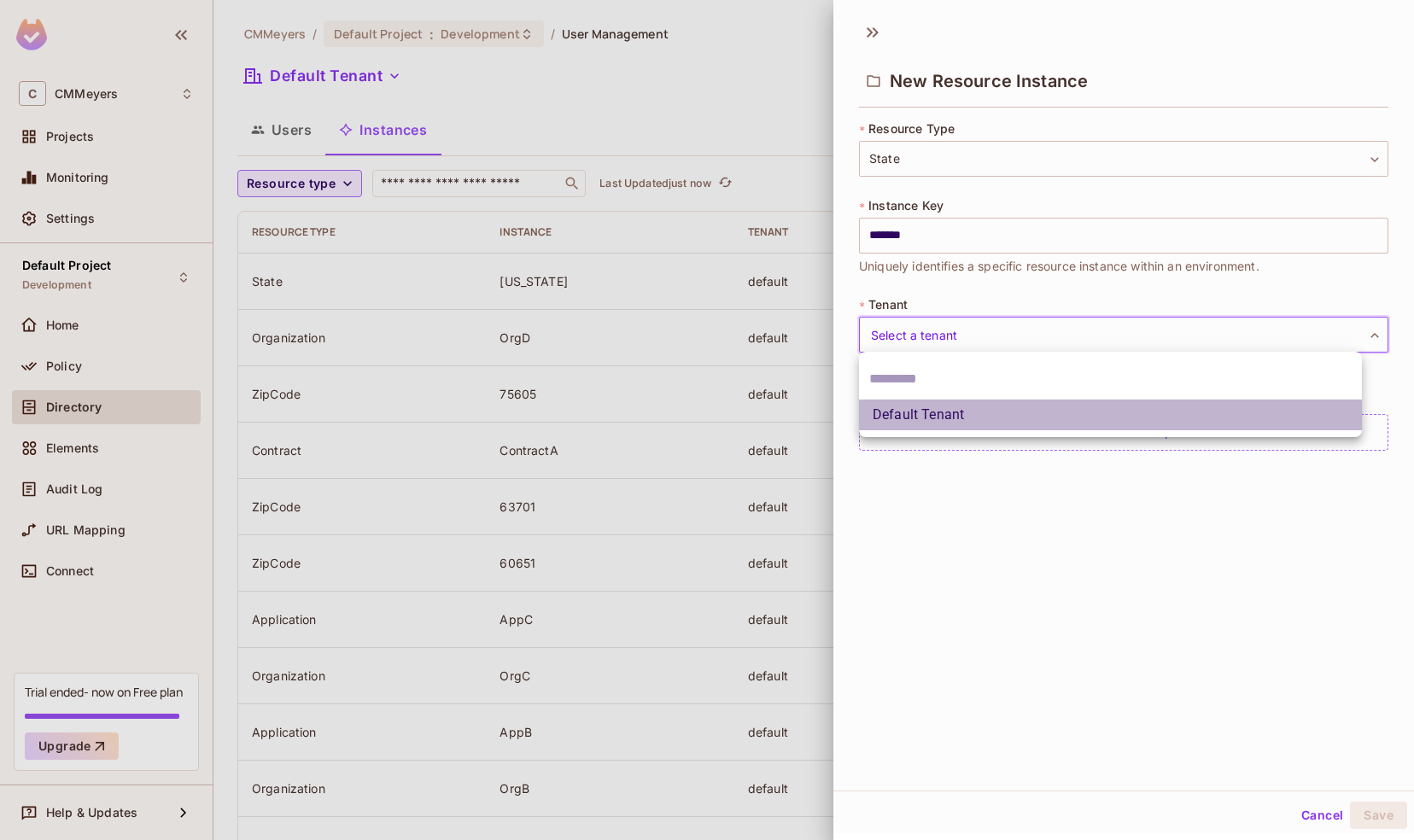
click at [902, 424] on li "Default Tenant" at bounding box center [1111, 414] width 503 height 31
type input "*******"
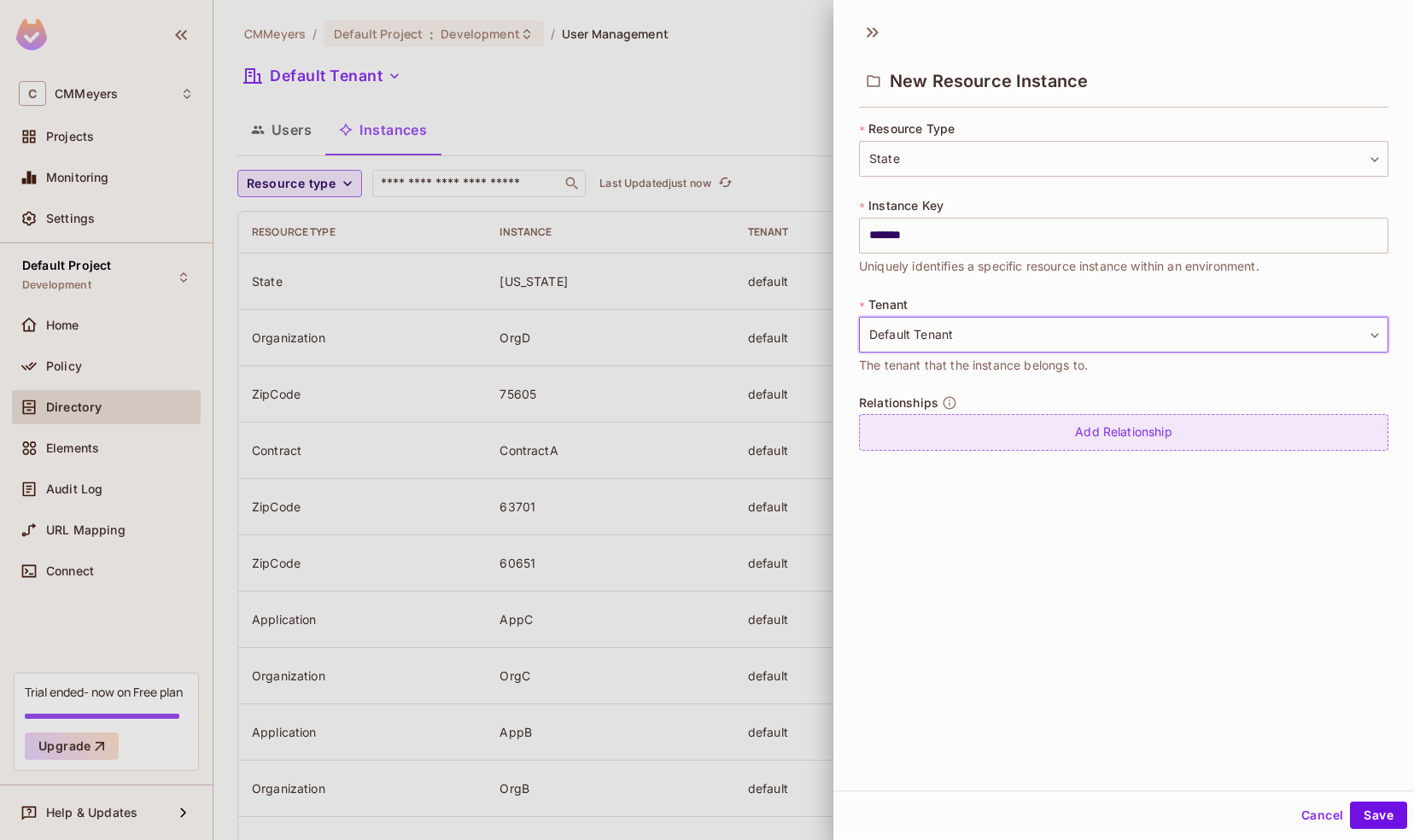
click at [1046, 449] on div "Add Relationship" at bounding box center [1124, 432] width 529 height 37
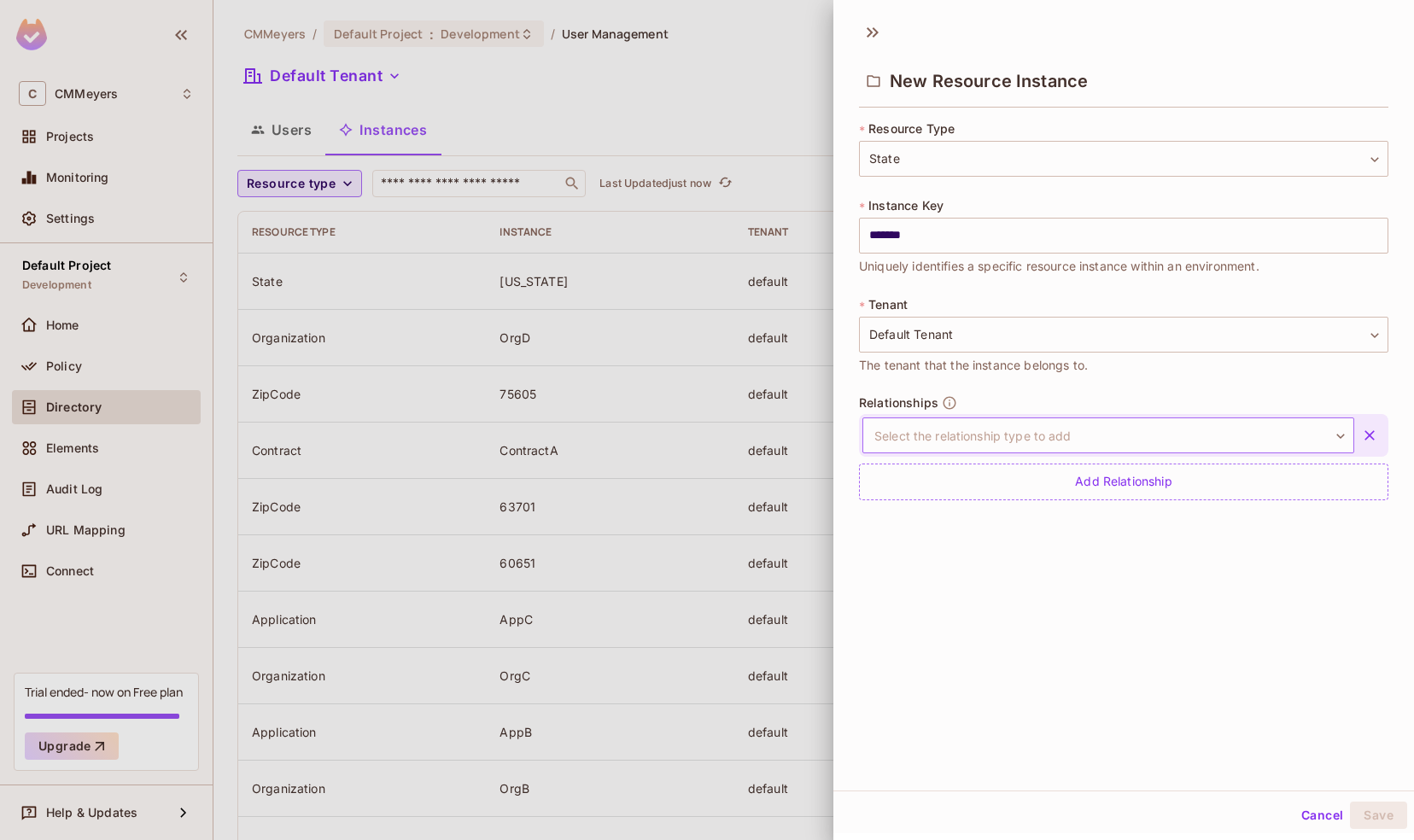
click at [985, 428] on body "C CMMeyers Projects Monitoring Settings Default Project Development Home Policy…" at bounding box center [707, 420] width 1414 height 840
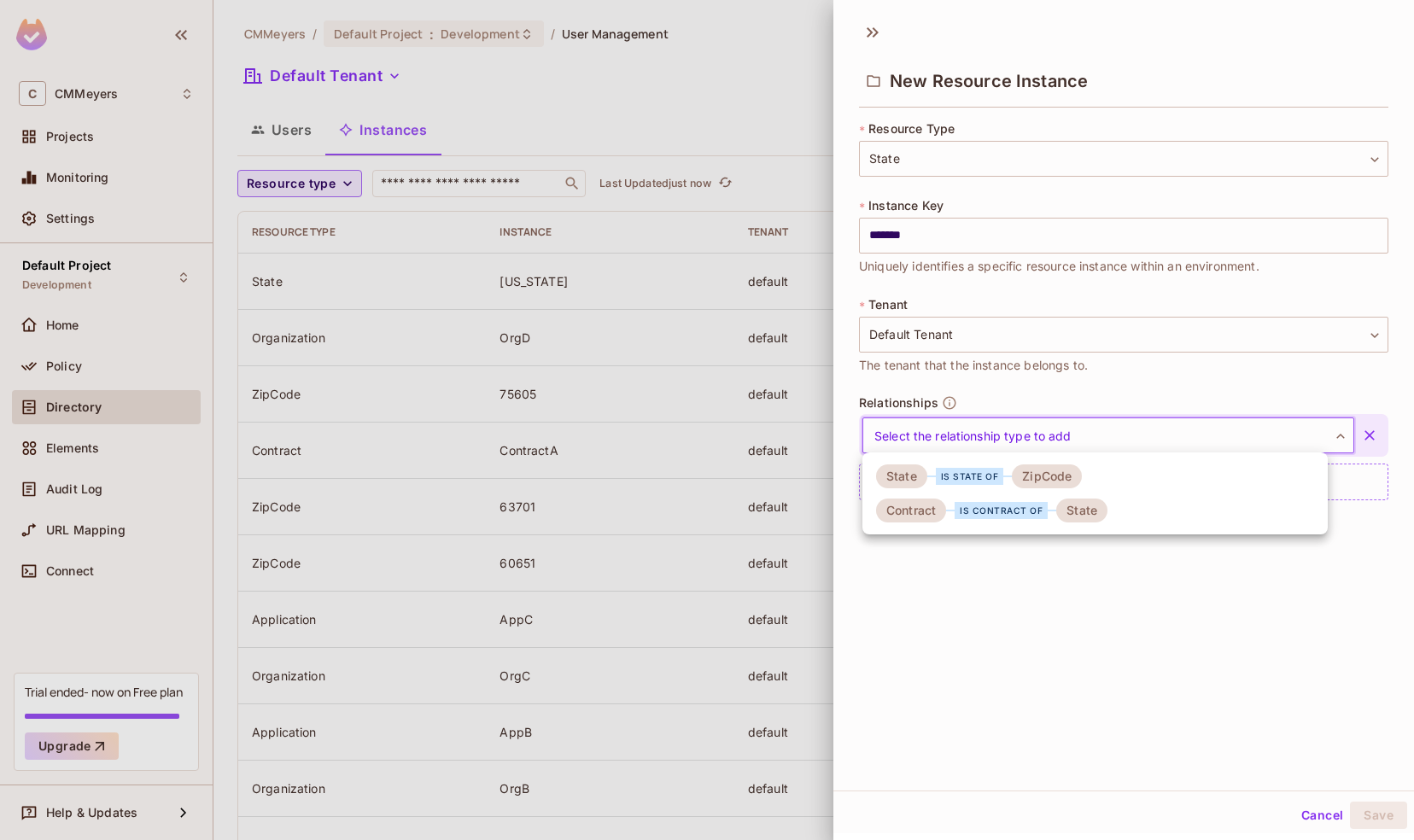
click at [998, 478] on div "is state of" at bounding box center [969, 477] width 69 height 17
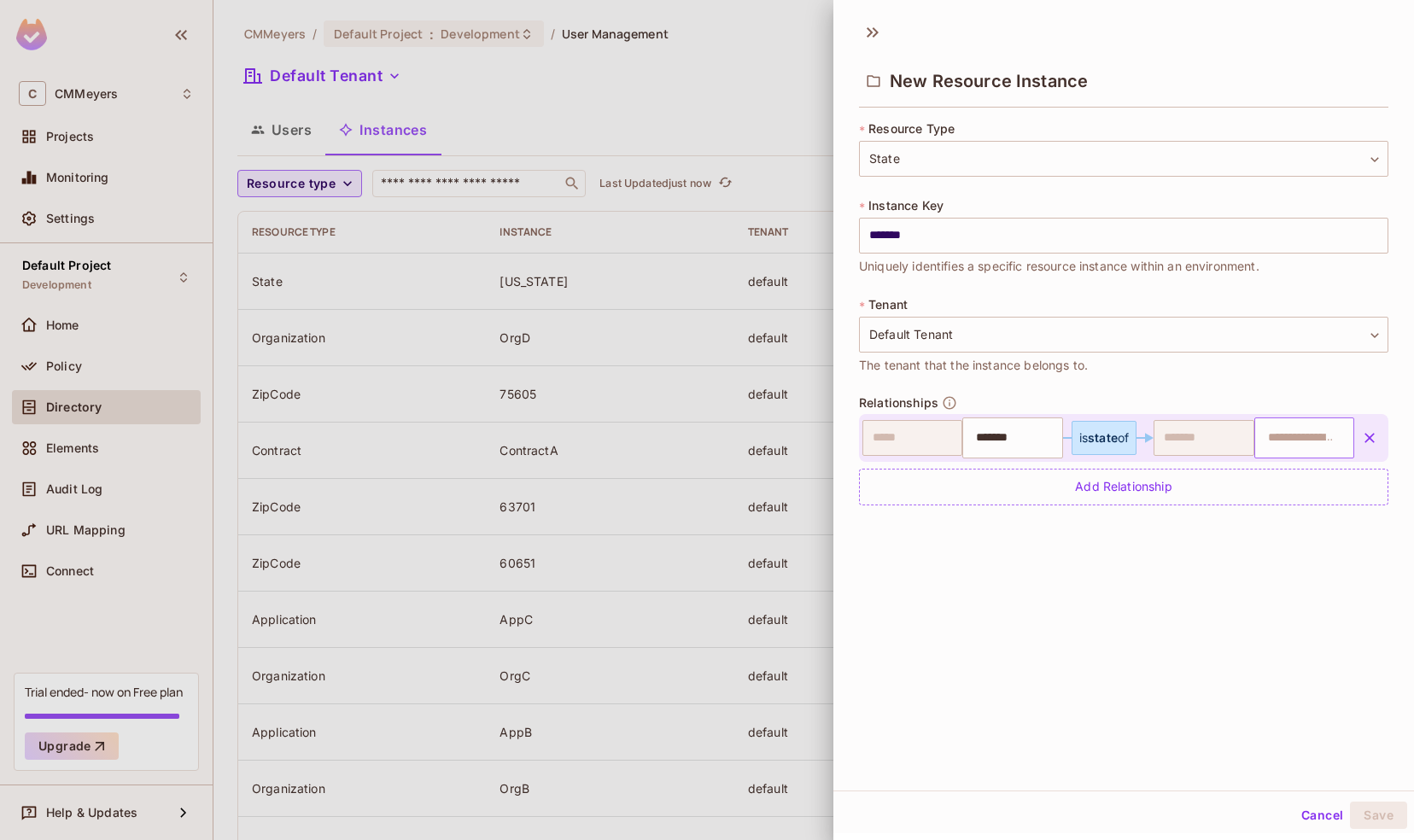
click at [1264, 436] on input "text" at bounding box center [1302, 438] width 89 height 34
click at [1115, 544] on div "New Resource Instance * Resource Type State ***** ​ * Instance Key ******* ​ Un…" at bounding box center [1124, 401] width 580 height 779
click at [1303, 811] on button "Cancel" at bounding box center [1322, 815] width 56 height 27
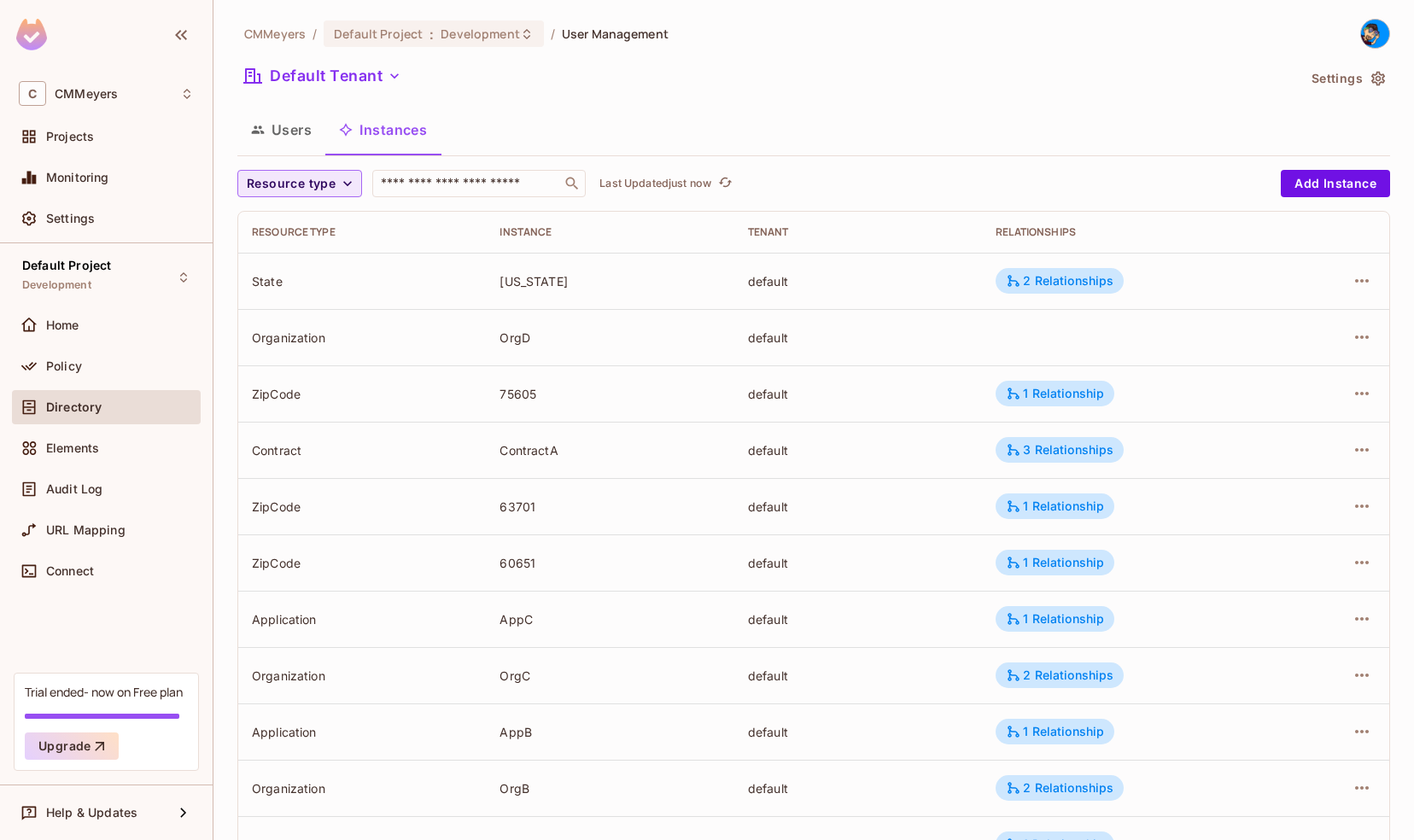
click at [334, 185] on button "Resource type" at bounding box center [300, 183] width 124 height 27
click at [294, 294] on span "ZipCode" at bounding box center [287, 295] width 73 height 16
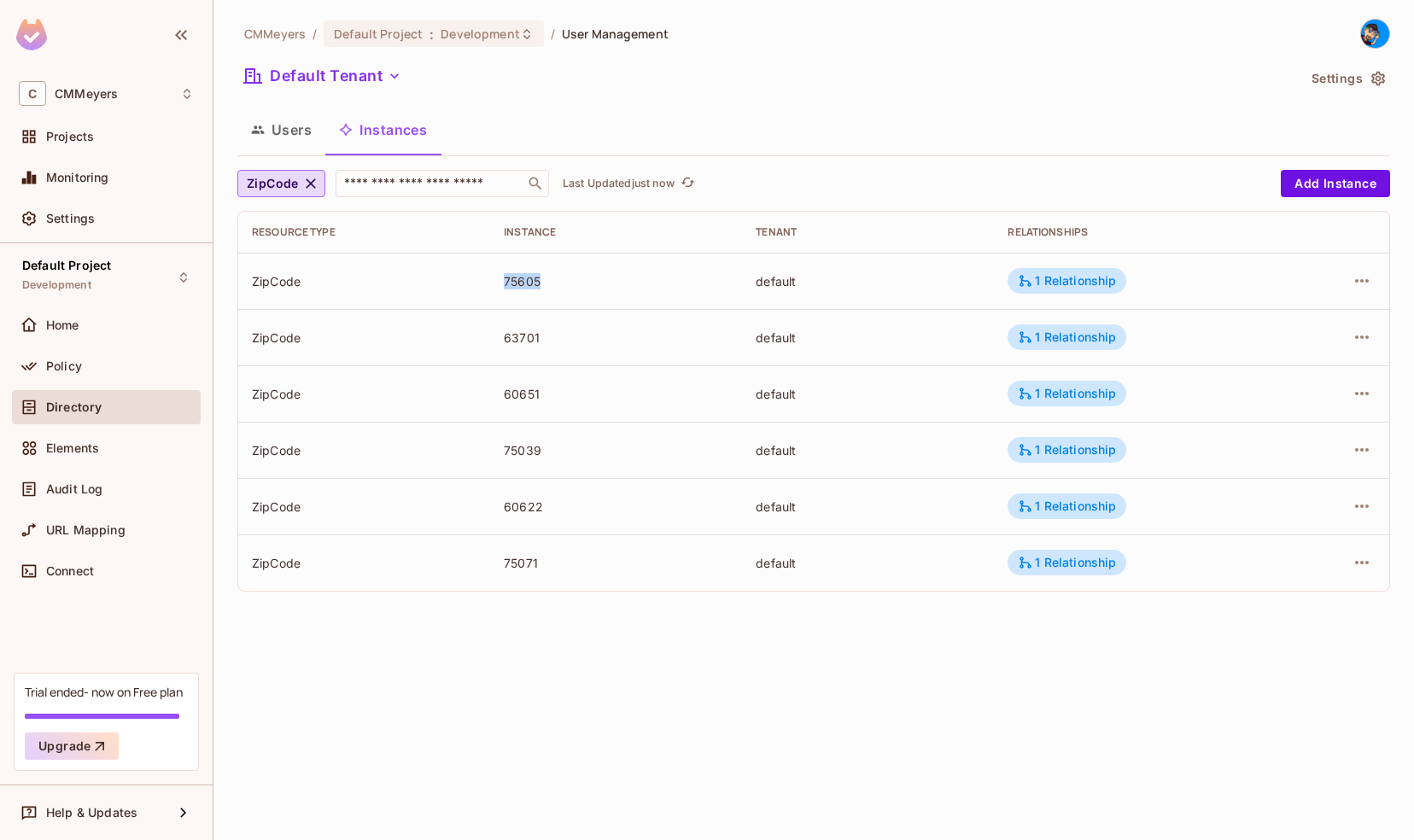
drag, startPoint x: 549, startPoint y: 275, endPoint x: 463, endPoint y: 277, distance: 86.0
click at [463, 277] on tr "ZipCode 75605 default 1 Relationship" at bounding box center [814, 281] width 1151 height 57
drag, startPoint x: 463, startPoint y: 277, endPoint x: 387, endPoint y: 450, distance: 189.0
click at [387, 450] on div "ZipCode" at bounding box center [364, 449] width 224 height 16
click at [311, 178] on icon "button" at bounding box center [311, 184] width 17 height 17
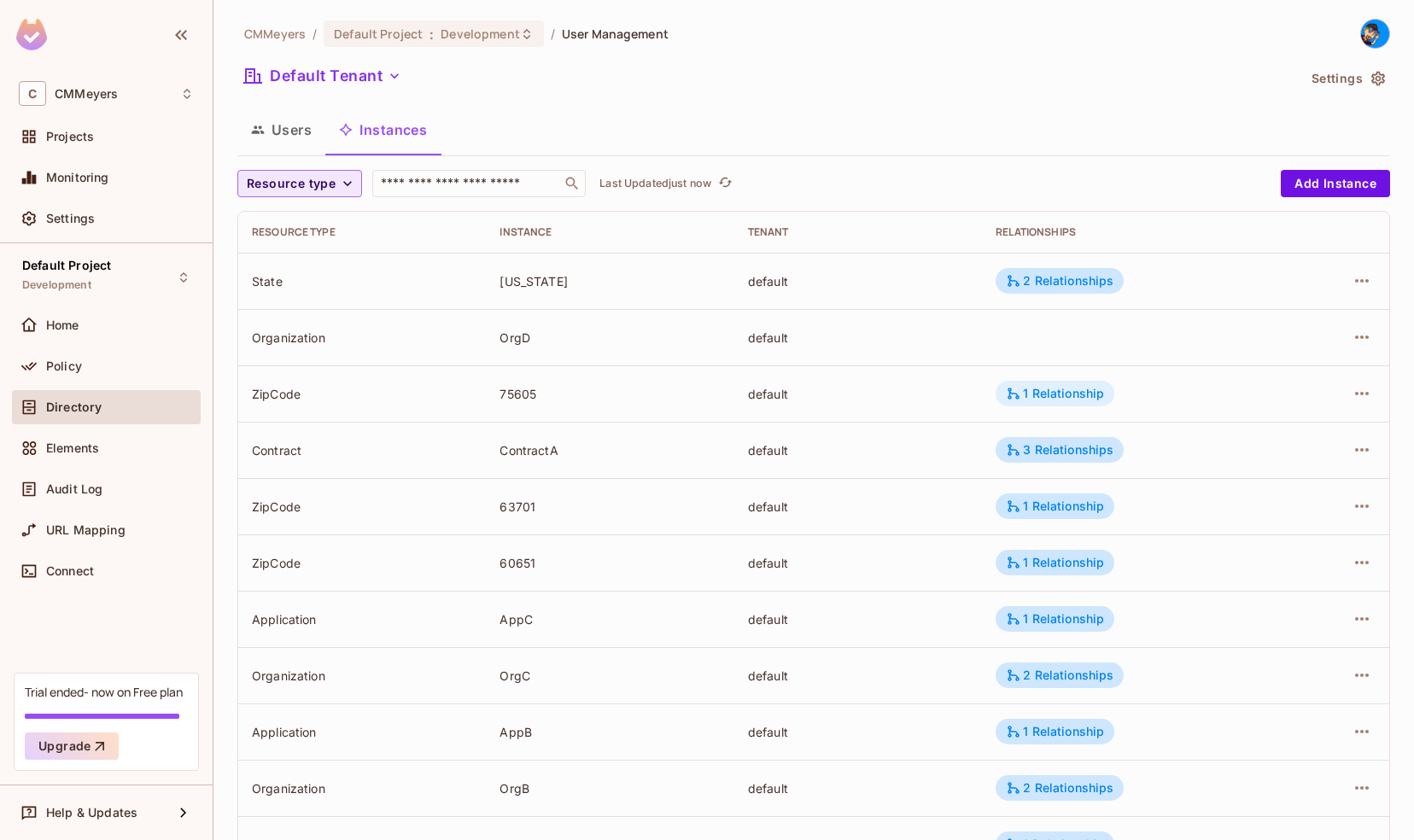
click at [1033, 386] on div "1 Relationship" at bounding box center [1055, 394] width 98 height 15
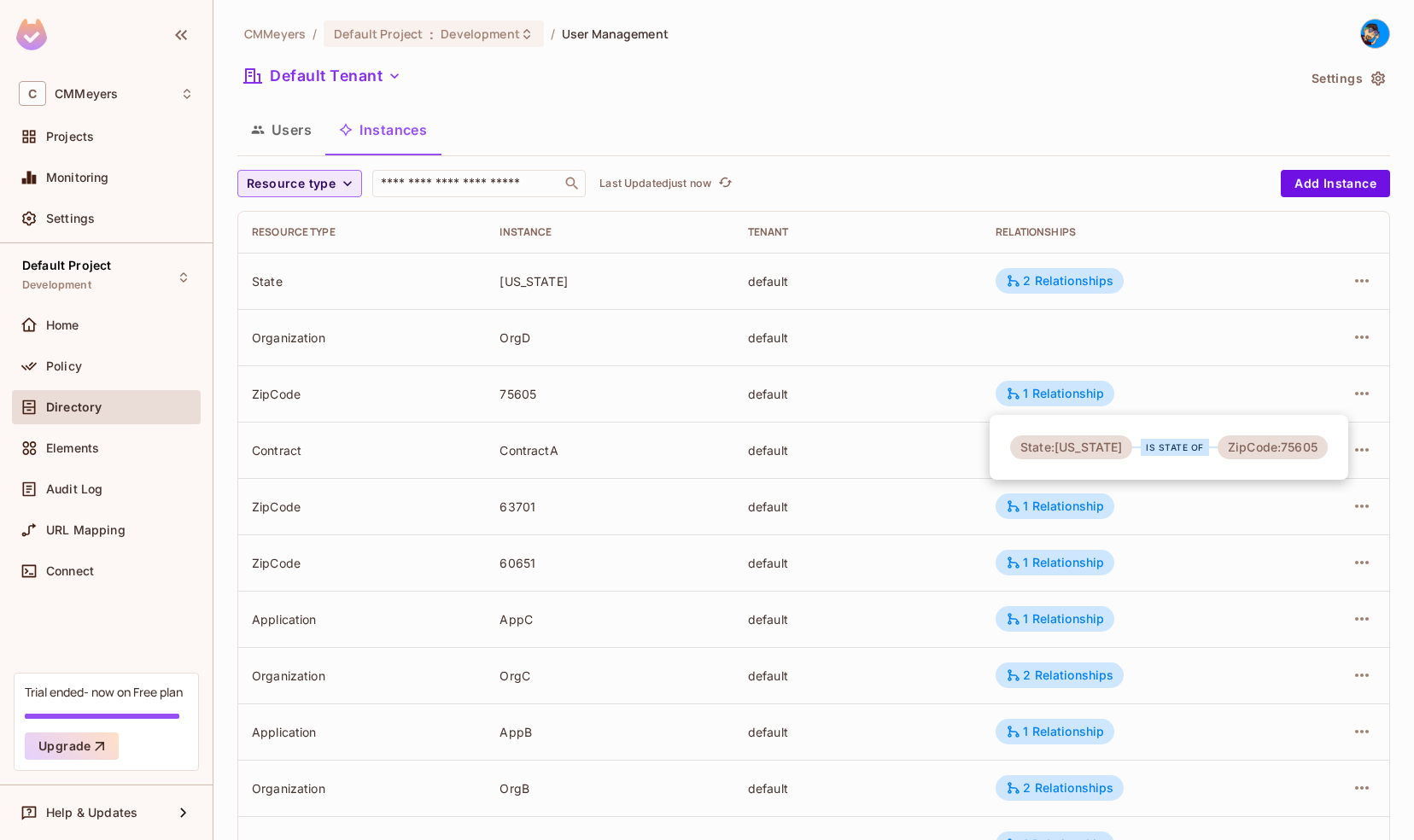
click at [888, 539] on div at bounding box center [707, 420] width 1414 height 840
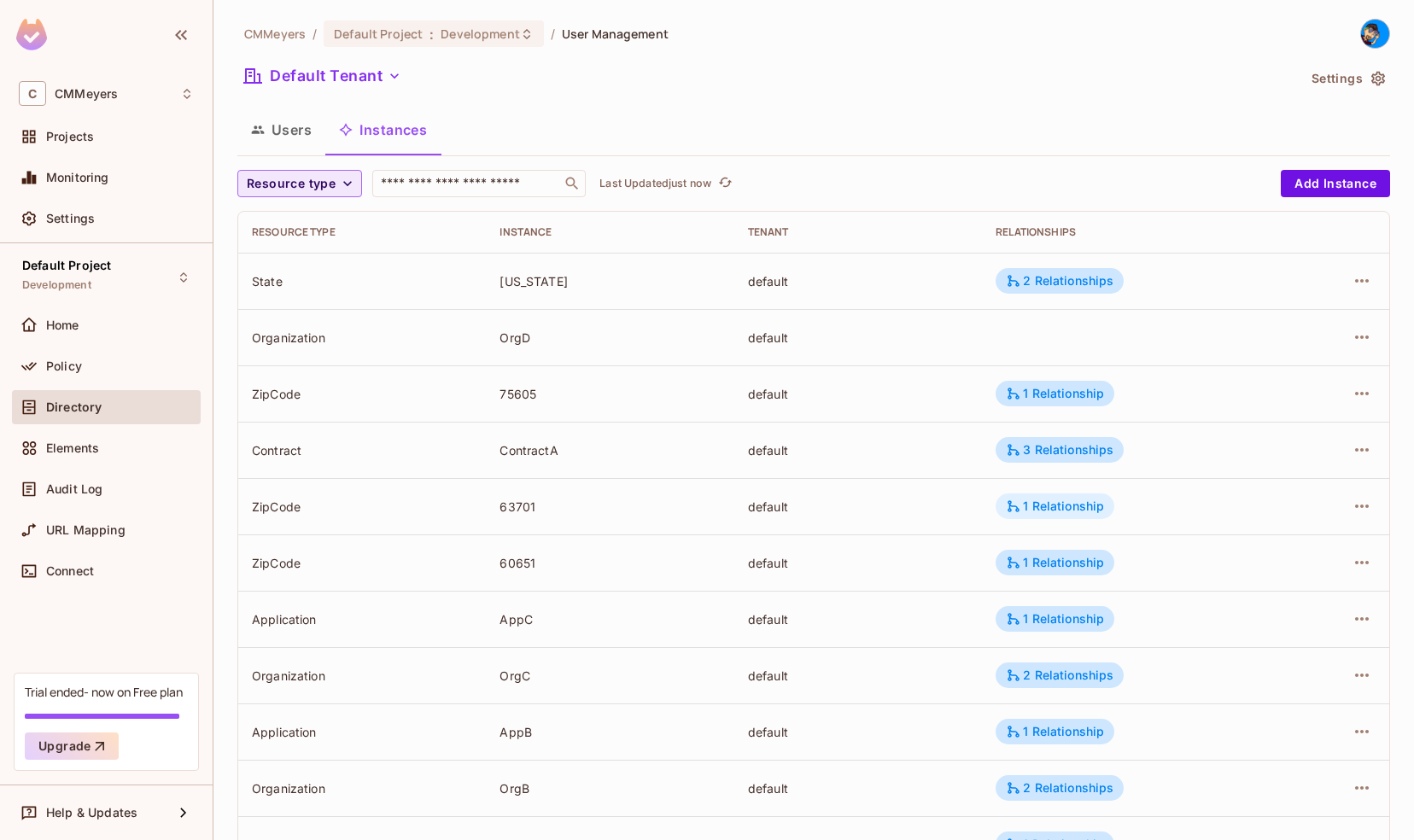
click at [1033, 507] on div "1 Relationship" at bounding box center [1055, 506] width 98 height 15
click at [864, 588] on div at bounding box center [707, 420] width 1414 height 840
click at [1030, 575] on td "1 Relationship" at bounding box center [1132, 562] width 301 height 57
click at [1042, 566] on div "1 Relationship" at bounding box center [1055, 562] width 98 height 15
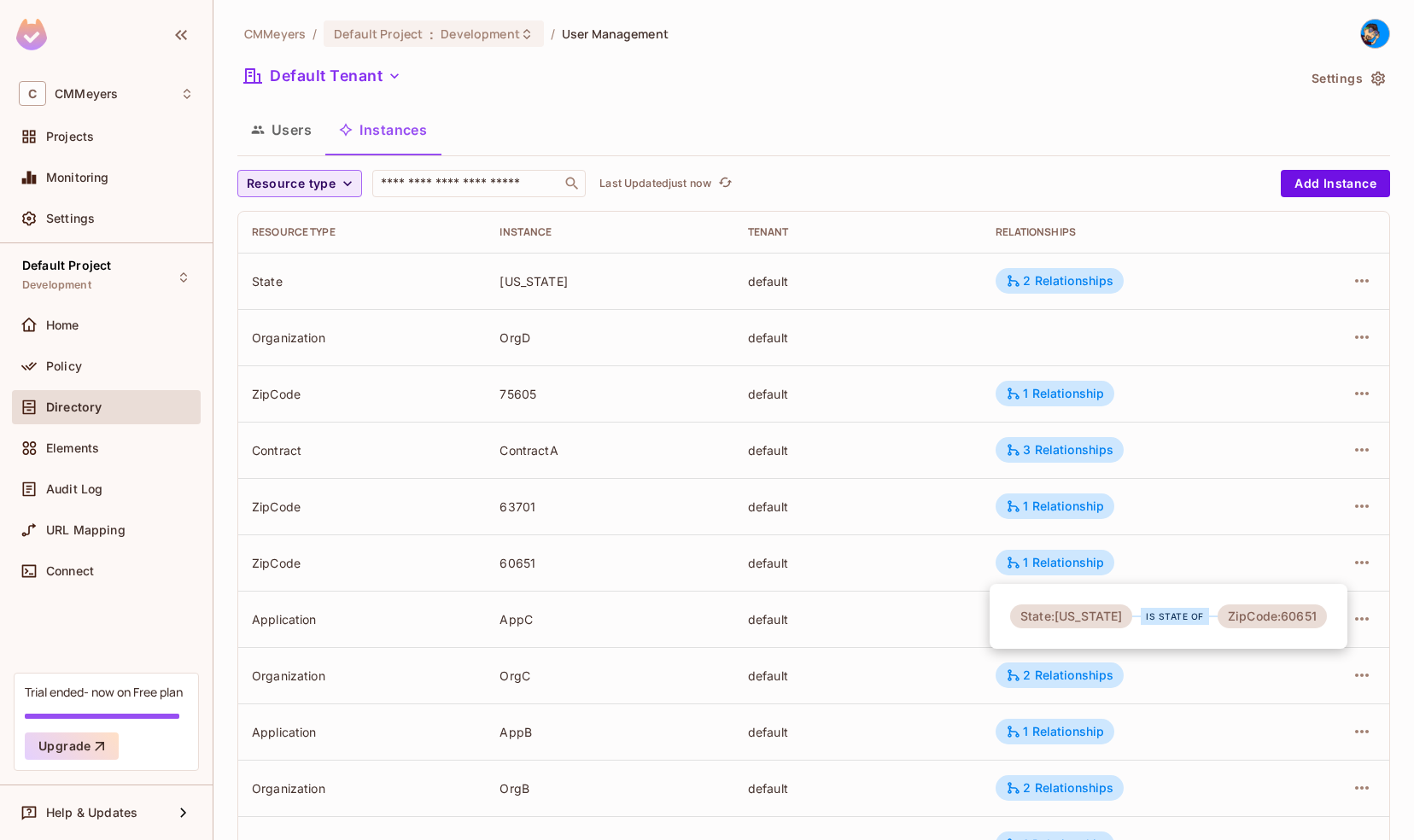
click at [410, 302] on div at bounding box center [707, 420] width 1414 height 840
click at [328, 178] on span "Resource type" at bounding box center [291, 184] width 89 height 22
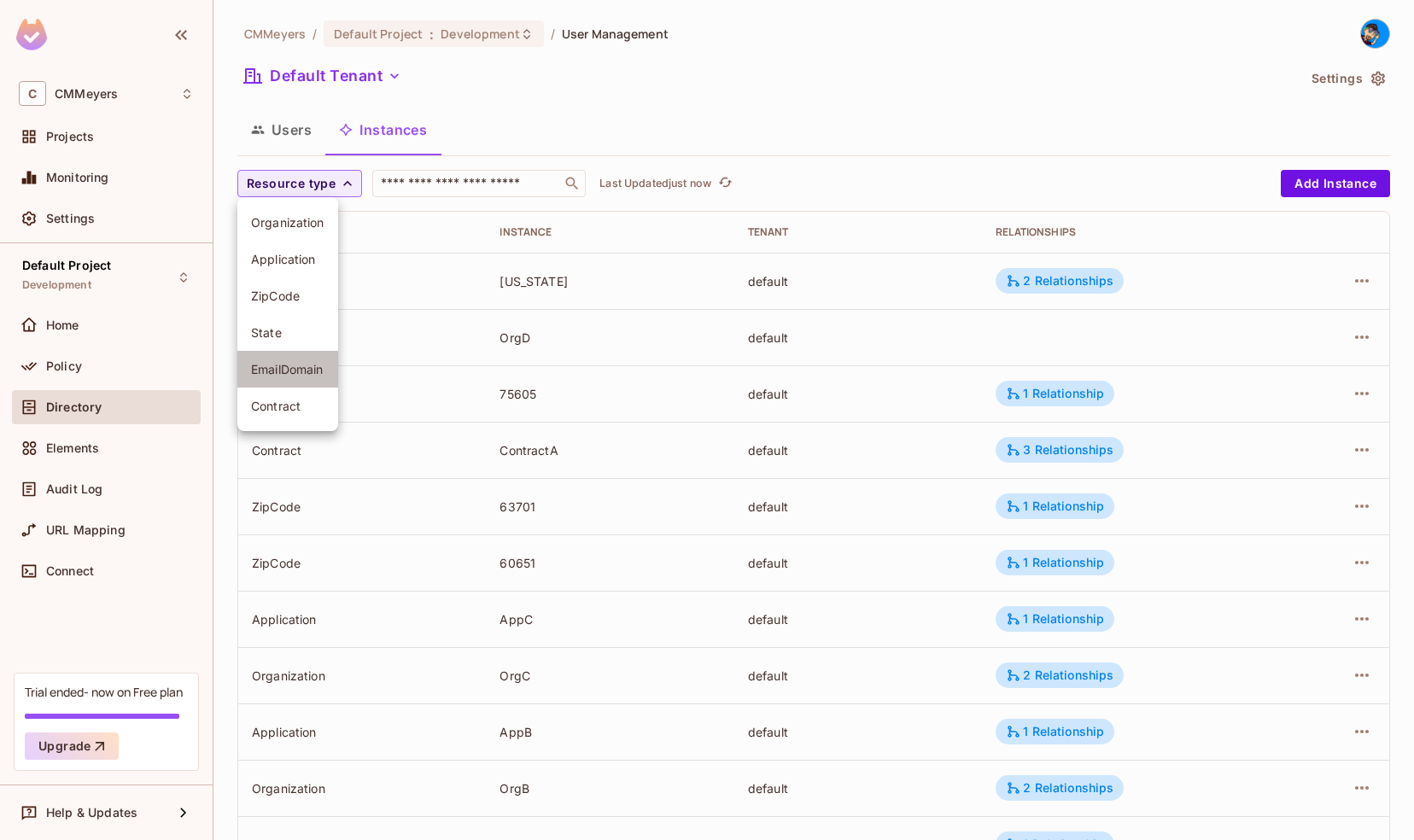
click at [290, 369] on span "EmailDomain" at bounding box center [287, 368] width 73 height 16
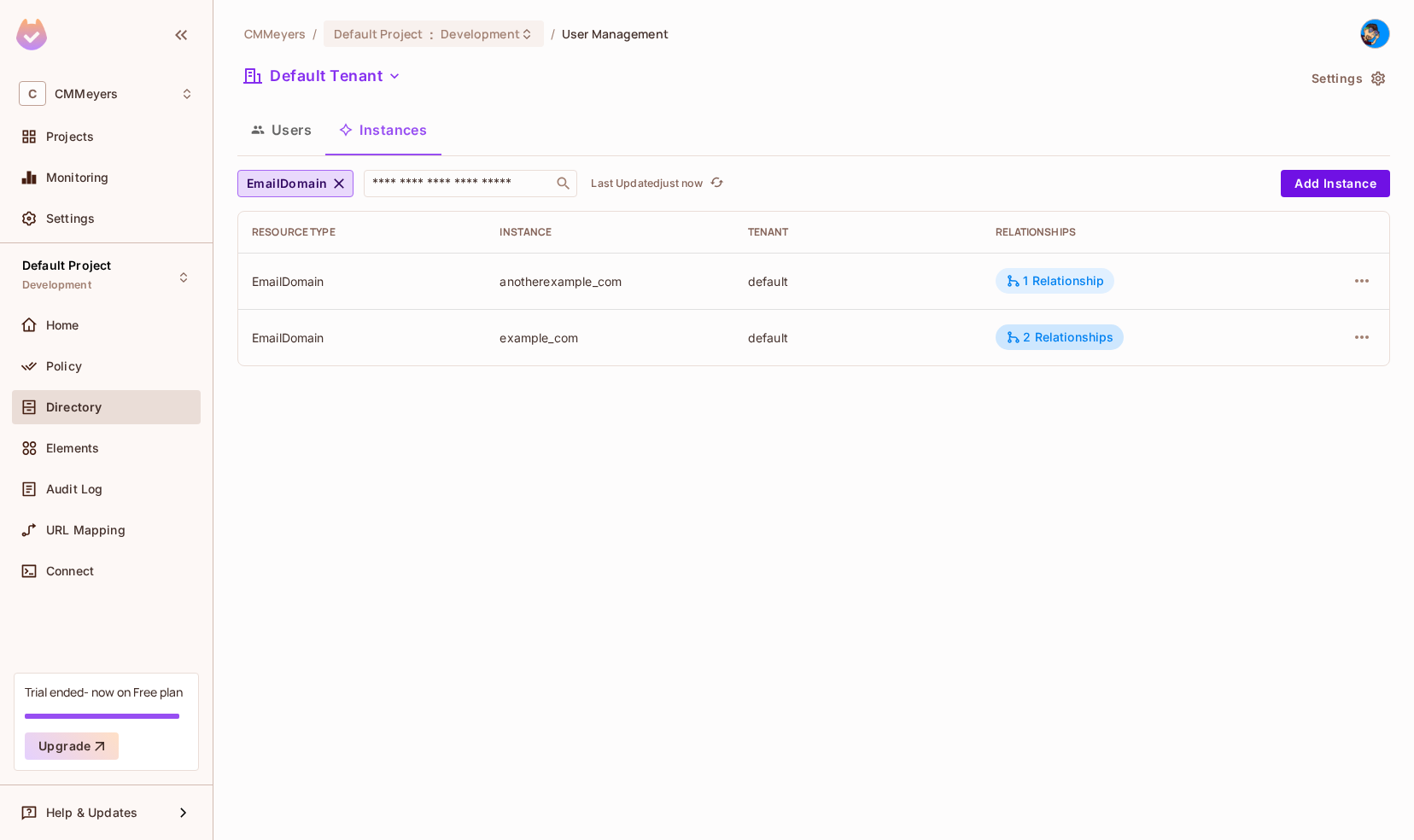
click at [1069, 277] on div "1 Relationship" at bounding box center [1055, 281] width 98 height 15
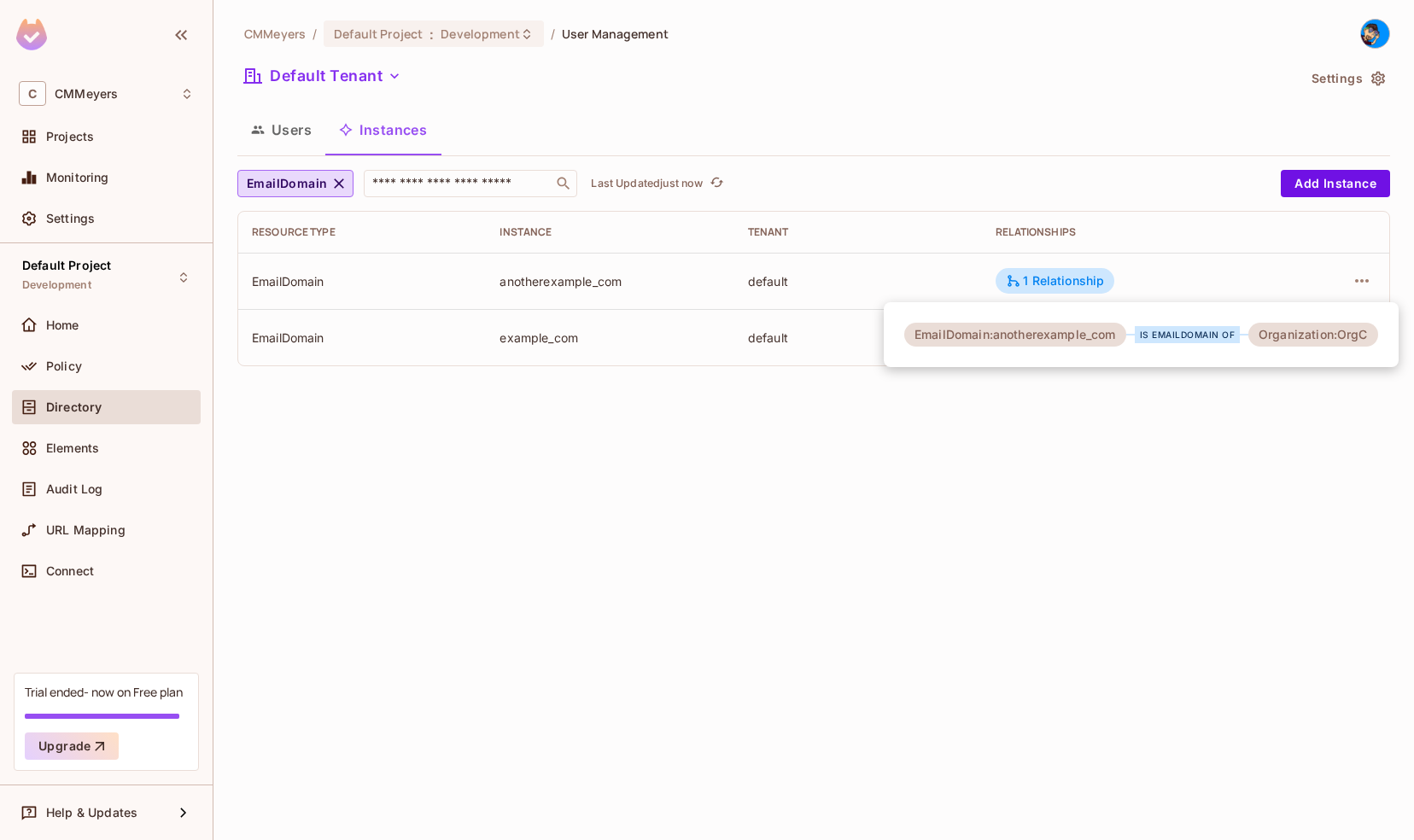
click at [1040, 464] on div at bounding box center [707, 420] width 1414 height 840
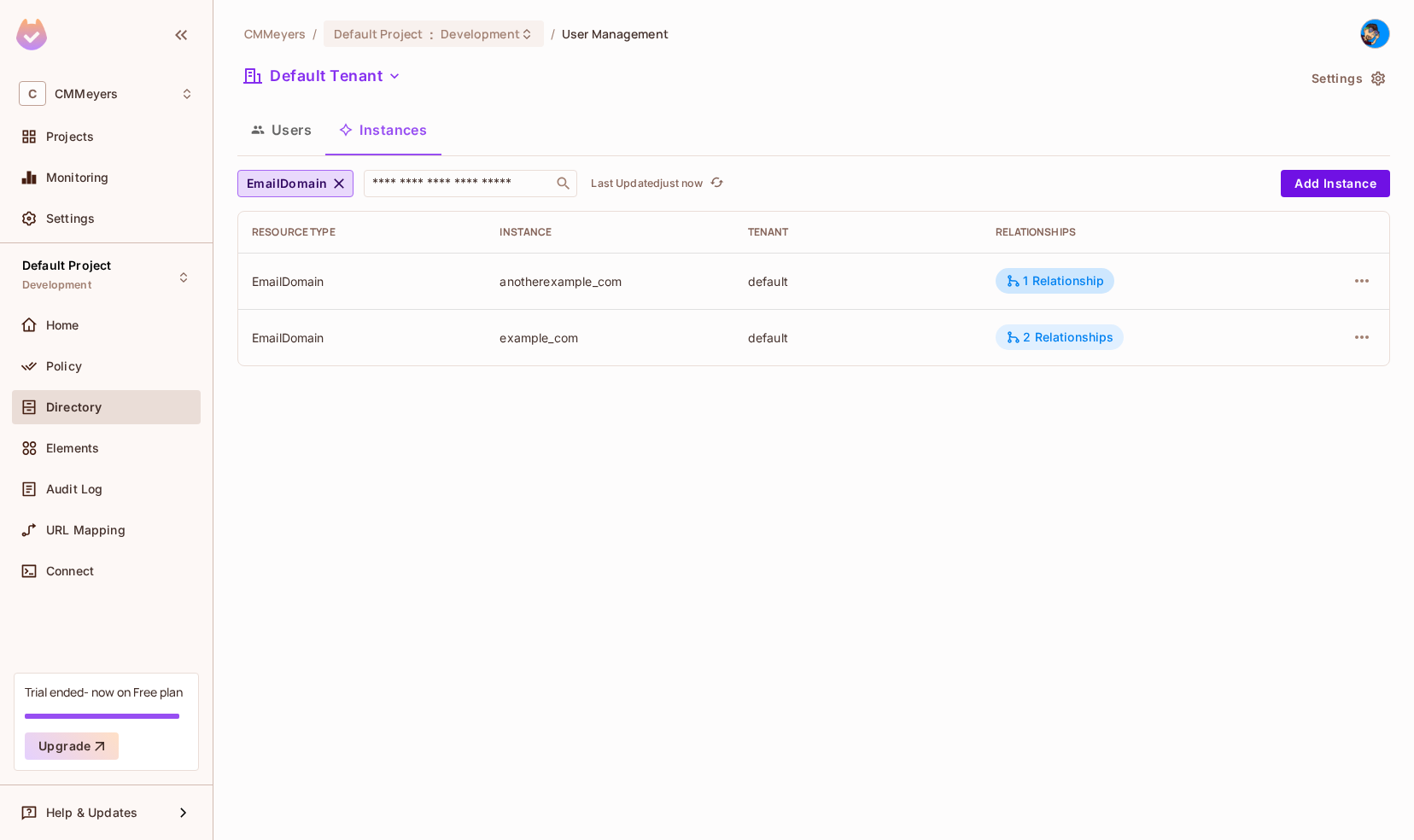
click at [1059, 334] on div "2 Relationships" at bounding box center [1060, 337] width 107 height 15
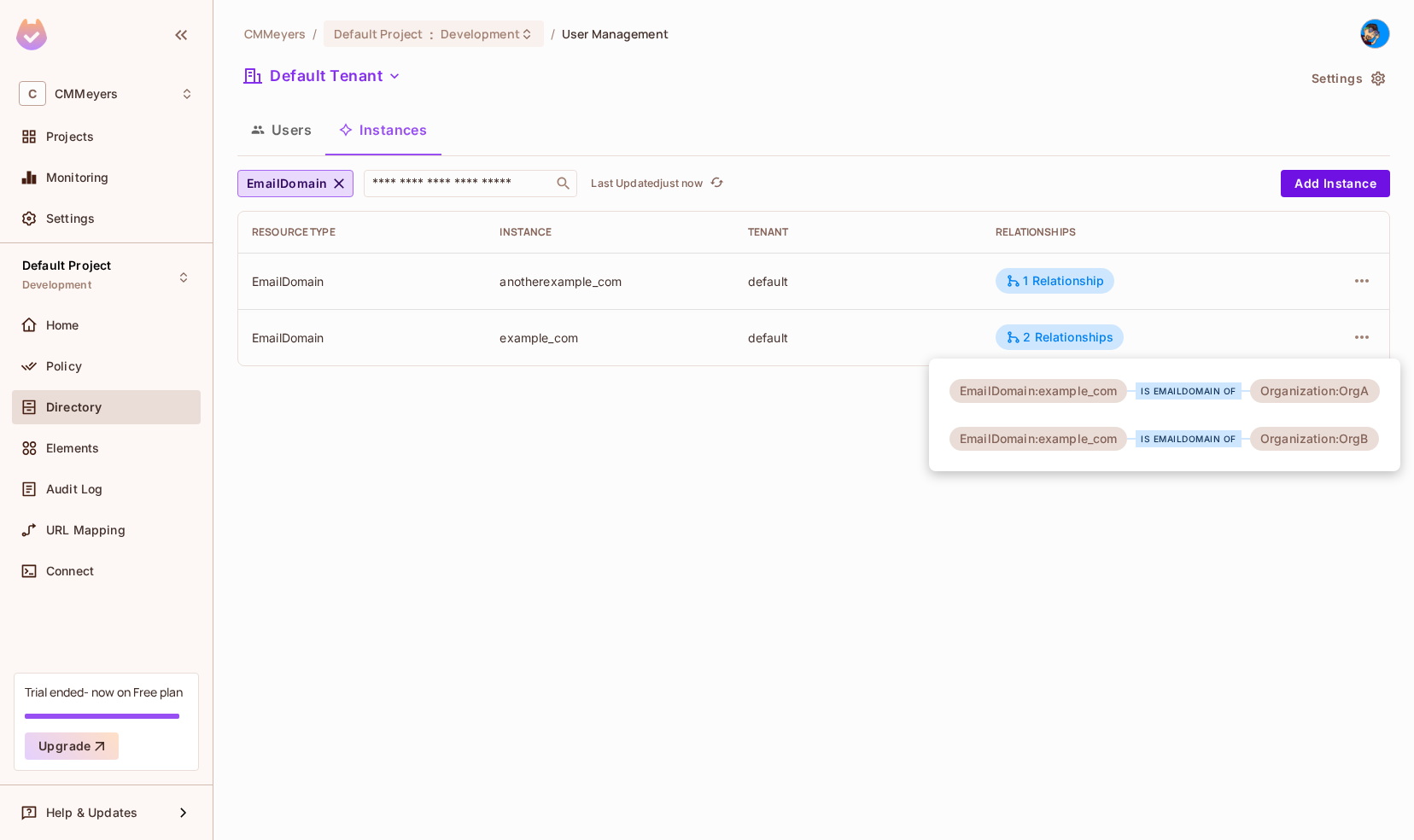
click at [456, 464] on div at bounding box center [707, 420] width 1414 height 840
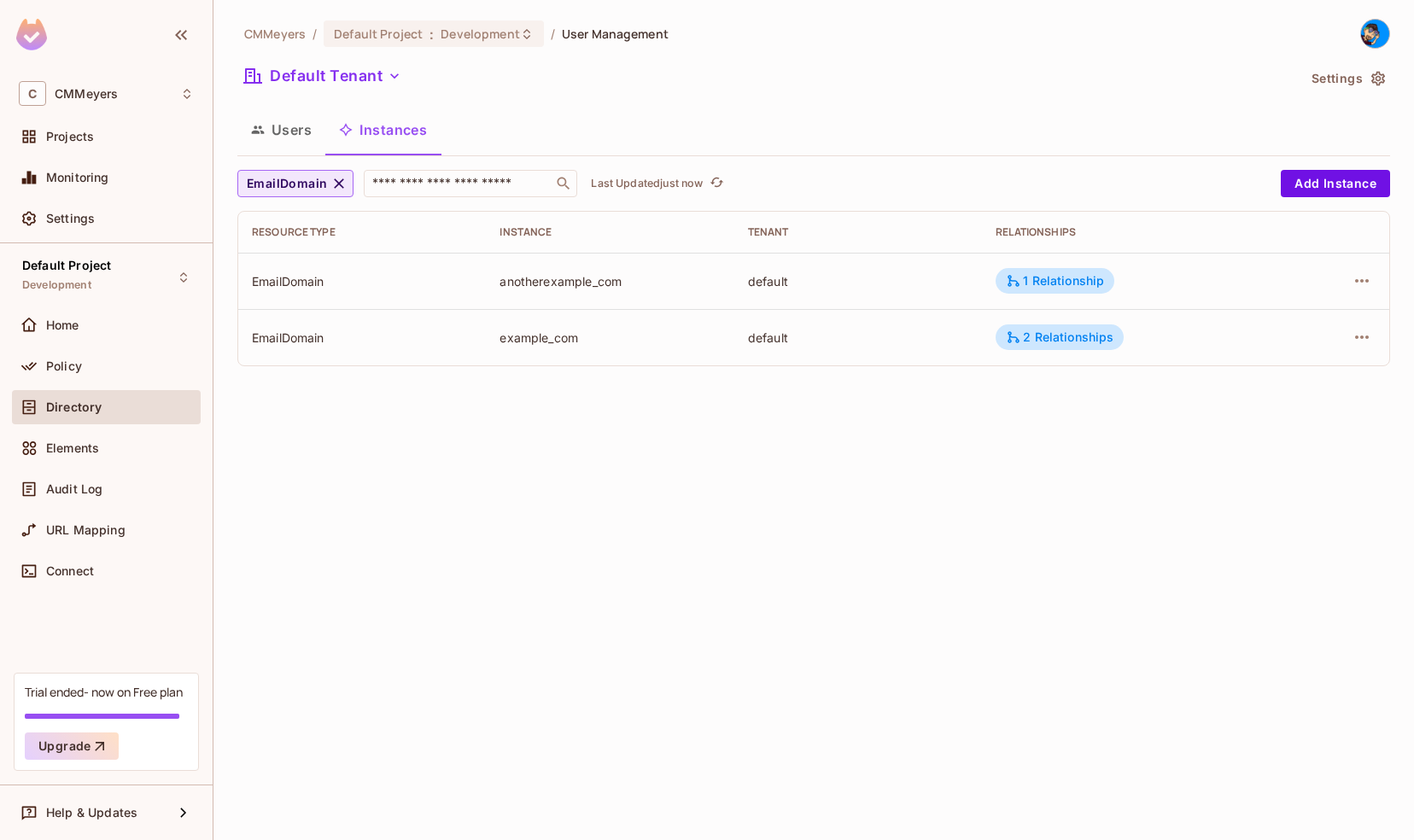
click at [298, 189] on span "EmailDomain" at bounding box center [286, 184] width 80 height 22
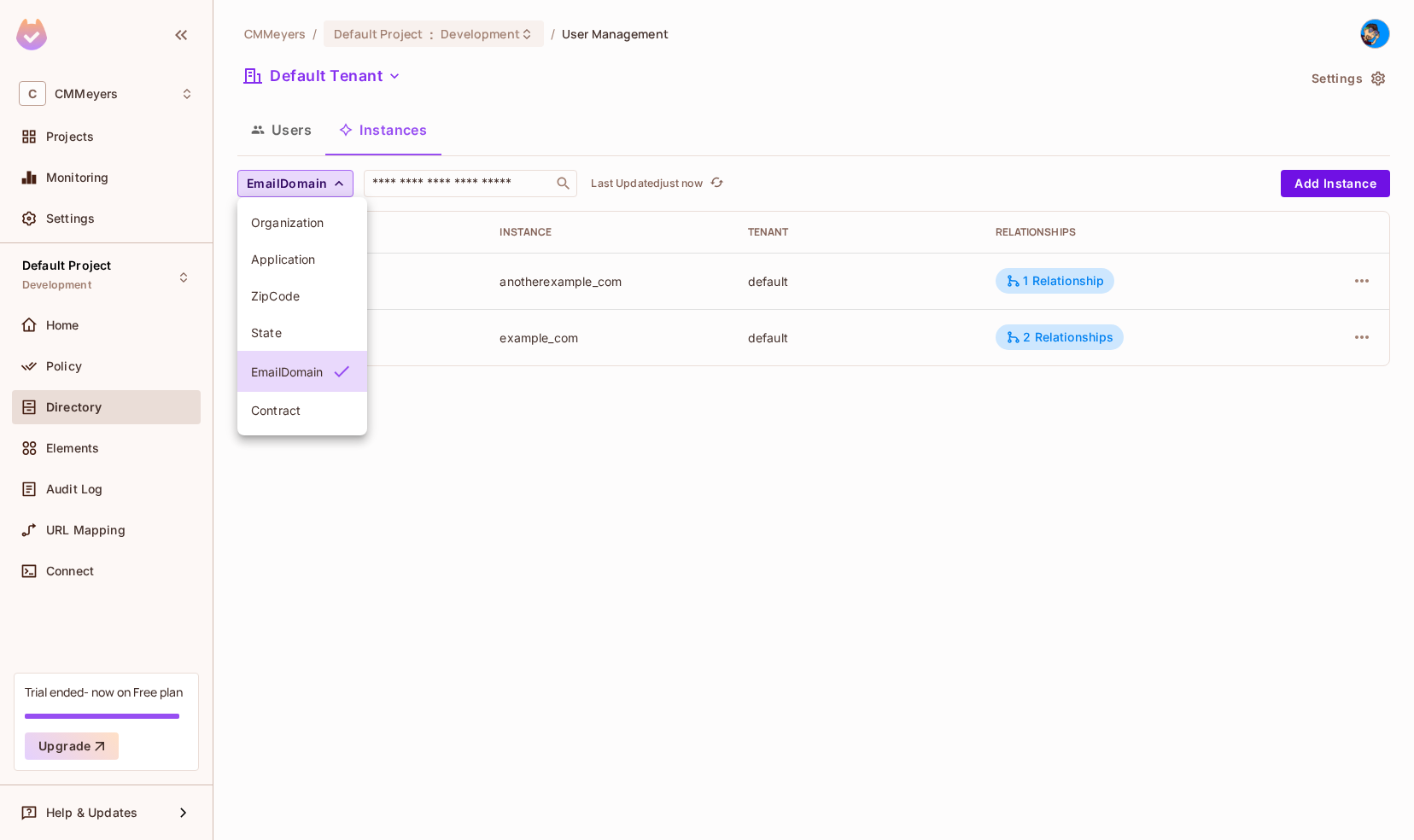
click at [305, 422] on li "Contract" at bounding box center [302, 410] width 130 height 37
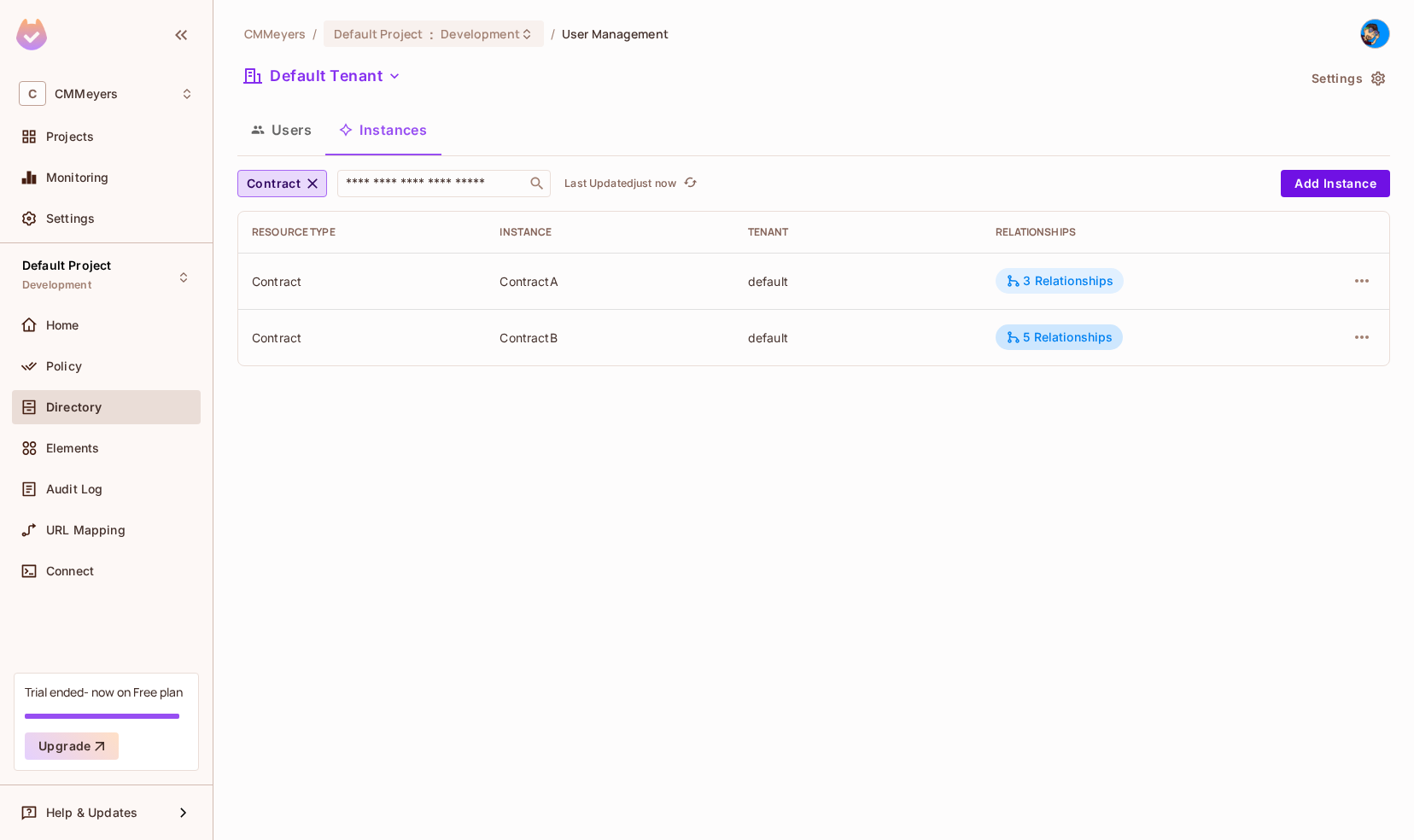
click at [1080, 279] on div "3 Relationships" at bounding box center [1060, 281] width 107 height 15
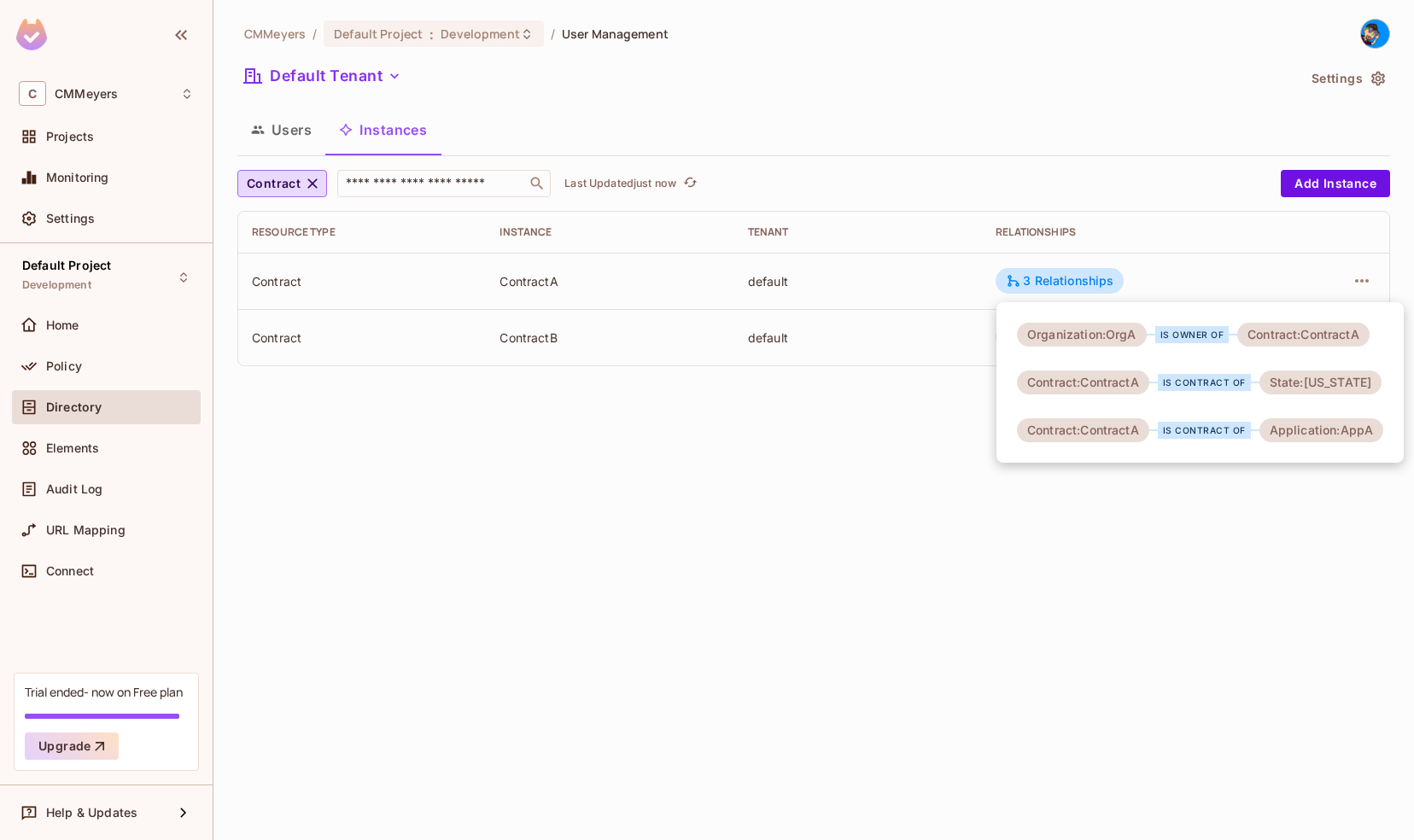
click at [1151, 536] on div at bounding box center [707, 420] width 1414 height 840
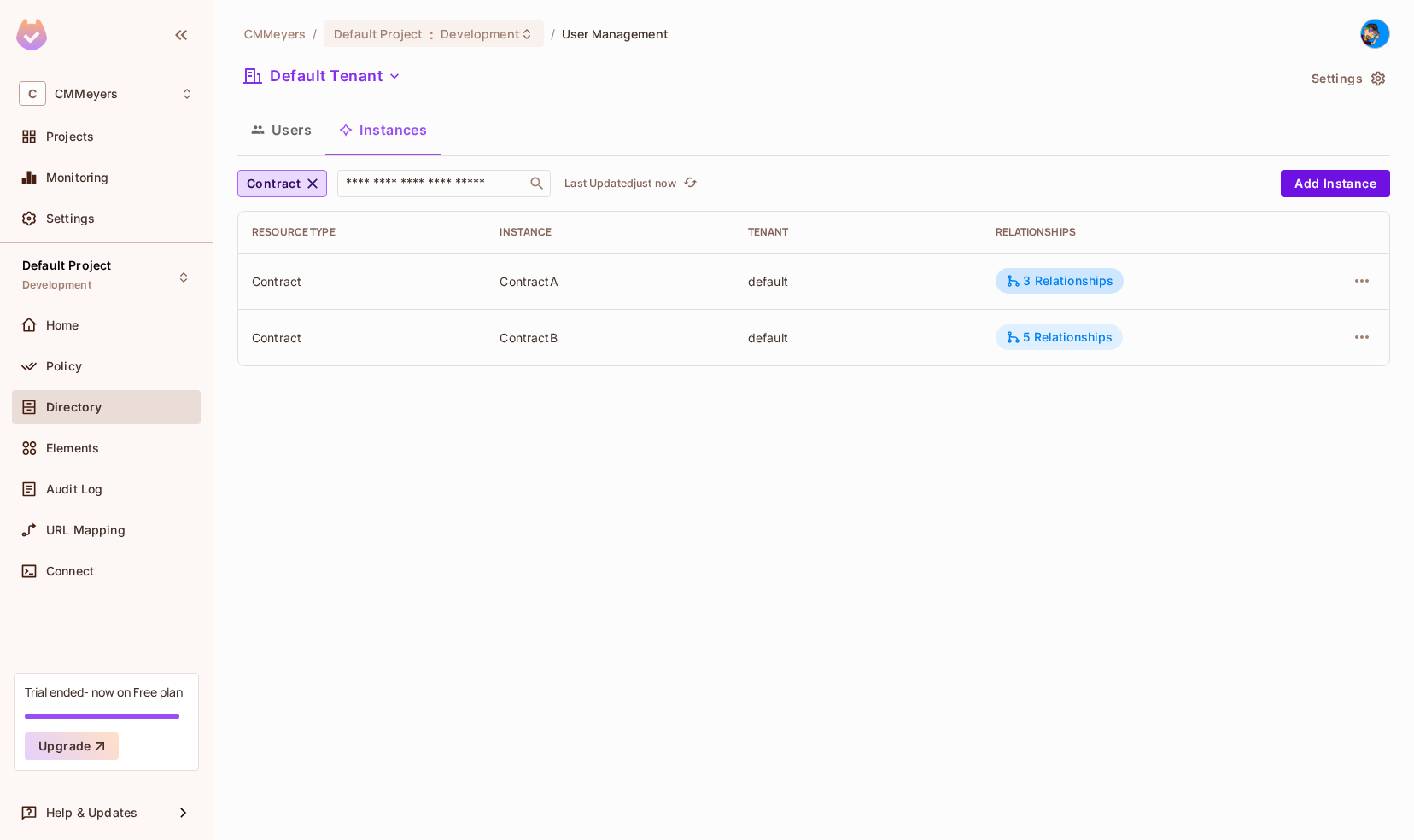
click at [1038, 337] on div "5 Relationships" at bounding box center [1059, 337] width 106 height 15
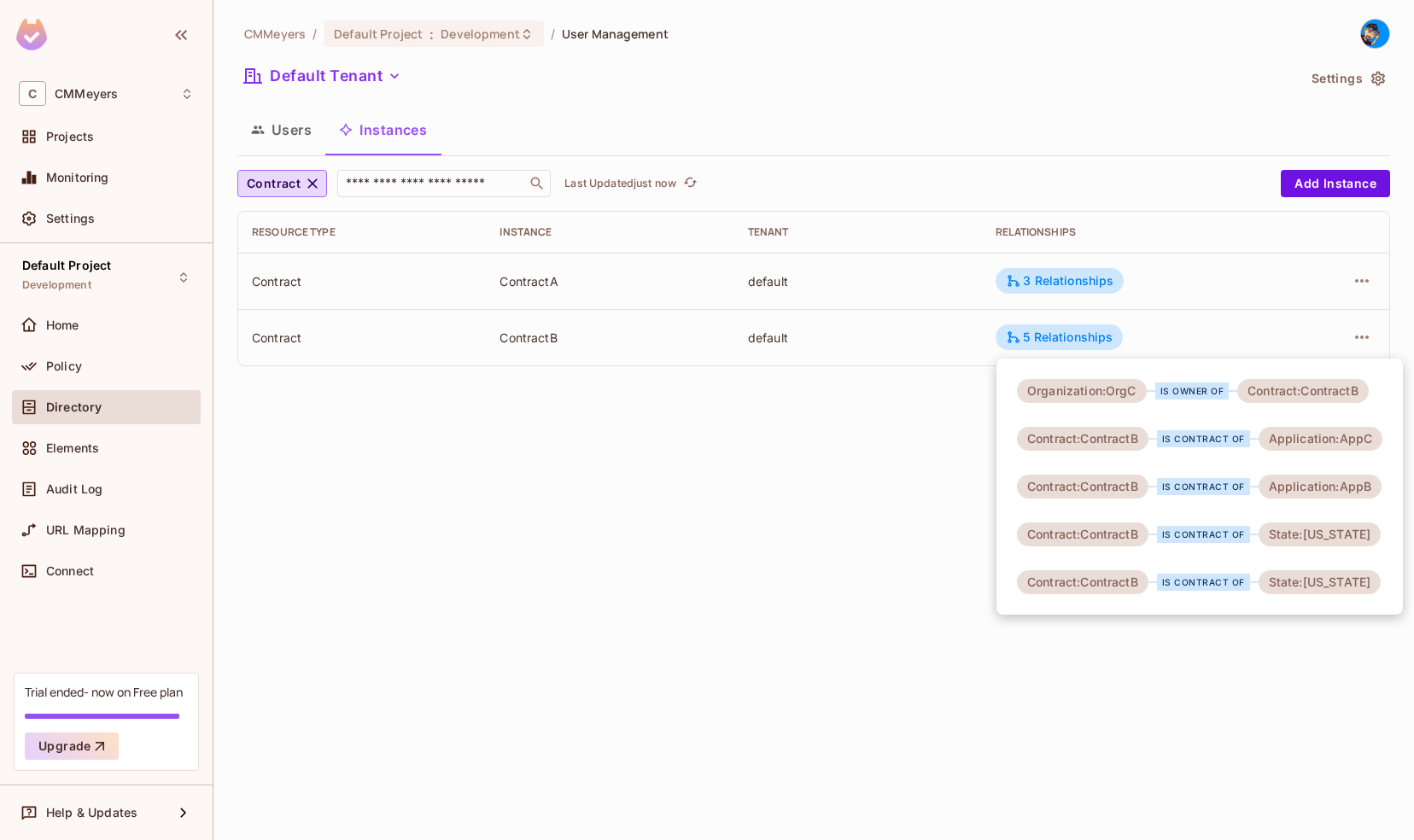
click at [857, 580] on div at bounding box center [707, 420] width 1414 height 840
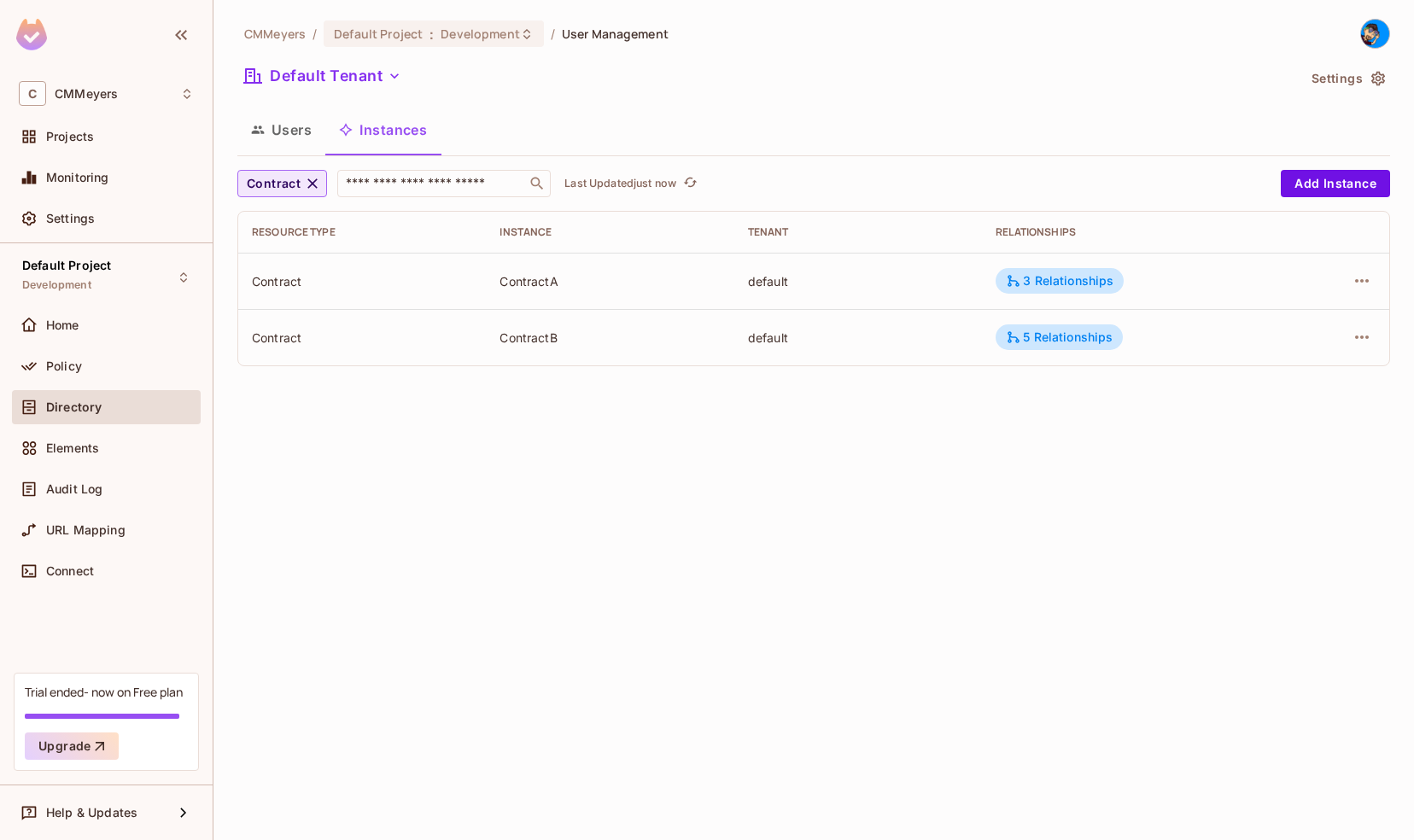
click at [318, 183] on icon "button" at bounding box center [313, 184] width 17 height 17
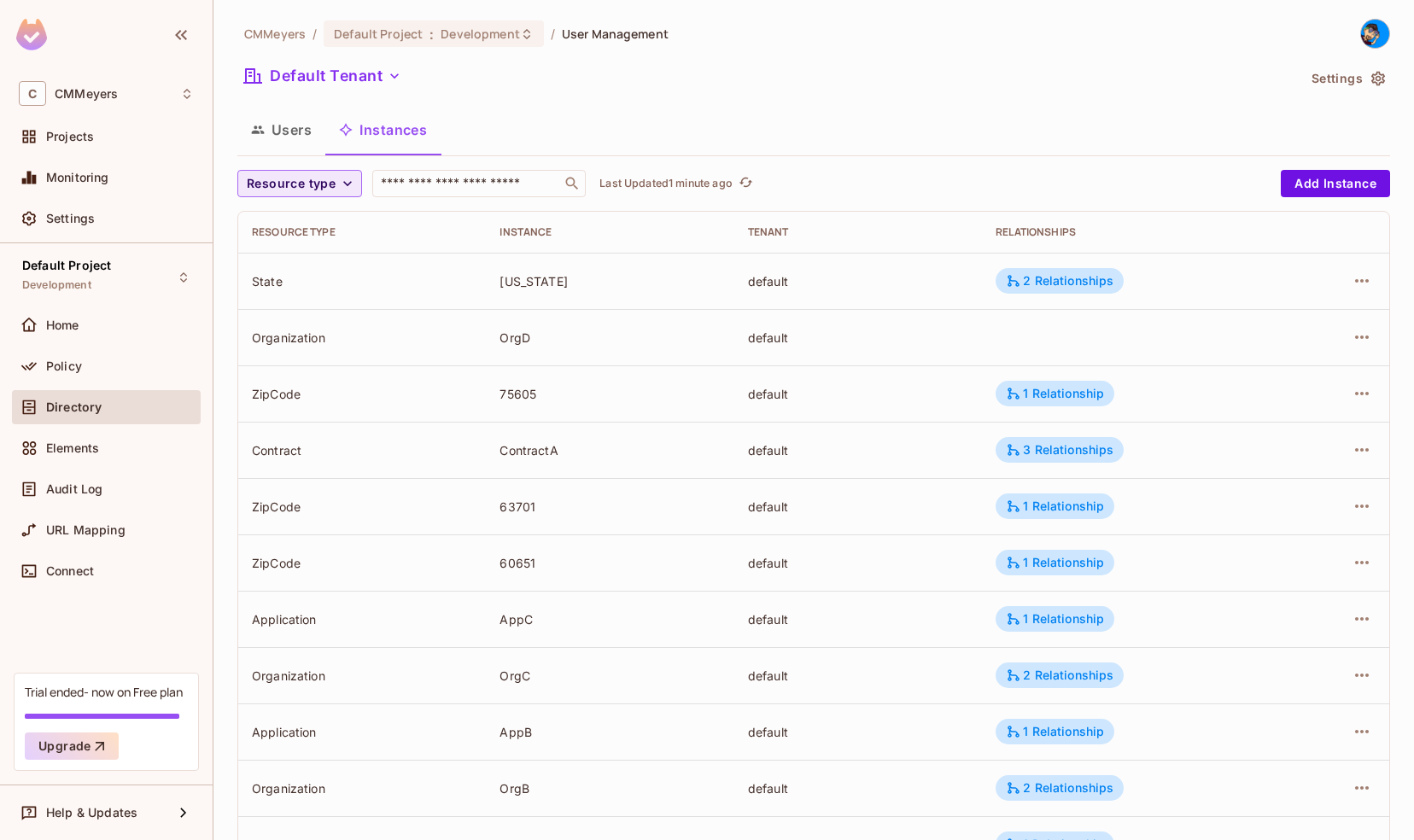
click at [752, 113] on div "Users Instances" at bounding box center [813, 129] width 1152 height 42
click at [82, 442] on span "Elements" at bounding box center [73, 448] width 53 height 14
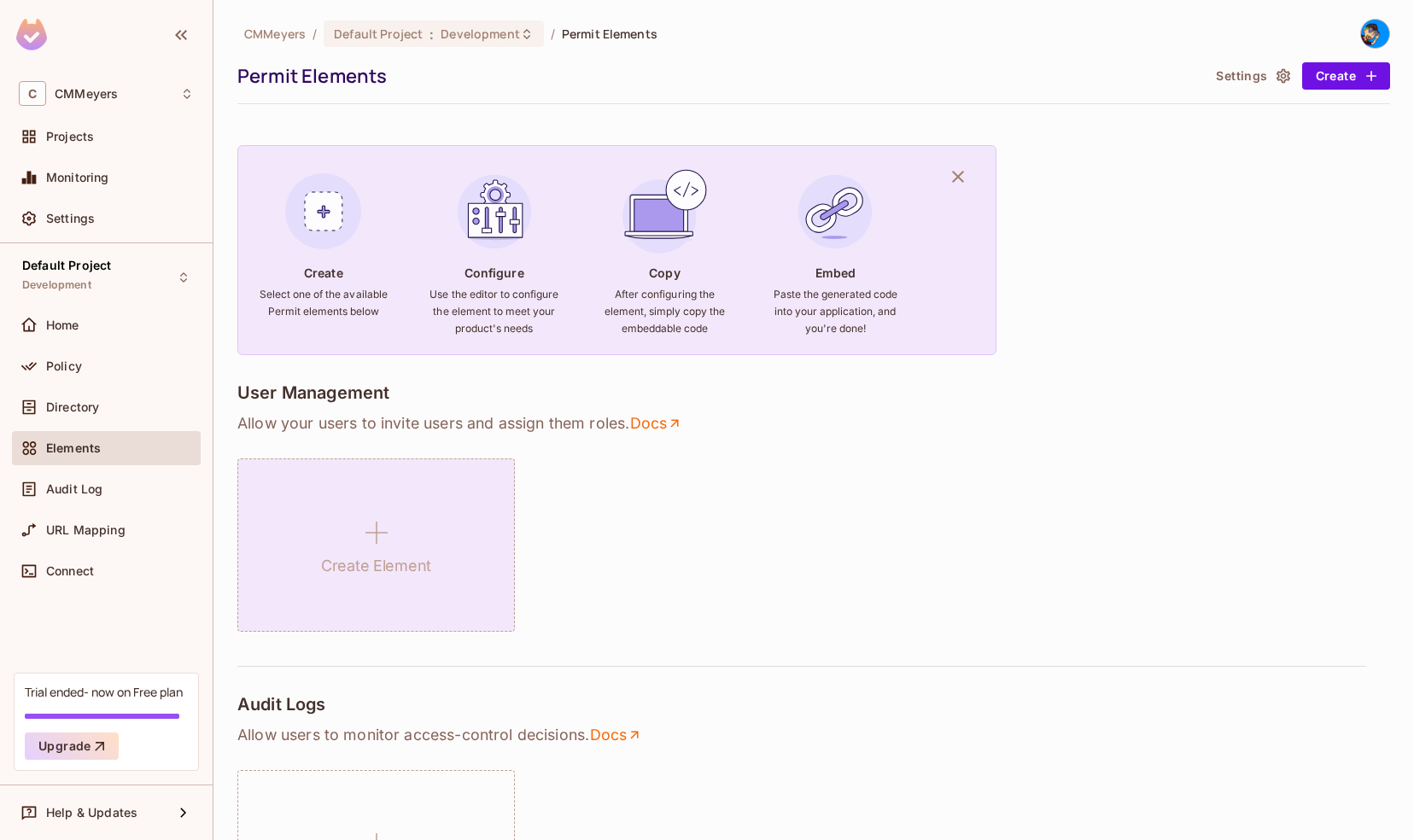
click at [369, 553] on h1 "Create Element" at bounding box center [376, 565] width 110 height 25
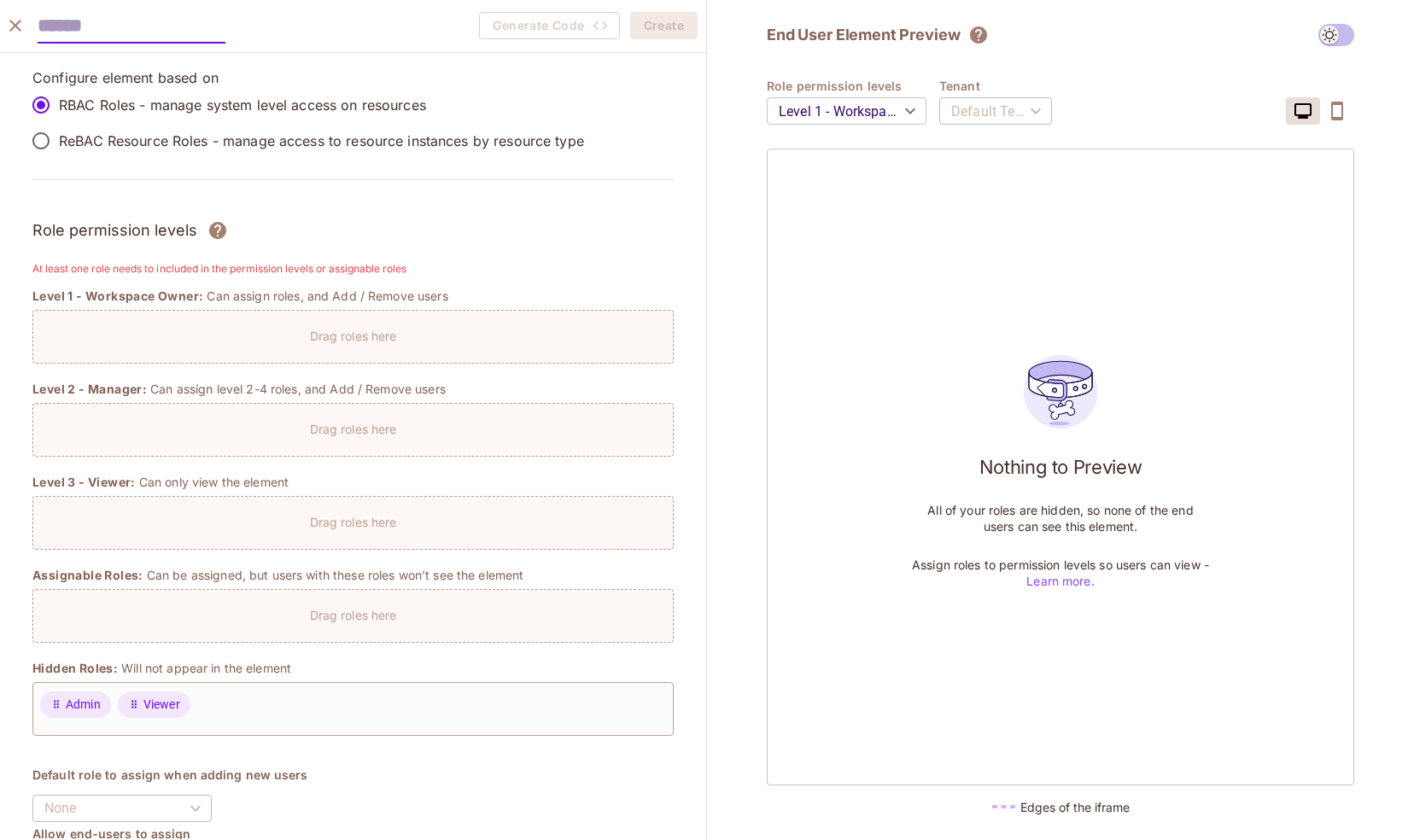
click at [319, 336] on p "Drag roles here" at bounding box center [353, 335] width 87 height 16
click at [125, 140] on p "ReBAC Resource Roles - manage access to resource instances by resource type" at bounding box center [321, 141] width 525 height 19
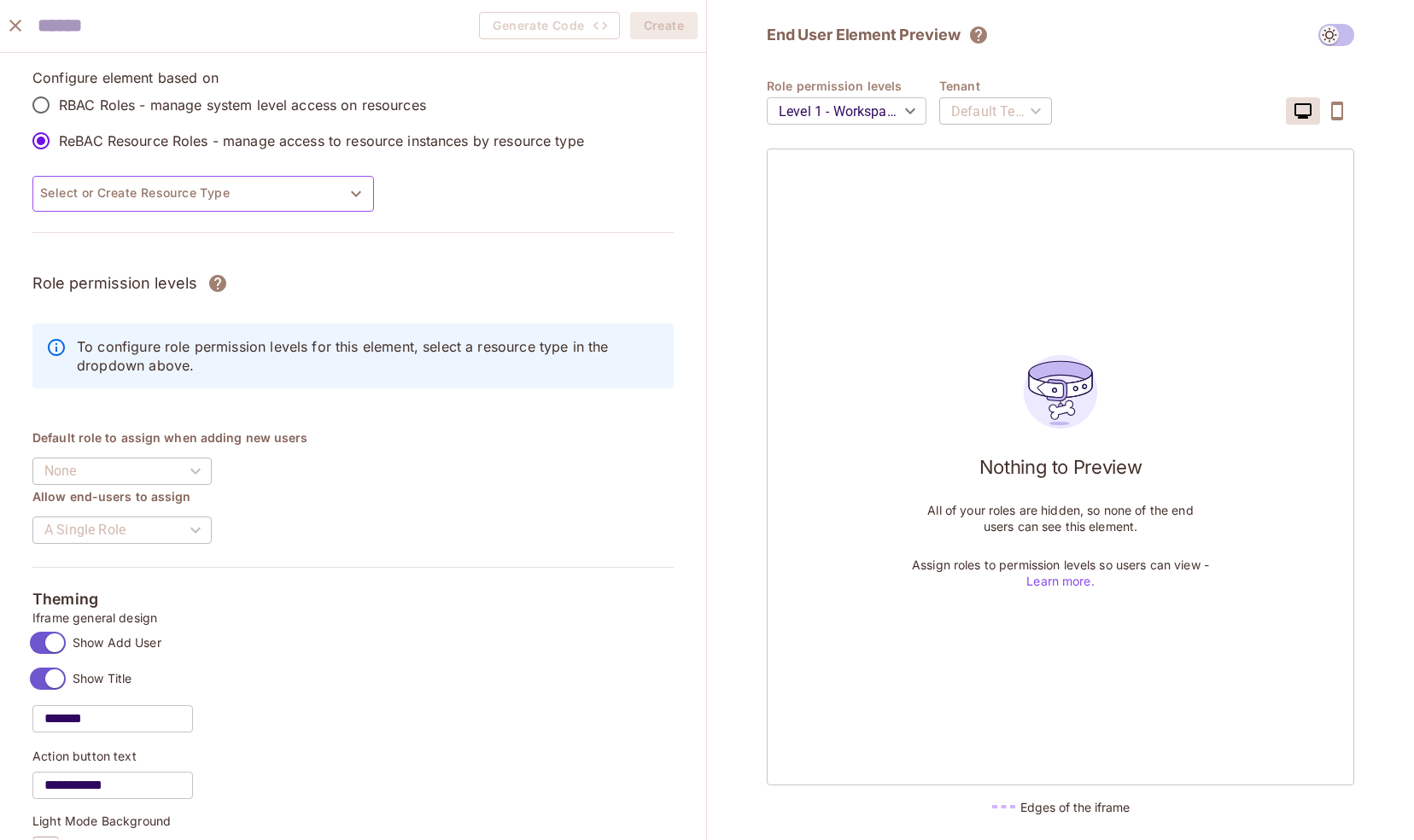
click at [294, 190] on button "Select or Create Resource Type" at bounding box center [203, 194] width 342 height 36
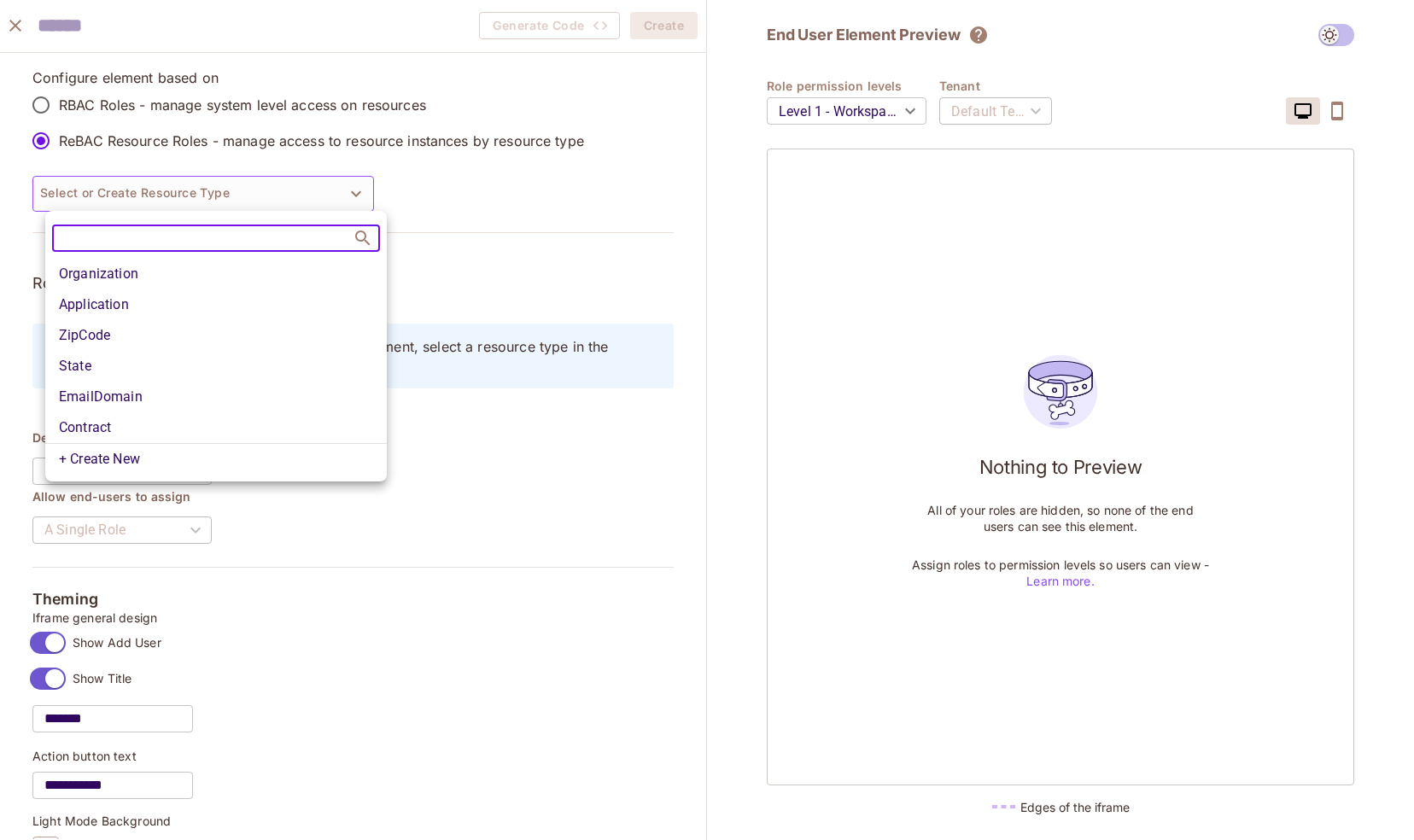
click at [152, 276] on li "Organization" at bounding box center [216, 274] width 342 height 31
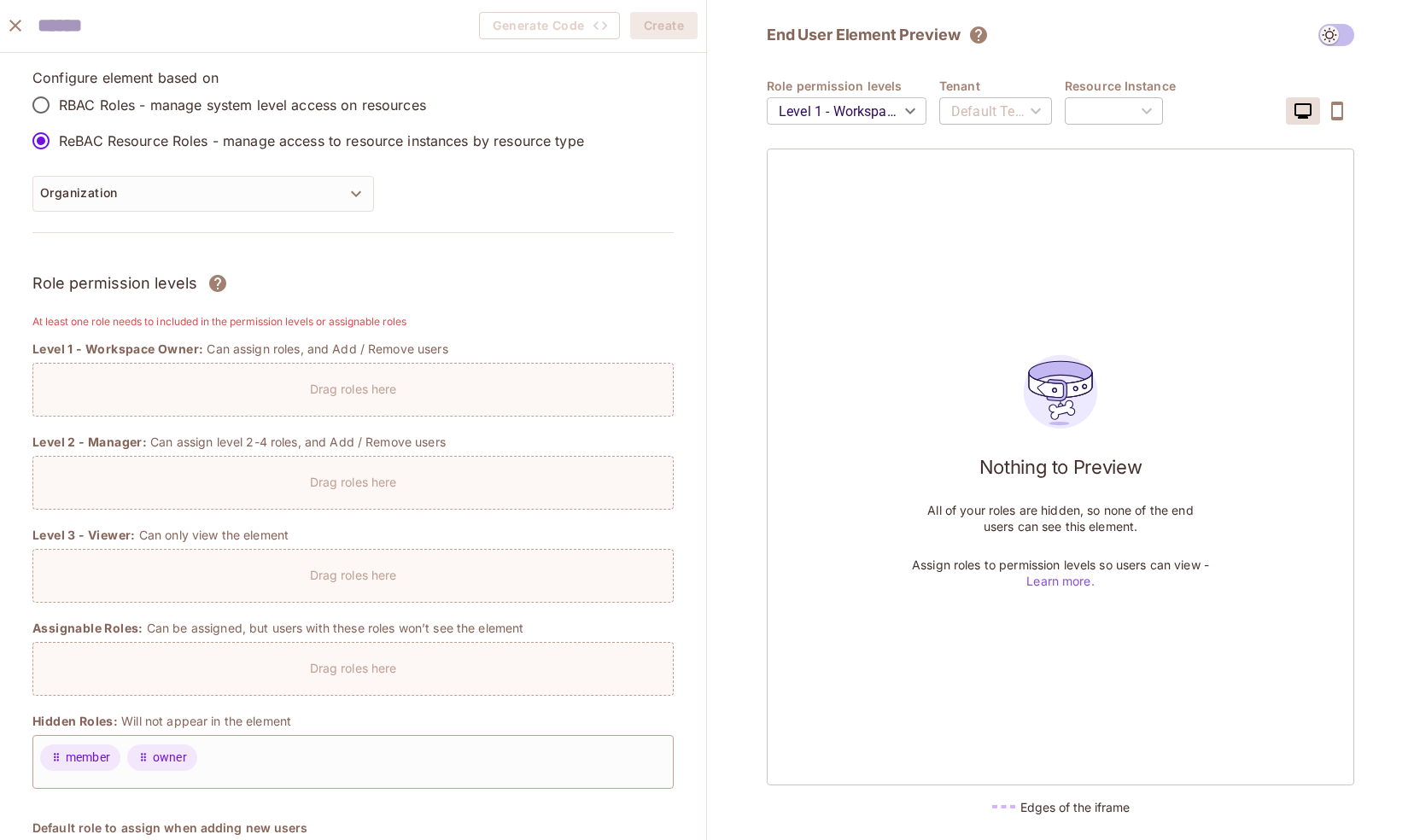
type input "****"
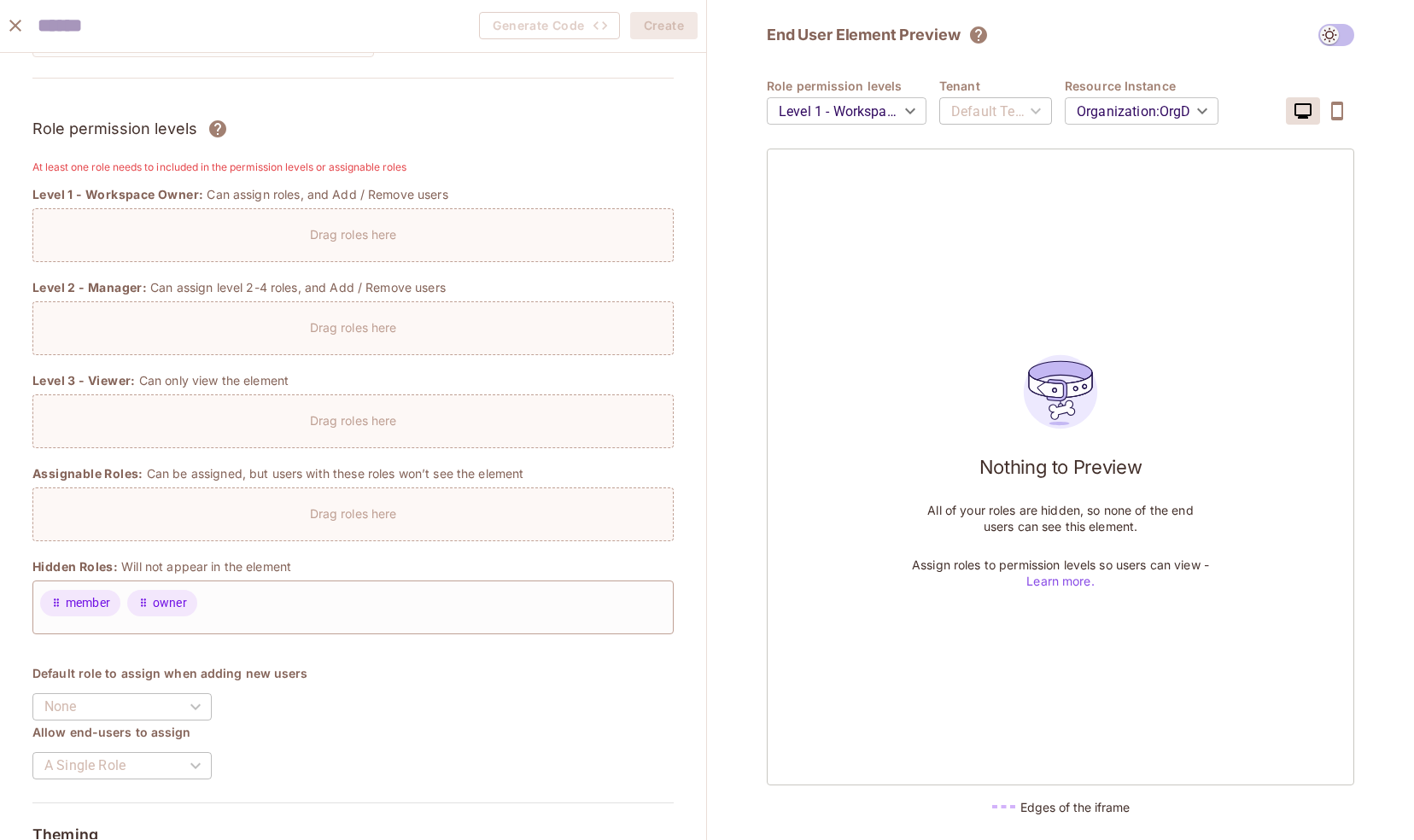
scroll to position [159, 0]
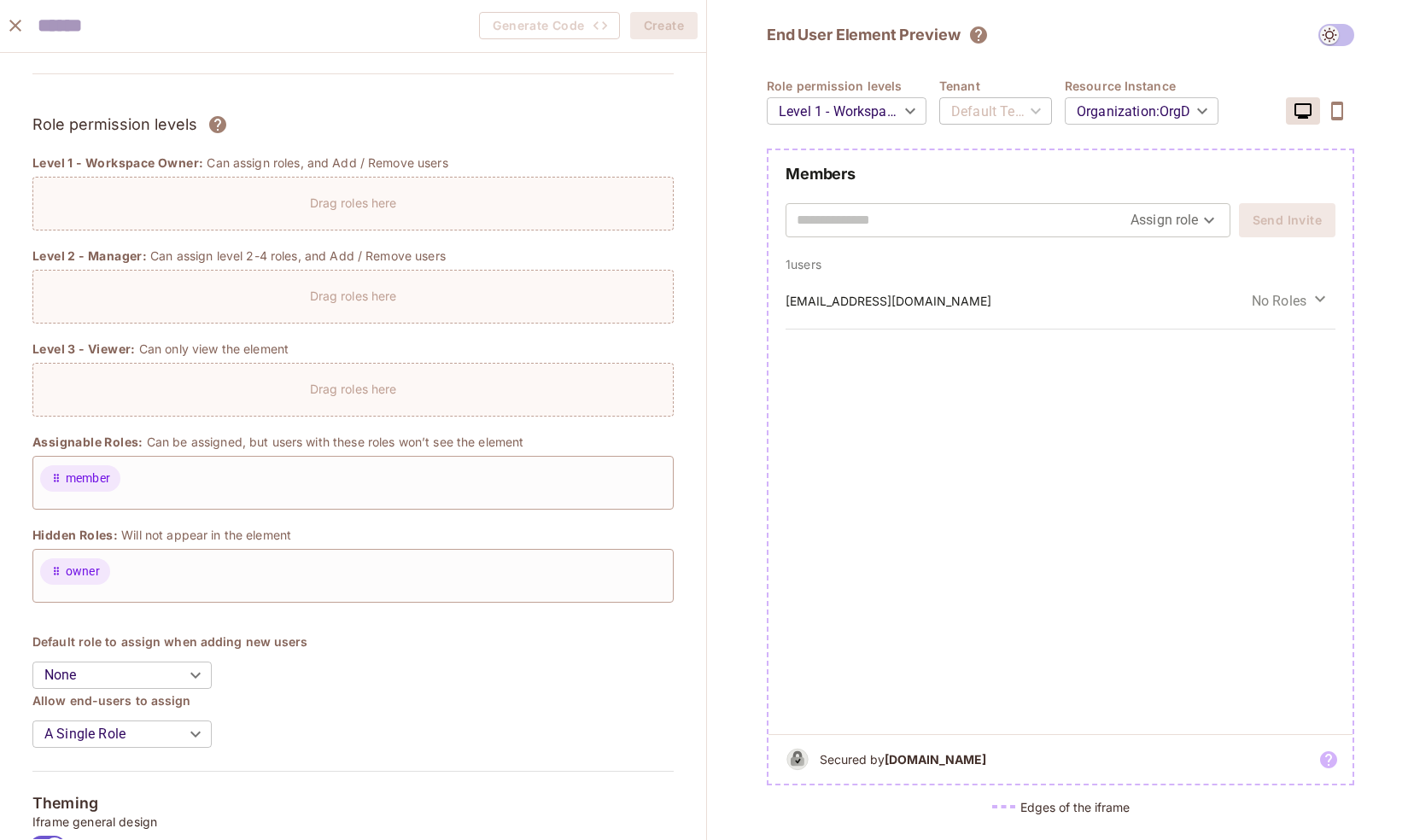
click at [202, 496] on div "member" at bounding box center [352, 482] width 642 height 54
click at [1280, 298] on span "No Roles" at bounding box center [1279, 300] width 55 height 20
click at [1191, 214] on div at bounding box center [707, 420] width 1414 height 840
click at [985, 231] on input "text" at bounding box center [964, 219] width 333 height 27
click at [1210, 220] on body "C CMMeyers Projects Monitoring Settings Default Project Development Home Policy…" at bounding box center [707, 420] width 1414 height 840
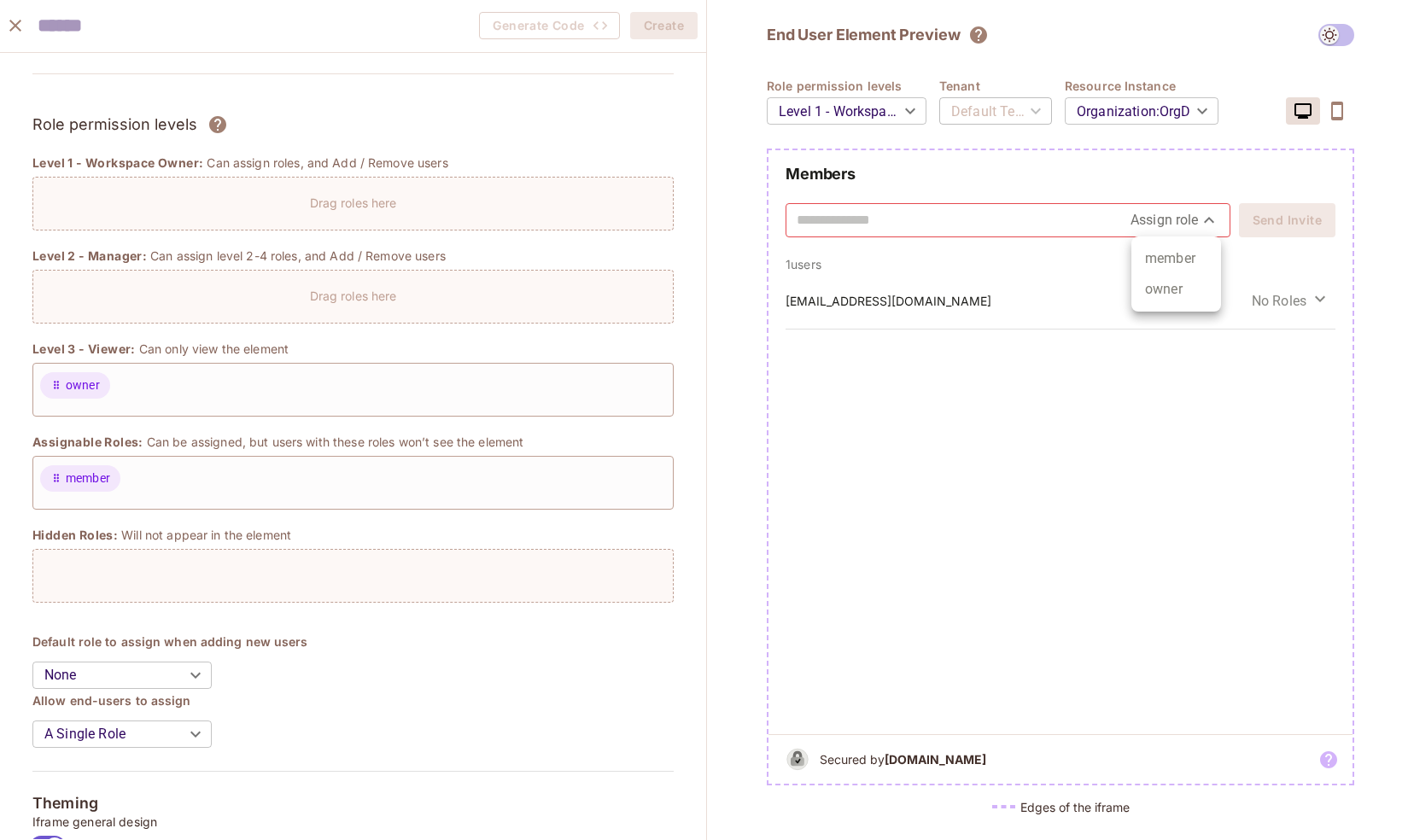
click at [935, 215] on div at bounding box center [707, 420] width 1414 height 840
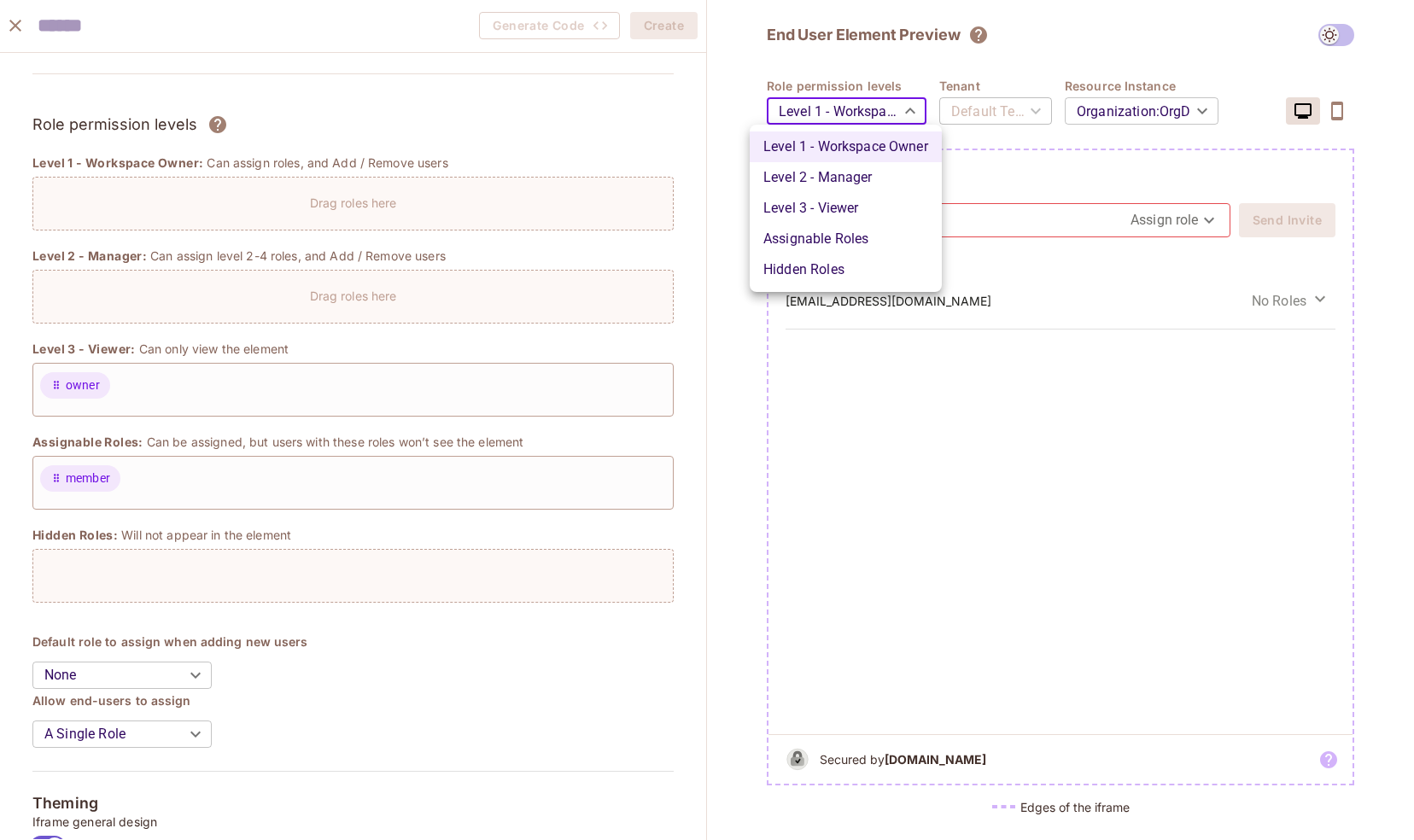
click at [873, 113] on body "C CMMeyers Projects Monitoring Settings Default Project Development Home Policy…" at bounding box center [707, 420] width 1414 height 840
click at [970, 452] on div at bounding box center [707, 420] width 1414 height 840
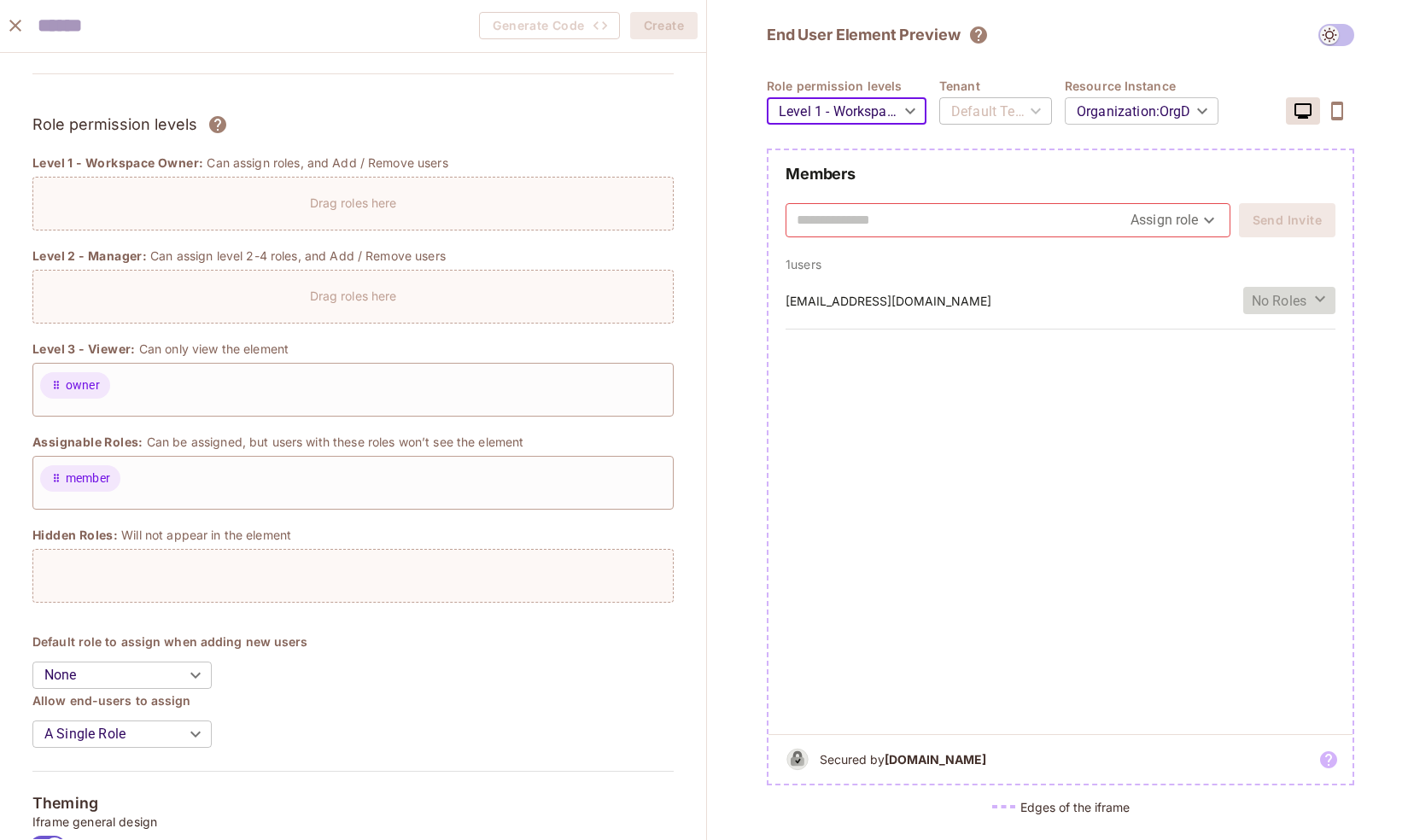
click at [1259, 296] on span "No Roles" at bounding box center [1279, 300] width 55 height 20
click at [1013, 218] on div at bounding box center [707, 420] width 1414 height 840
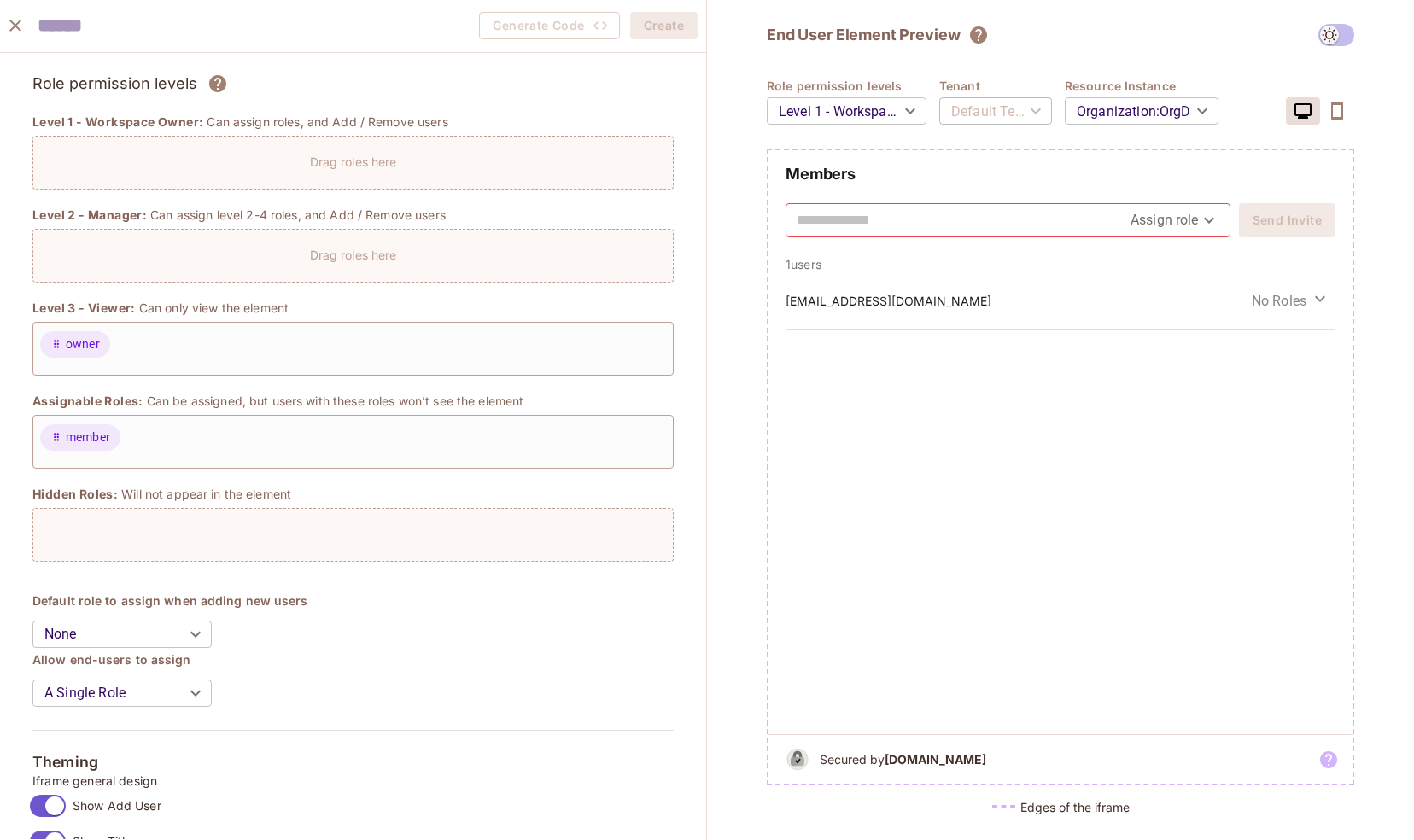
scroll to position [0, 0]
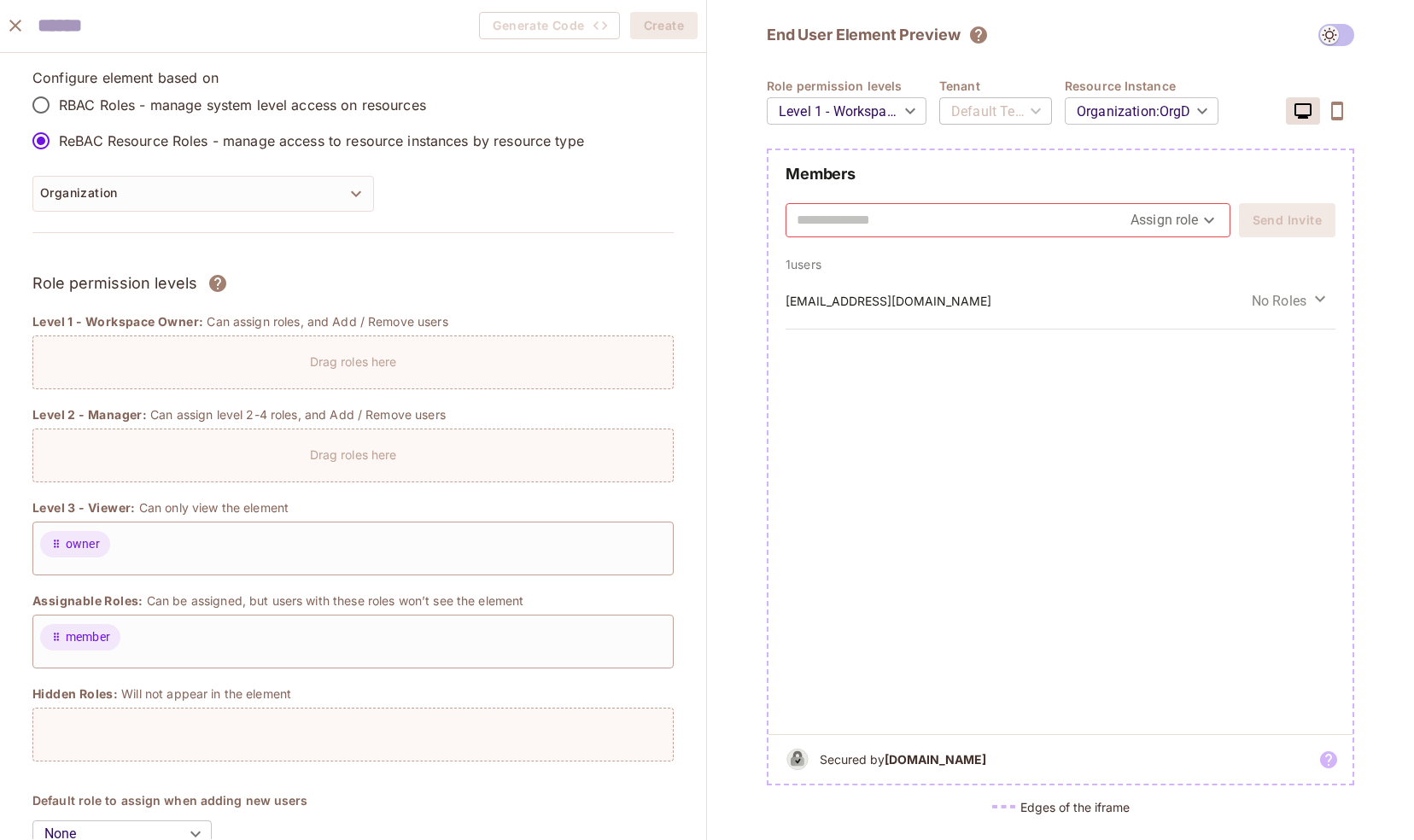
click at [12, 34] on icon "close" at bounding box center [15, 25] width 21 height 21
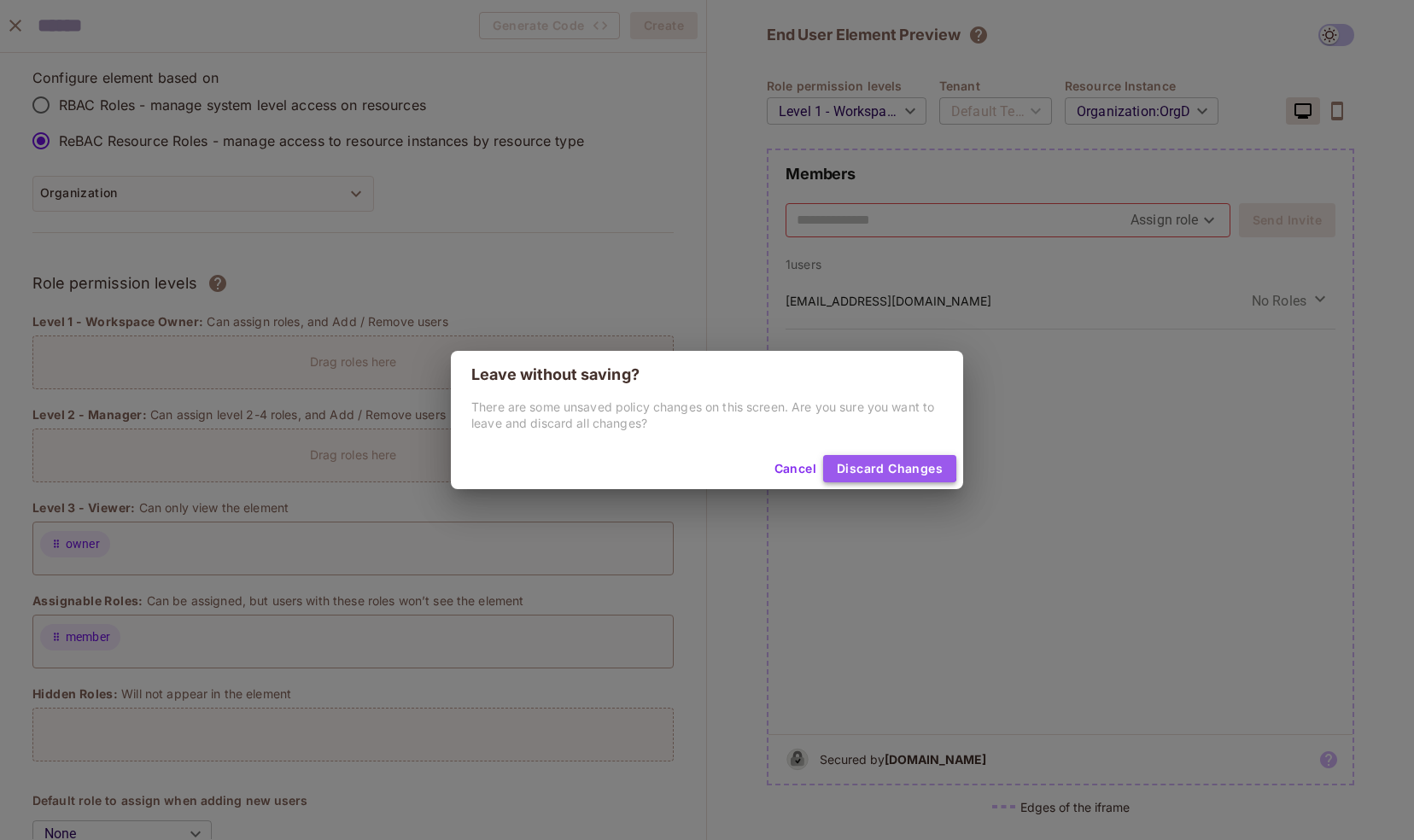
click at [874, 466] on button "Discard Changes" at bounding box center [889, 468] width 133 height 27
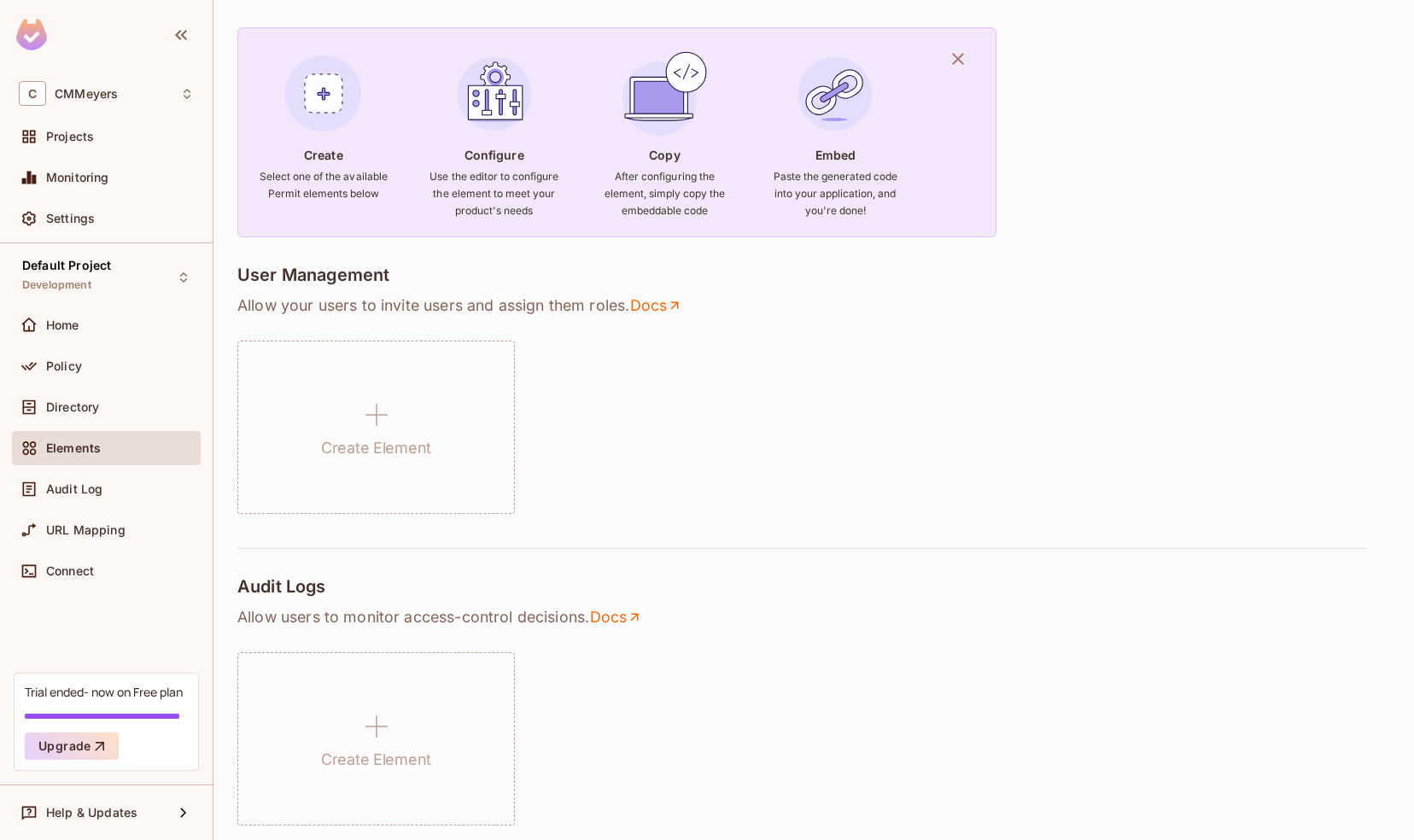
scroll to position [118, 0]
click at [75, 492] on span "Audit Log" at bounding box center [74, 489] width 57 height 14
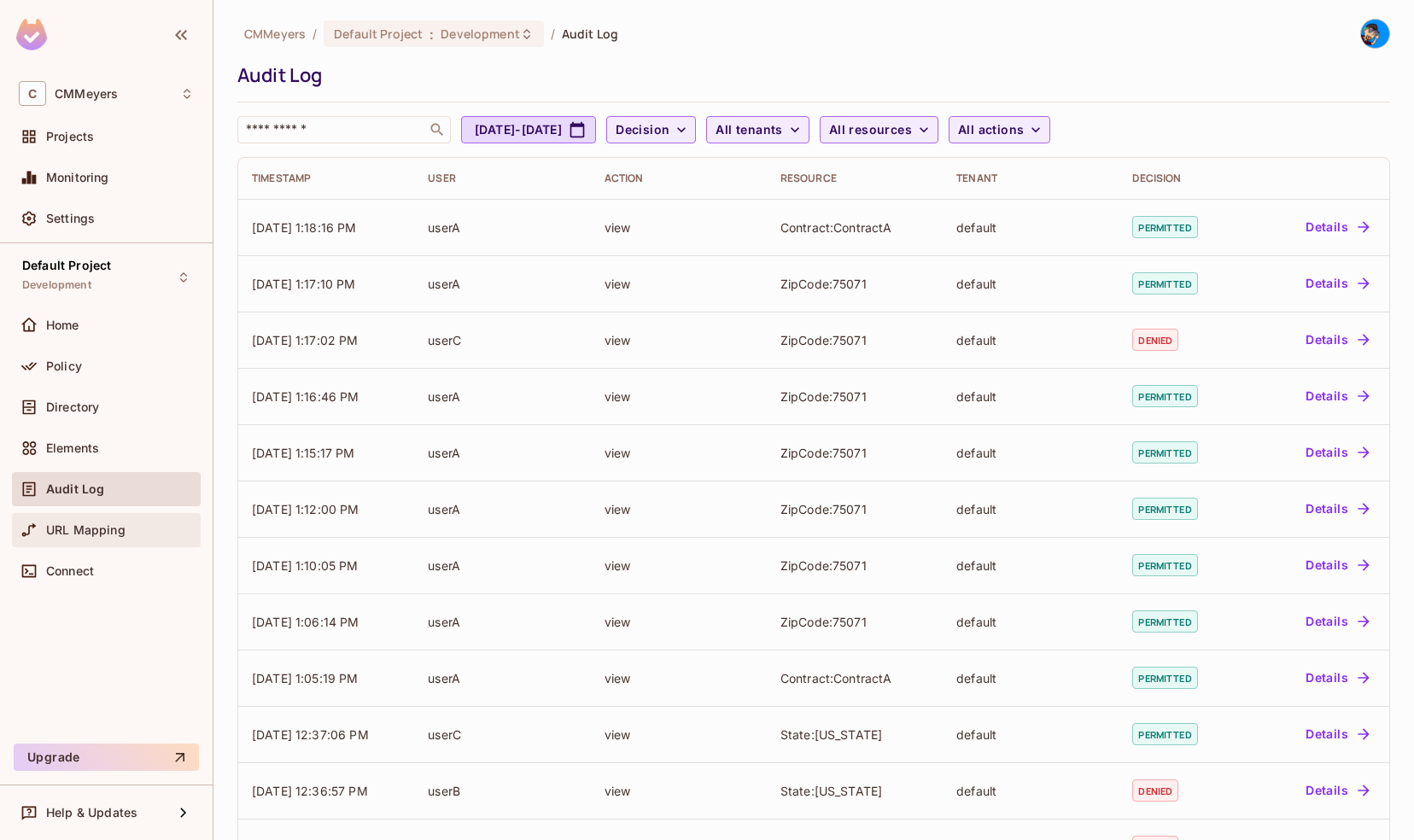
click at [99, 529] on span "URL Mapping" at bounding box center [86, 530] width 79 height 14
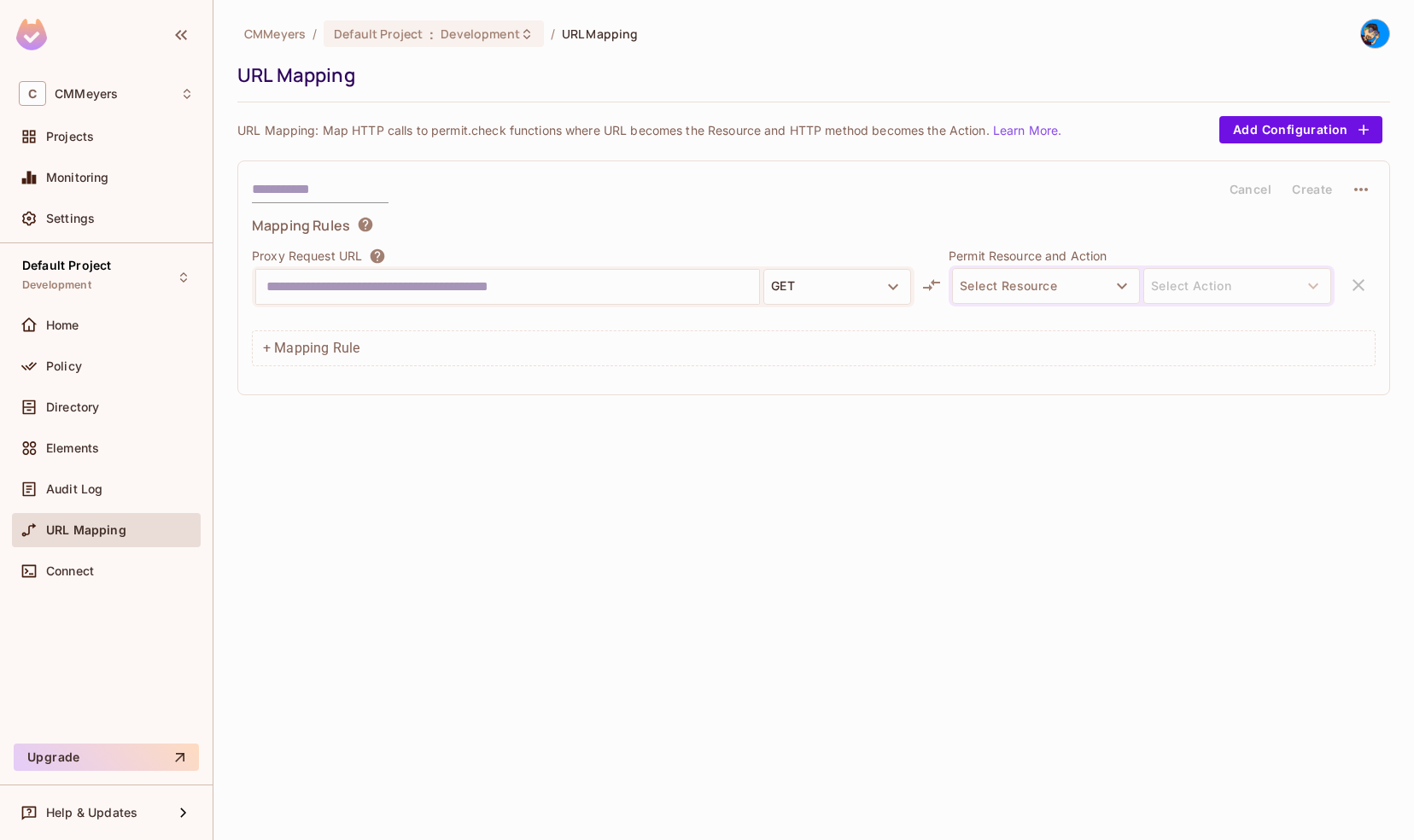
click at [578, 287] on input "text" at bounding box center [508, 286] width 482 height 27
click at [1000, 273] on button "Select Resource" at bounding box center [1046, 286] width 187 height 36
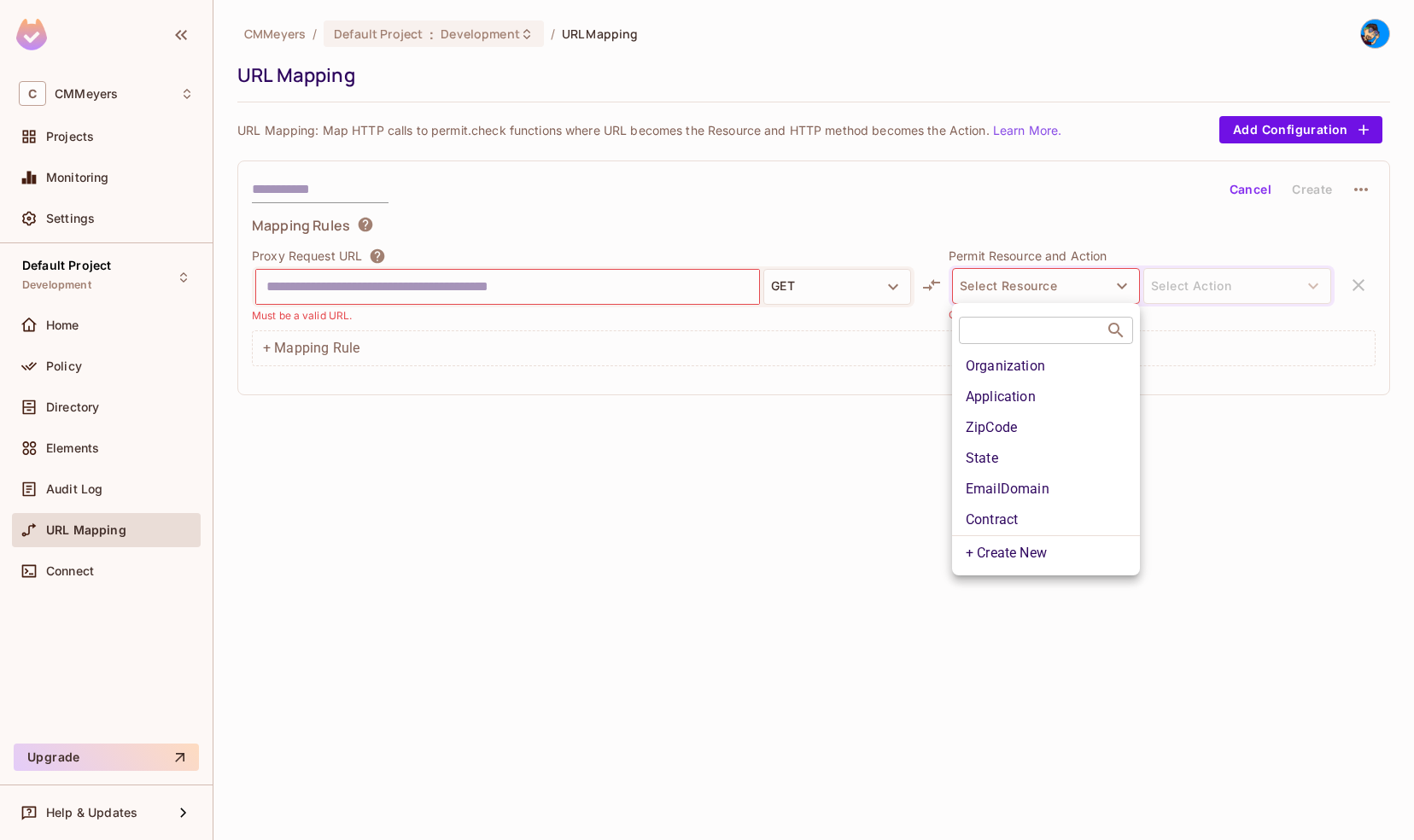
click at [463, 290] on div at bounding box center [707, 420] width 1414 height 840
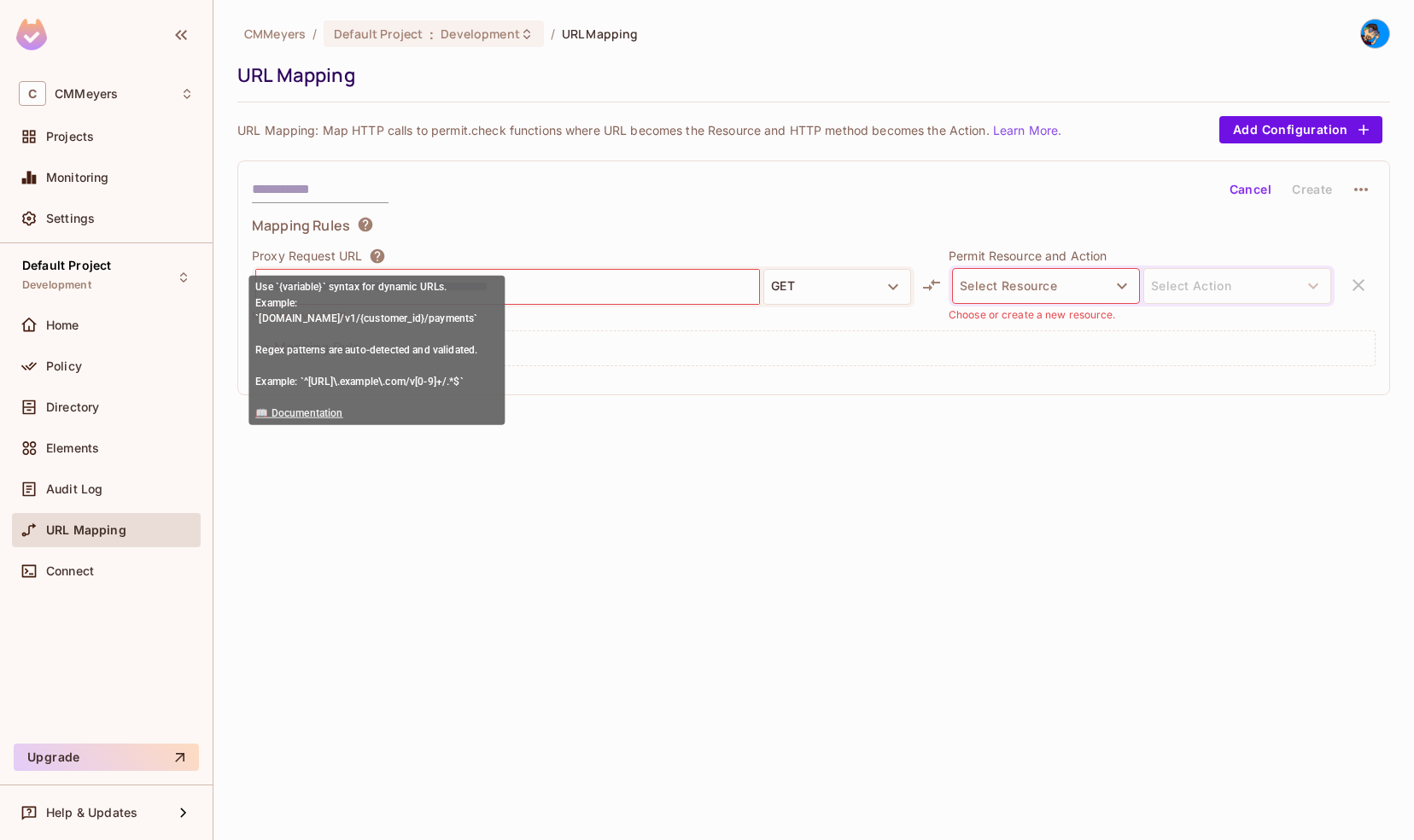
click at [380, 250] on icon at bounding box center [377, 255] width 14 height 14
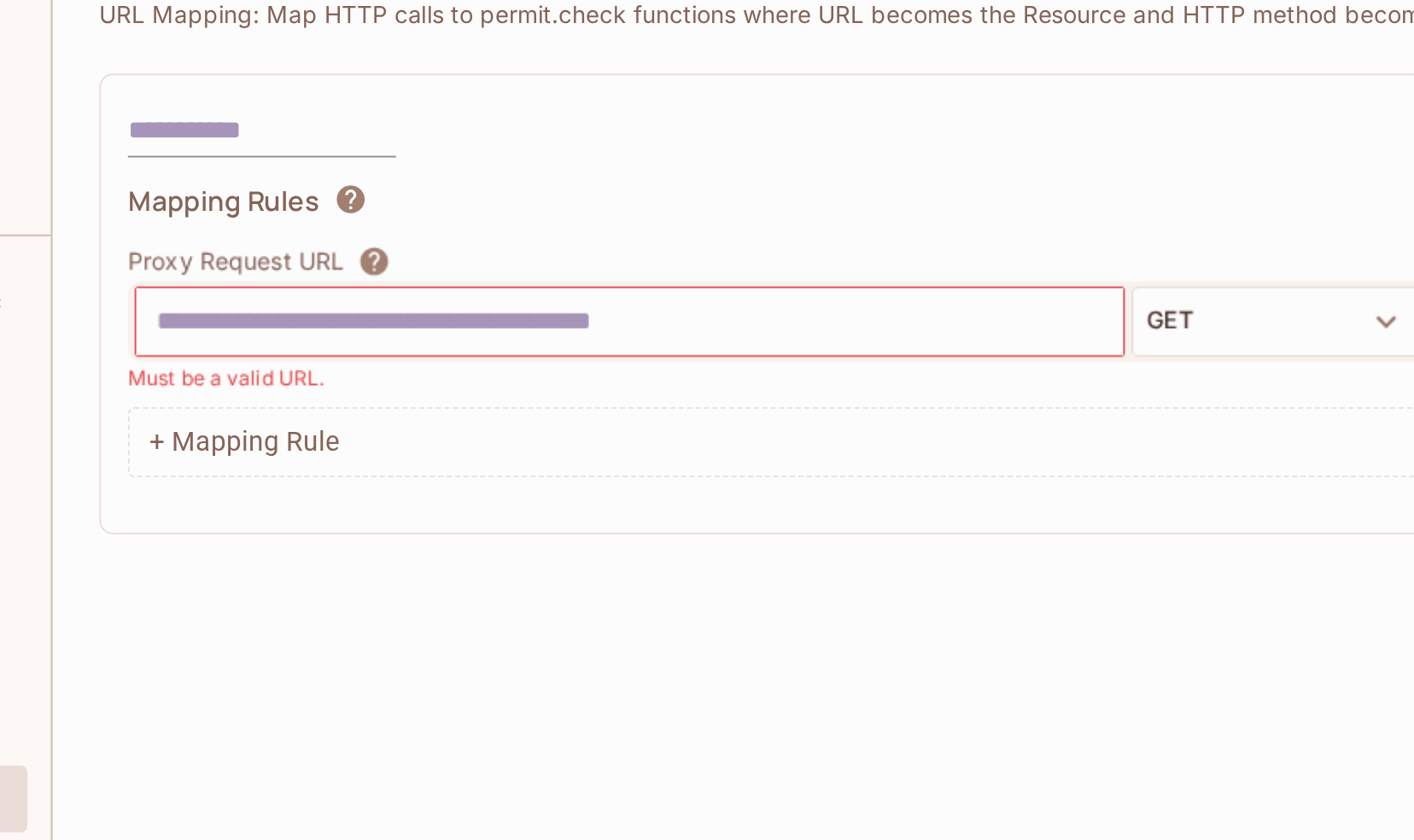
click at [447, 245] on div "Mapping Rules Proxy Request URL GET Must be a valid URL. Permit Resource and Ac…" at bounding box center [813, 291] width 1124 height 151
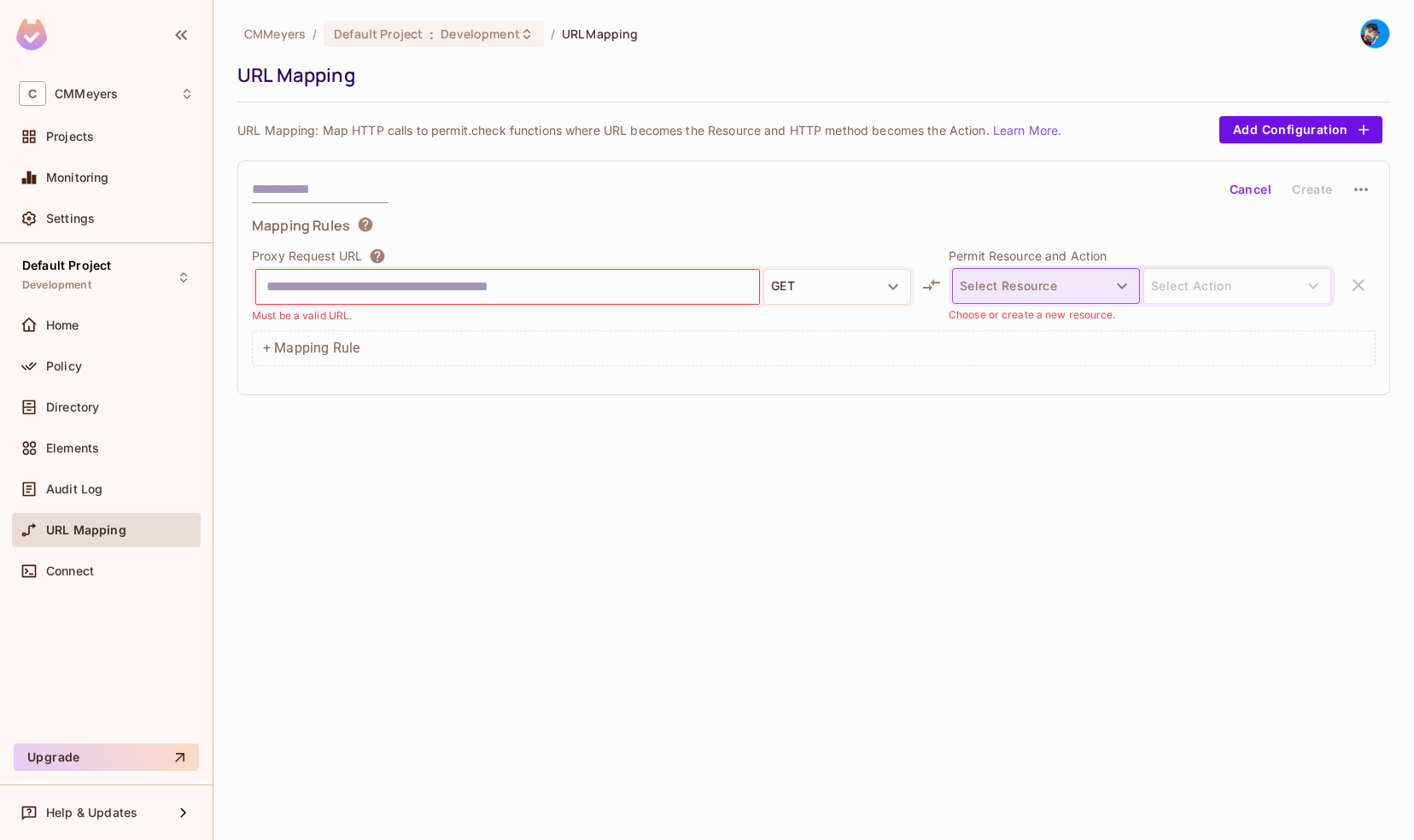
click at [1019, 285] on button "Select Resource" at bounding box center [1046, 286] width 187 height 36
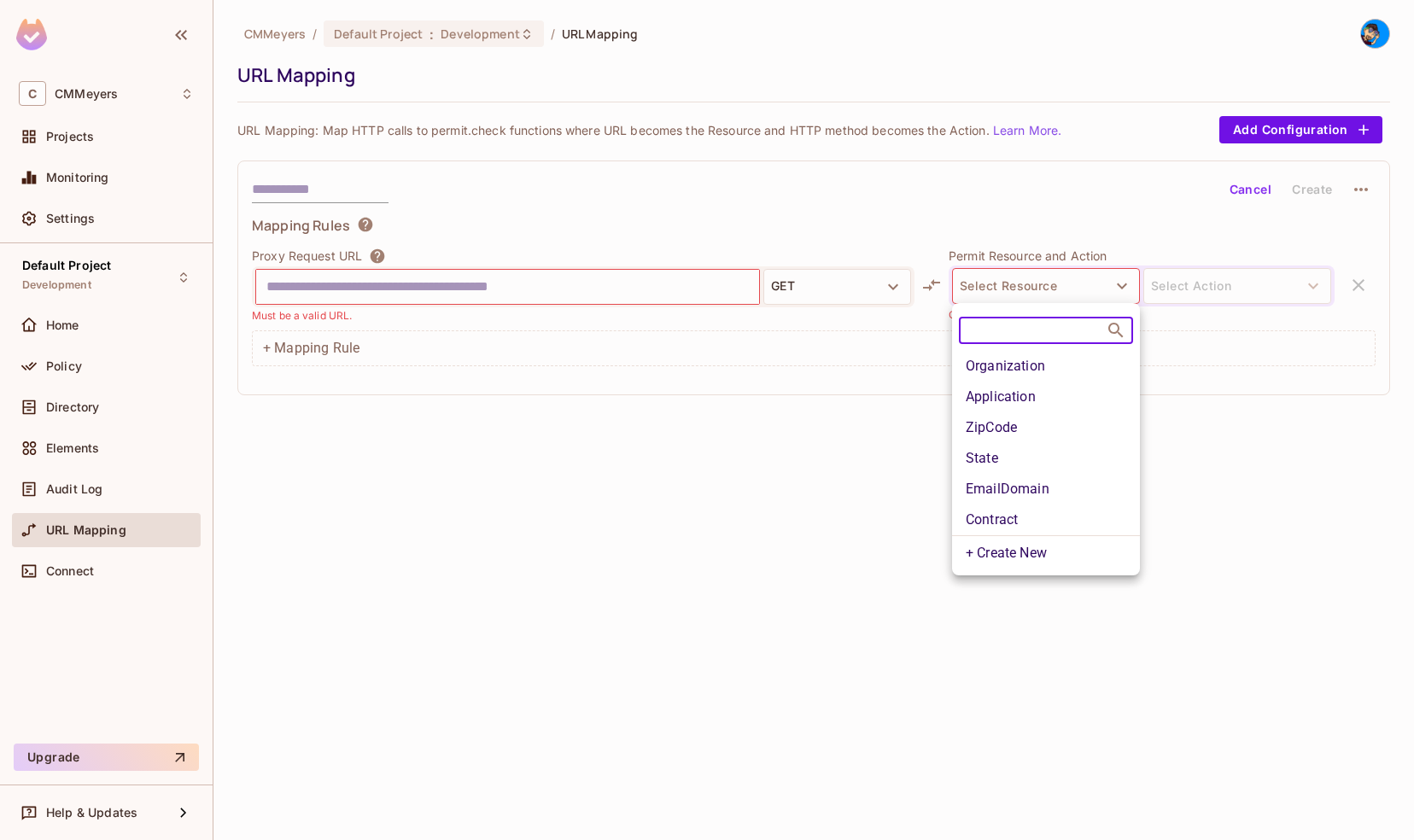
click at [990, 495] on li "EmailDomain" at bounding box center [1046, 489] width 187 height 31
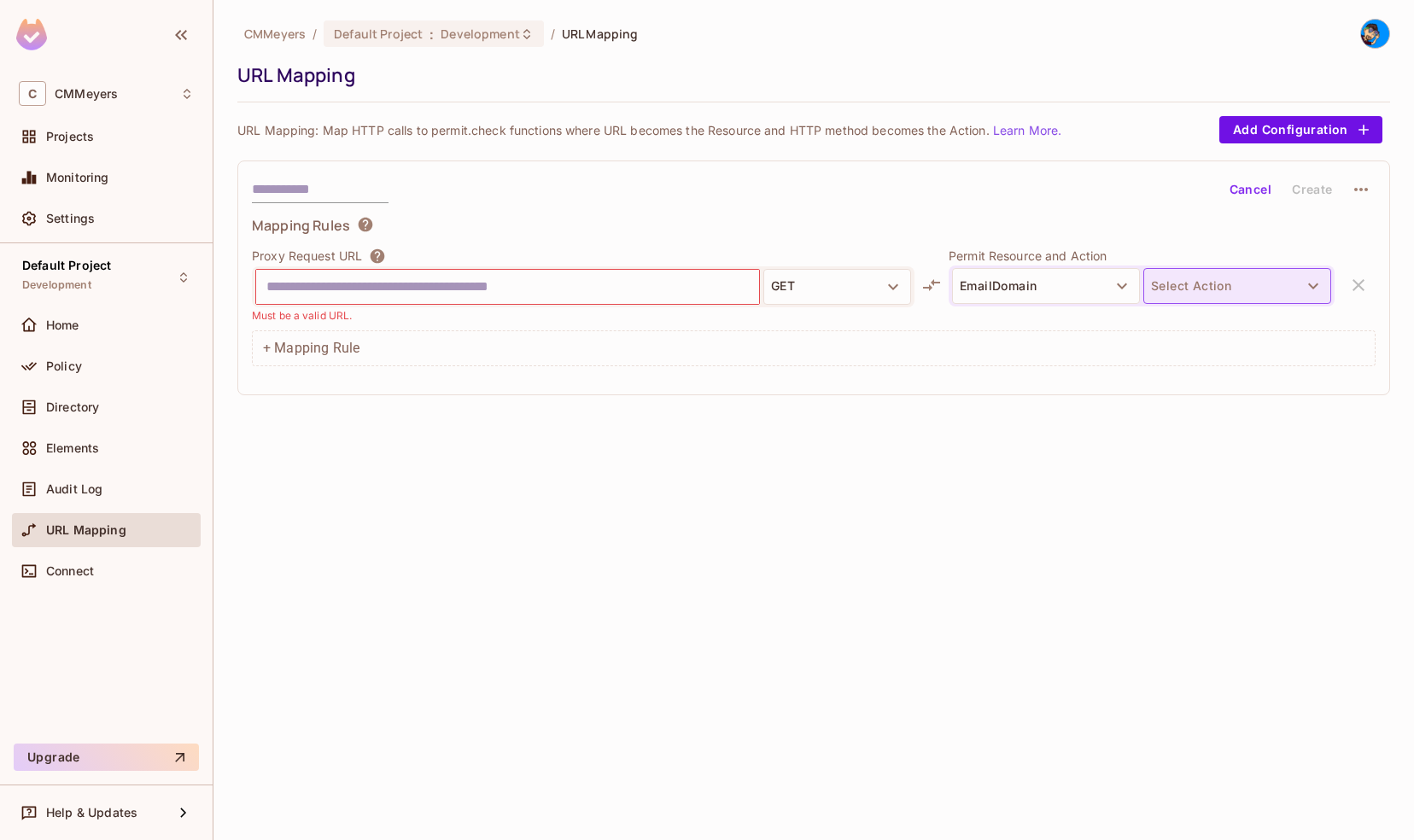
click at [1207, 287] on button "Select Action" at bounding box center [1237, 286] width 187 height 36
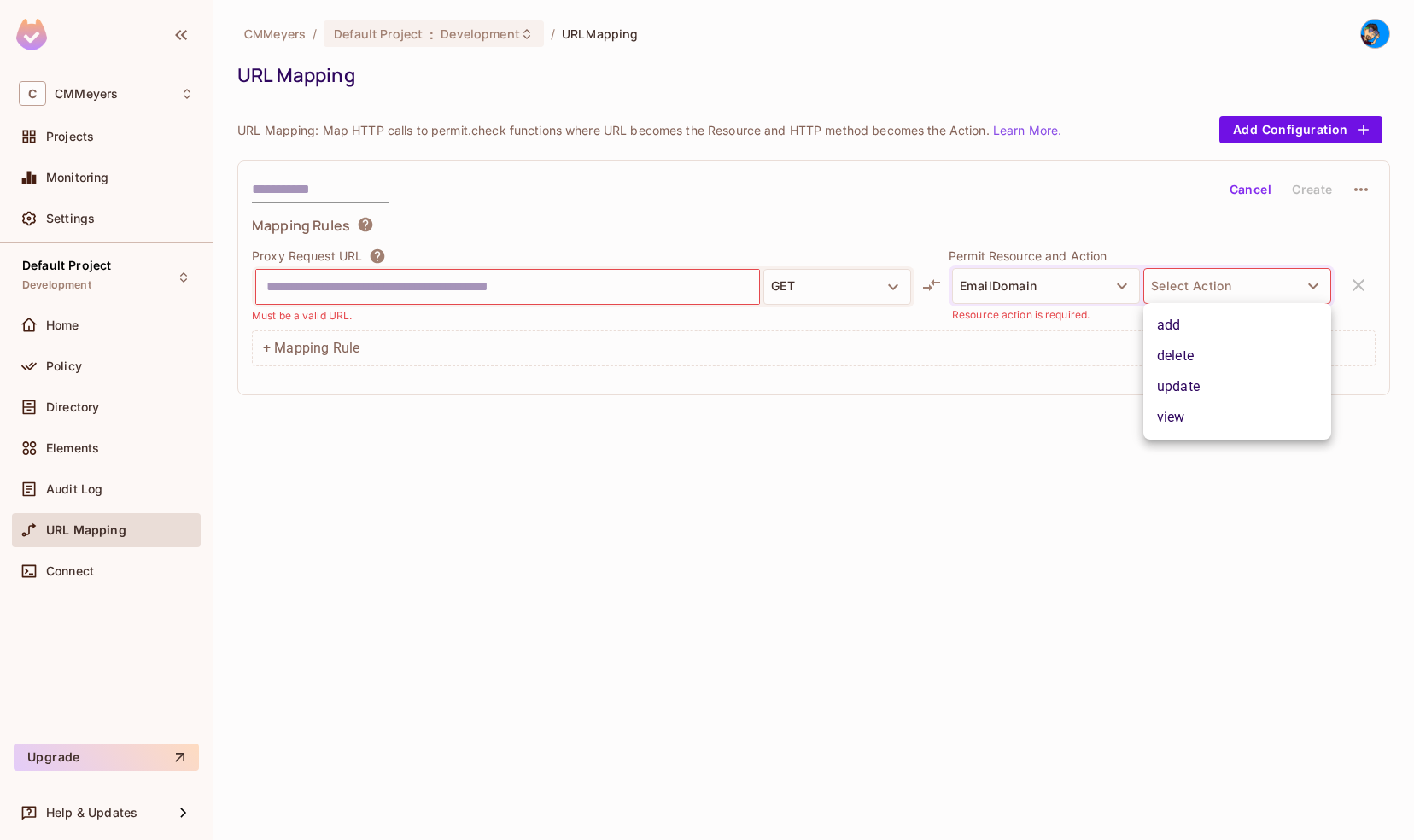
click at [902, 472] on div at bounding box center [707, 420] width 1414 height 840
click at [1248, 196] on button "Cancel" at bounding box center [1250, 189] width 56 height 27
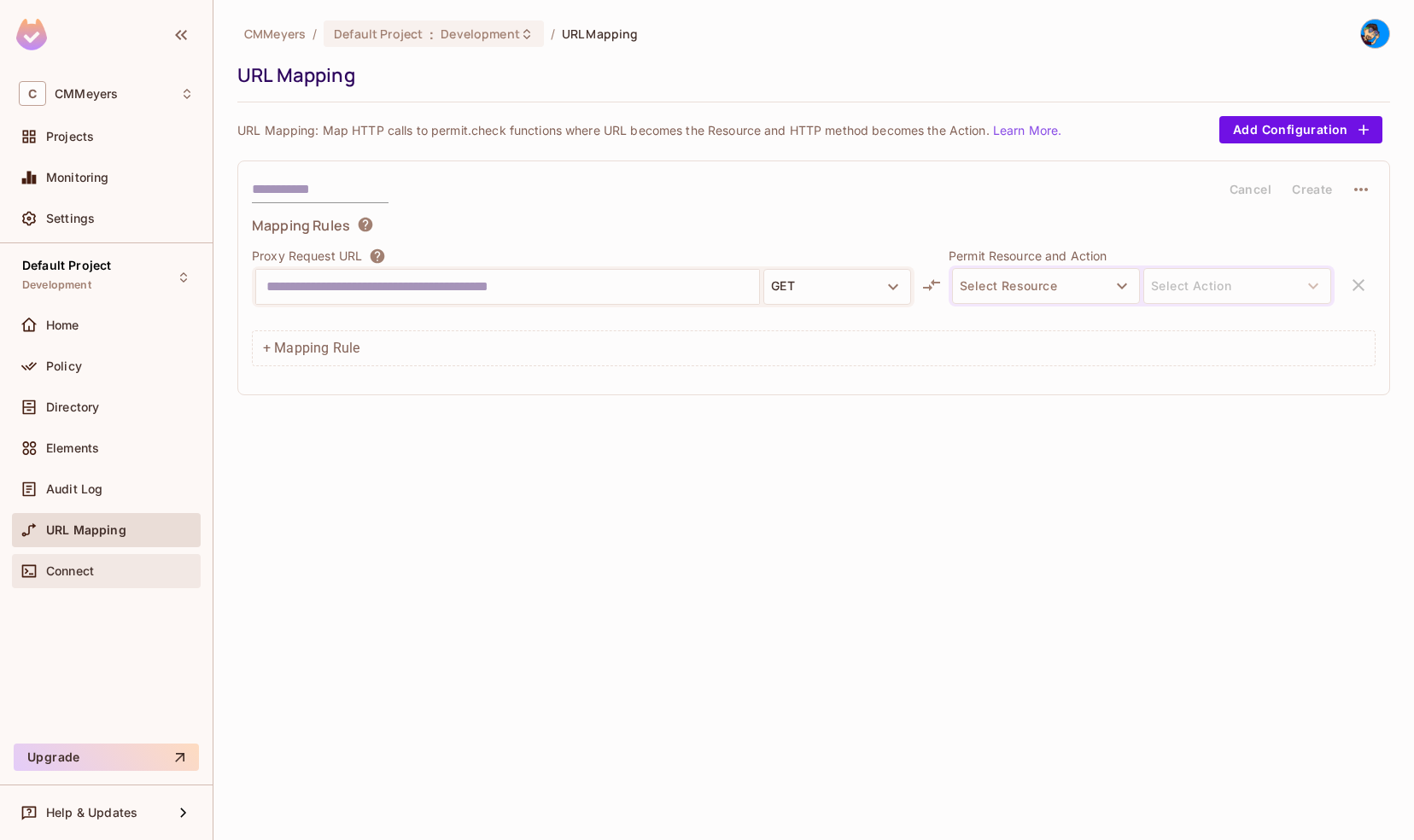
click at [71, 571] on span "Connect" at bounding box center [70, 571] width 48 height 14
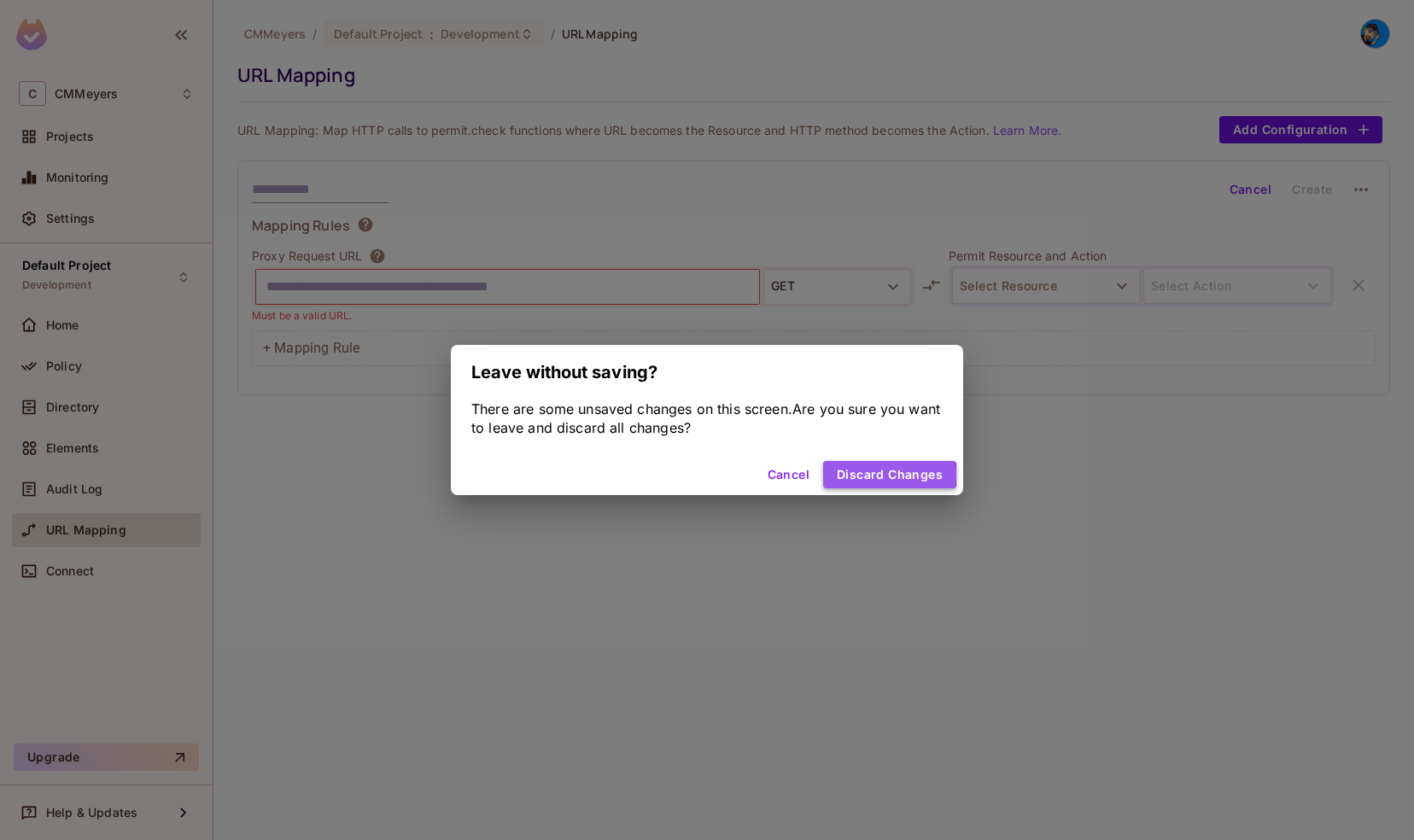
click at [854, 475] on button "Discard Changes" at bounding box center [889, 474] width 133 height 27
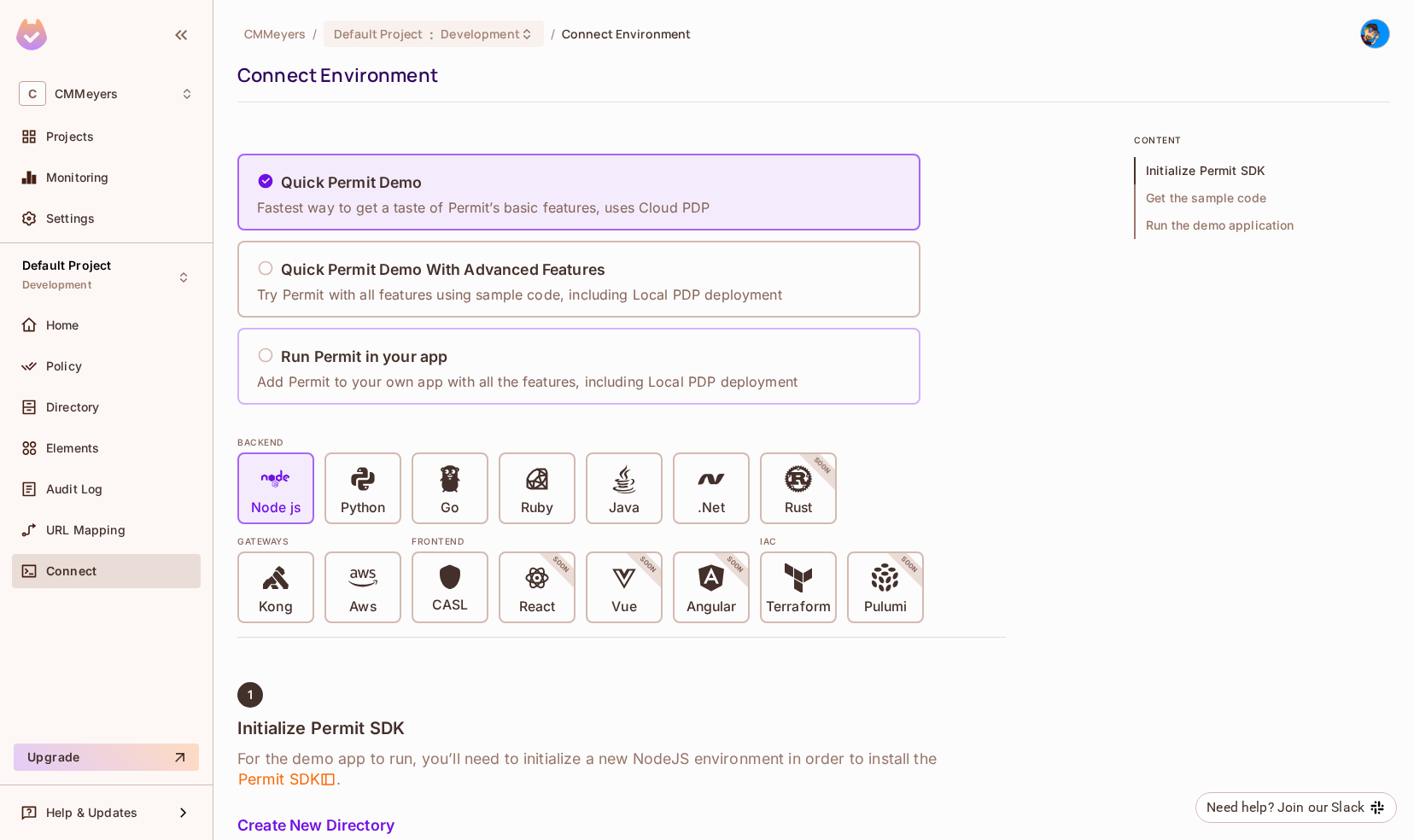
click at [312, 353] on h5 "Run Permit in your app" at bounding box center [364, 357] width 167 height 17
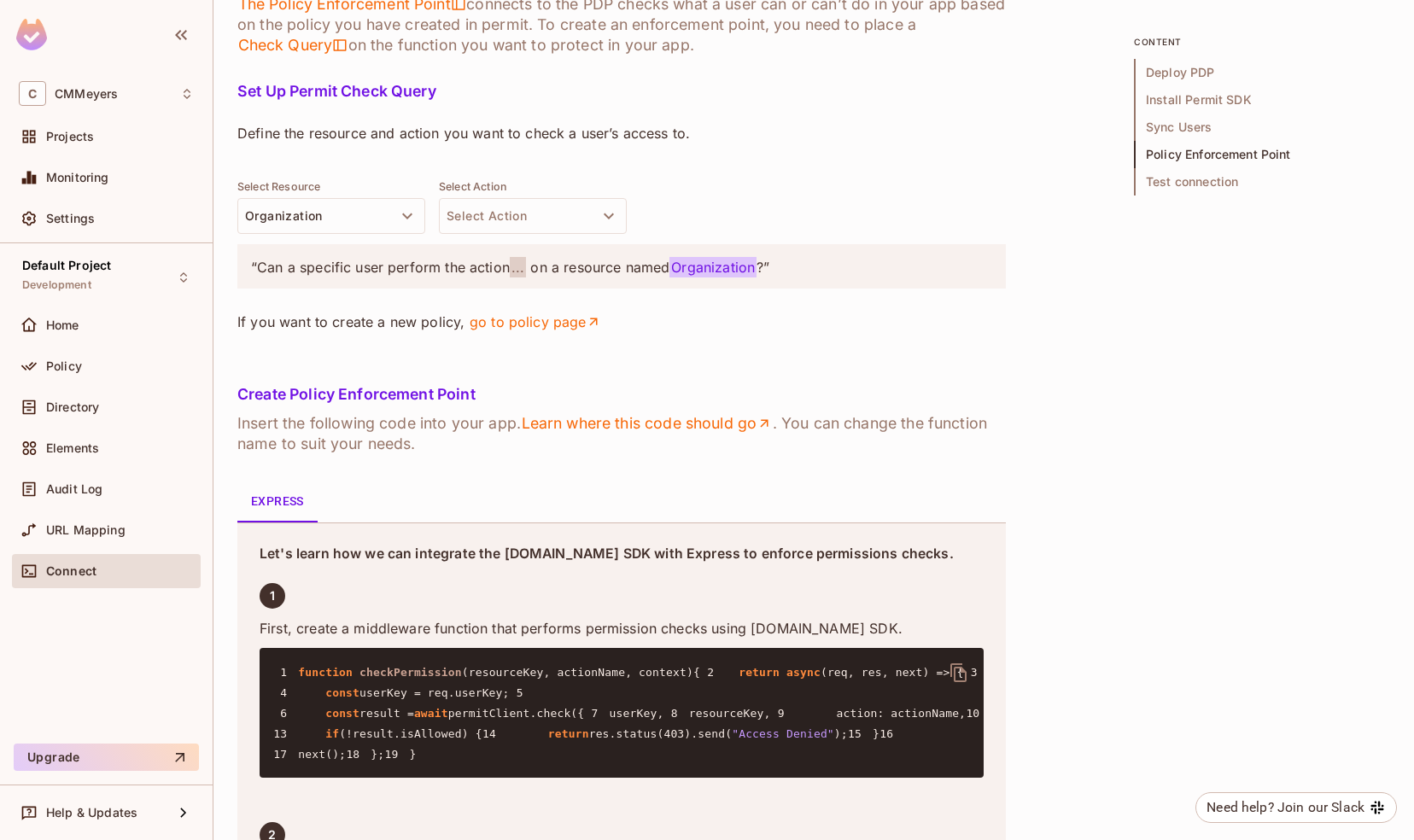
scroll to position [2204, 0]
click at [102, 342] on div "Home" at bounding box center [106, 329] width 188 height 41
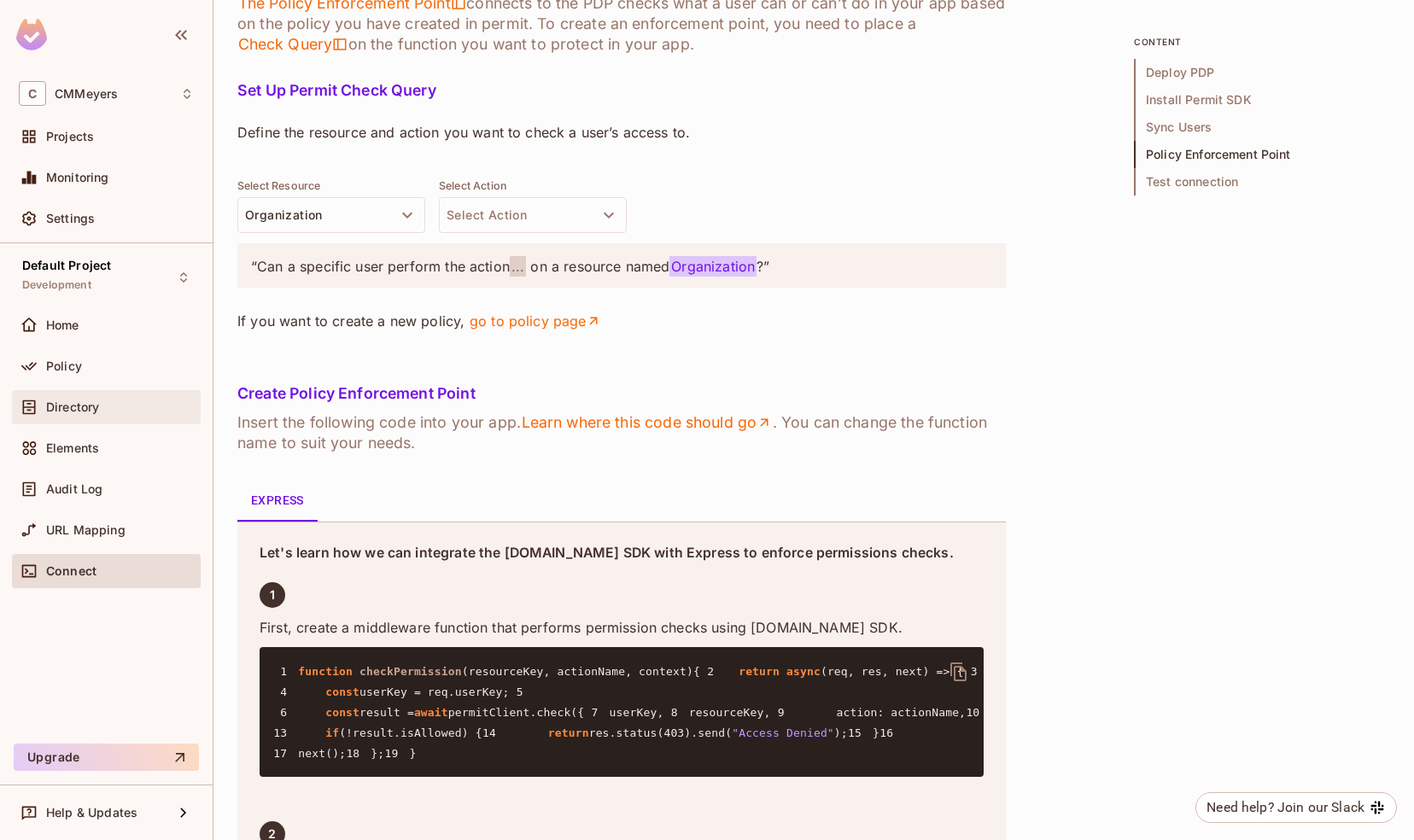
click at [103, 396] on div "Directory" at bounding box center [106, 407] width 175 height 21
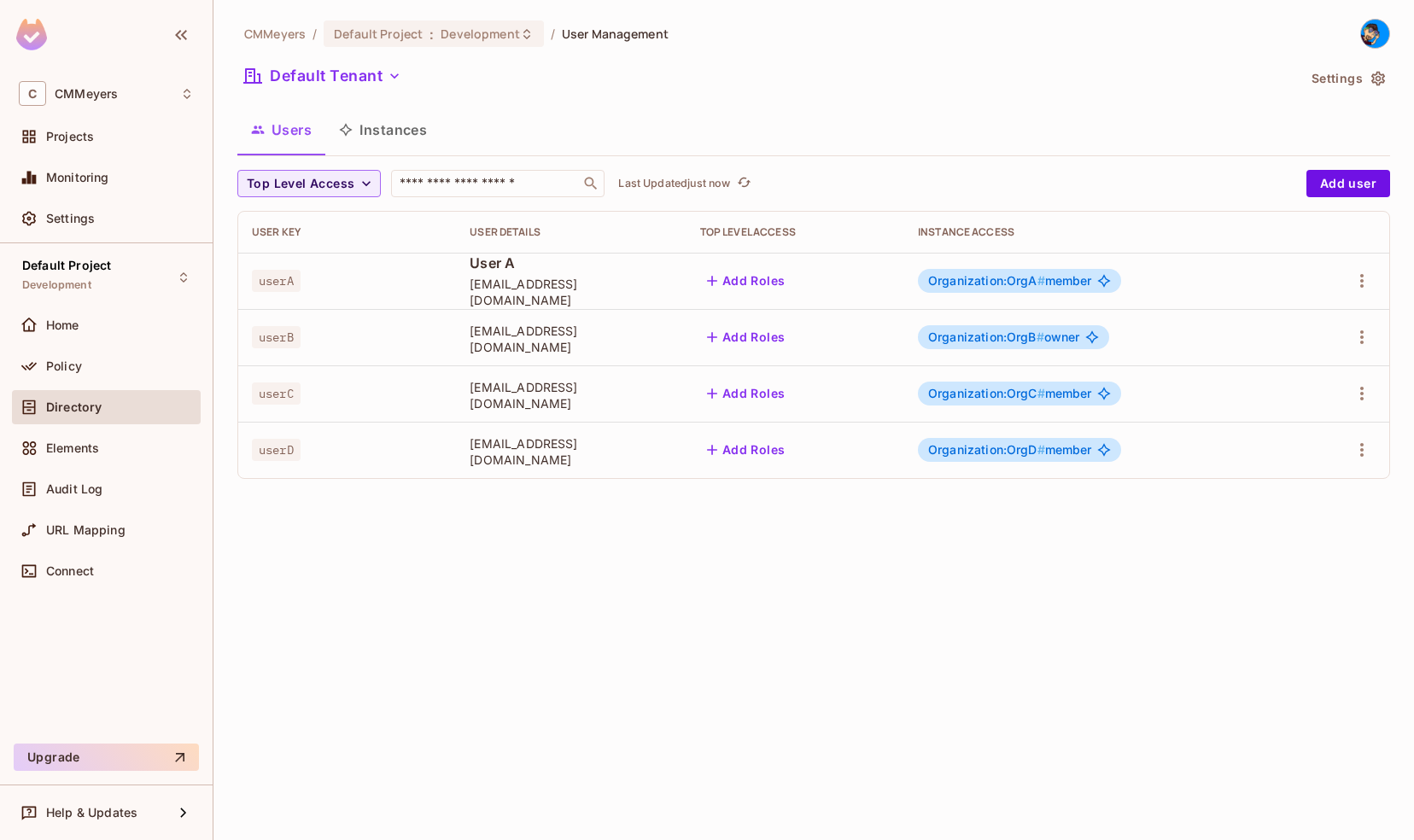
click at [393, 124] on button "Instances" at bounding box center [382, 129] width 115 height 42
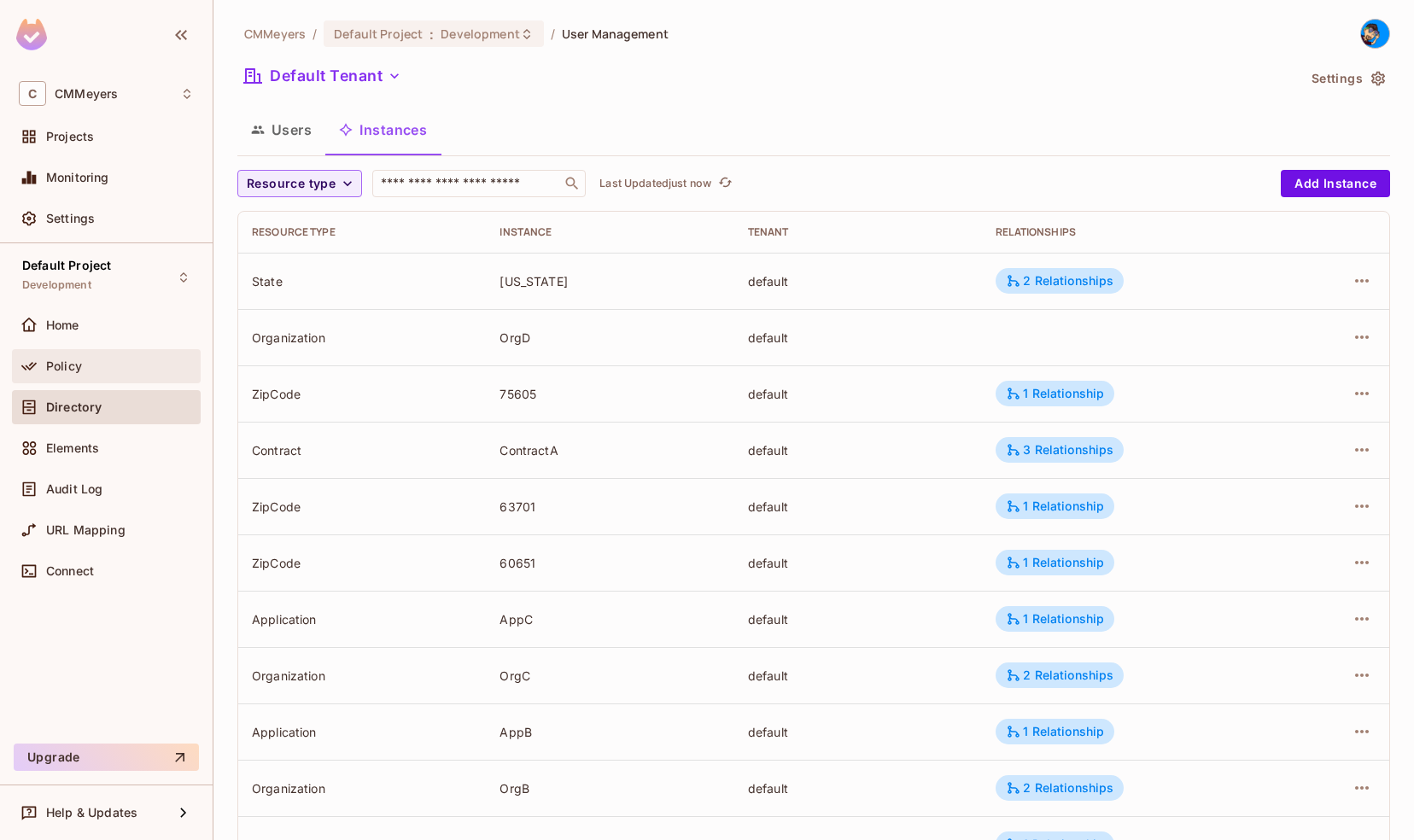
click at [90, 360] on div "Policy" at bounding box center [120, 366] width 148 height 14
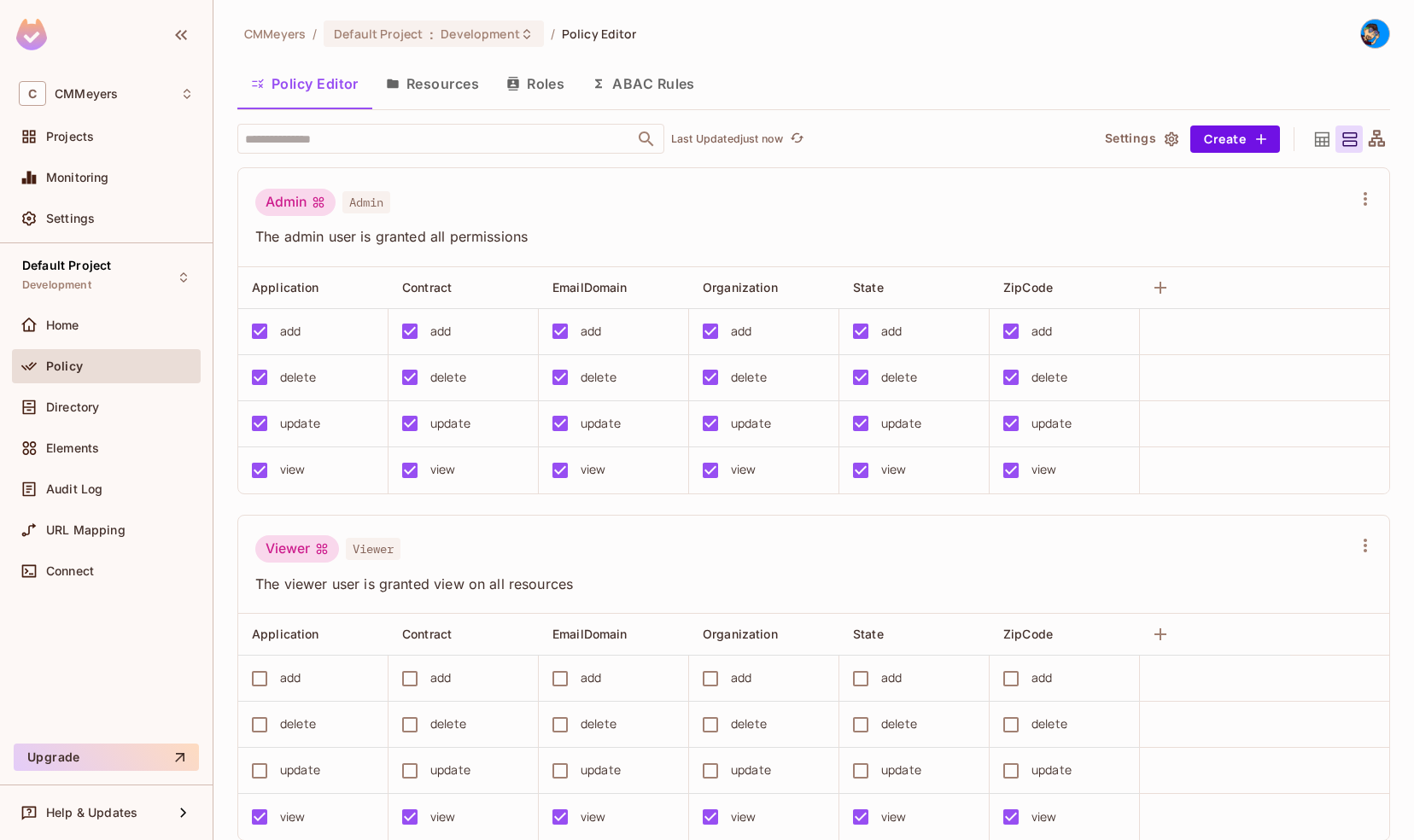
click at [542, 68] on button "Roles" at bounding box center [535, 83] width 86 height 42
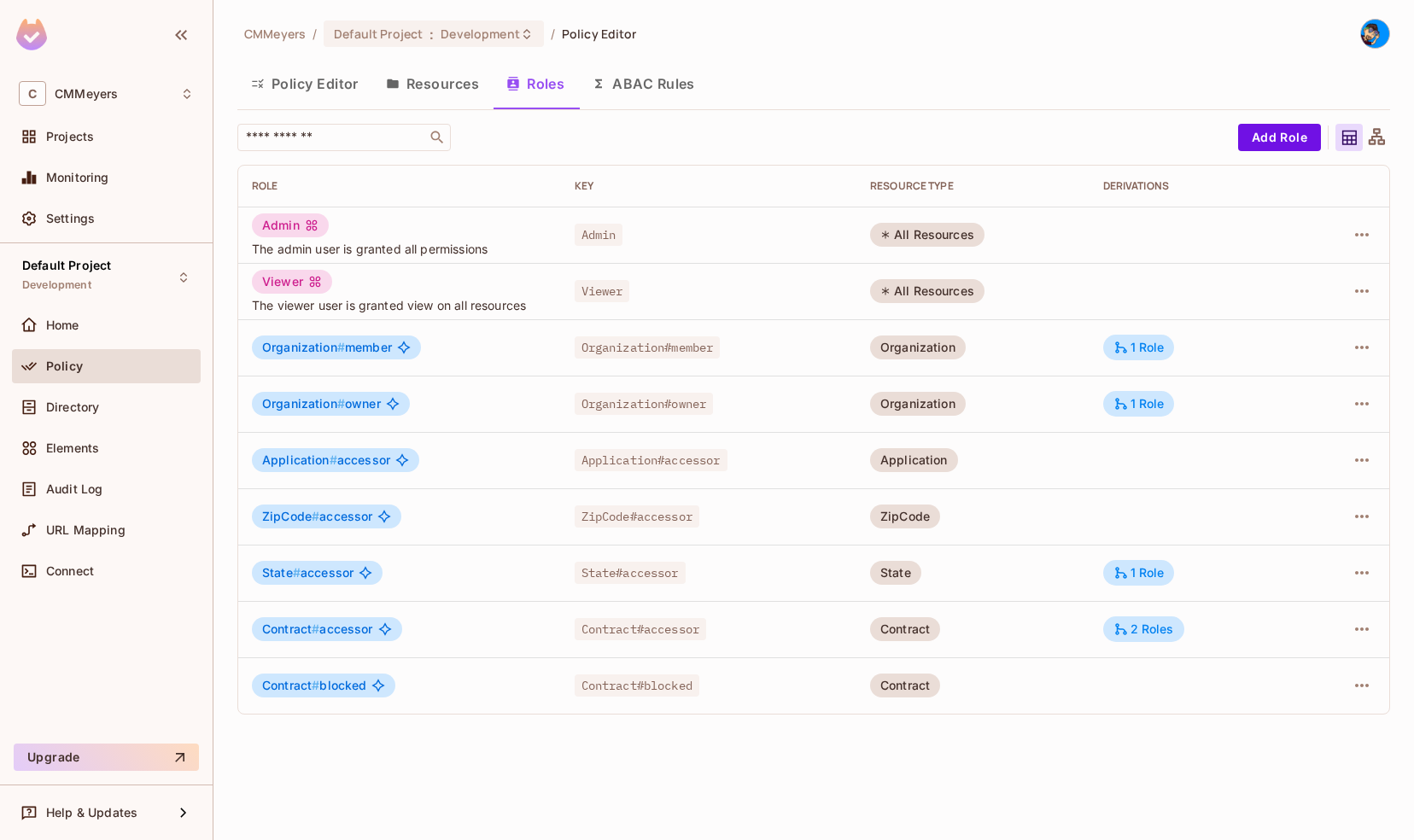
click at [445, 86] on button "Resources" at bounding box center [432, 83] width 121 height 42
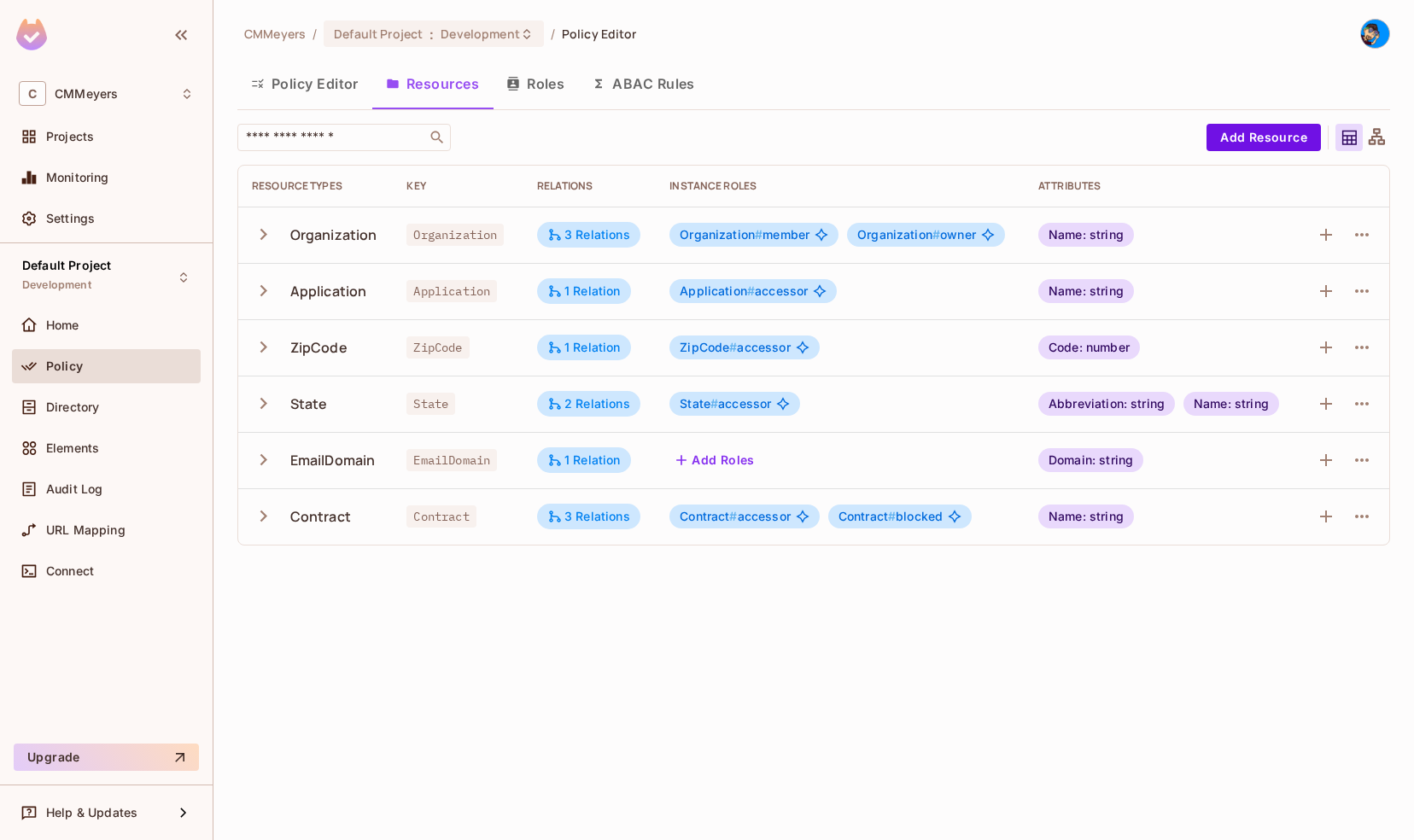
click at [323, 87] on button "Policy Editor" at bounding box center [304, 83] width 135 height 42
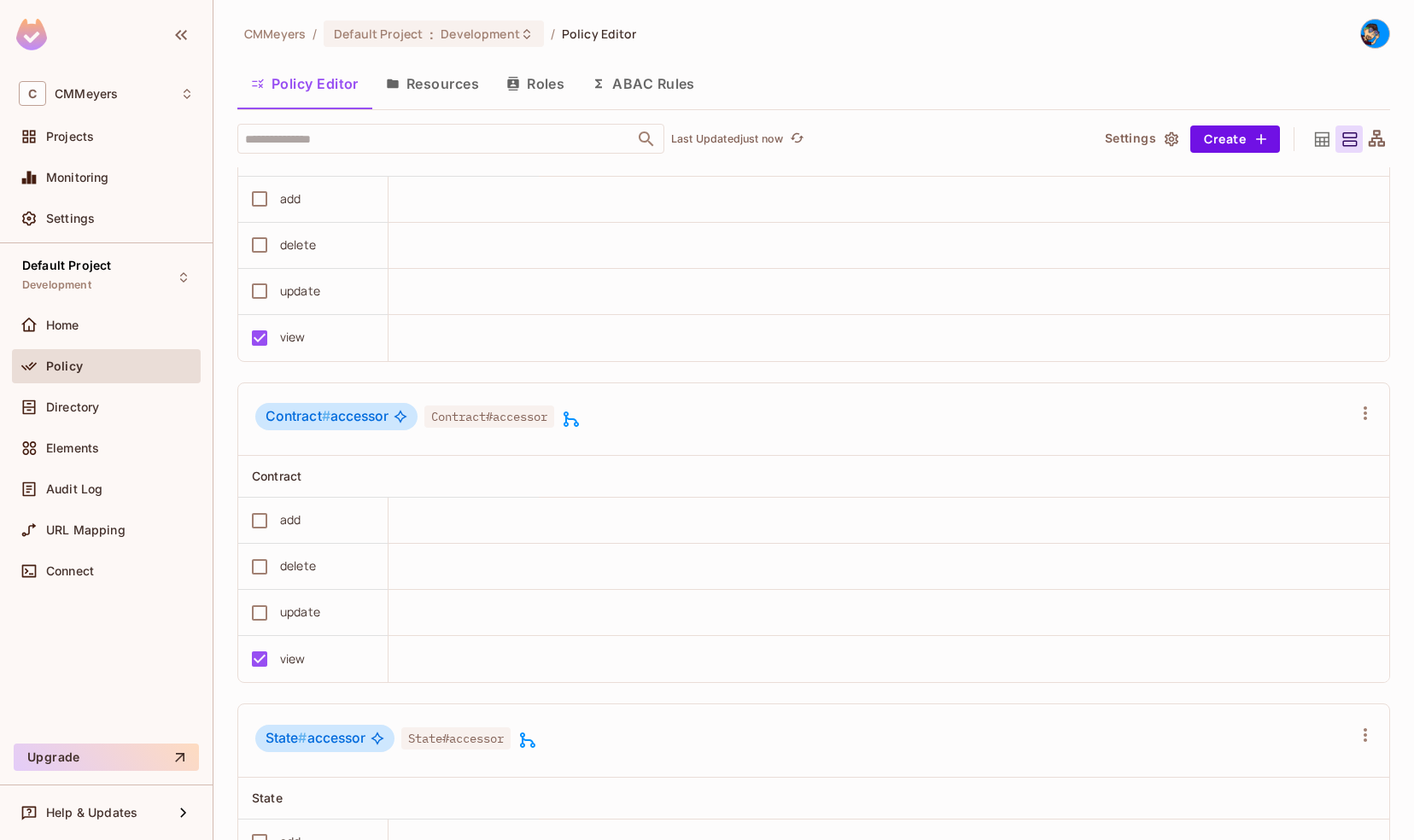
scroll to position [869, 0]
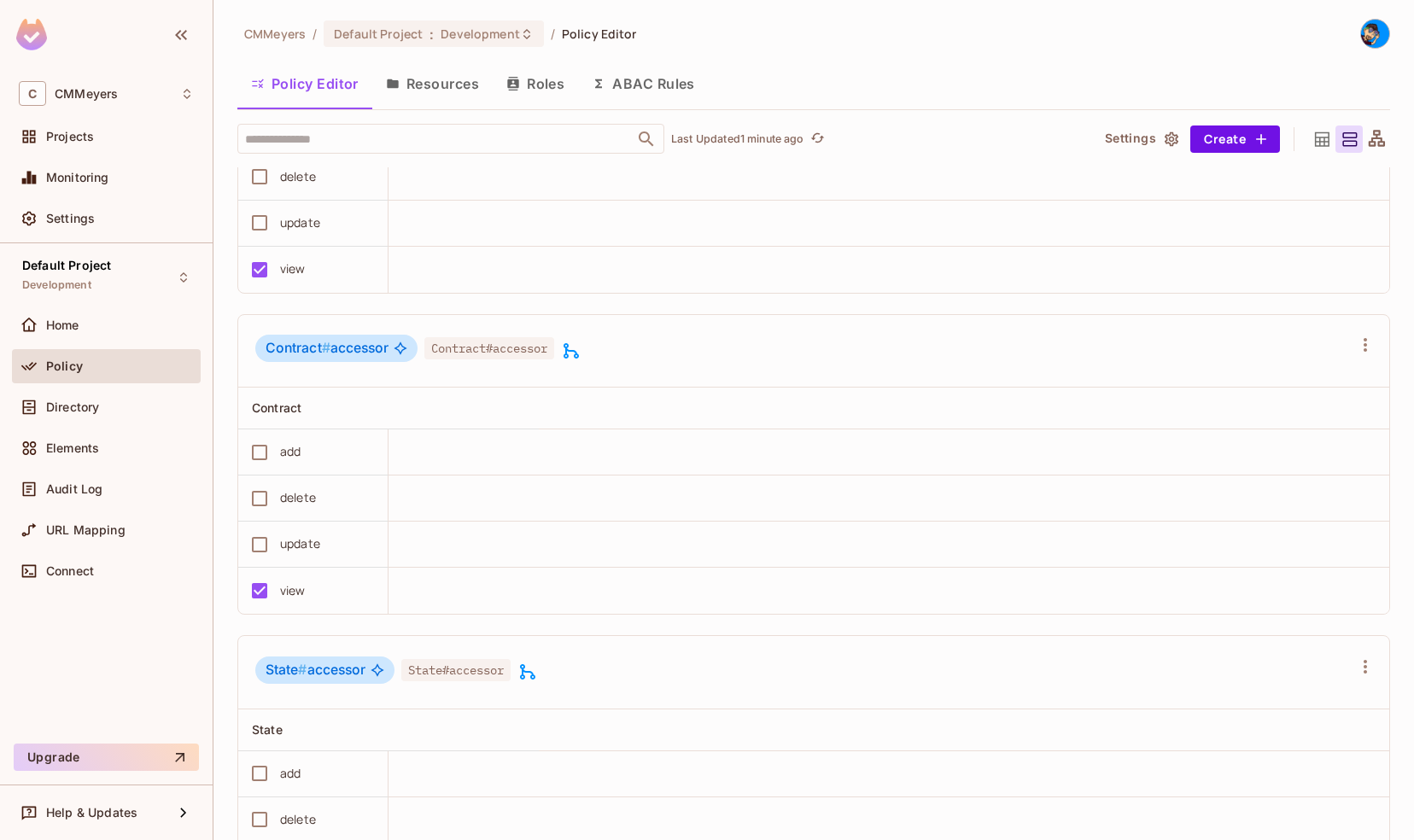
click at [519, 239] on td at bounding box center [888, 223] width 1000 height 46
click at [75, 413] on div "Directory" at bounding box center [106, 407] width 175 height 21
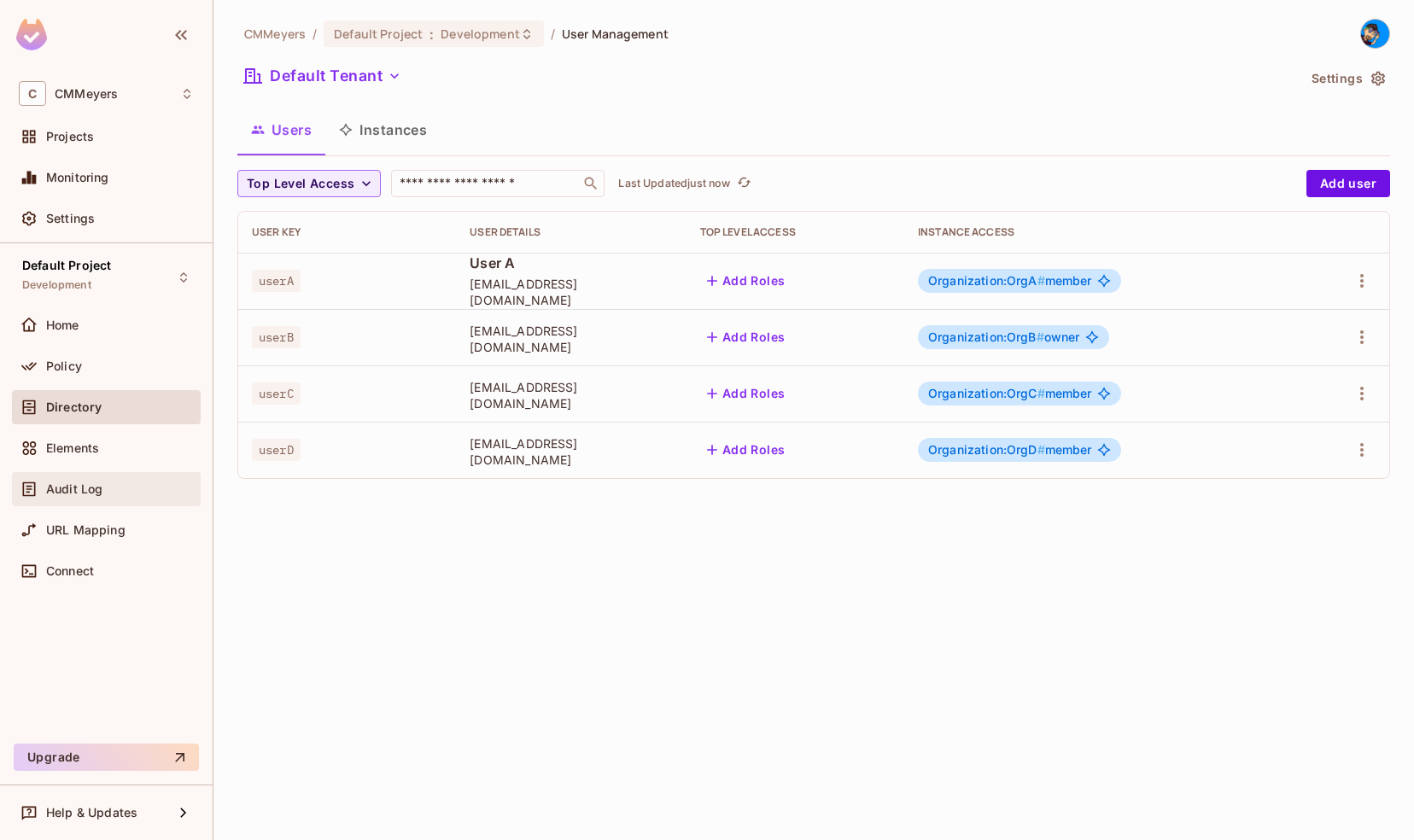
click at [77, 488] on span "Audit Log" at bounding box center [74, 489] width 57 height 14
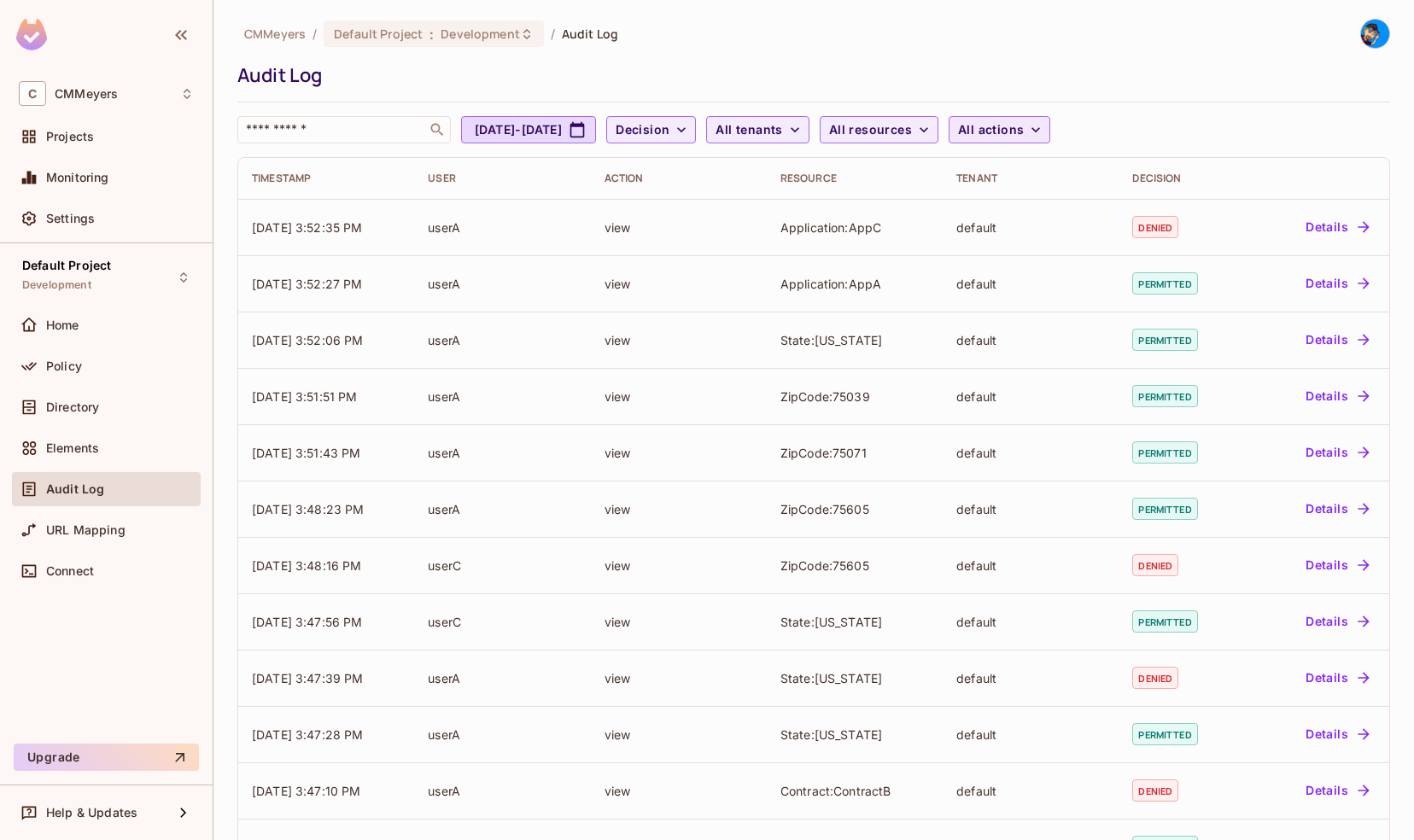
click at [1024, 132] on span "All actions" at bounding box center [991, 130] width 66 height 22
click at [1053, 132] on div at bounding box center [707, 420] width 1414 height 840
click at [938, 117] on button "All resources" at bounding box center [879, 129] width 119 height 27
click at [833, 126] on div at bounding box center [707, 420] width 1414 height 840
click at [670, 128] on span "Decision" at bounding box center [642, 130] width 54 height 22
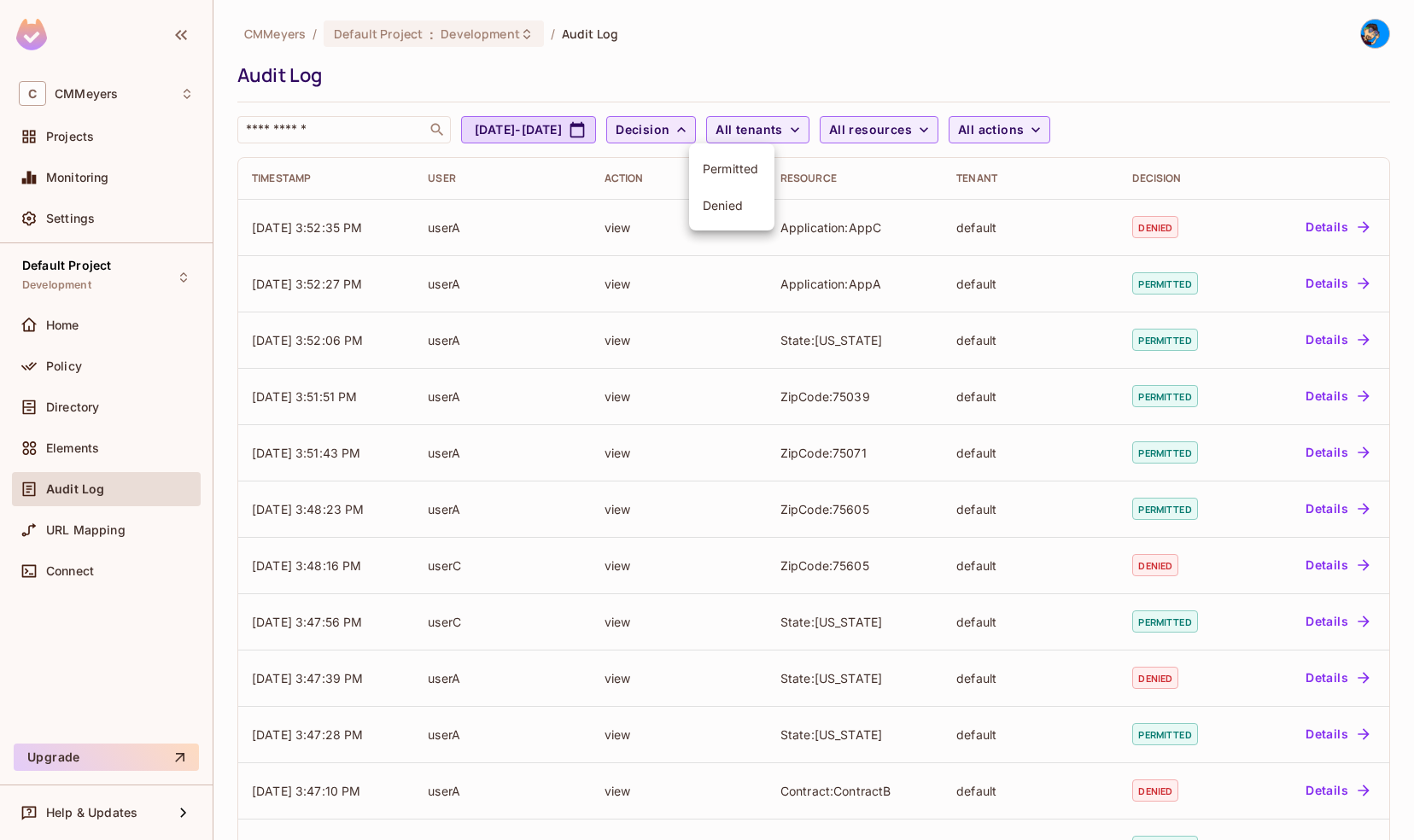
click at [706, 128] on div at bounding box center [707, 420] width 1414 height 840
click at [92, 551] on div "URL Mapping" at bounding box center [106, 534] width 188 height 41
click at [91, 561] on div "Connect" at bounding box center [106, 571] width 175 height 21
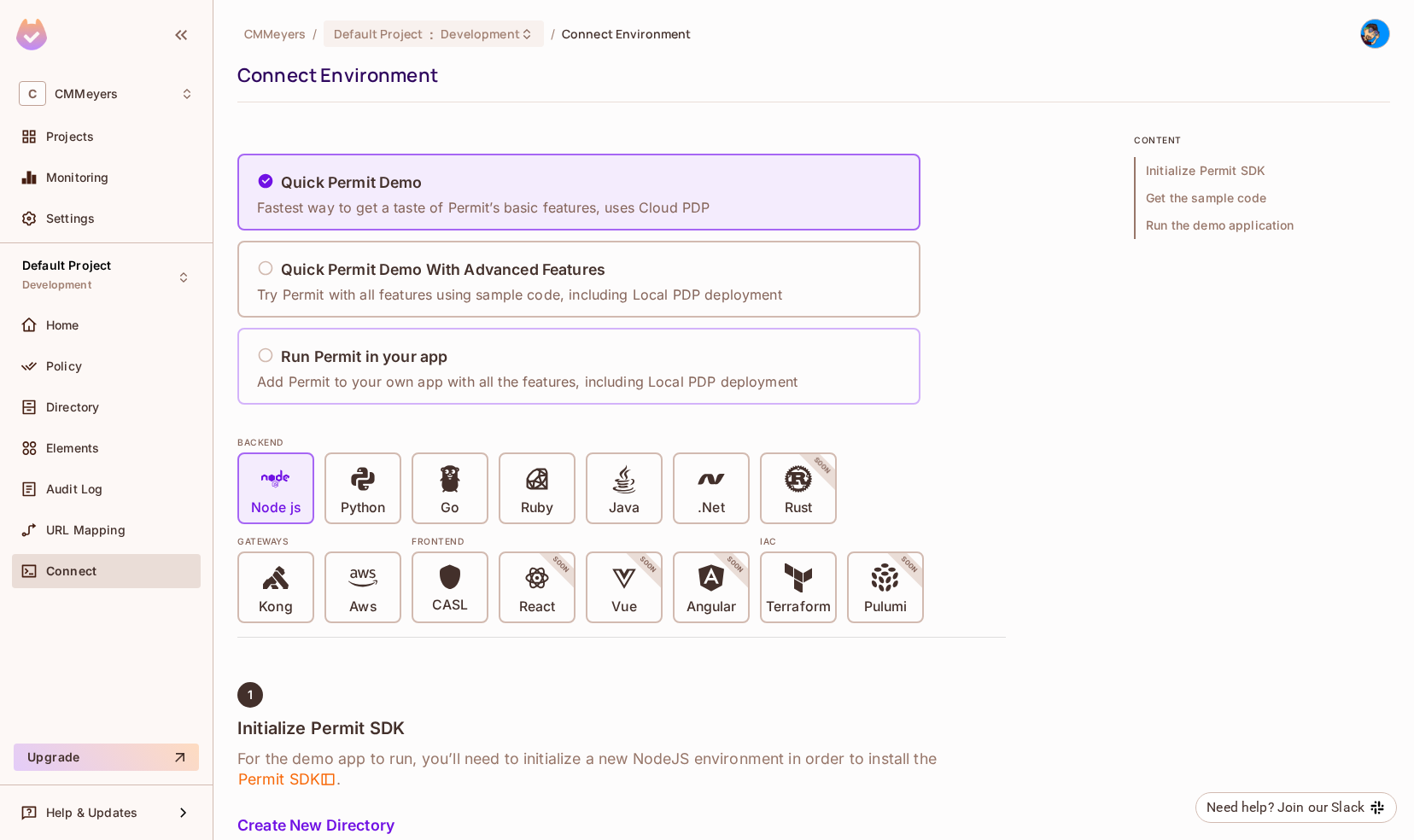
click at [433, 347] on div "Run Permit in your app" at bounding box center [528, 357] width 541 height 22
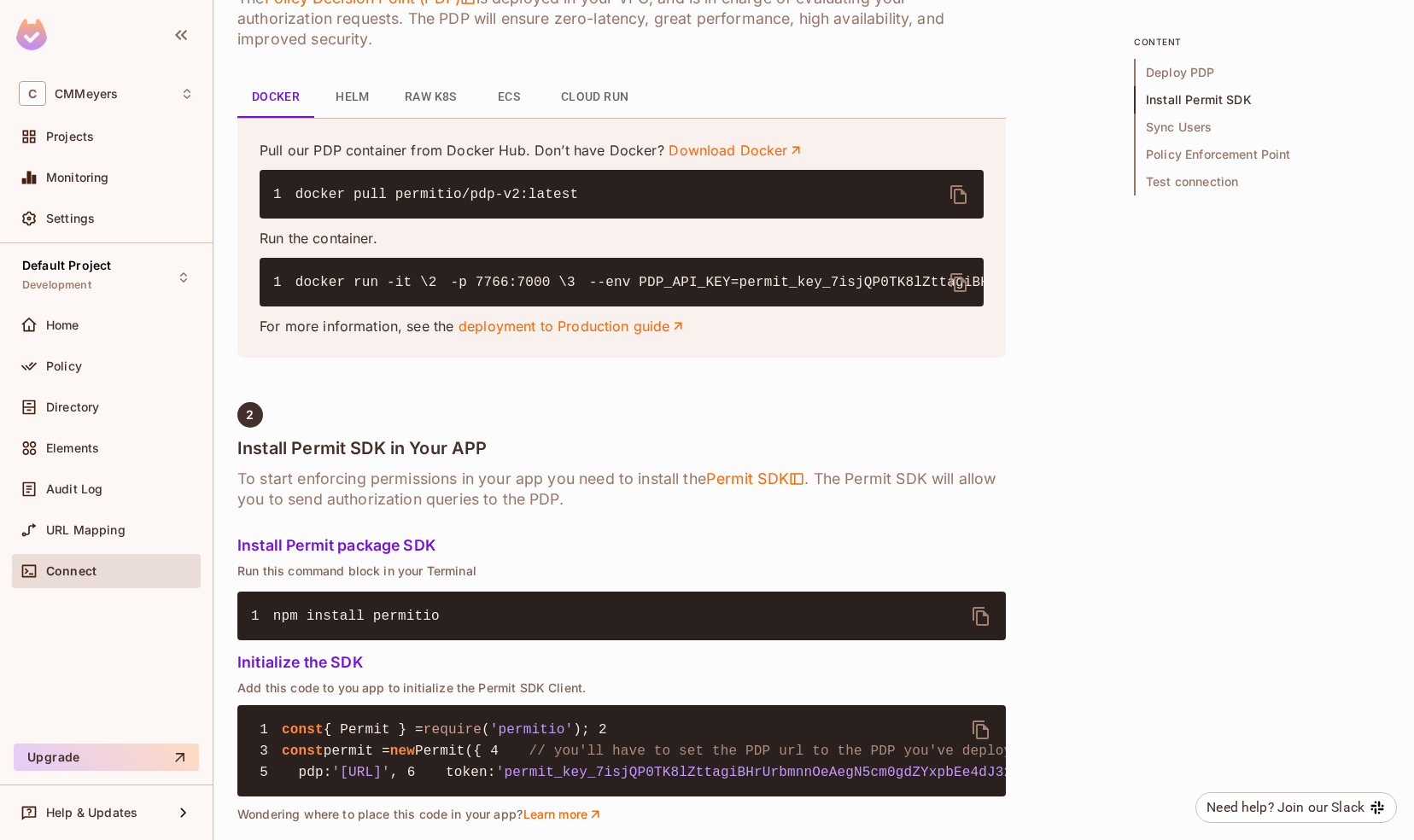
scroll to position [761, 0]
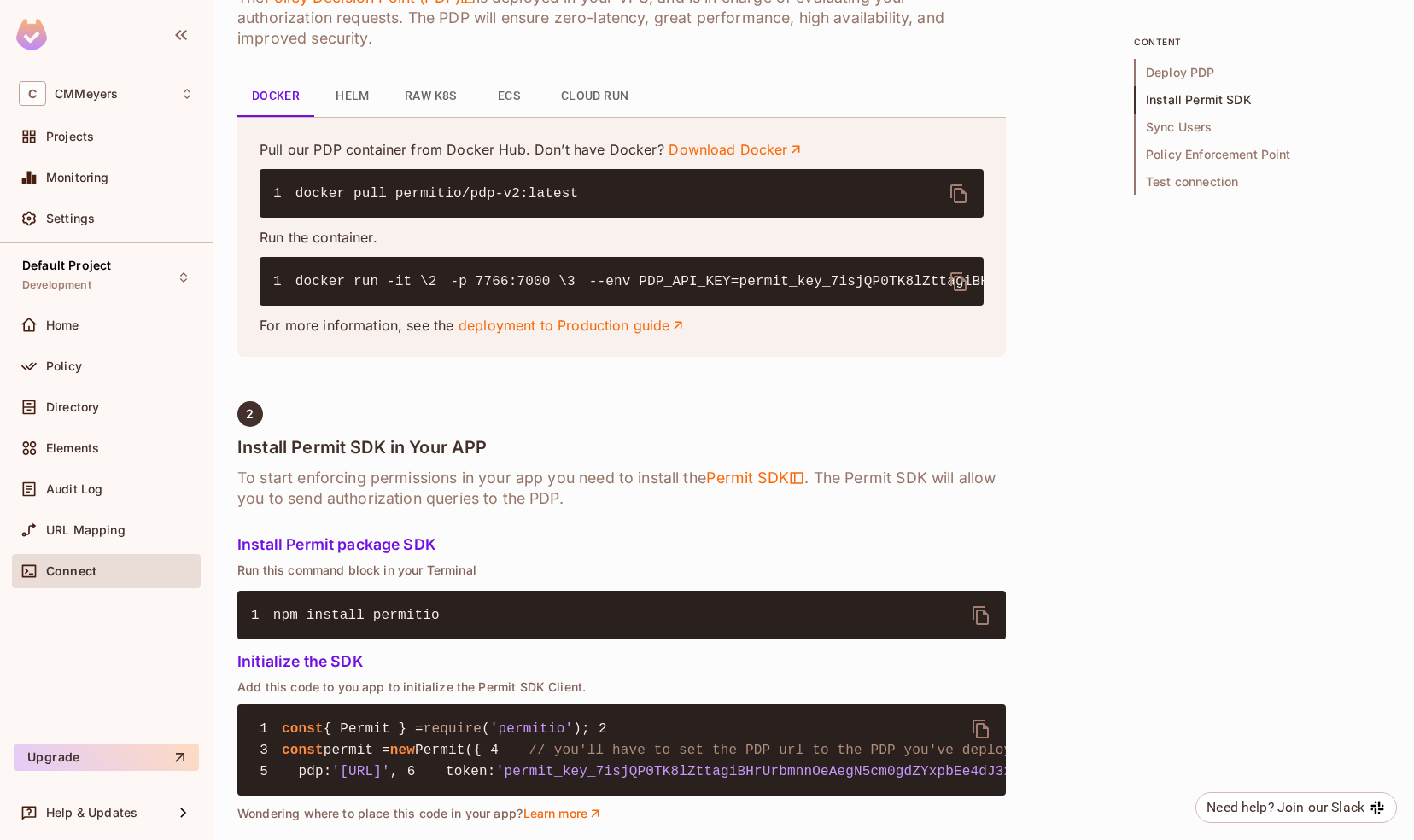
drag, startPoint x: 523, startPoint y: 365, endPoint x: 247, endPoint y: 286, distance: 287.1
click at [247, 286] on div "Pull our PDP container from Docker Hub. Don’t have Docker? Download Docker 1 do…" at bounding box center [622, 236] width 769 height 240
click at [957, 280] on icon "delete" at bounding box center [959, 282] width 21 height 21
